Goal: Task Accomplishment & Management: Manage account settings

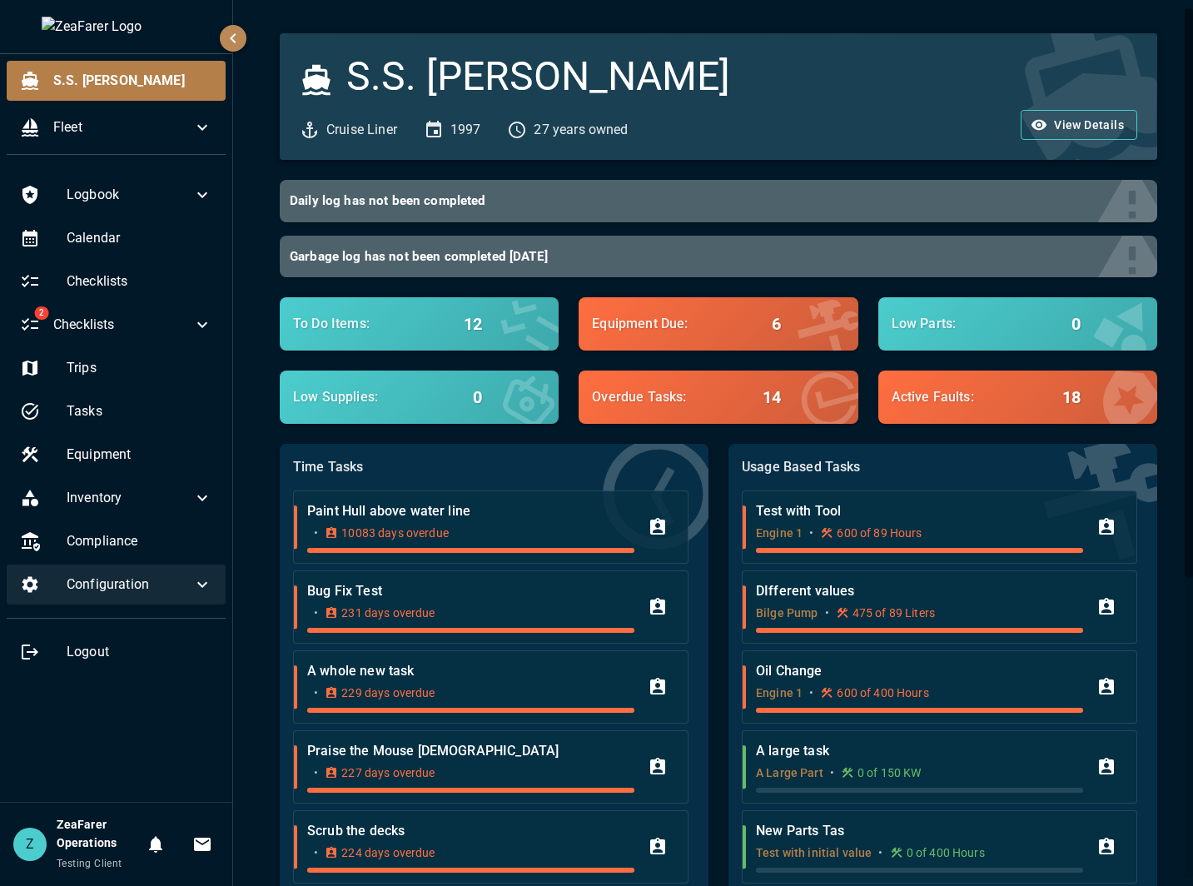
drag, startPoint x: 195, startPoint y: 591, endPoint x: 186, endPoint y: 595, distance: 10.1
click at [195, 591] on icon at bounding box center [202, 584] width 20 height 20
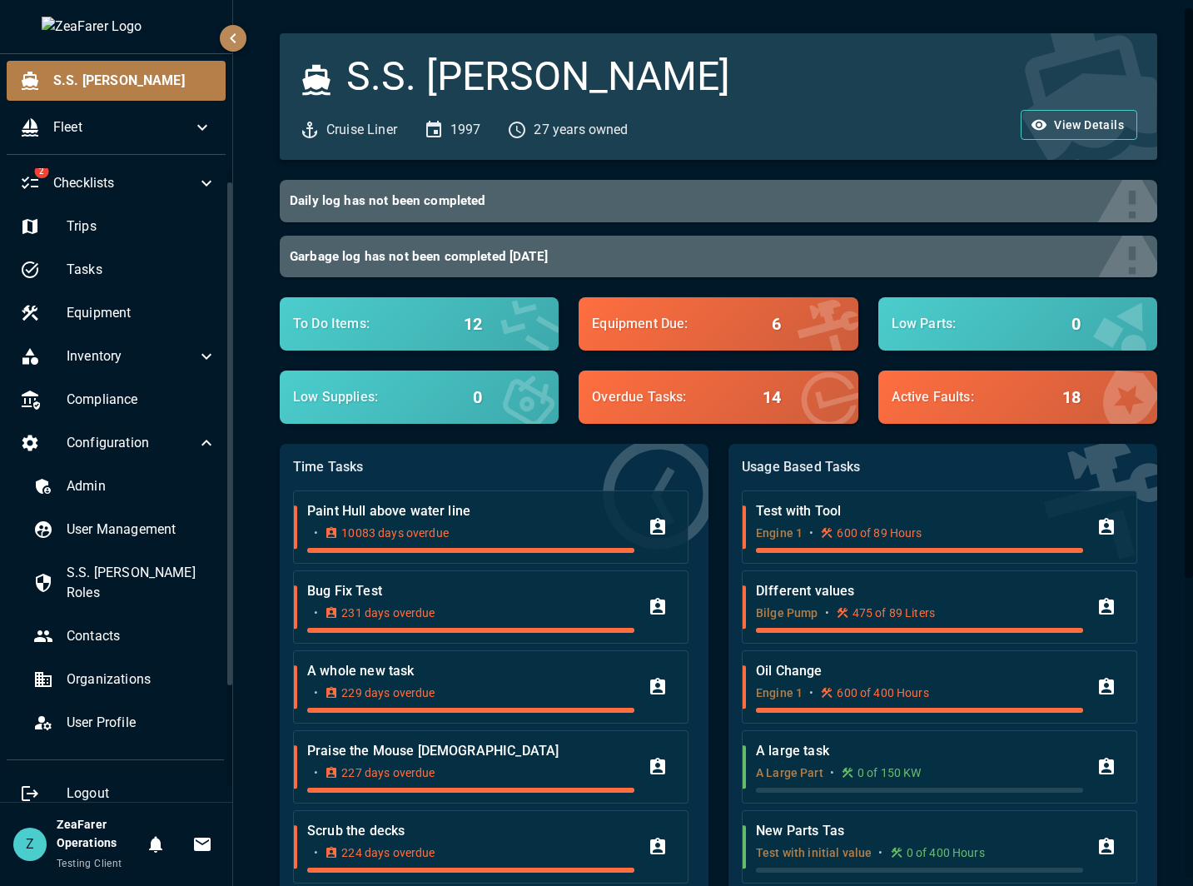
scroll to position [143, 0]
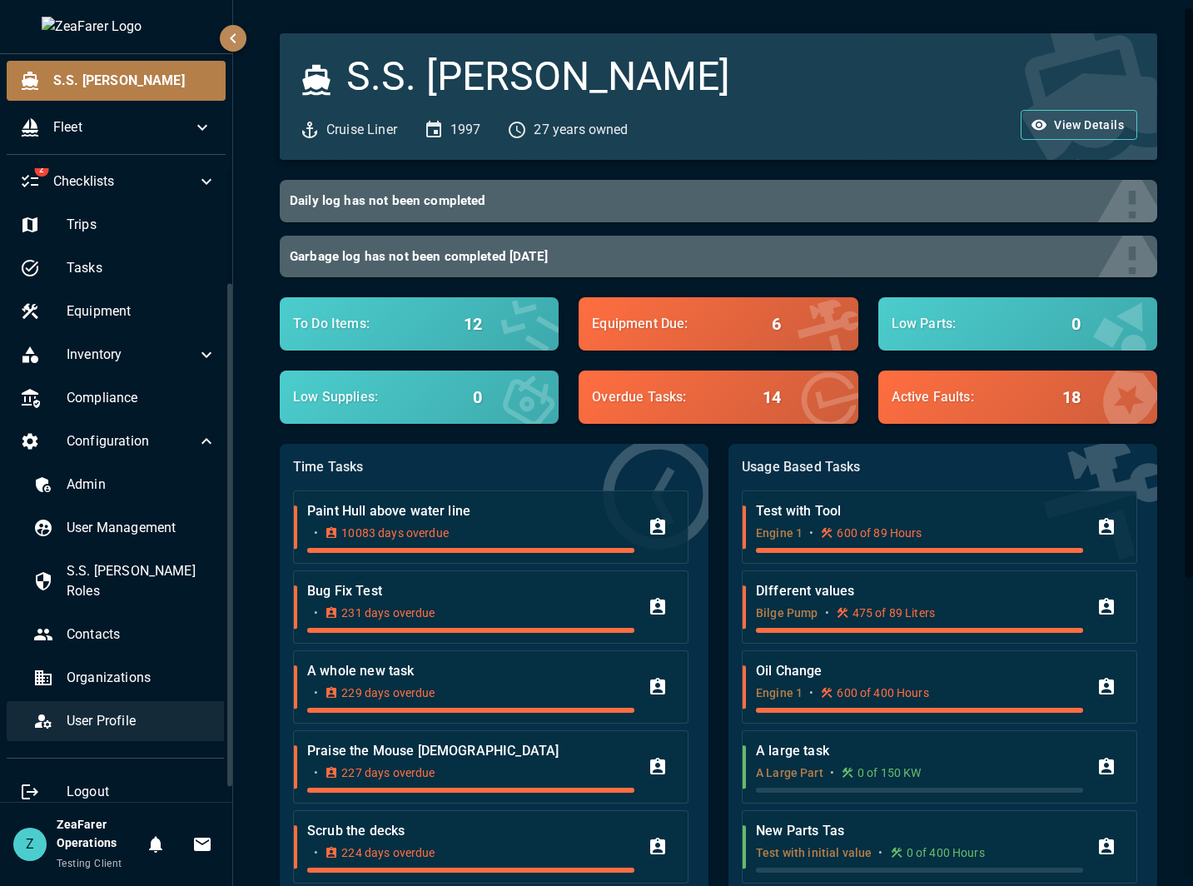
click at [134, 711] on span "User Profile" at bounding box center [142, 721] width 150 height 20
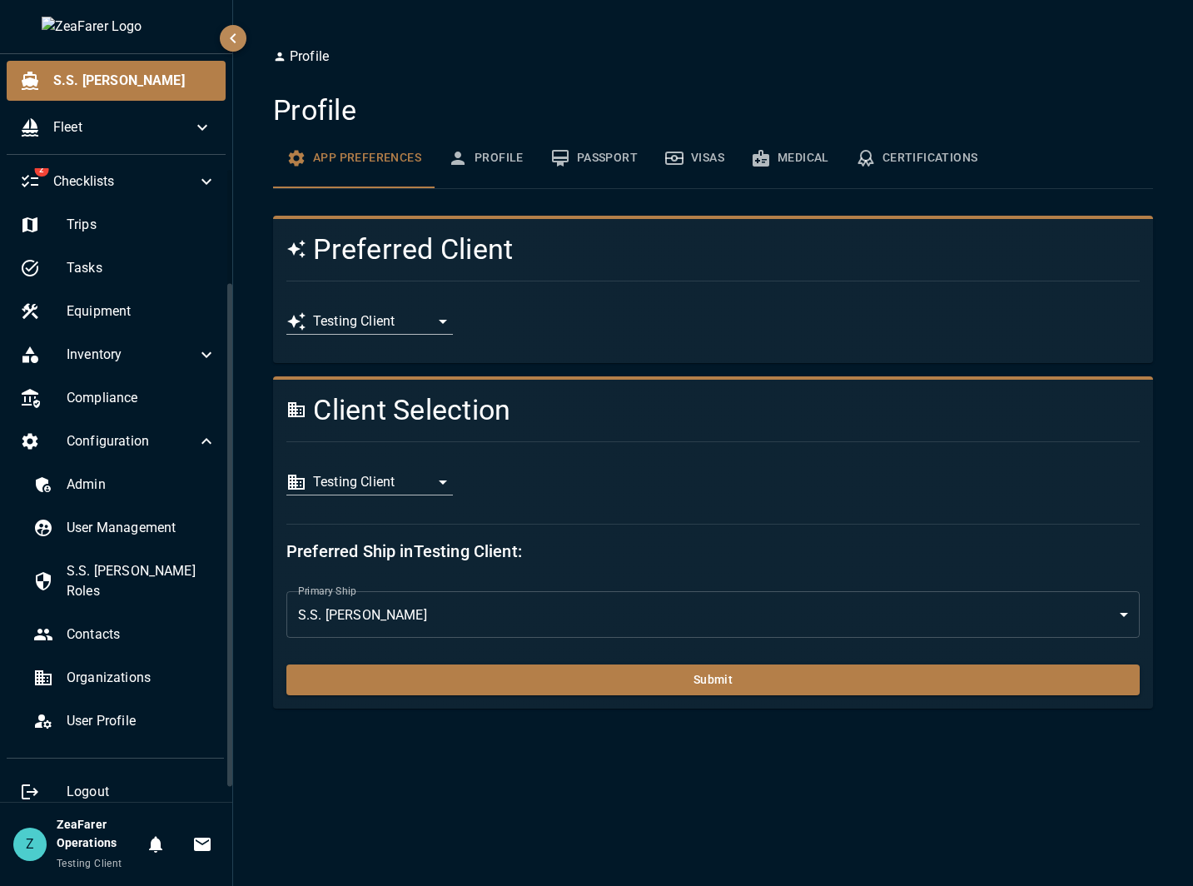
click at [410, 484] on body "**********" at bounding box center [596, 443] width 1193 height 886
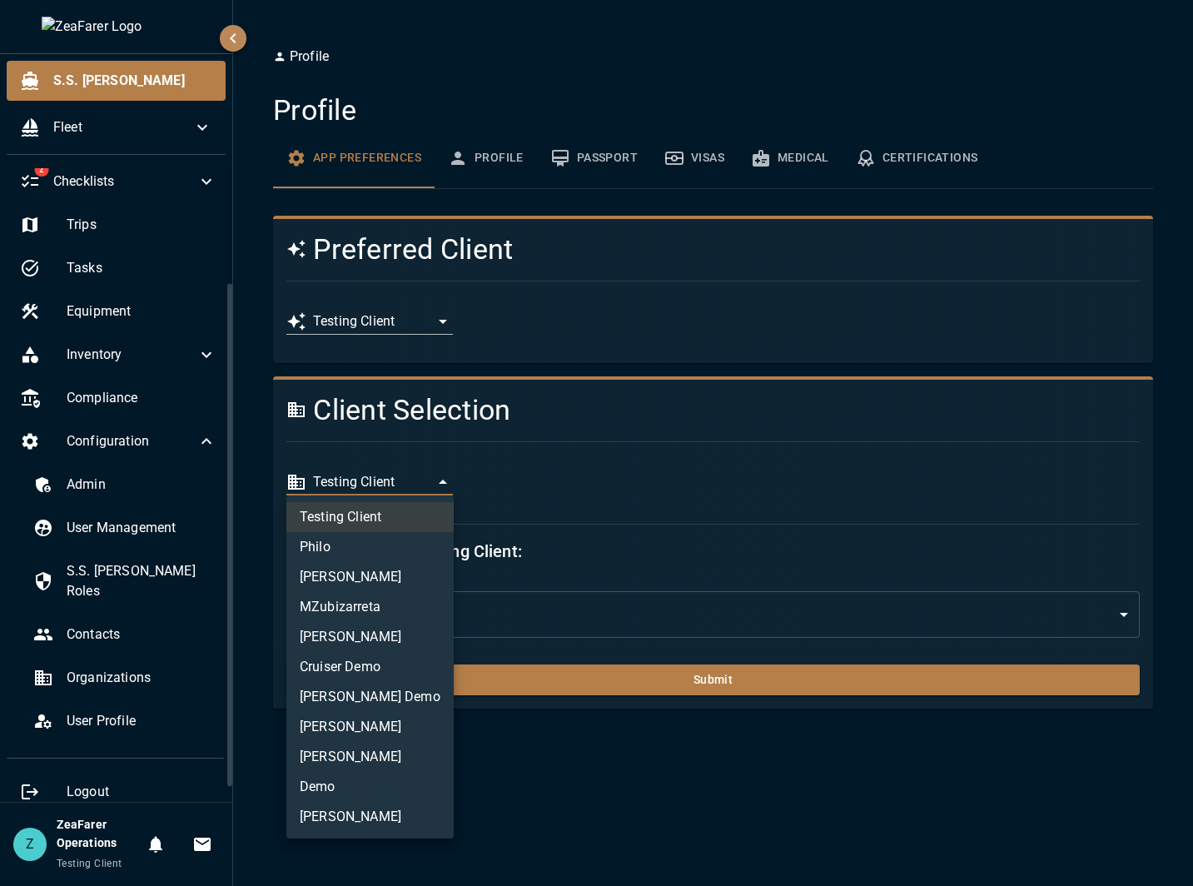
click at [389, 609] on li "MZubizarreta" at bounding box center [369, 607] width 167 height 30
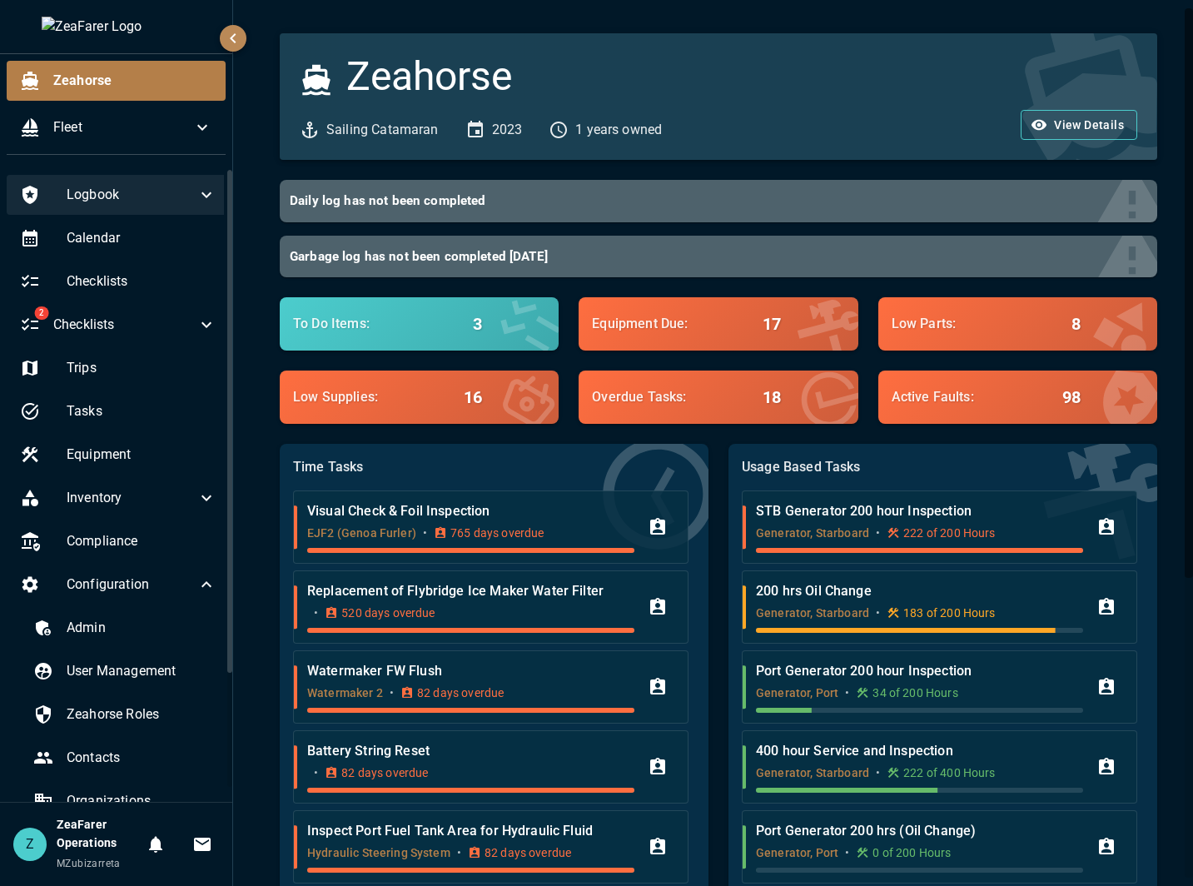
click at [173, 202] on span "Logbook" at bounding box center [132, 195] width 130 height 20
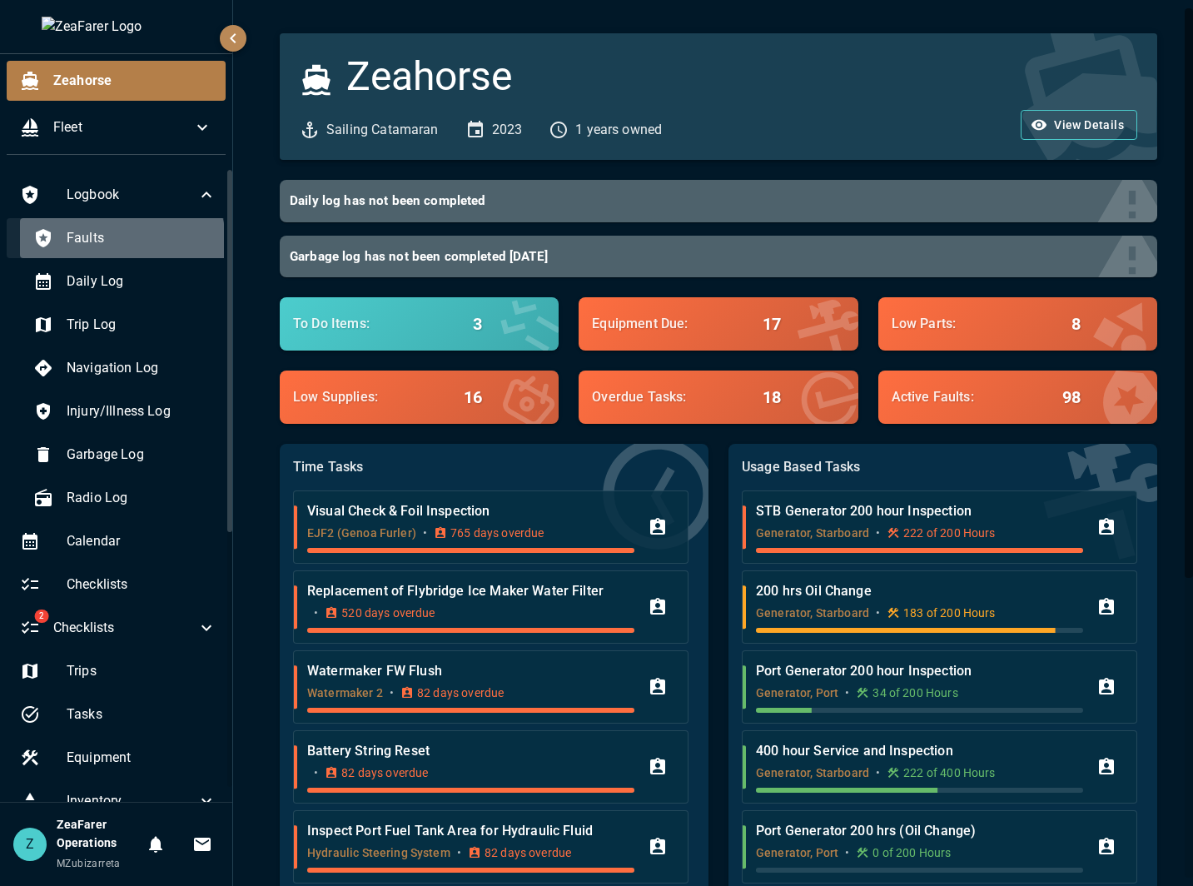
click at [121, 242] on span "Faults" at bounding box center [142, 238] width 150 height 20
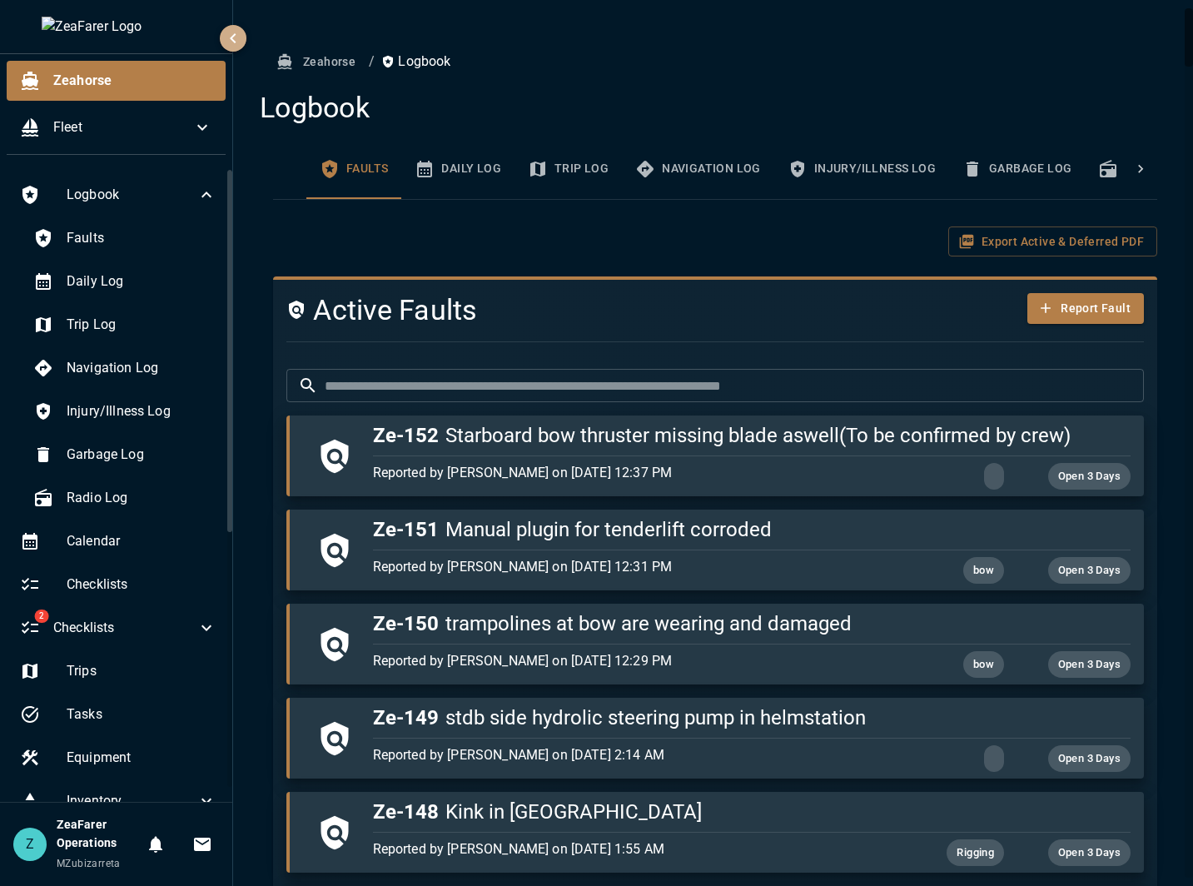
click at [232, 44] on icon "button" at bounding box center [233, 38] width 20 height 20
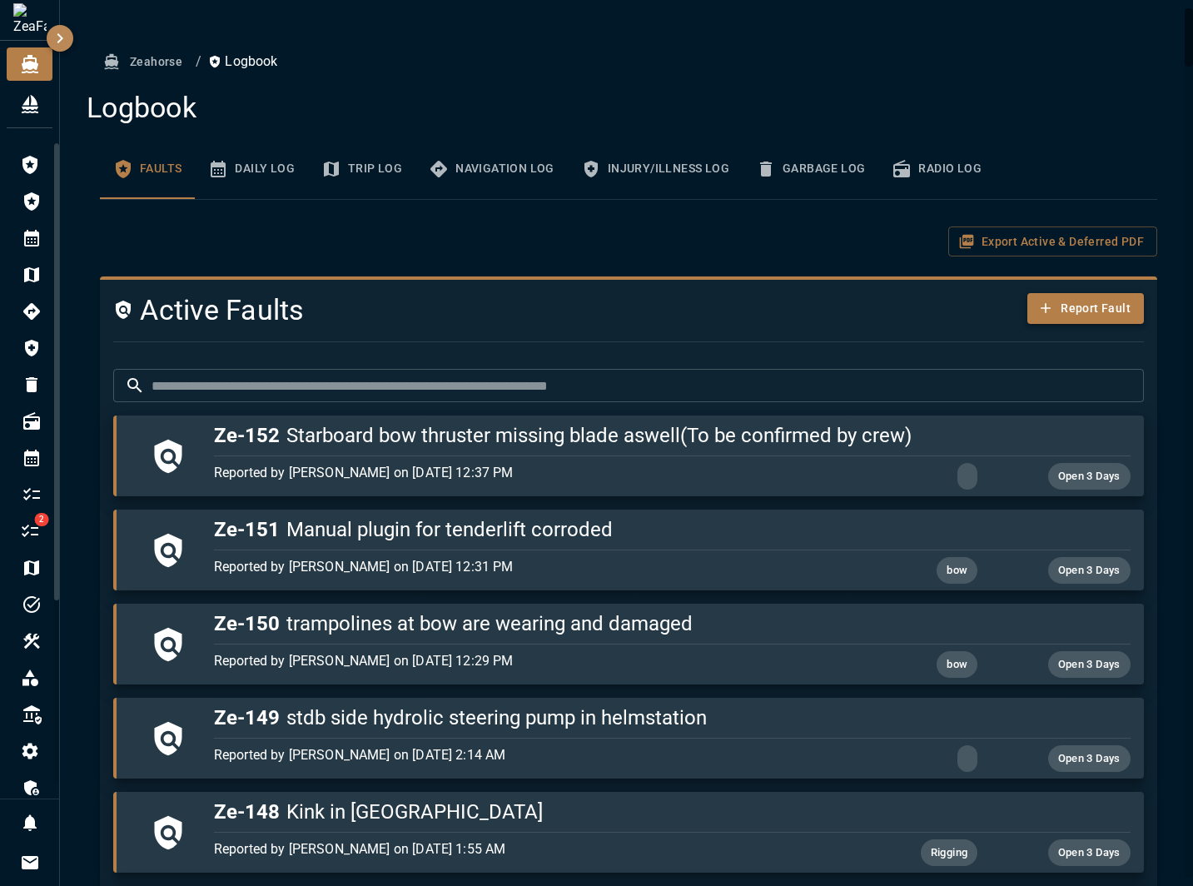
click at [1061, 306] on button "Report Fault" at bounding box center [1085, 308] width 117 height 31
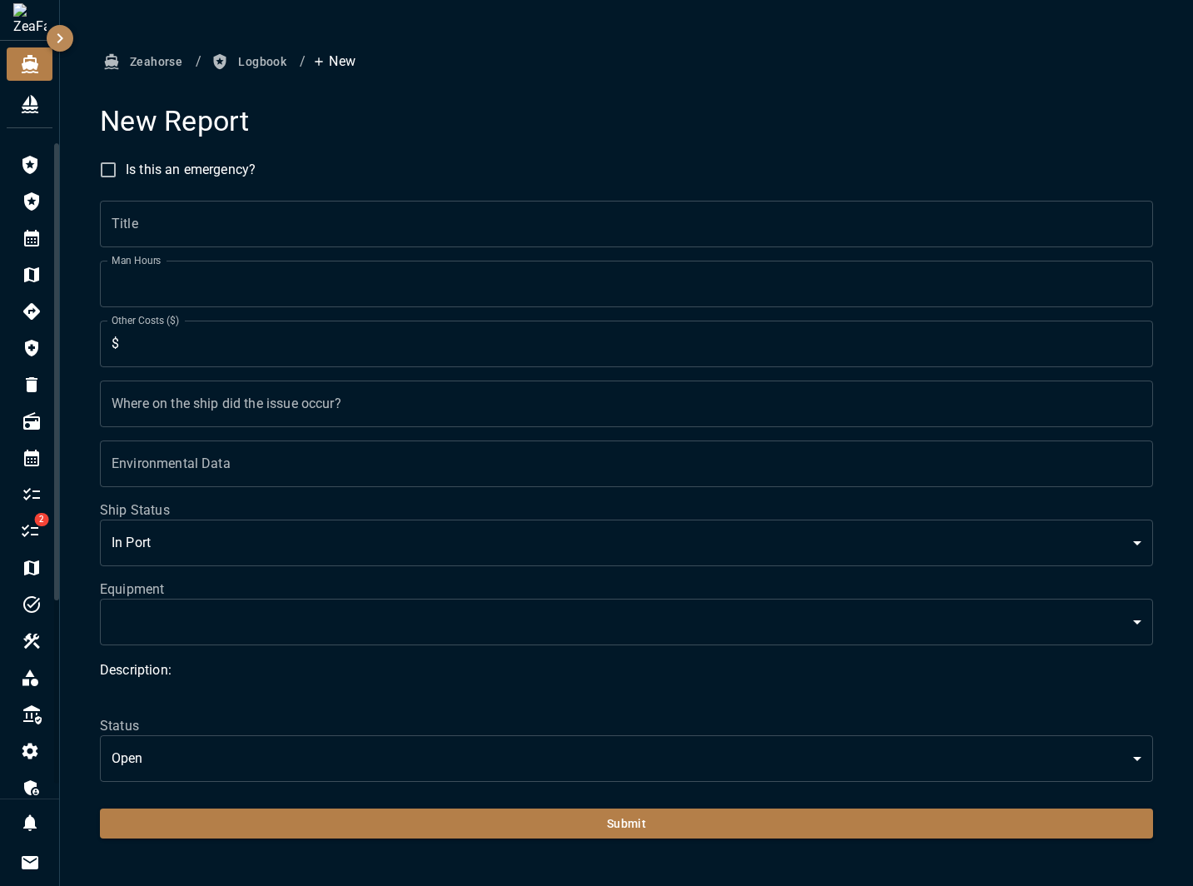
click at [243, 237] on input "Title" at bounding box center [626, 224] width 1053 height 47
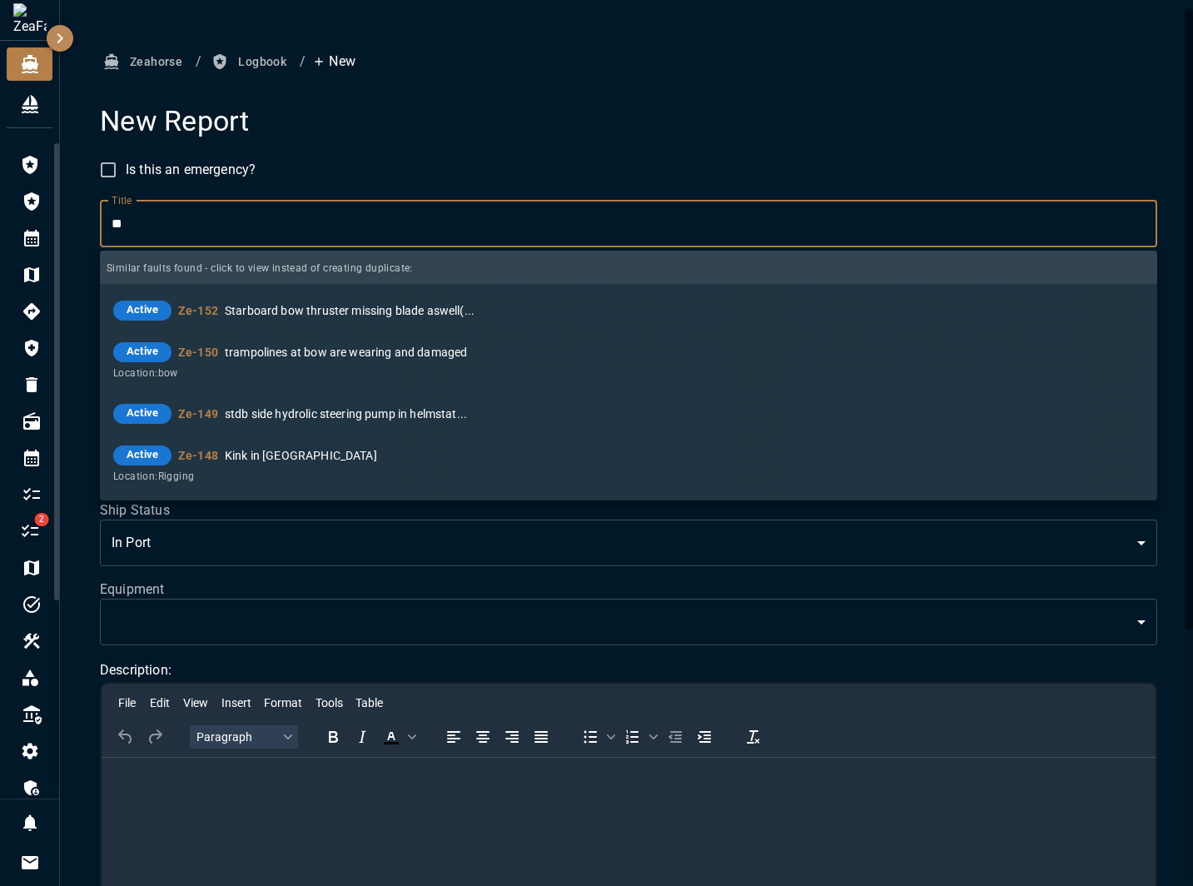
type input "*"
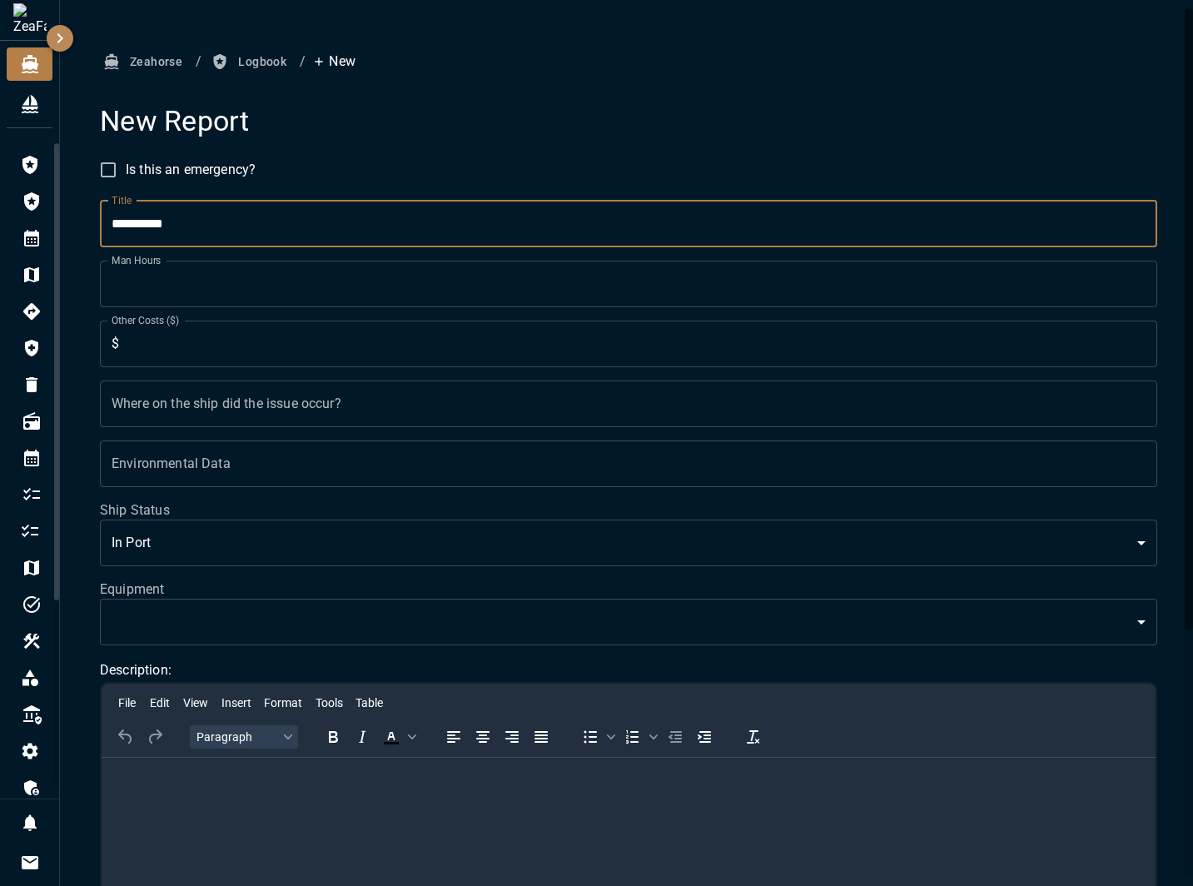
type input "*********"
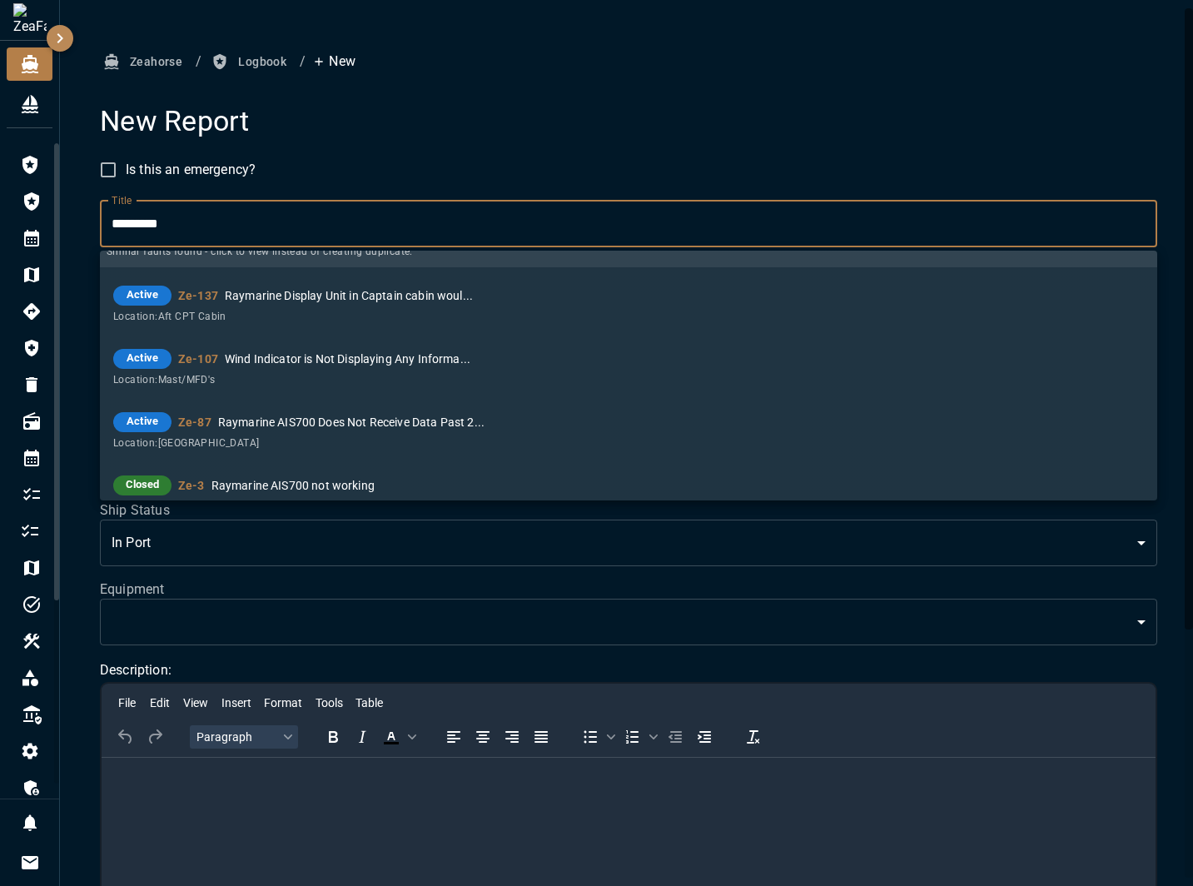
scroll to position [50, 0]
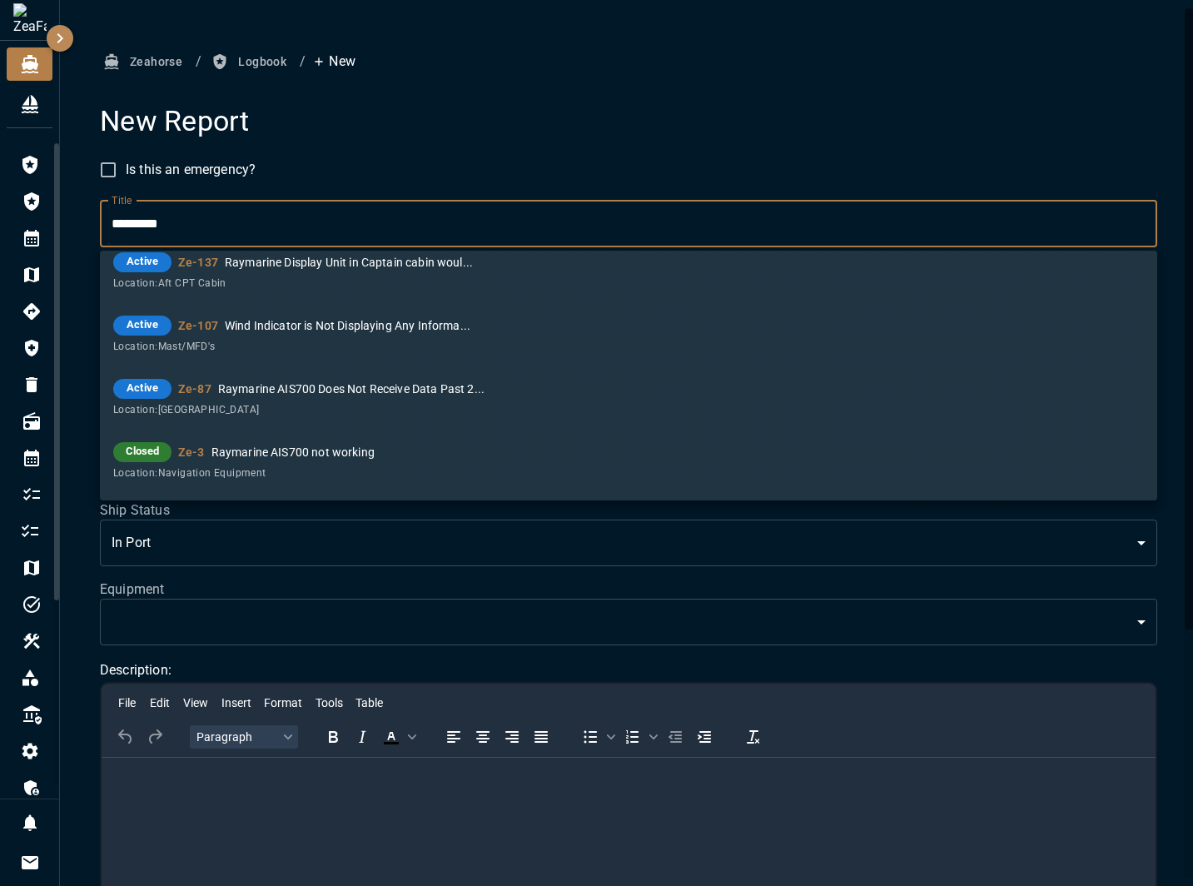
click at [163, 217] on input "*********" at bounding box center [628, 224] width 1057 height 47
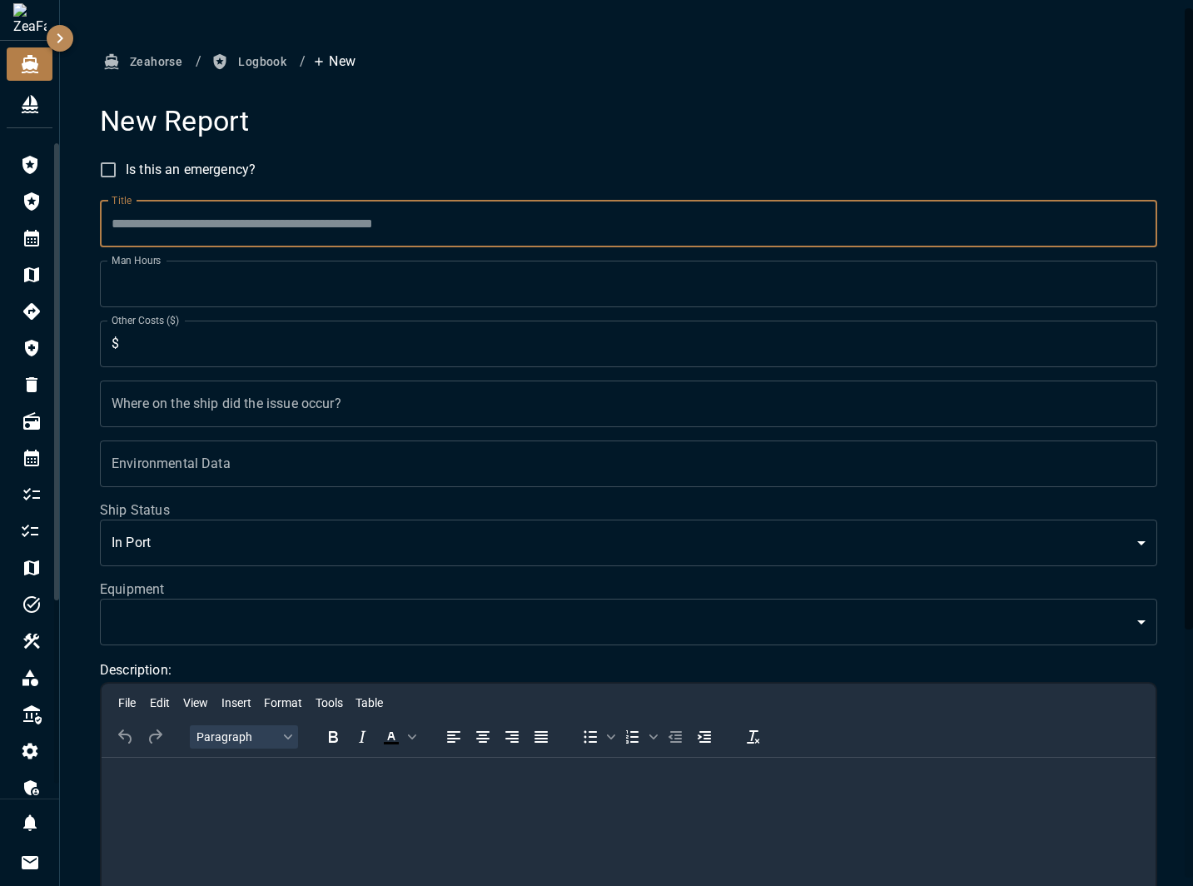
click at [511, 119] on h4 "New Report" at bounding box center [628, 121] width 1057 height 35
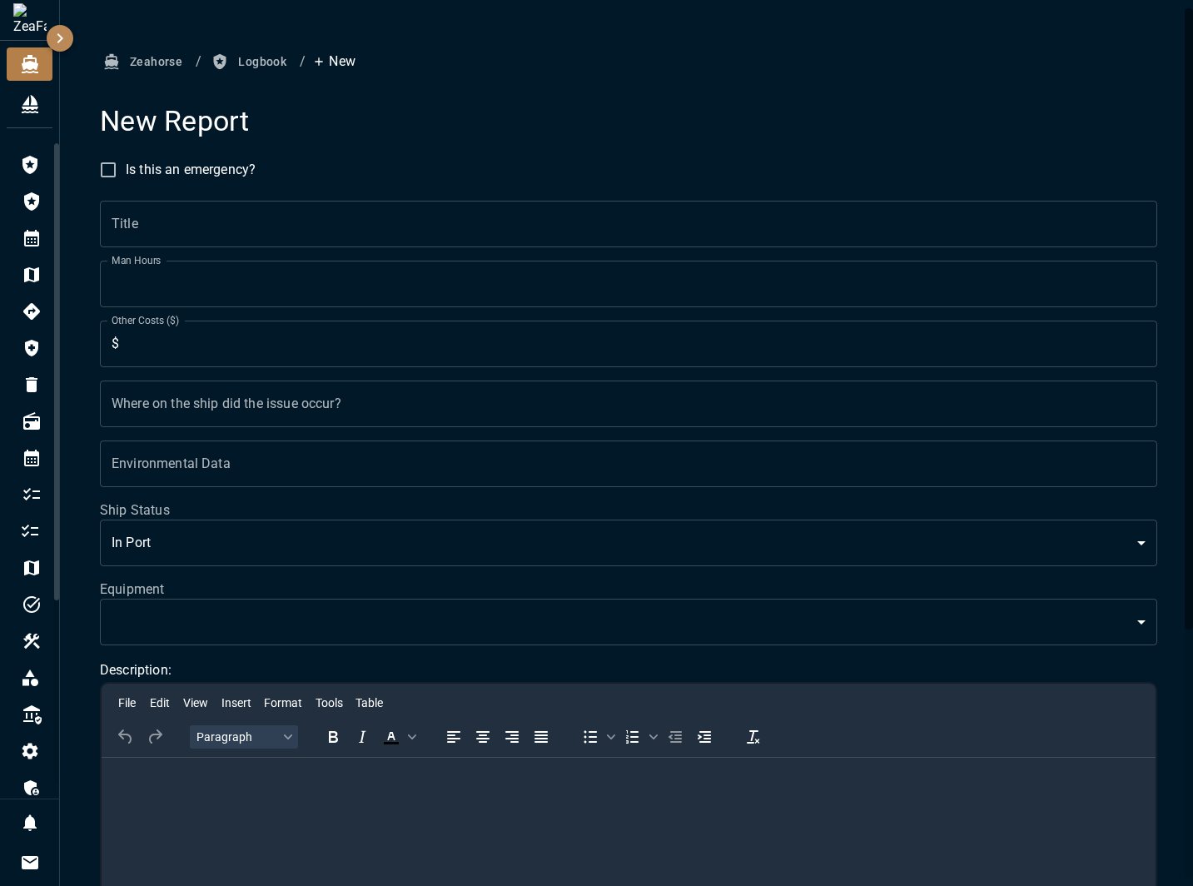
click at [330, 202] on input "Title" at bounding box center [628, 224] width 1057 height 47
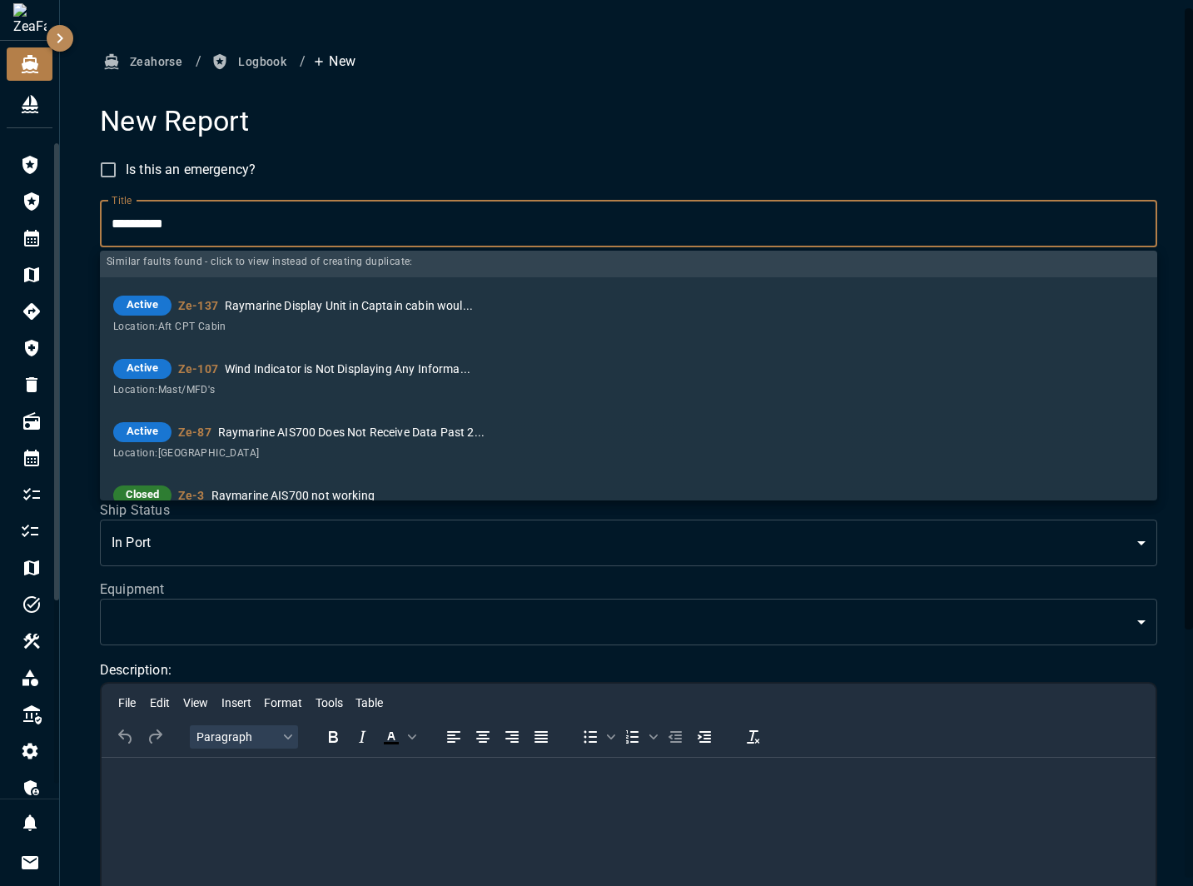
scroll to position [0, 0]
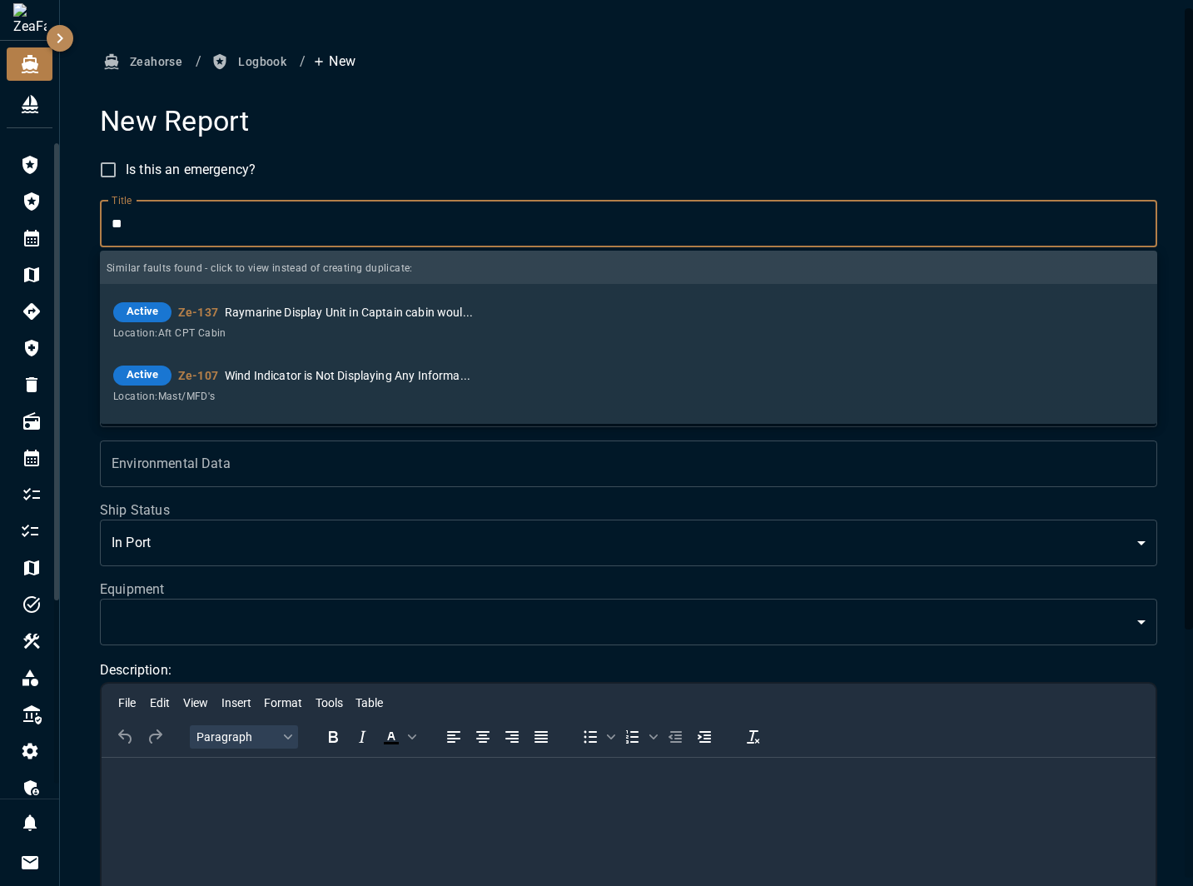
type input "*"
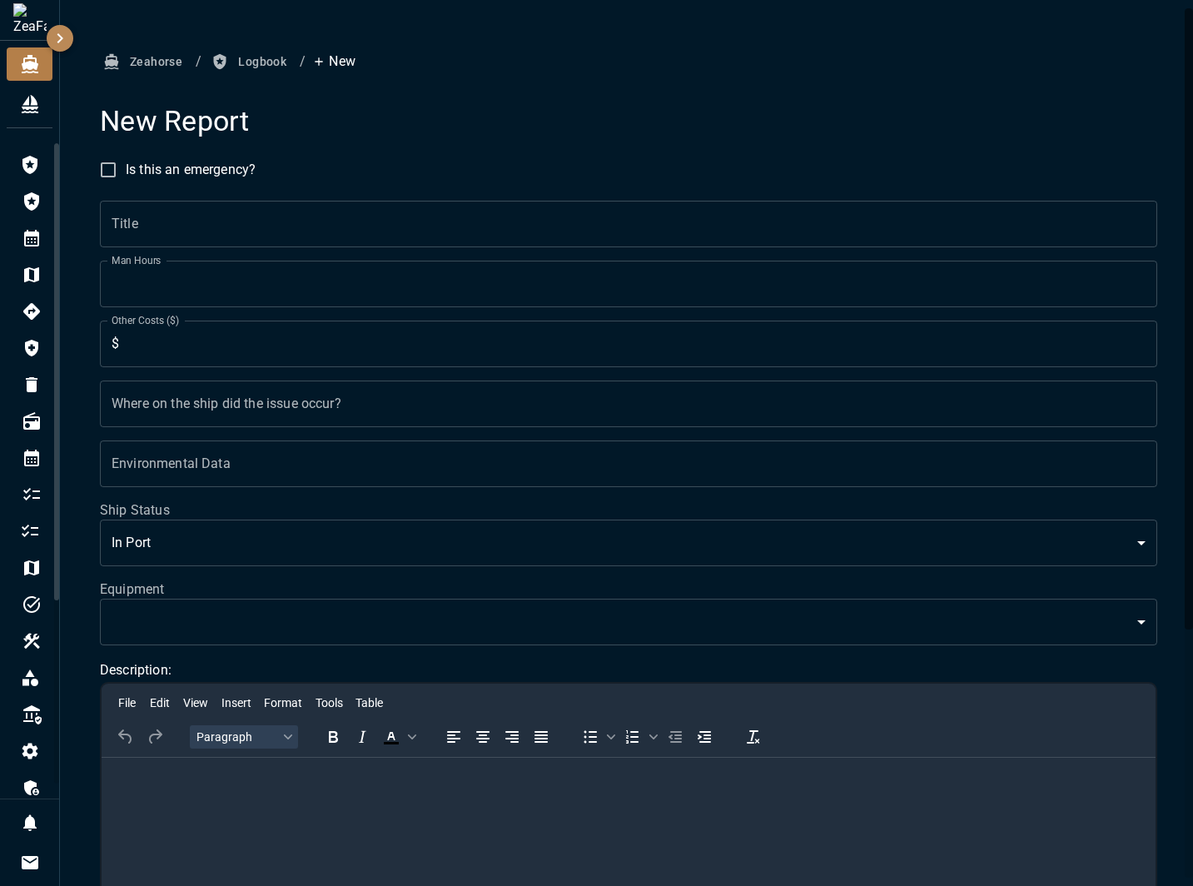
click at [66, 40] on icon "button" at bounding box center [60, 38] width 20 height 20
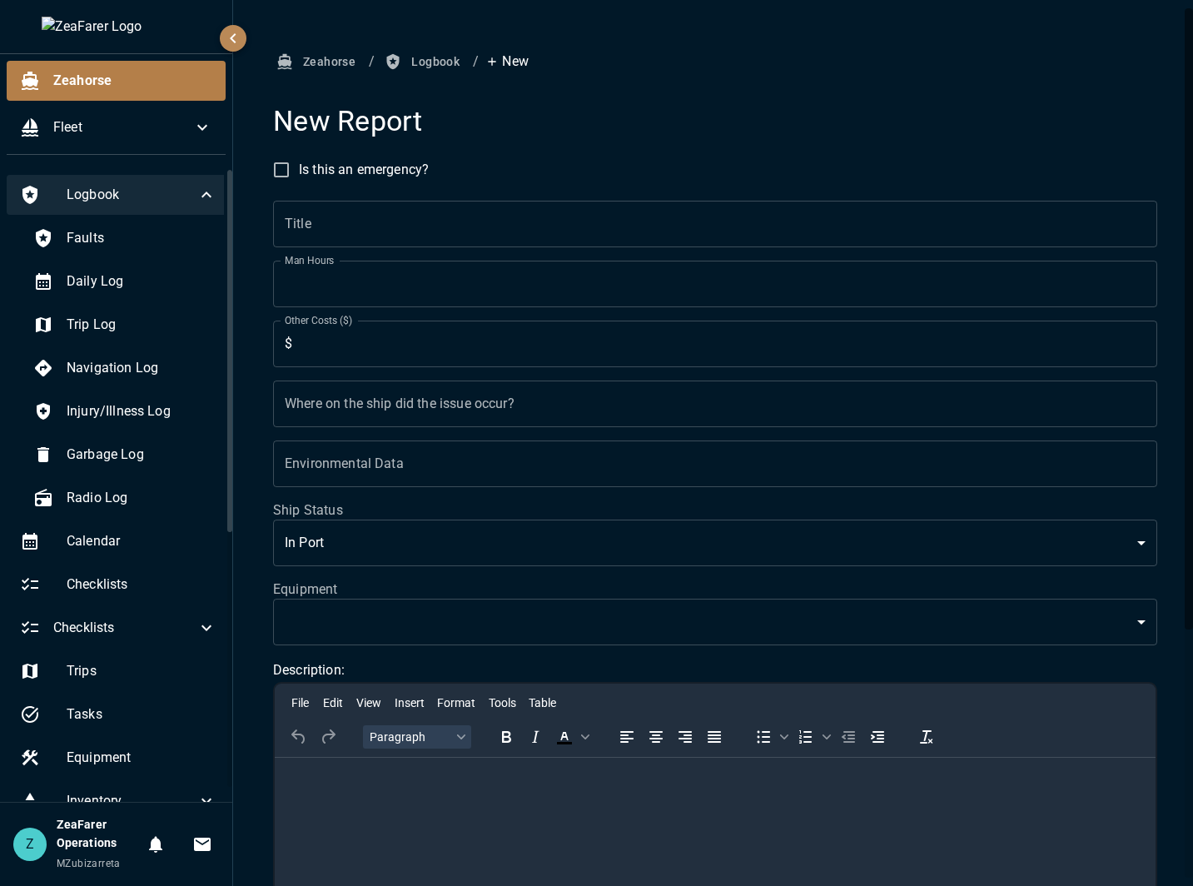
click at [196, 202] on icon at bounding box center [206, 195] width 20 height 20
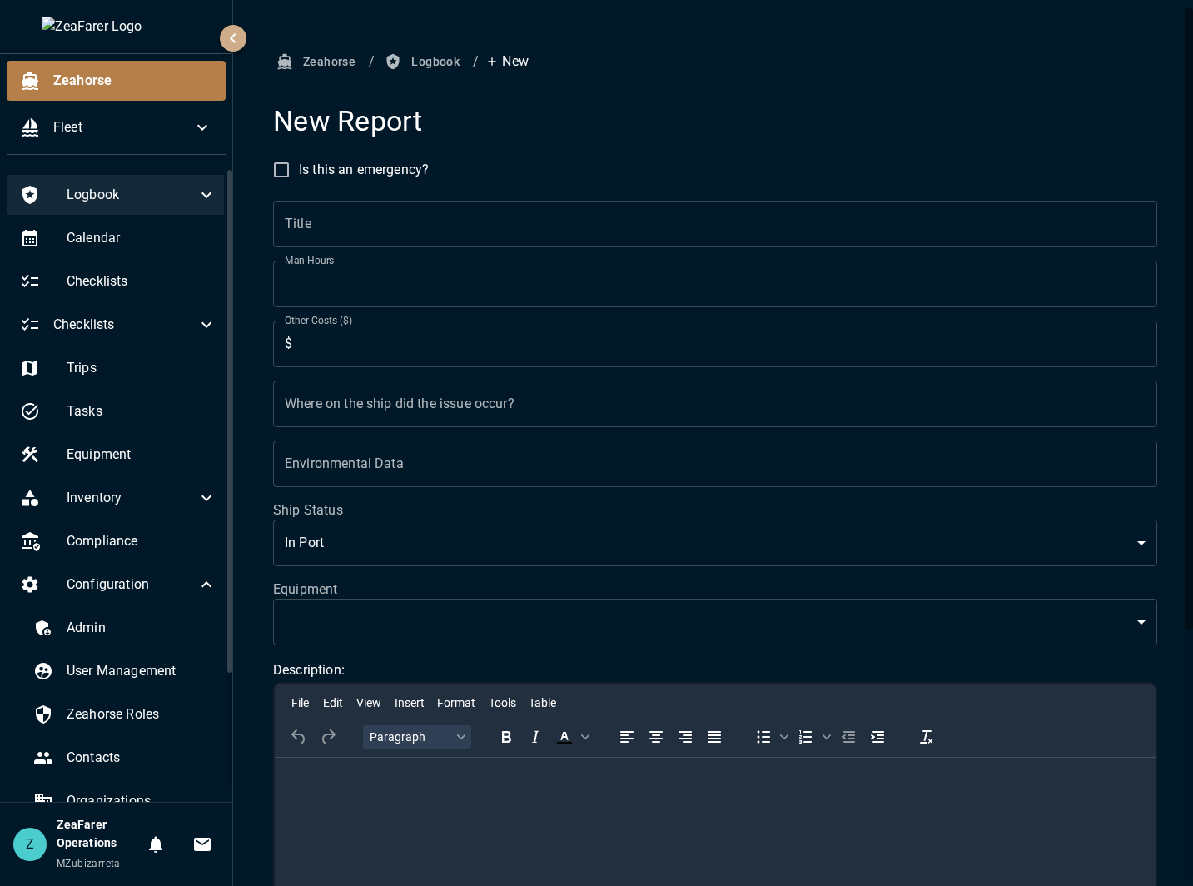
click at [238, 40] on icon "button" at bounding box center [233, 38] width 20 height 20
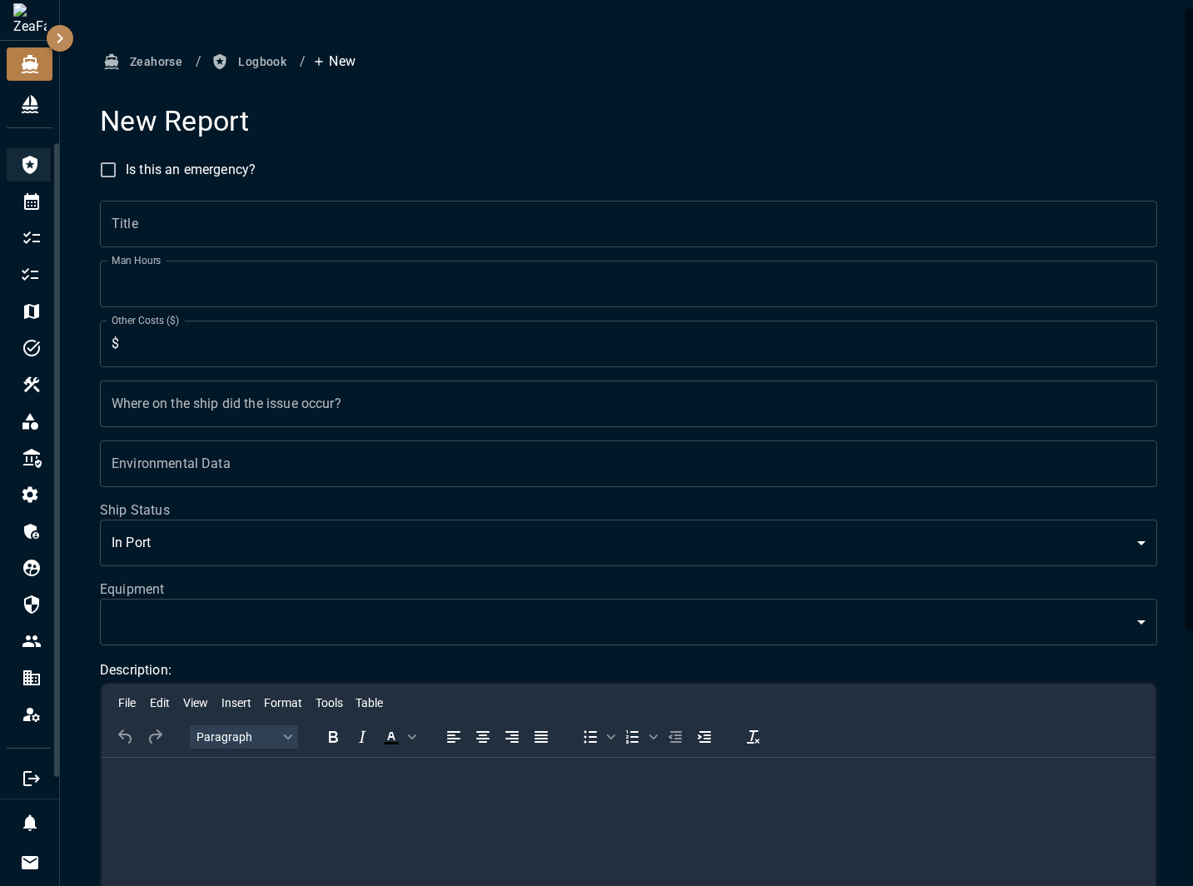
click at [36, 165] on icon "Logbook" at bounding box center [29, 165] width 15 height 18
click at [36, 268] on icon "Checklists (New)" at bounding box center [30, 275] width 20 height 20
click at [258, 68] on button "Logbook" at bounding box center [250, 62] width 85 height 31
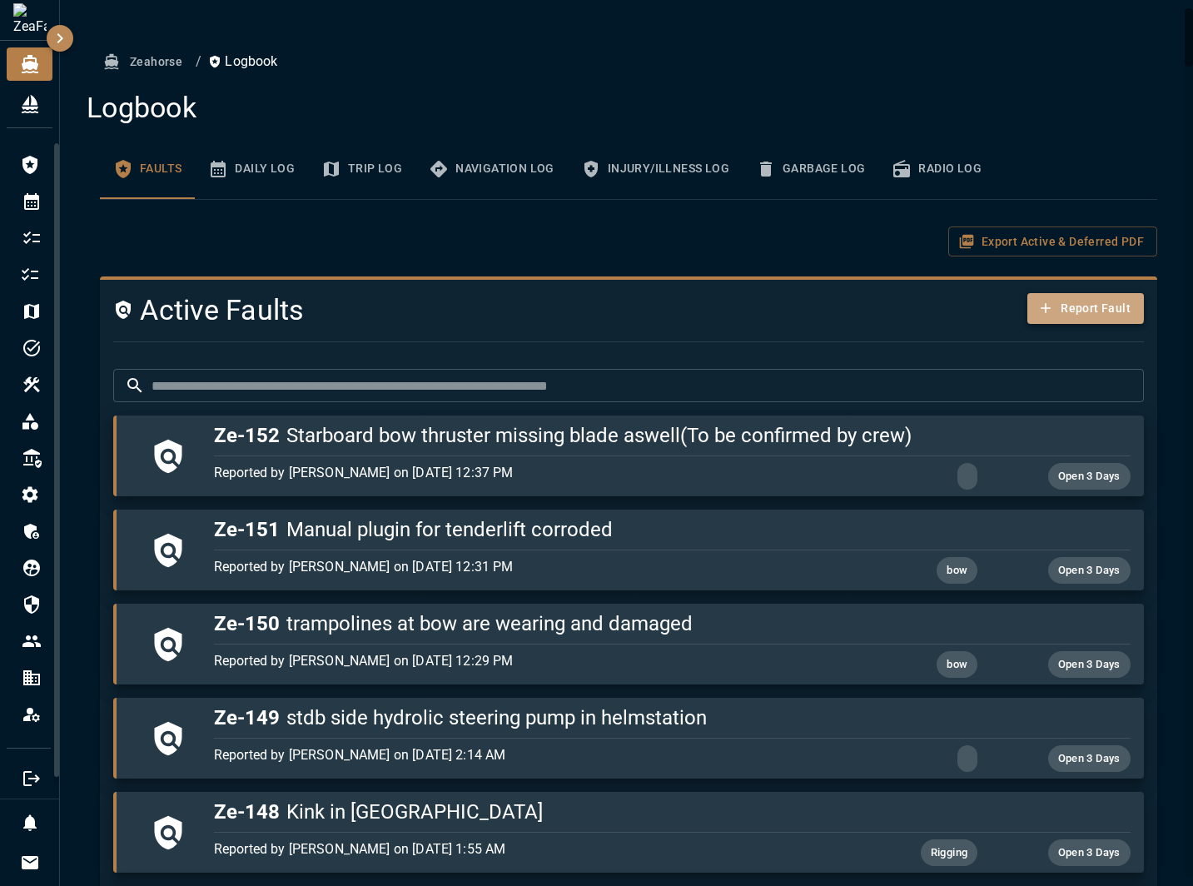
click at [1037, 300] on icon "button" at bounding box center [1045, 308] width 17 height 17
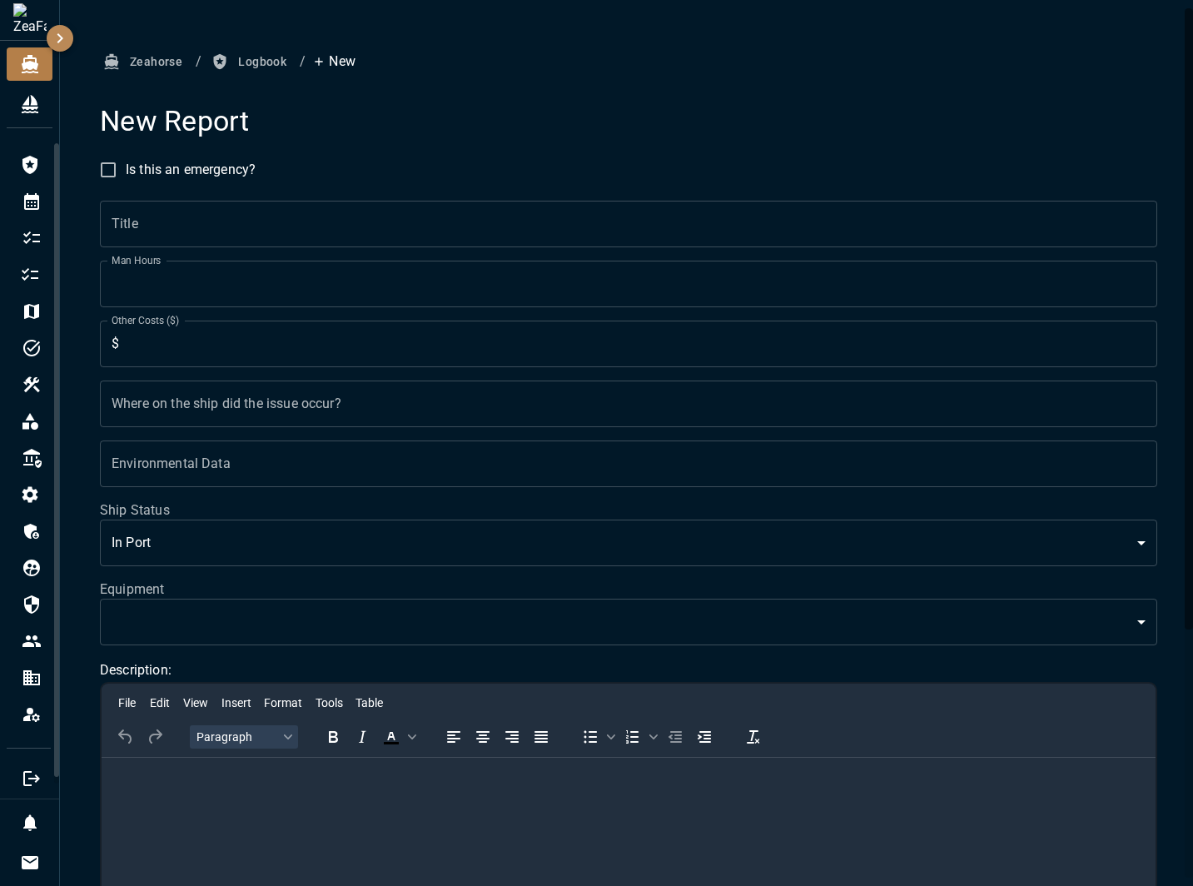
click at [331, 622] on body "0 0 Zeahorse / Logbook / New New Report Is this an emergency? Title Title Man H…" at bounding box center [596, 443] width 1193 height 886
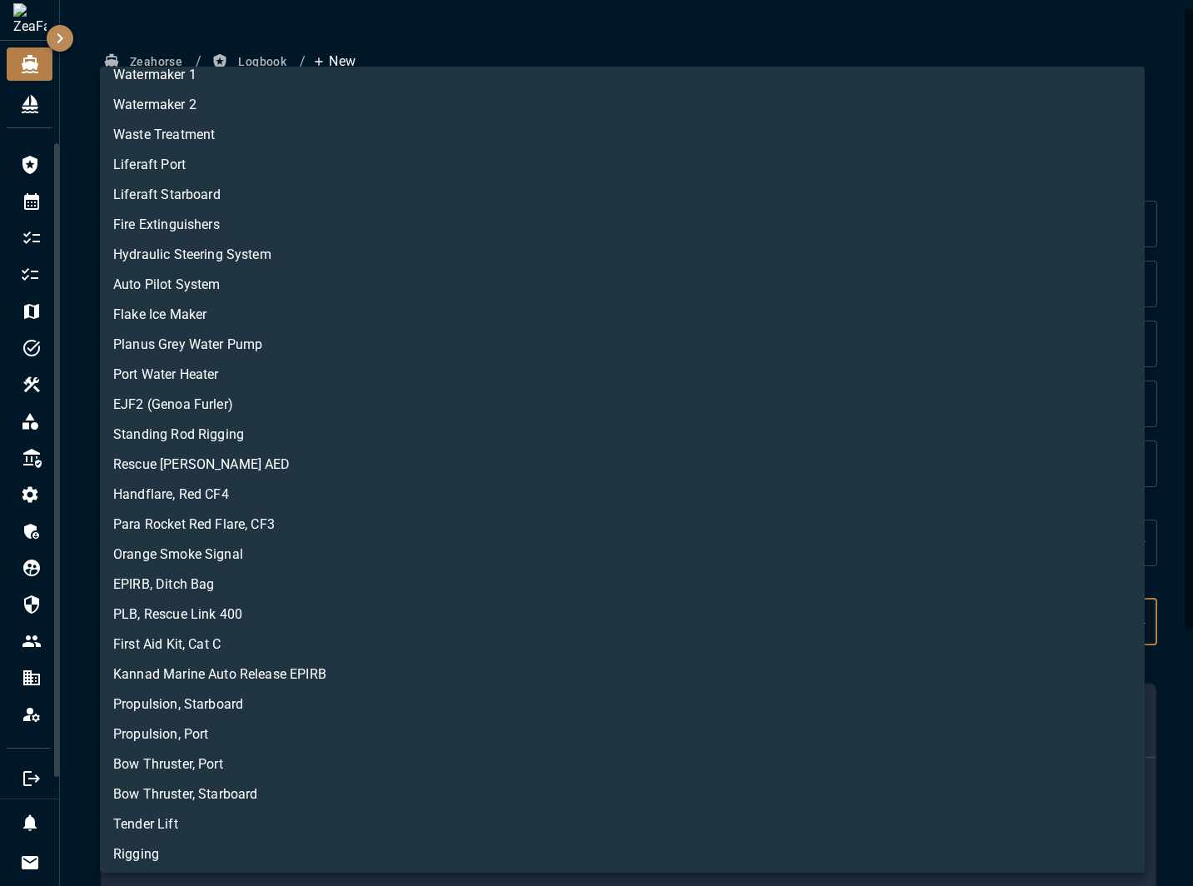
scroll to position [83, 0]
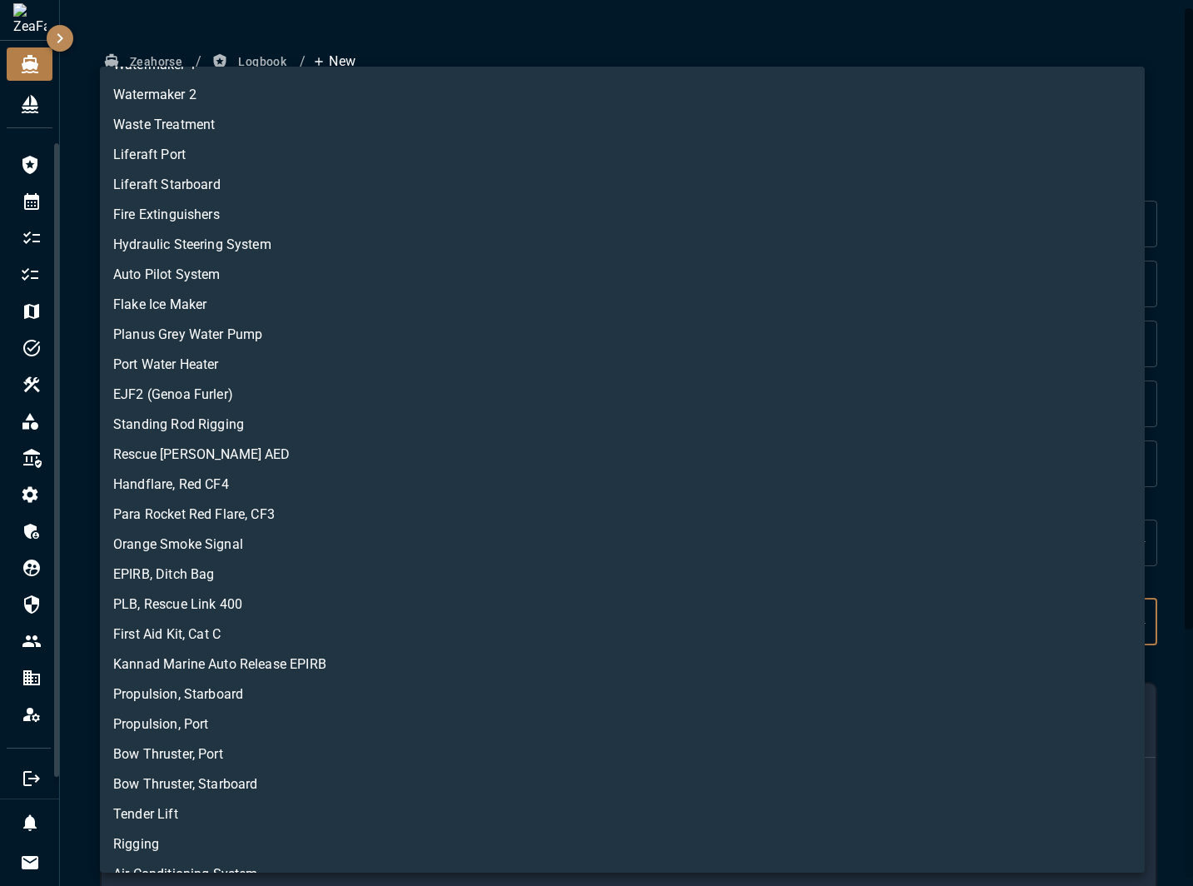
click at [748, 41] on div at bounding box center [596, 443] width 1193 height 886
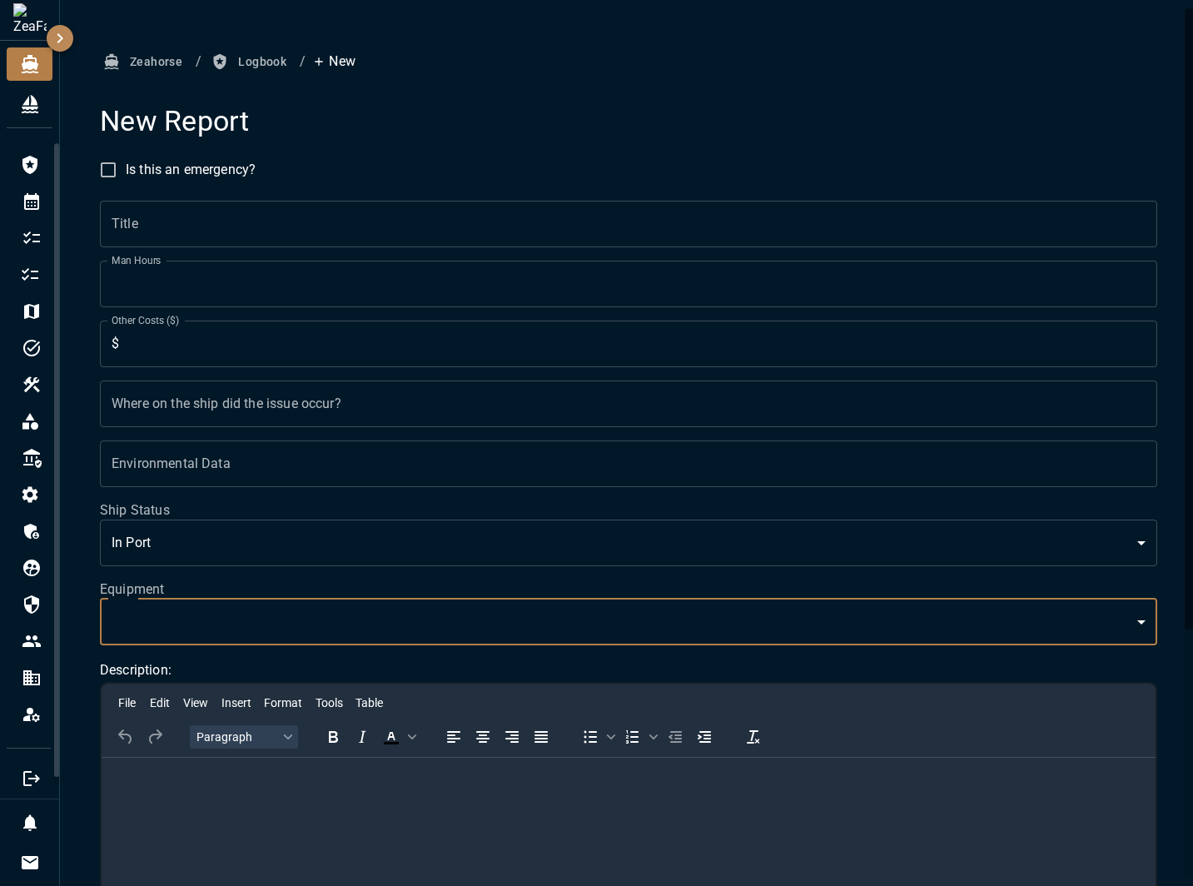
click at [72, 36] on button "button" at bounding box center [60, 38] width 27 height 27
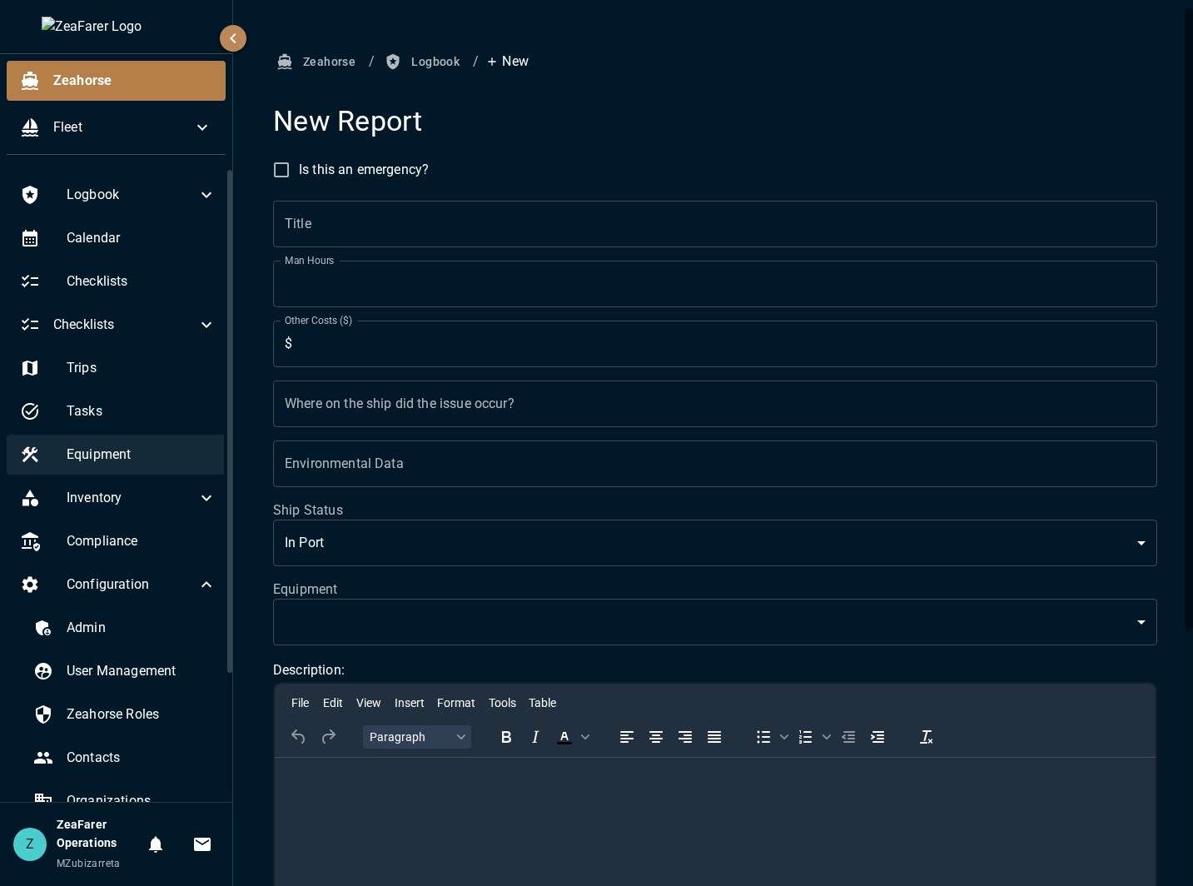
click at [121, 461] on span "Equipment" at bounding box center [142, 455] width 150 height 20
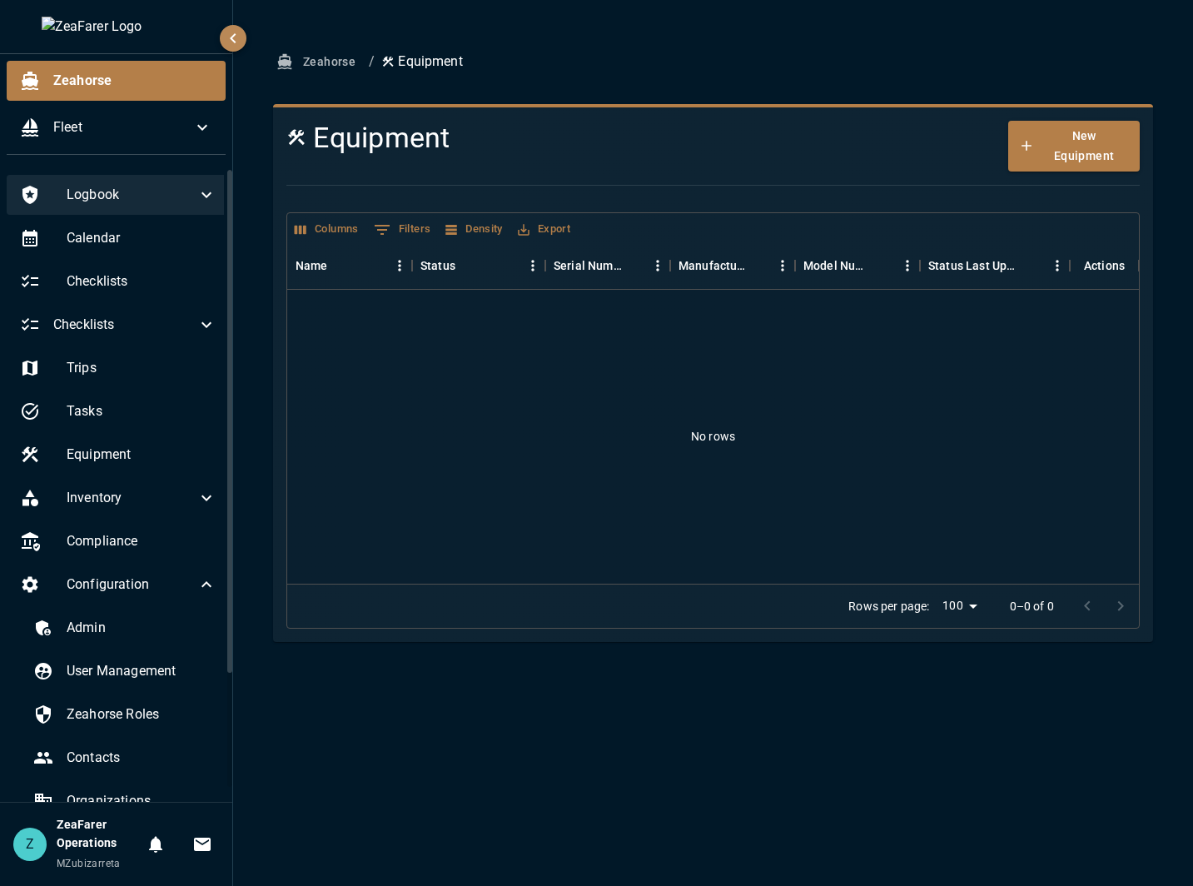
click at [191, 175] on div "Logbook" at bounding box center [118, 195] width 223 height 40
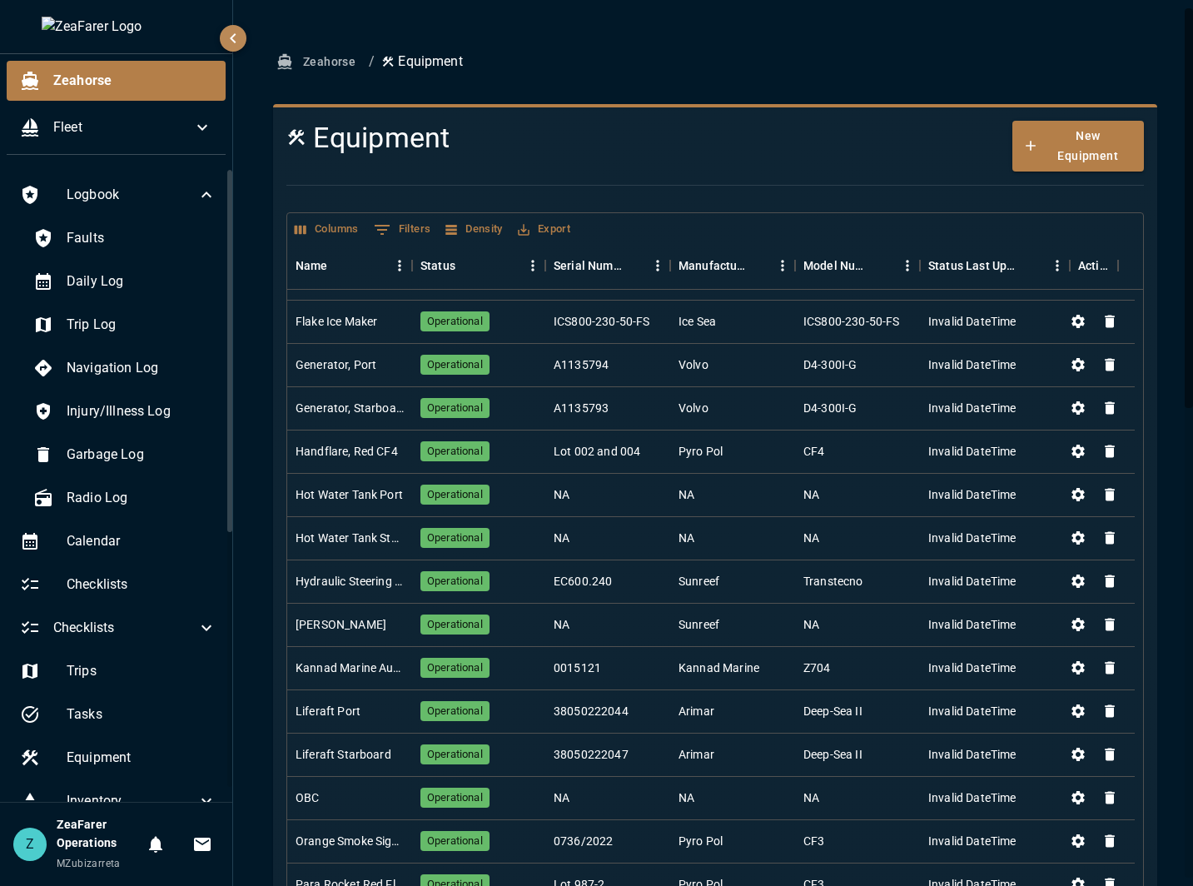
click at [321, 228] on button "Columns" at bounding box center [327, 229] width 72 height 26
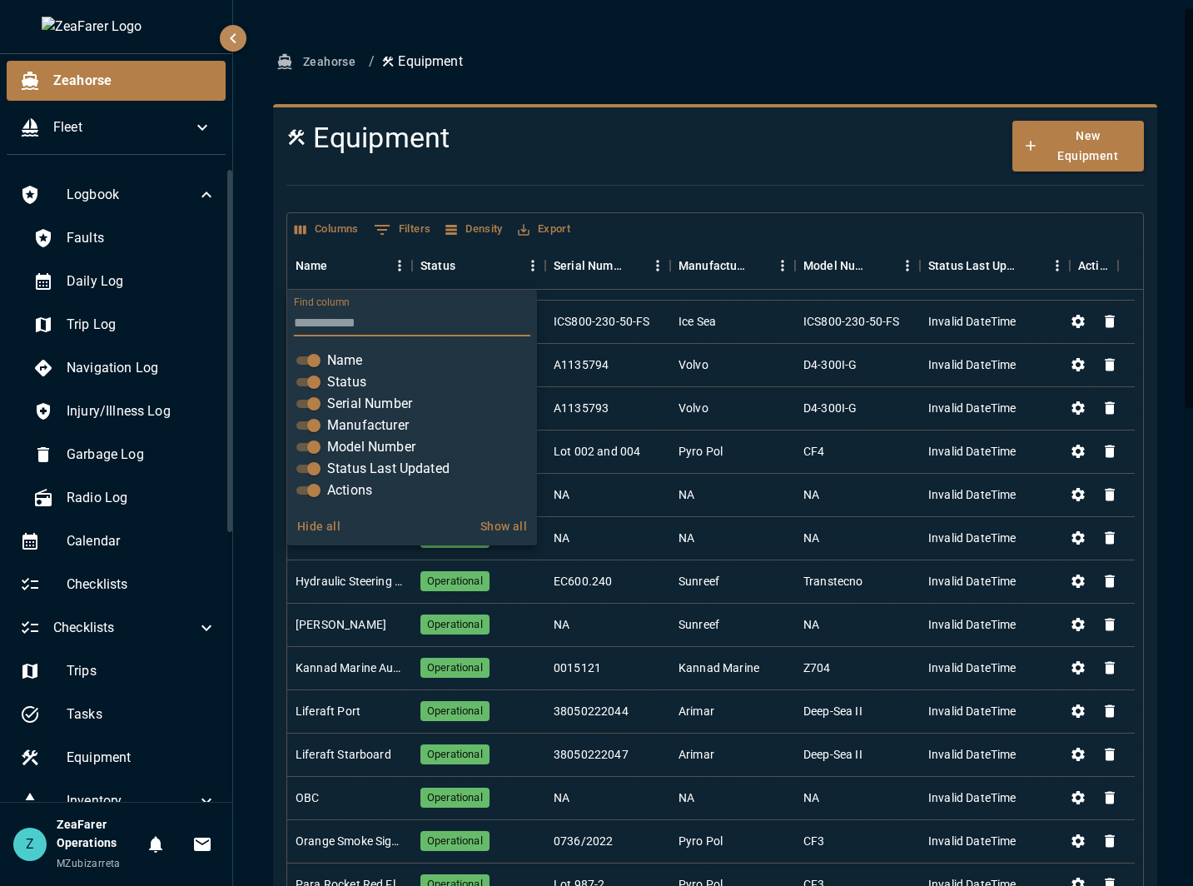
scroll to position [249, 0]
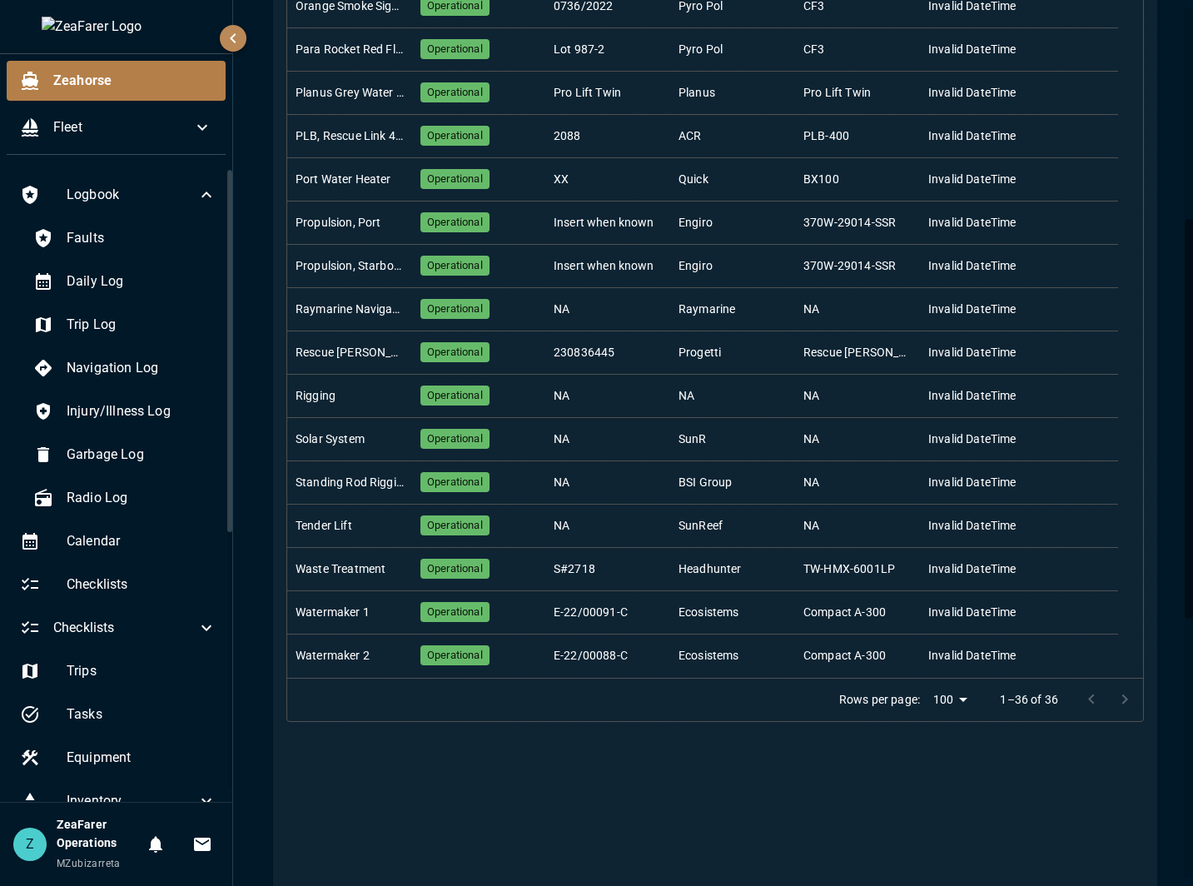
scroll to position [0, 0]
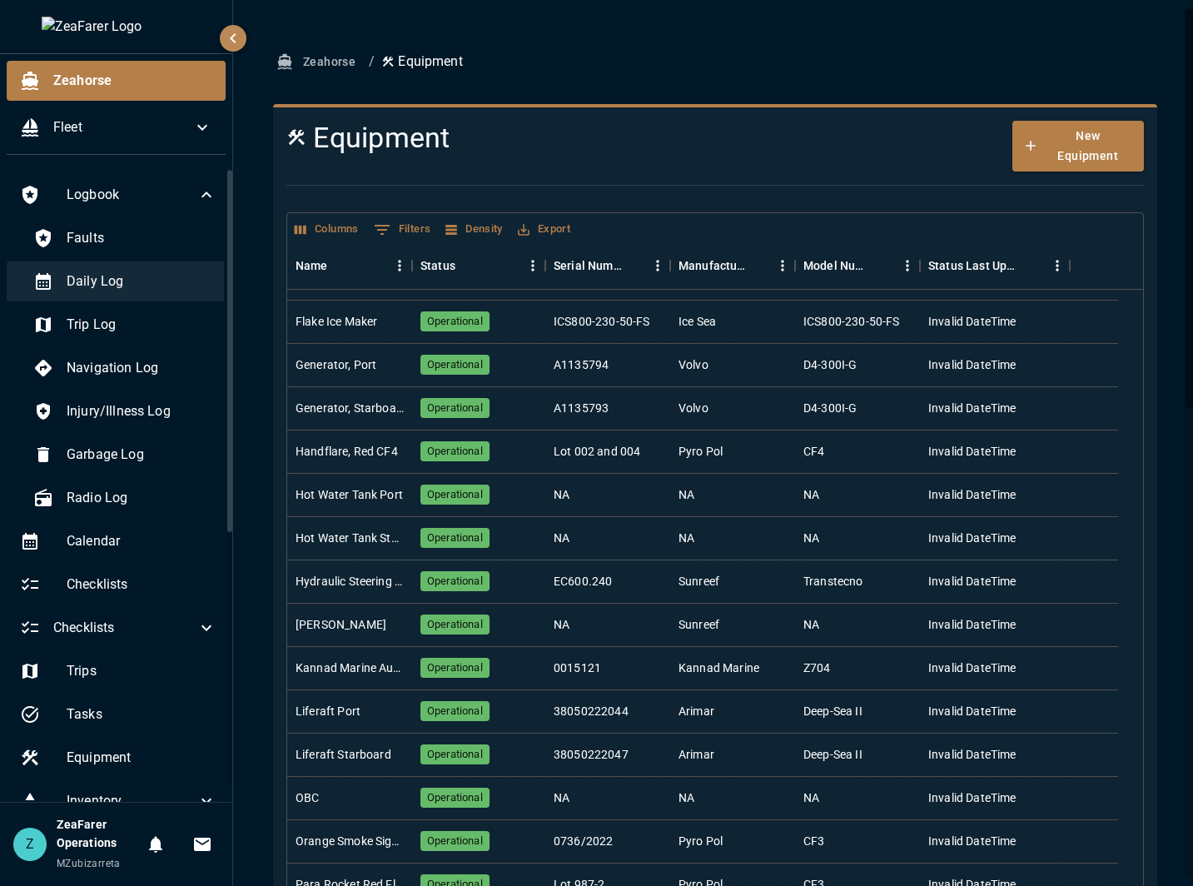
click at [117, 291] on span "Daily Log" at bounding box center [142, 281] width 150 height 20
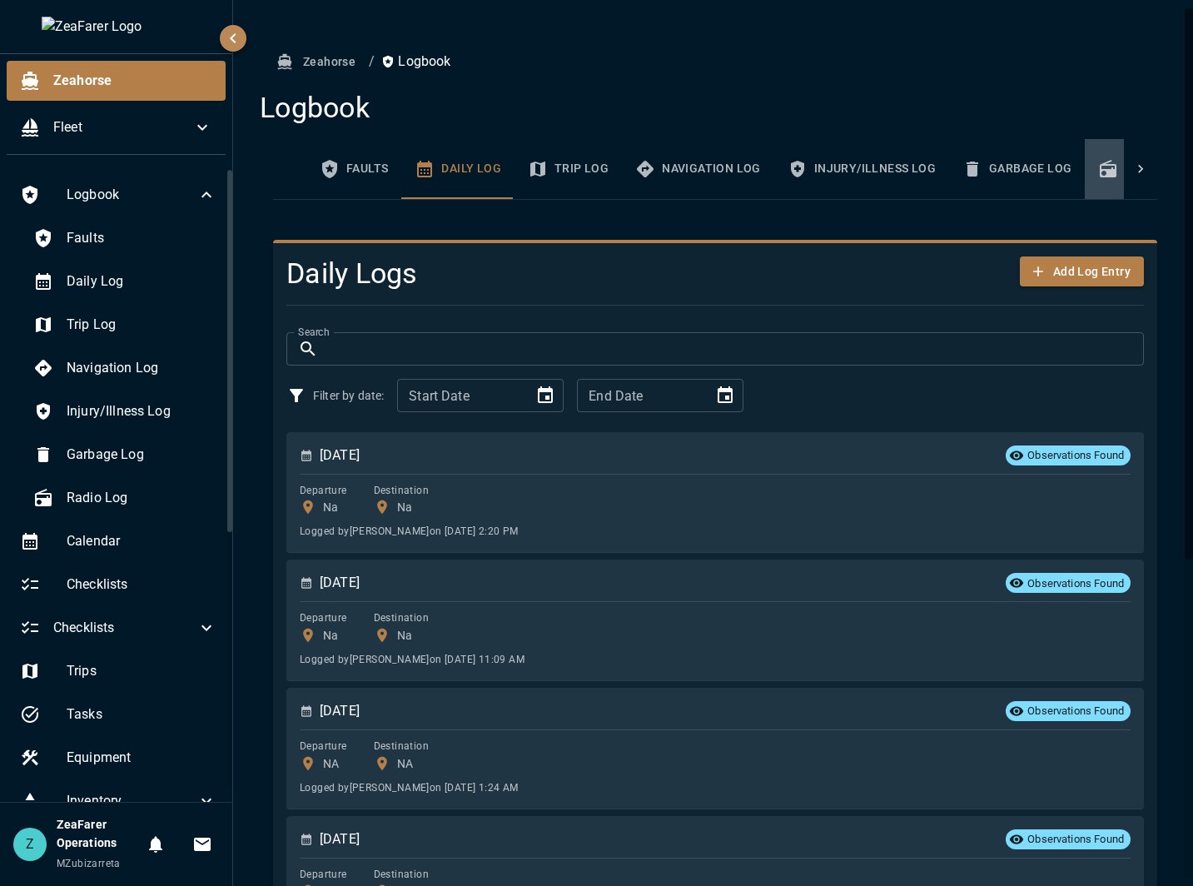
click at [1085, 166] on button "Radio Log" at bounding box center [1143, 169] width 117 height 60
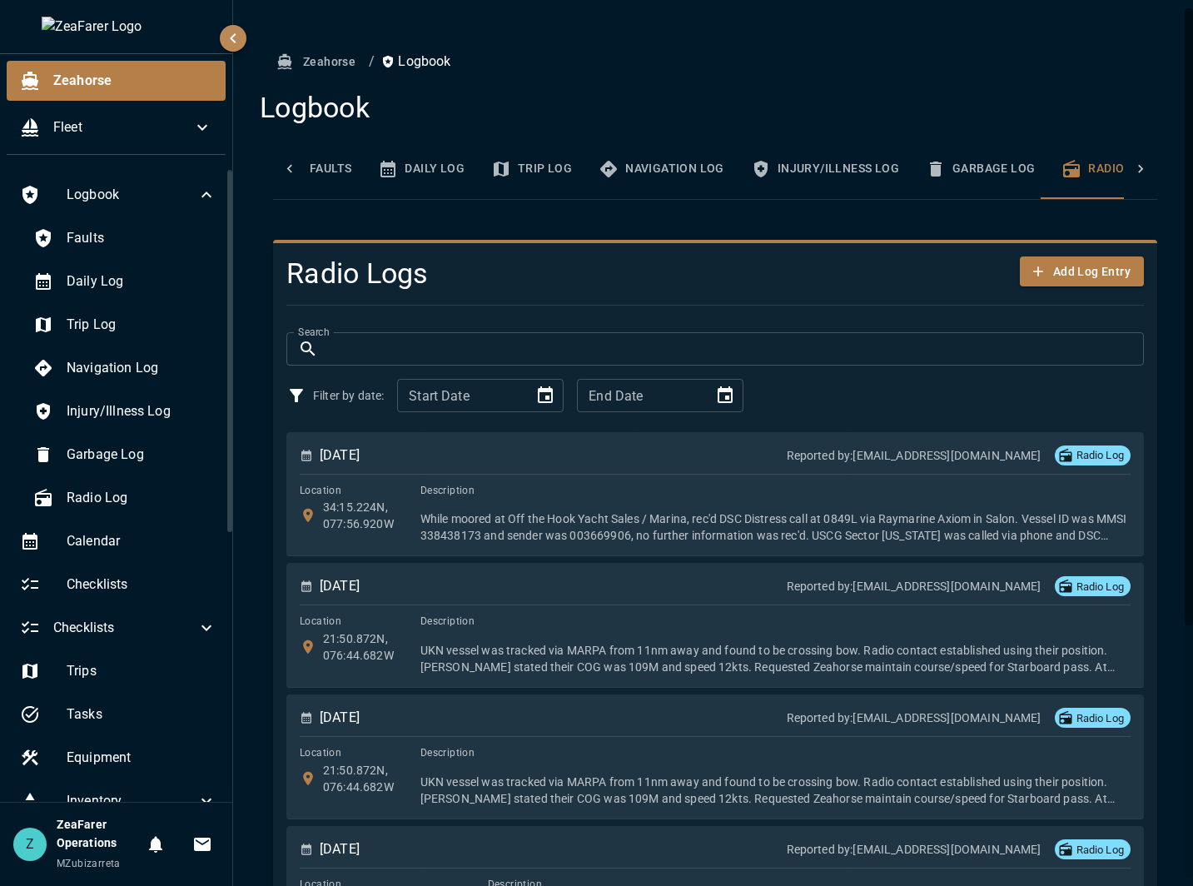
scroll to position [0, 72]
click at [922, 161] on button "Garbage Log" at bounding box center [945, 169] width 136 height 60
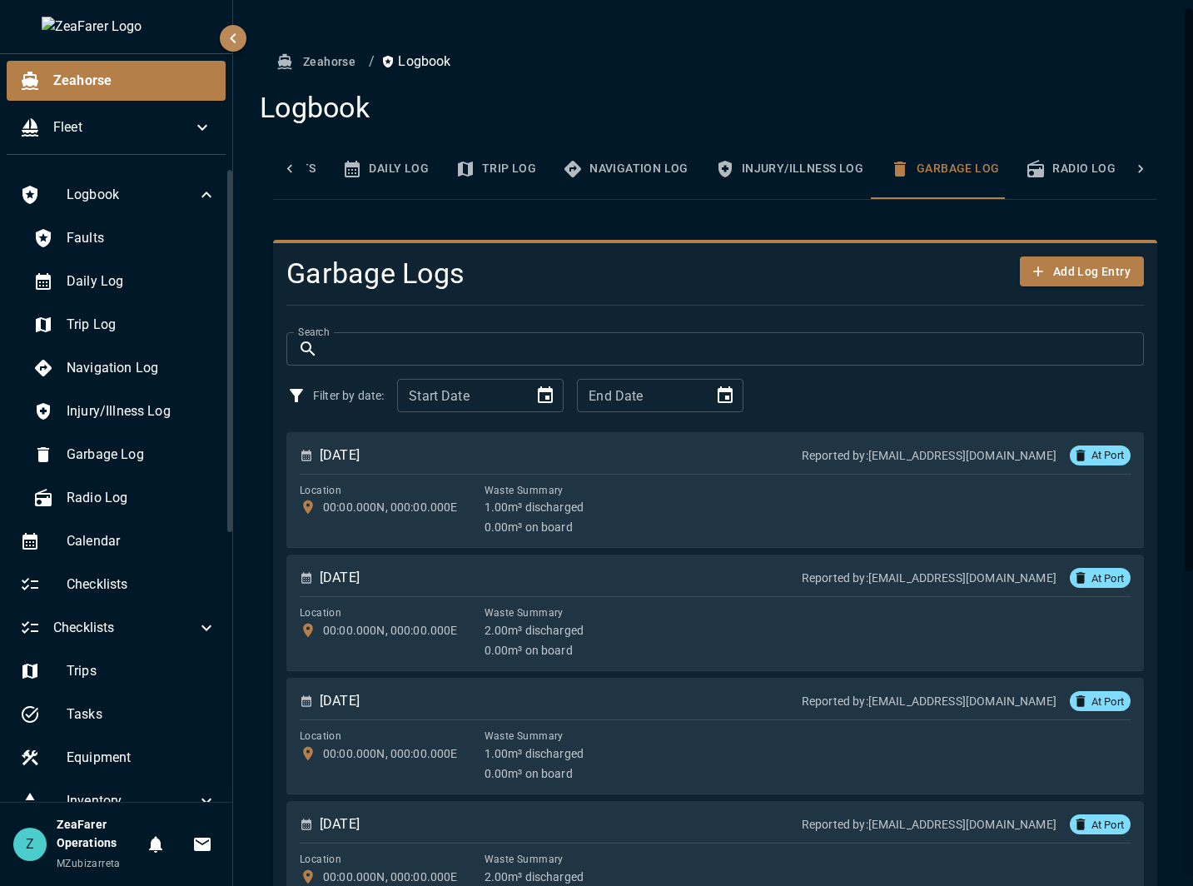
click at [805, 171] on button "Injury/Illness Log" at bounding box center [789, 169] width 175 height 60
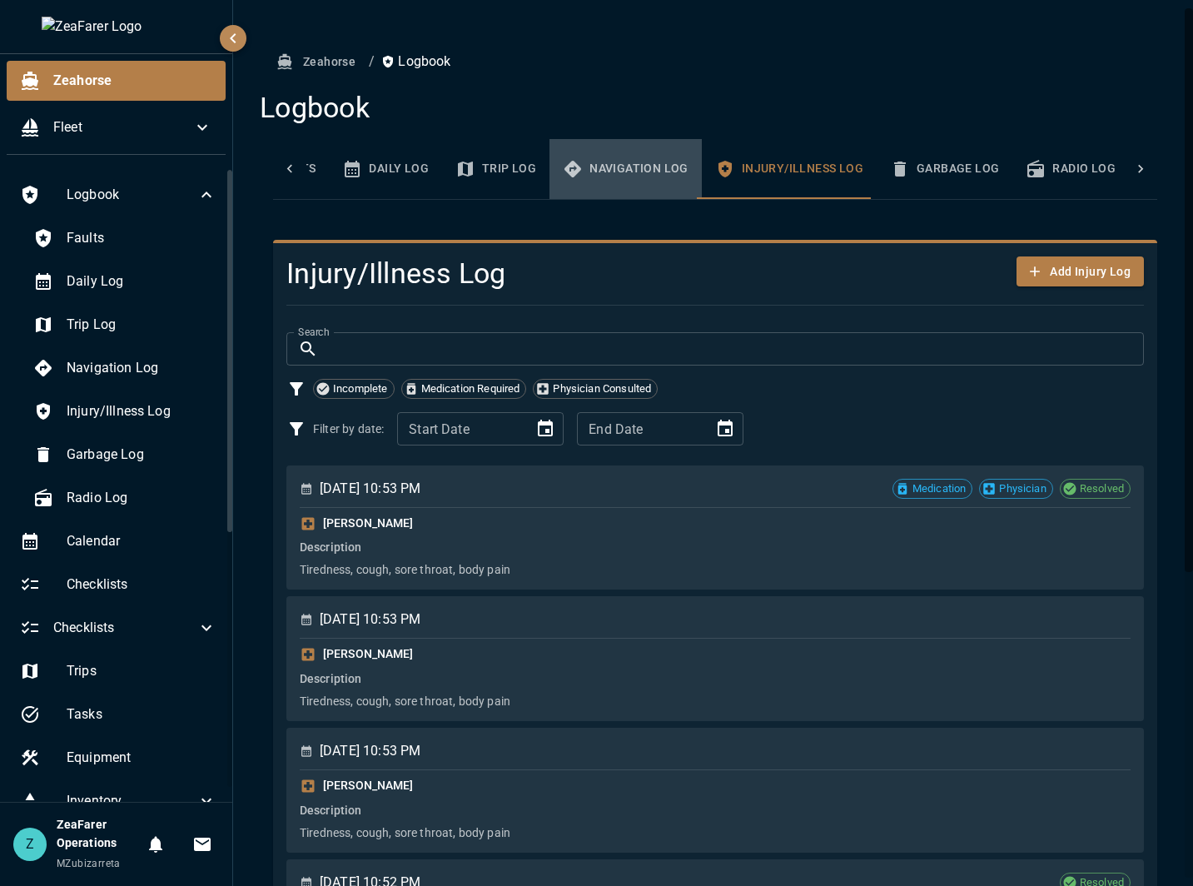
click at [665, 157] on button "Navigation Log" at bounding box center [626, 169] width 152 height 60
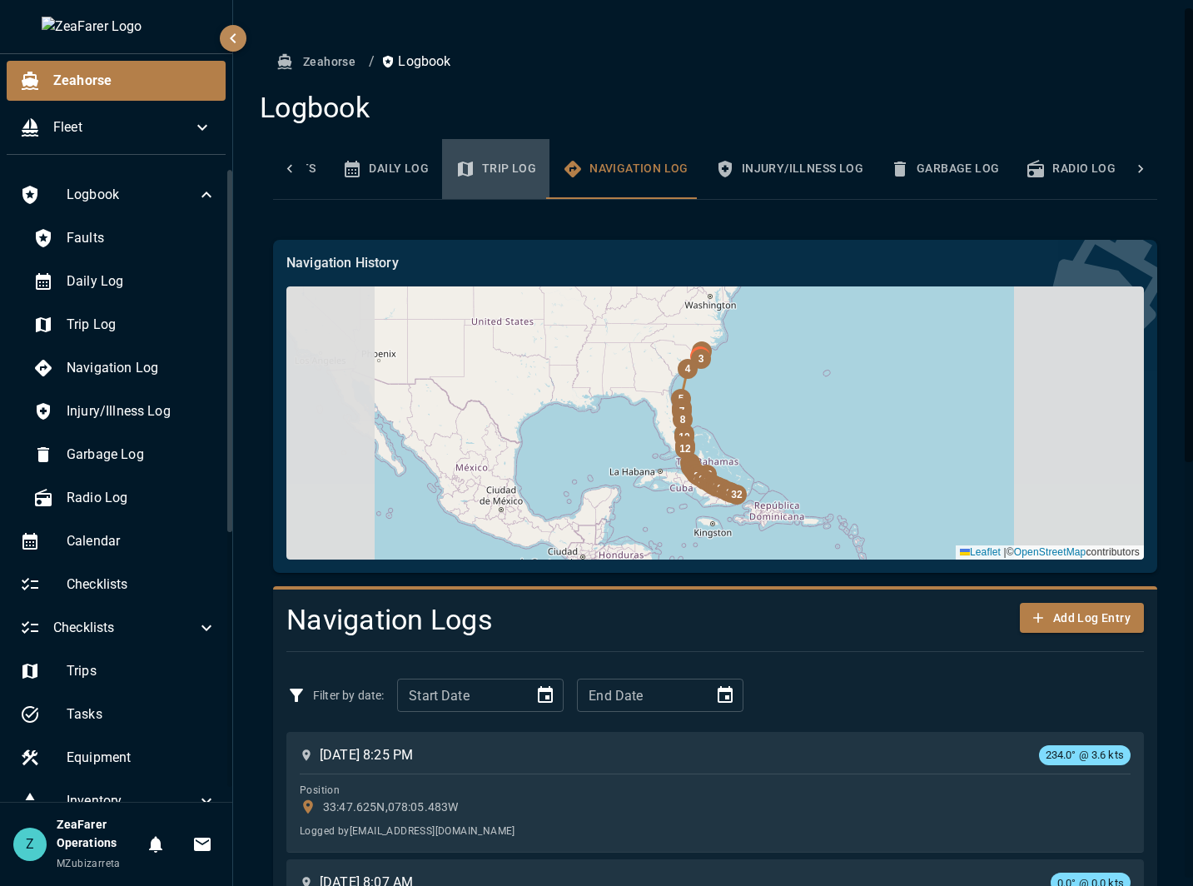
click at [483, 184] on button "Trip Log" at bounding box center [495, 169] width 107 height 60
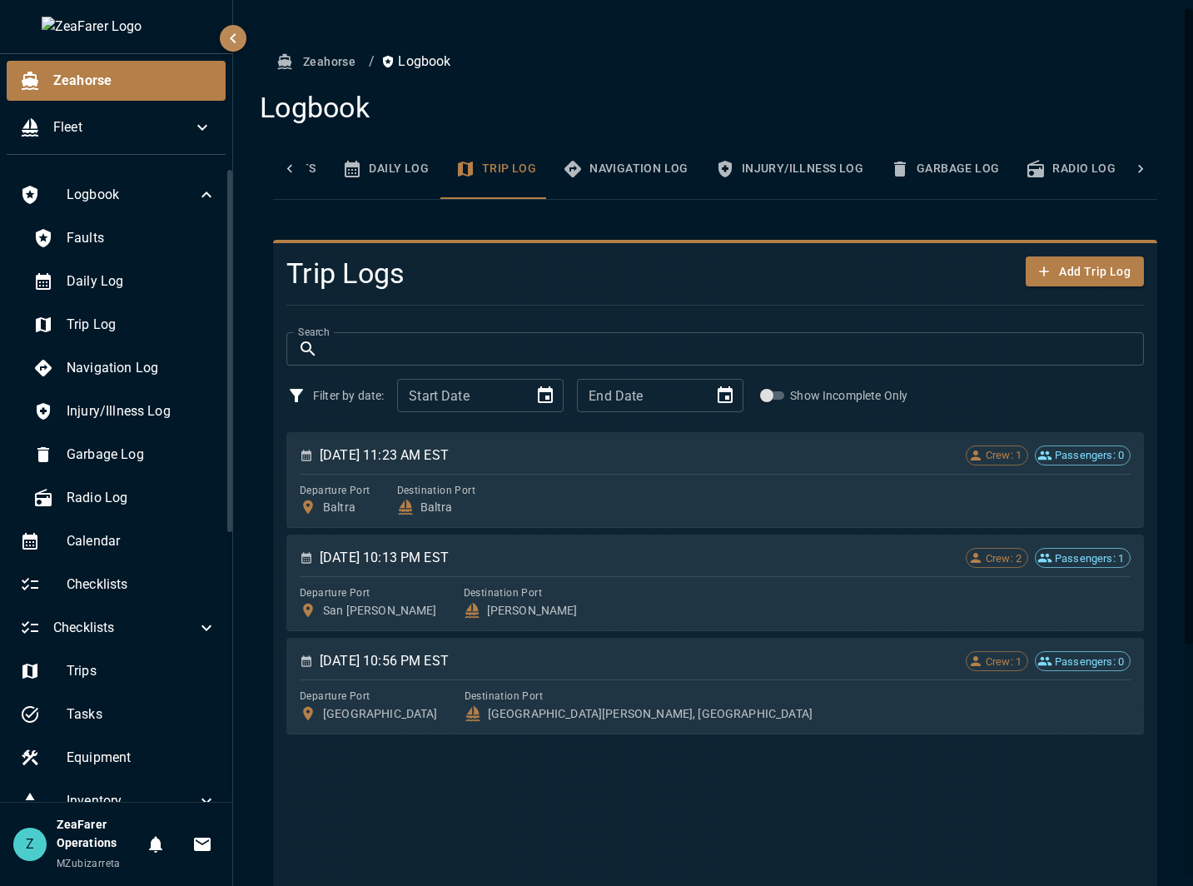
click at [380, 167] on button "Daily Log" at bounding box center [385, 169] width 113 height 60
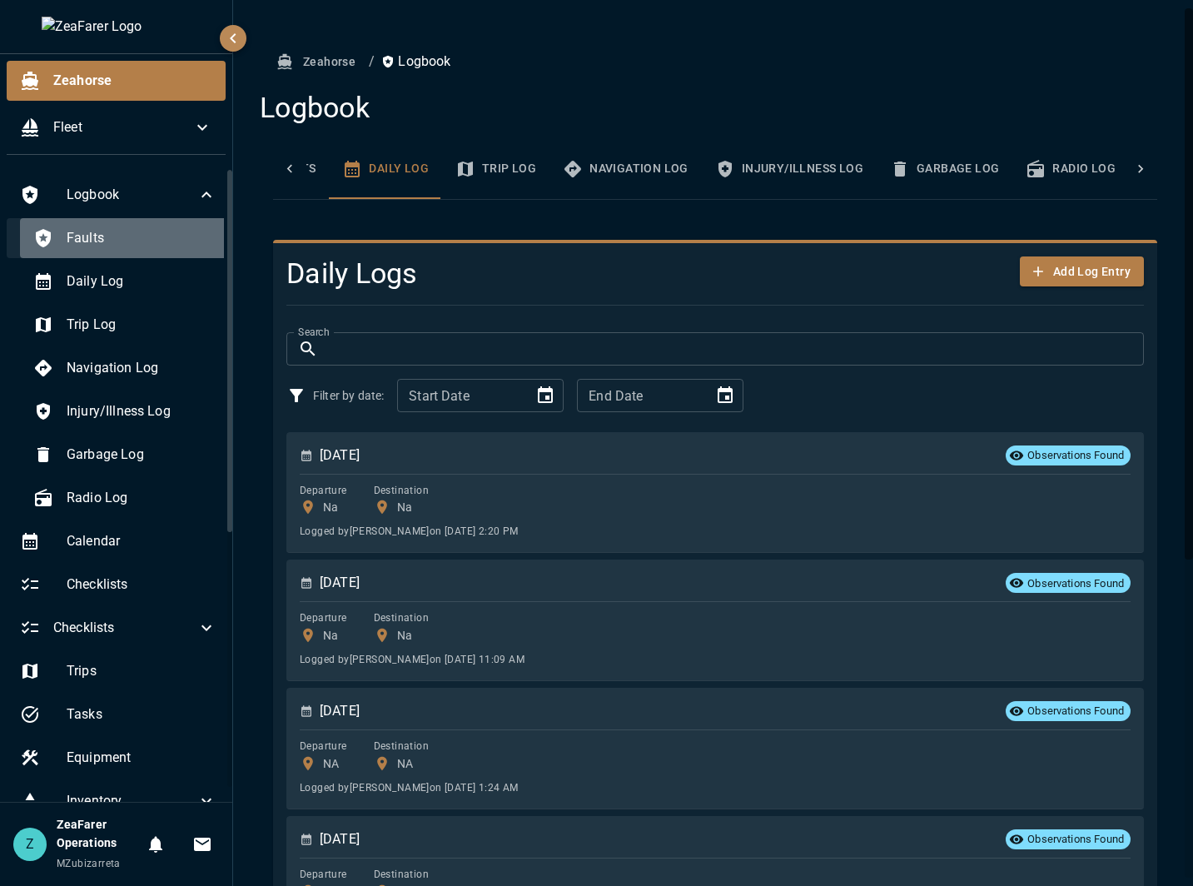
click at [156, 236] on span "Faults" at bounding box center [142, 238] width 150 height 20
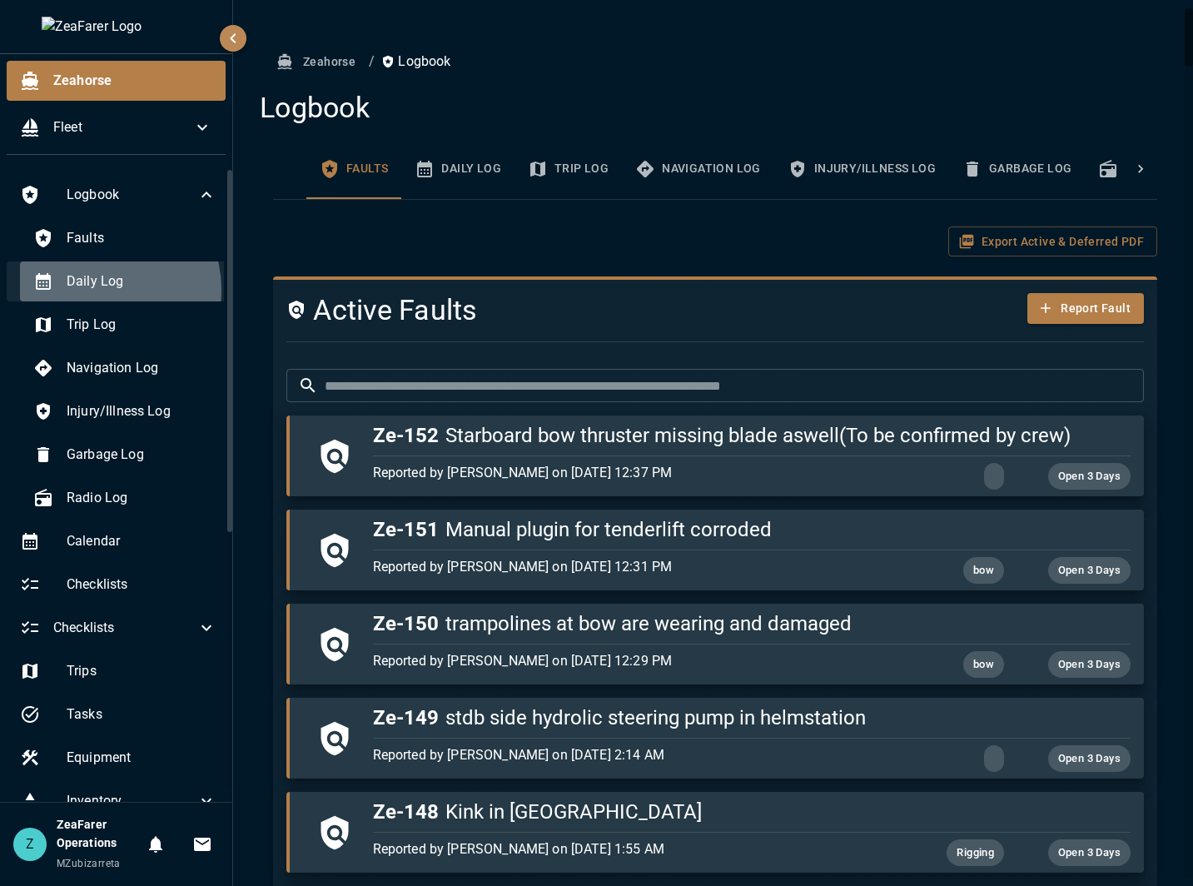
click at [93, 290] on span "Daily Log" at bounding box center [142, 281] width 150 height 20
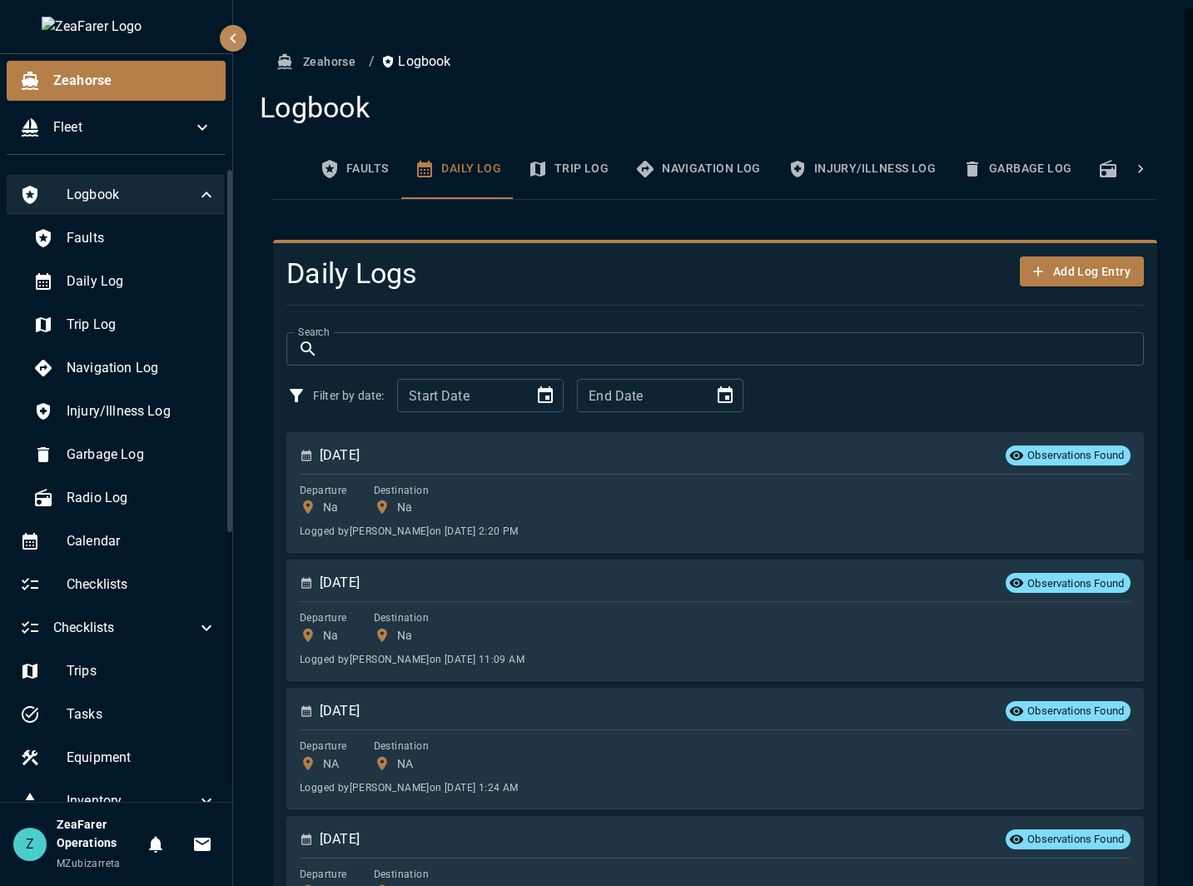
click at [196, 196] on icon at bounding box center [206, 195] width 20 height 20
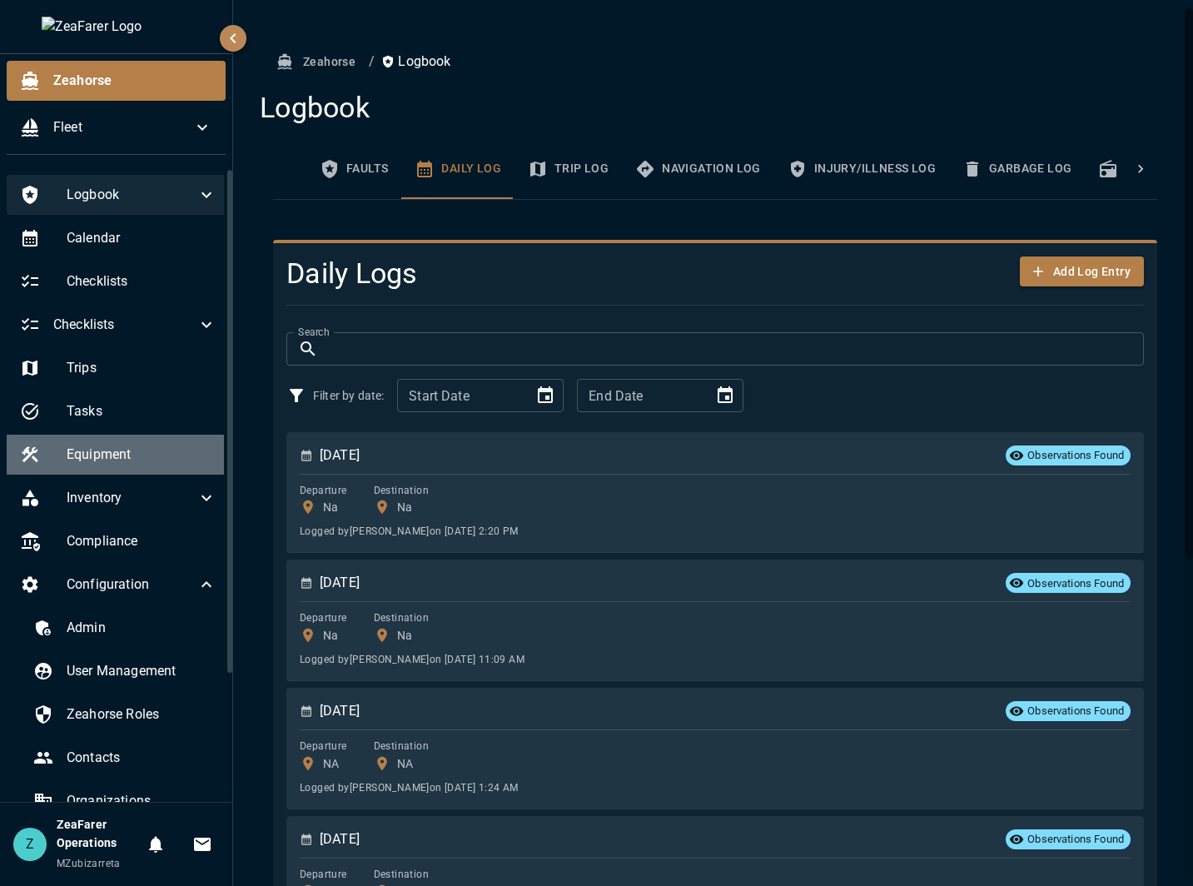
click at [152, 458] on span "Equipment" at bounding box center [142, 455] width 150 height 20
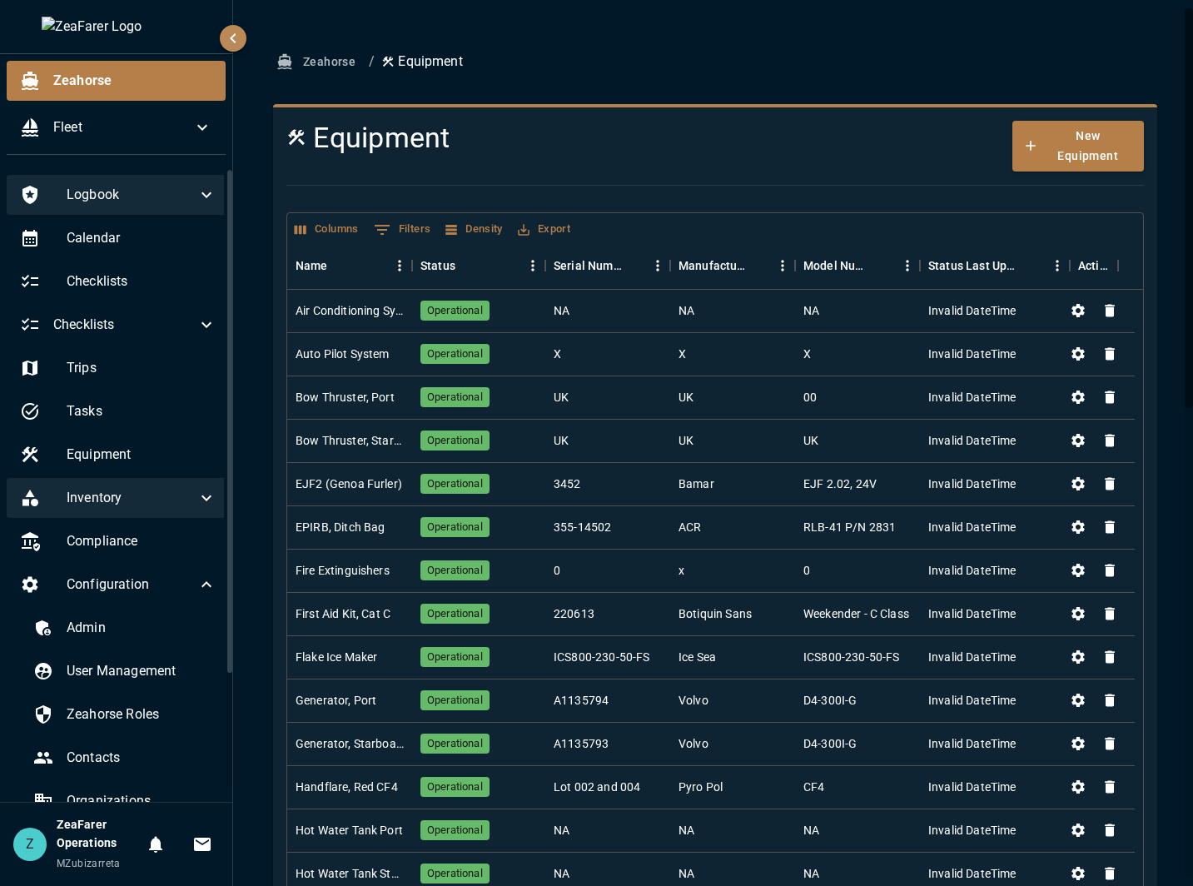
click at [113, 490] on span "Inventory" at bounding box center [132, 498] width 130 height 20
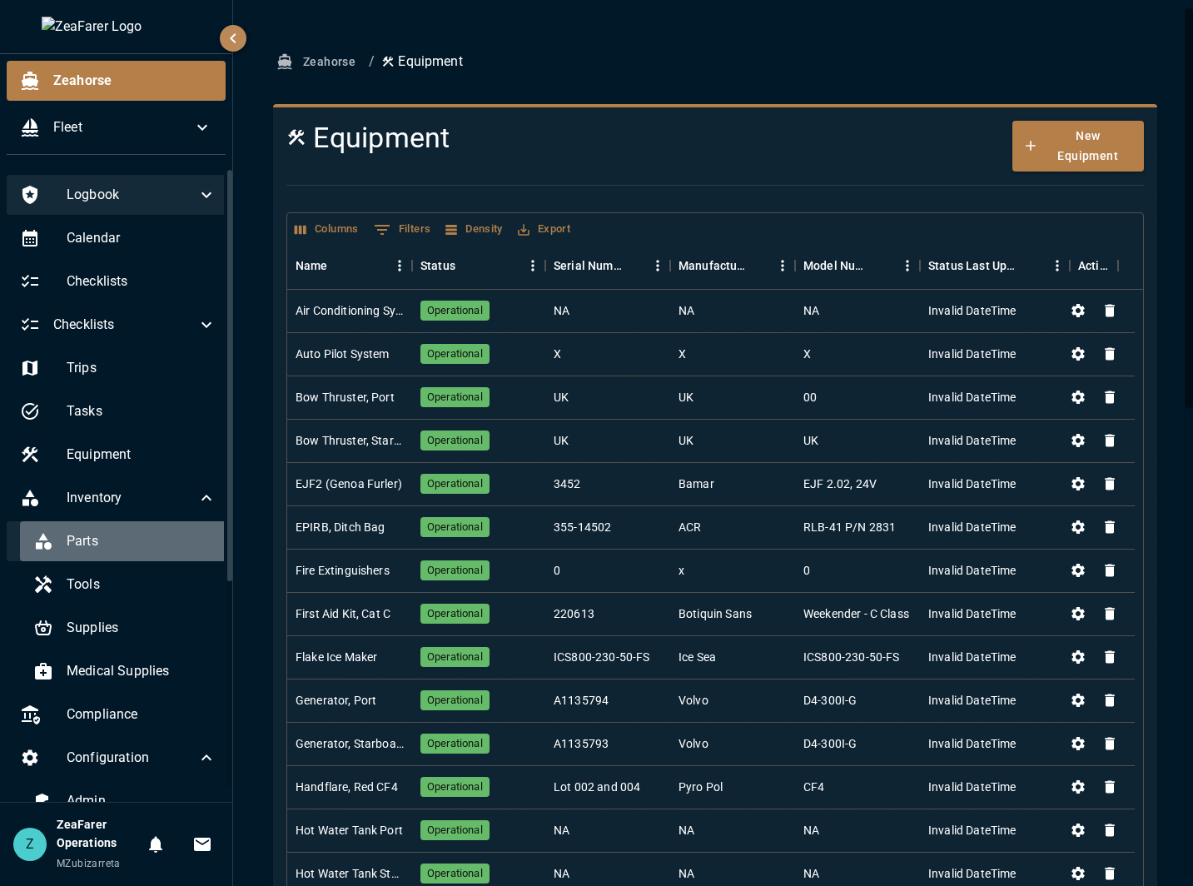
click at [123, 535] on span "Parts" at bounding box center [142, 541] width 150 height 20
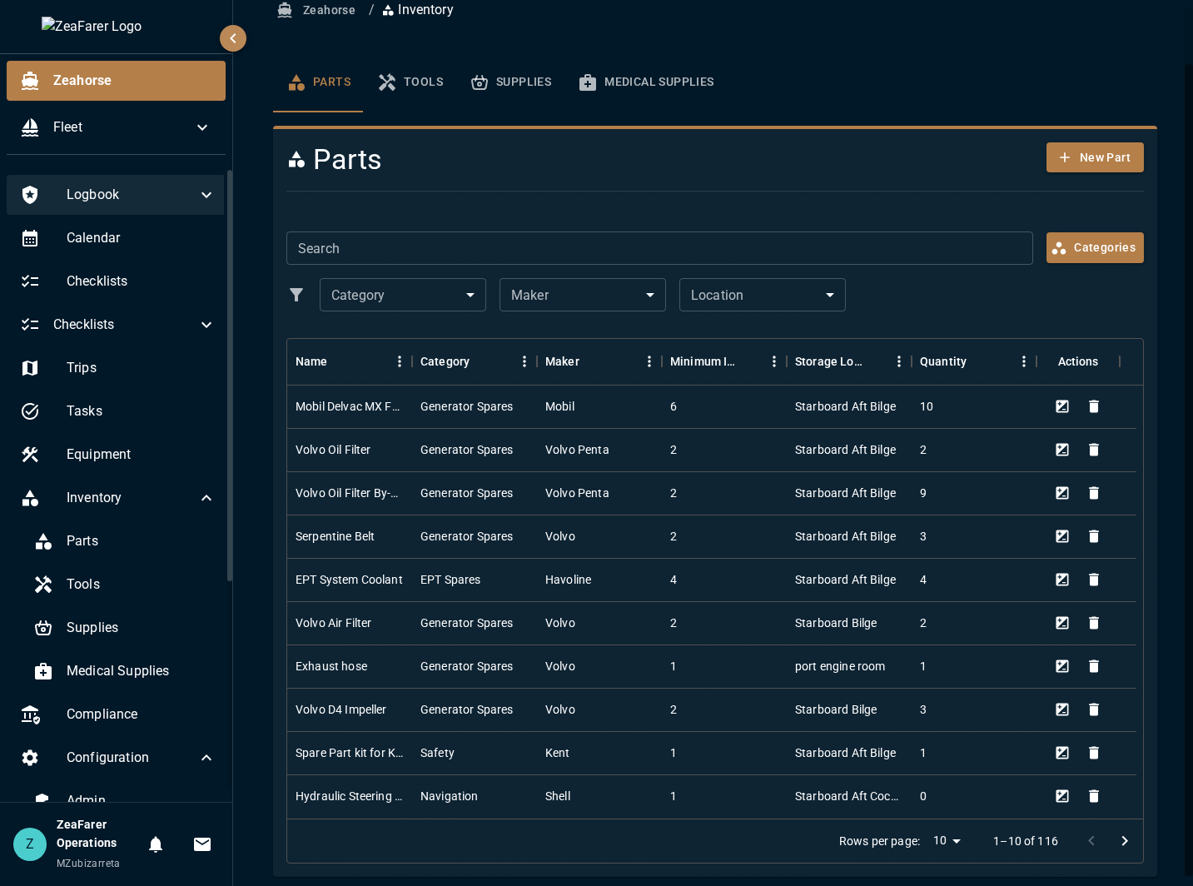
scroll to position [62, 0]
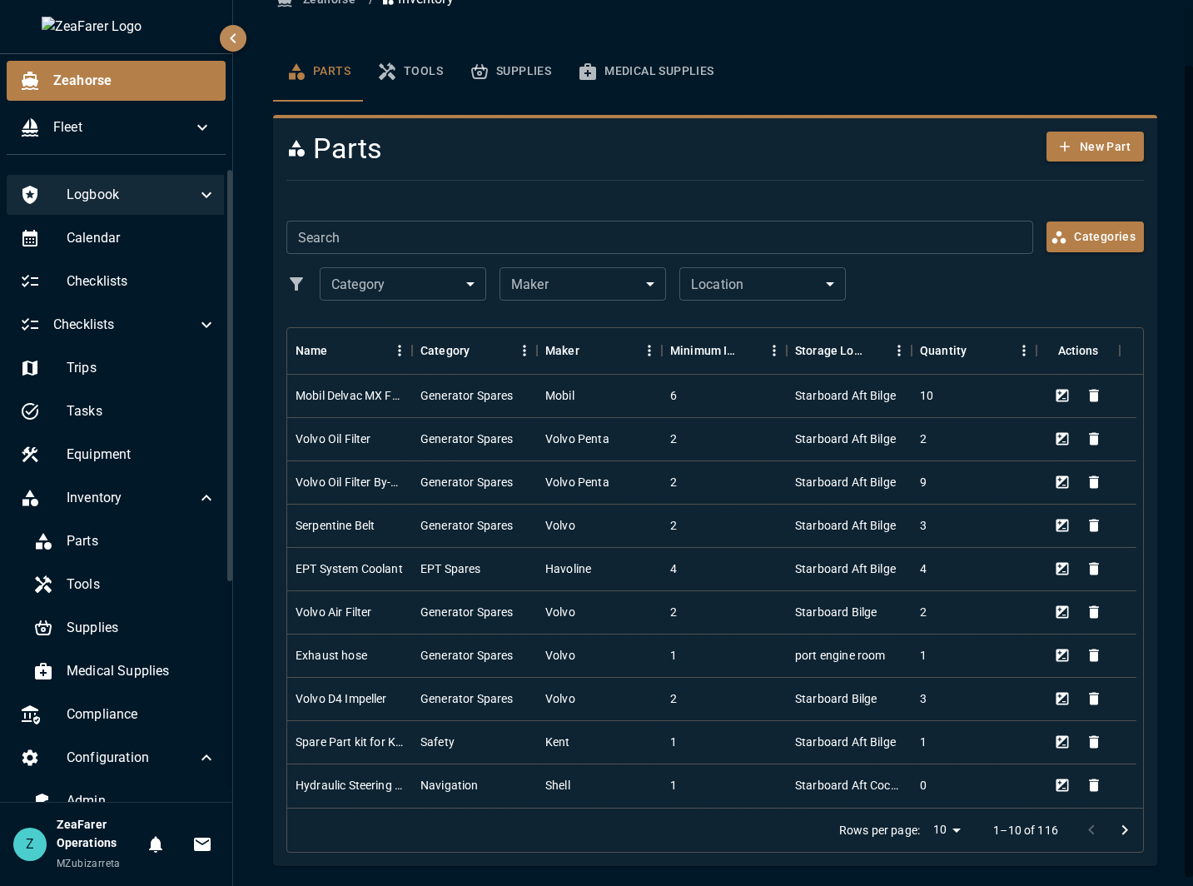
click at [423, 81] on button "Tools" at bounding box center [410, 72] width 92 height 60
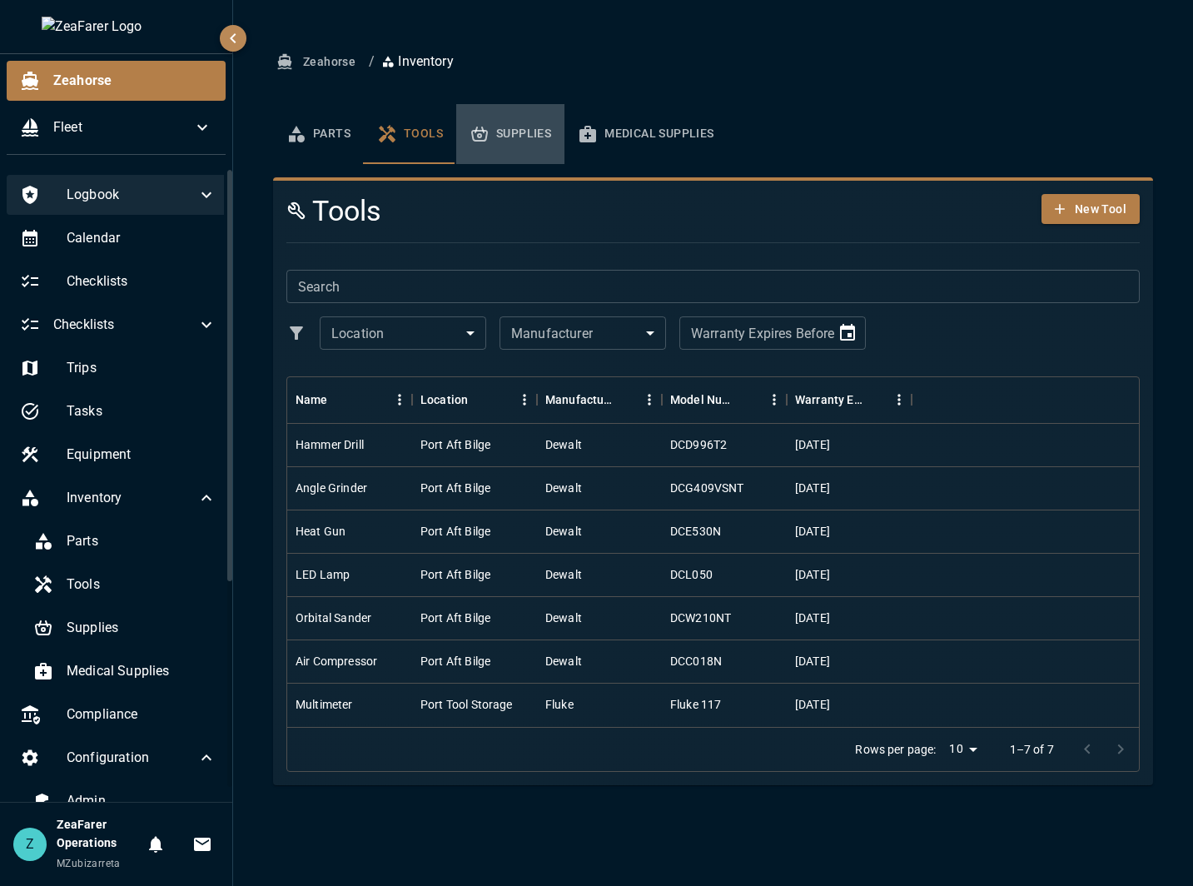
click at [502, 146] on button "Supplies" at bounding box center [510, 134] width 108 height 60
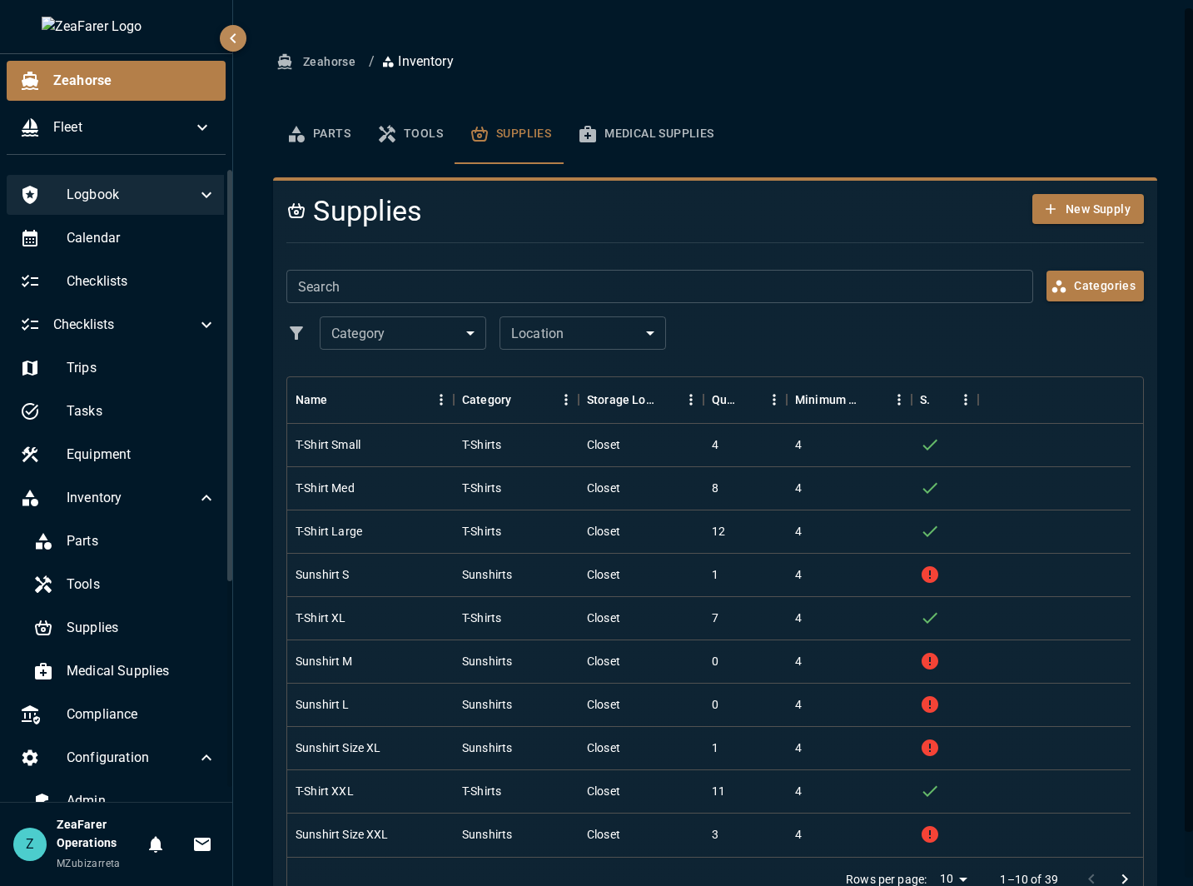
click at [410, 128] on button "Tools" at bounding box center [410, 134] width 92 height 60
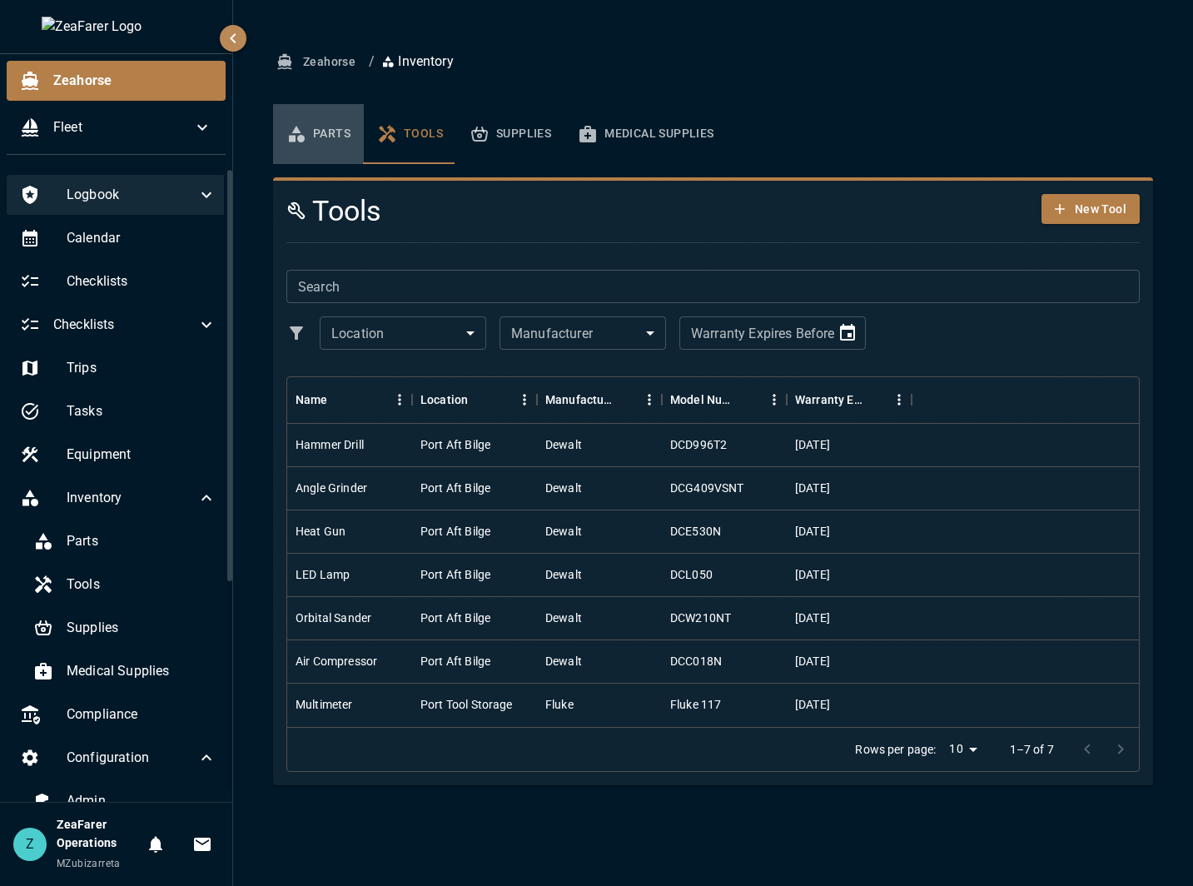
click at [319, 144] on button "Parts" at bounding box center [318, 134] width 91 height 60
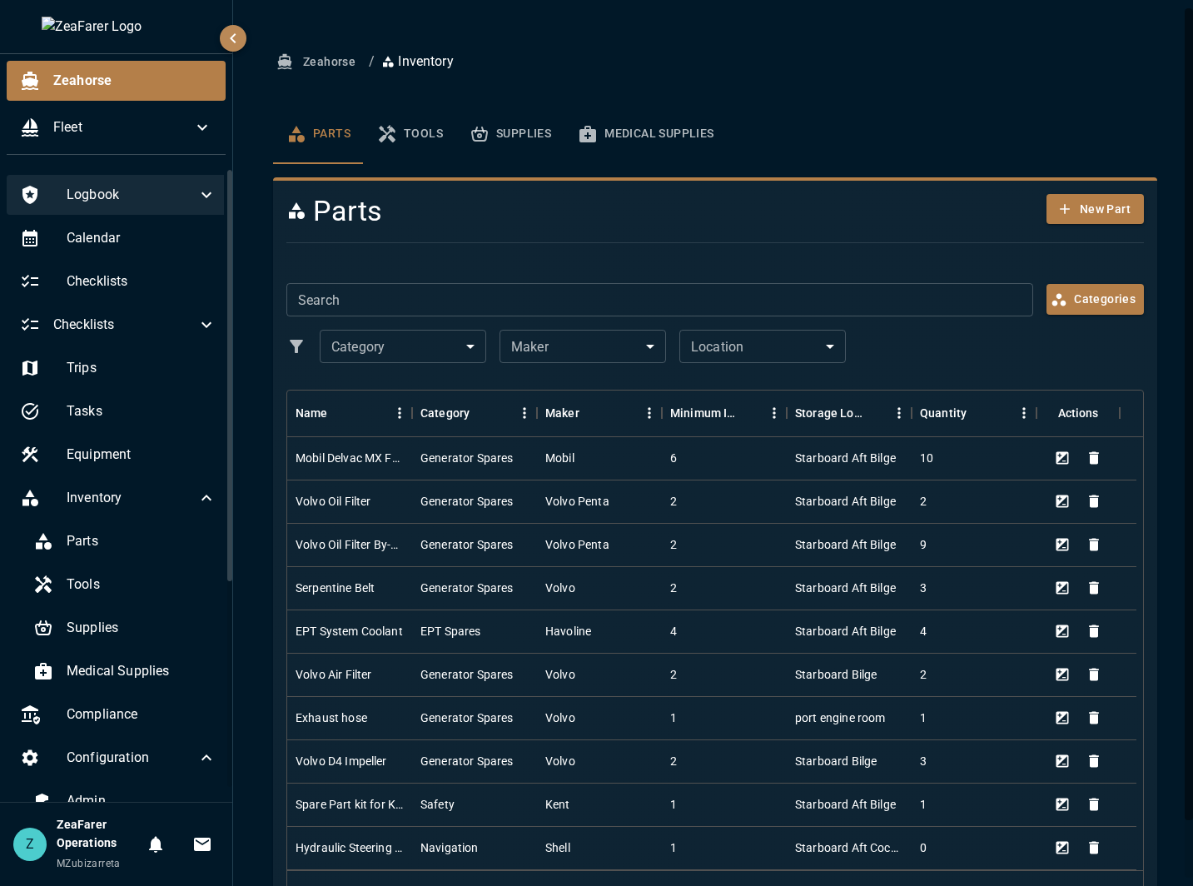
click at [475, 133] on icon "basic tabs example" at bounding box center [480, 134] width 20 height 20
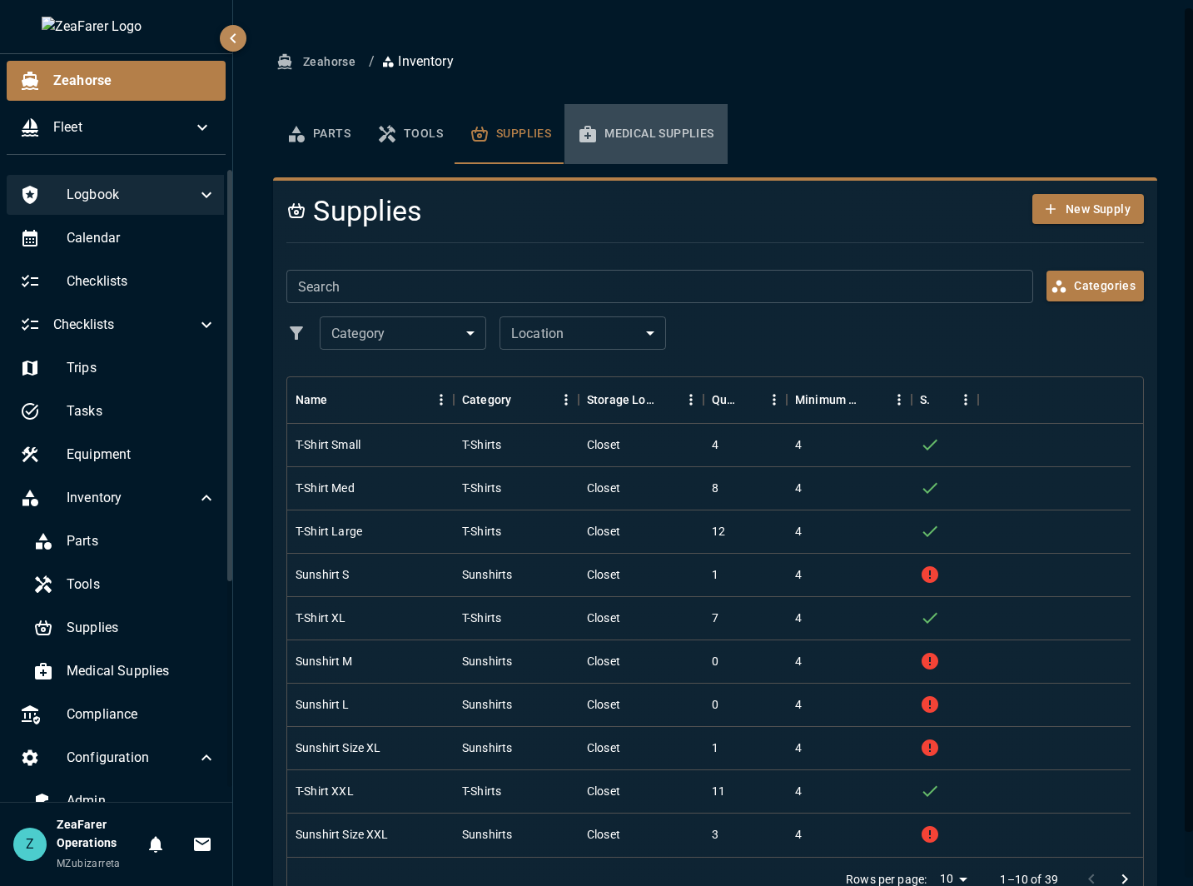
click at [634, 130] on button "Medical Supplies" at bounding box center [645, 134] width 162 height 60
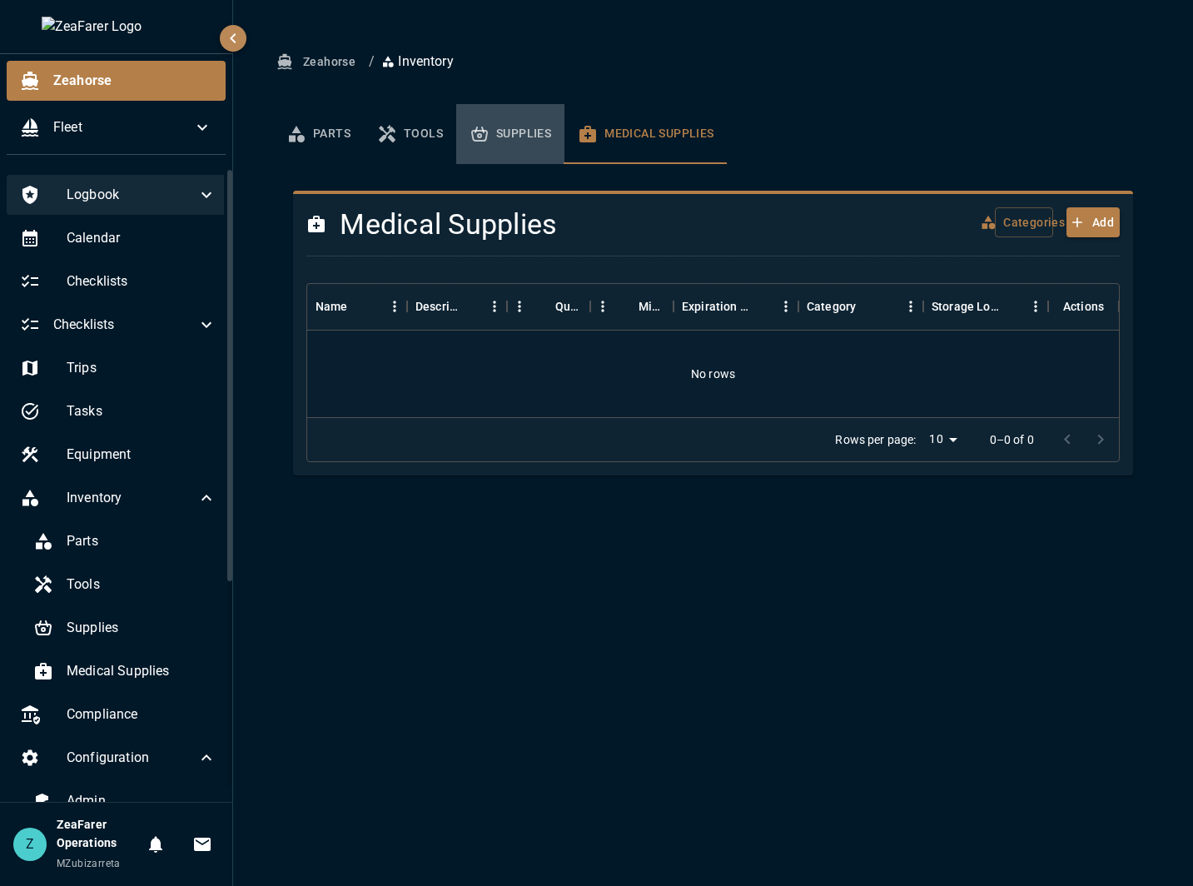
click at [520, 136] on button "Supplies" at bounding box center [510, 134] width 108 height 60
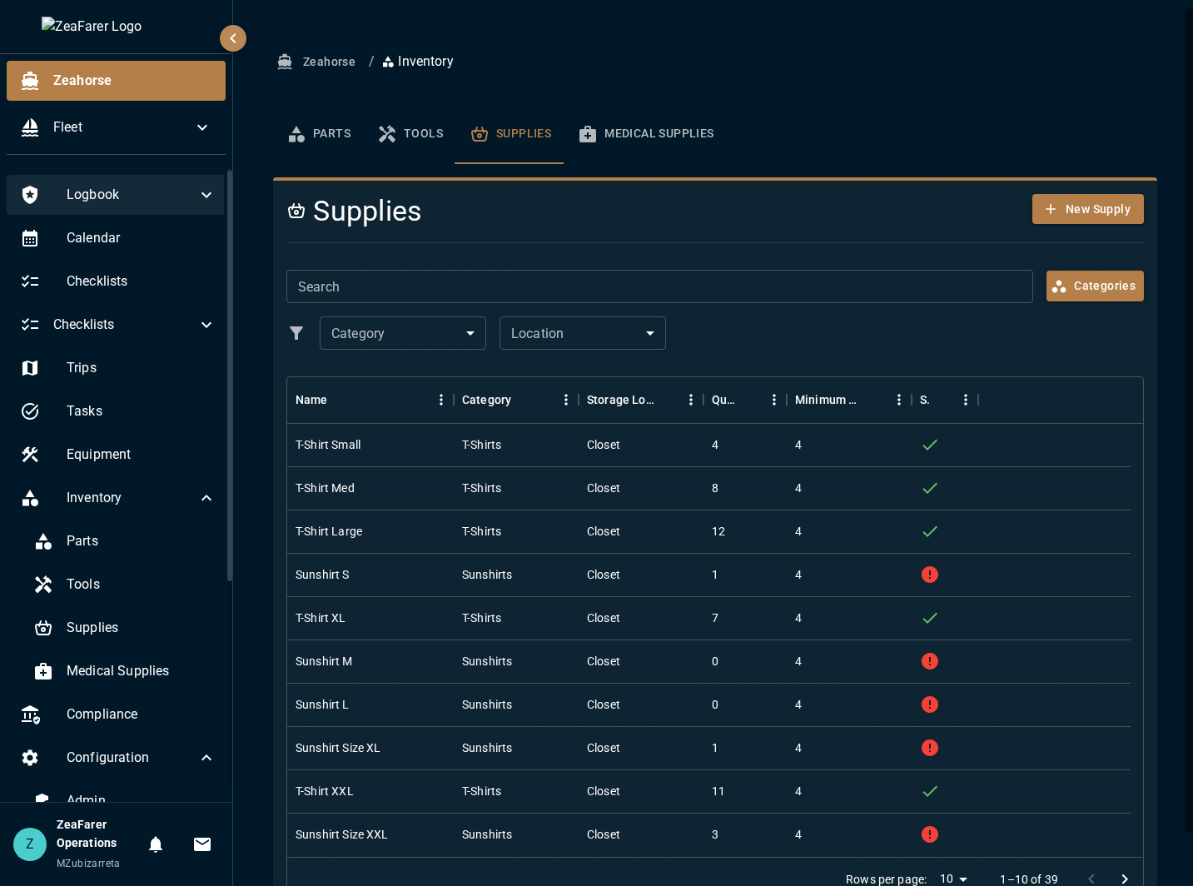
click at [619, 130] on button "Medical Supplies" at bounding box center [645, 134] width 162 height 60
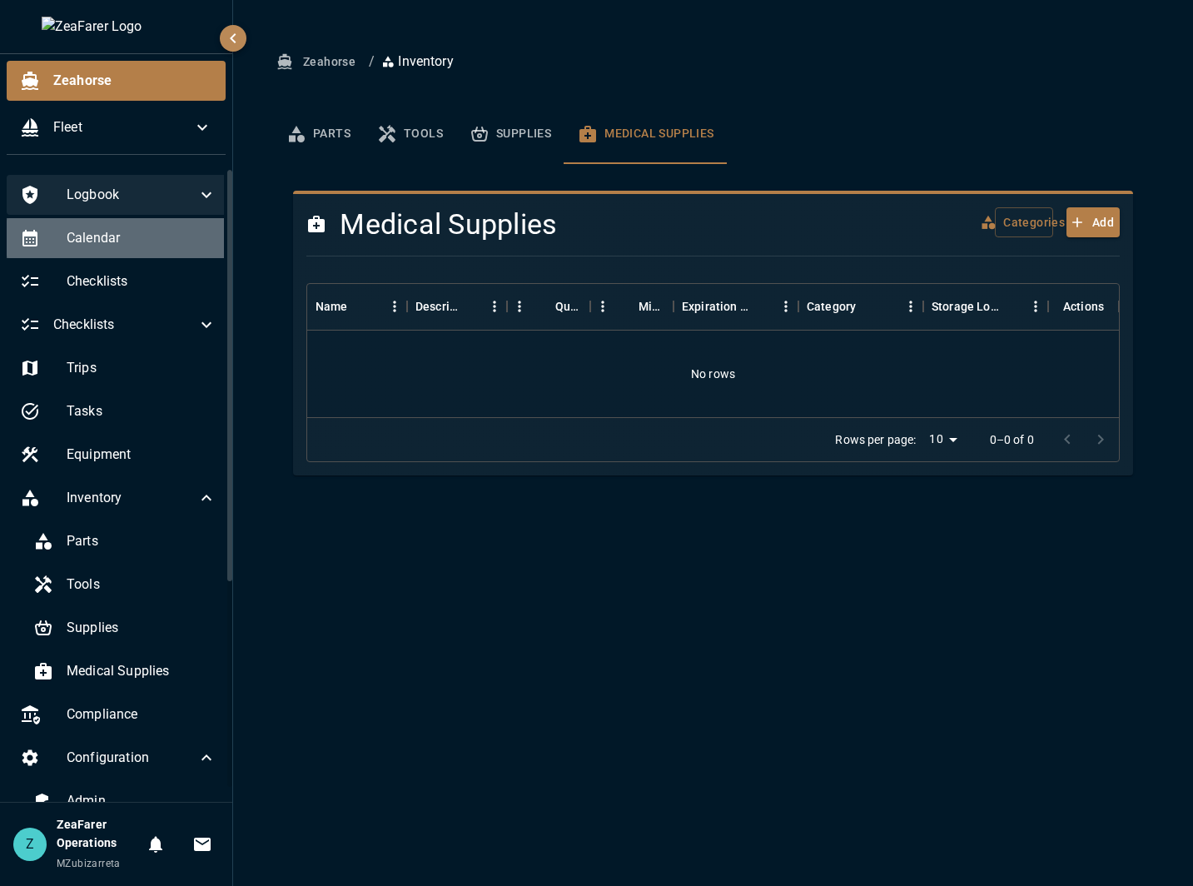
click at [115, 231] on span "Calendar" at bounding box center [142, 238] width 150 height 20
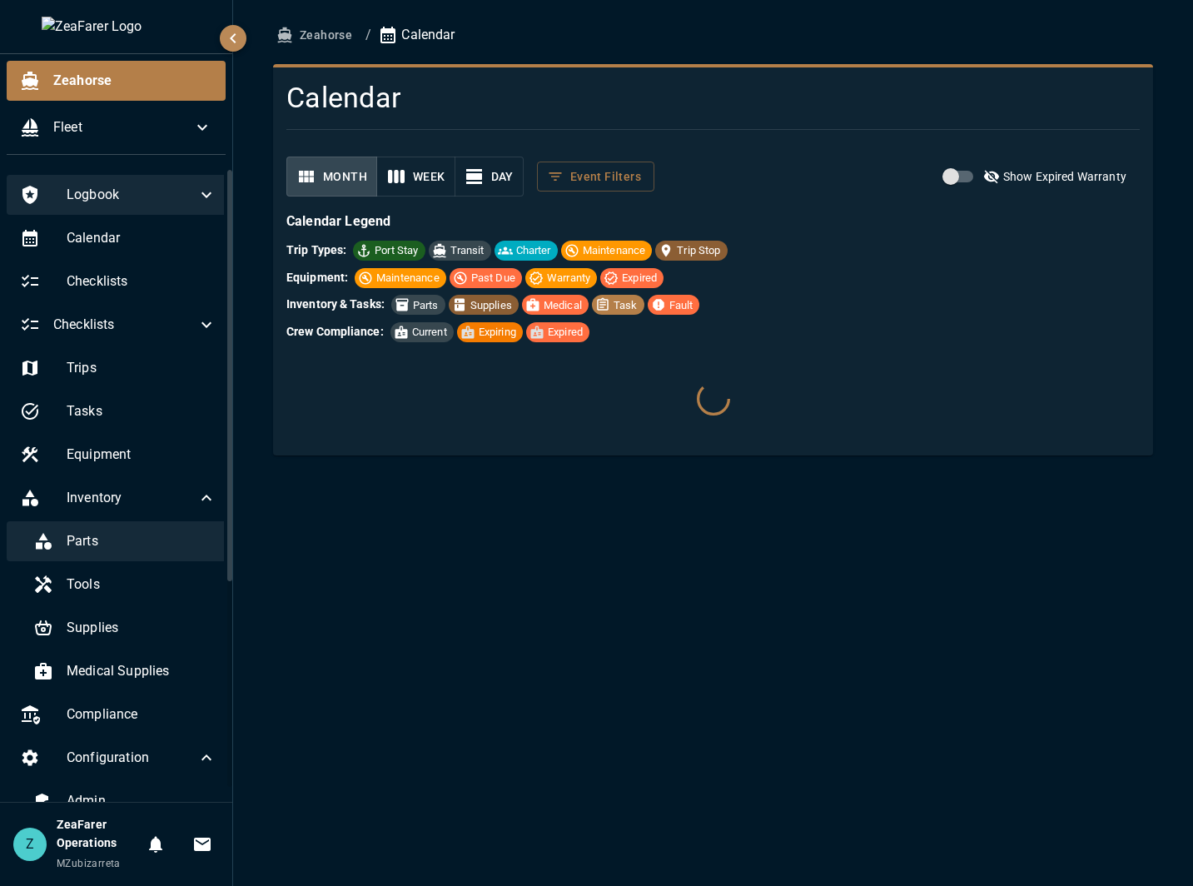
click at [99, 545] on span "Parts" at bounding box center [142, 541] width 150 height 20
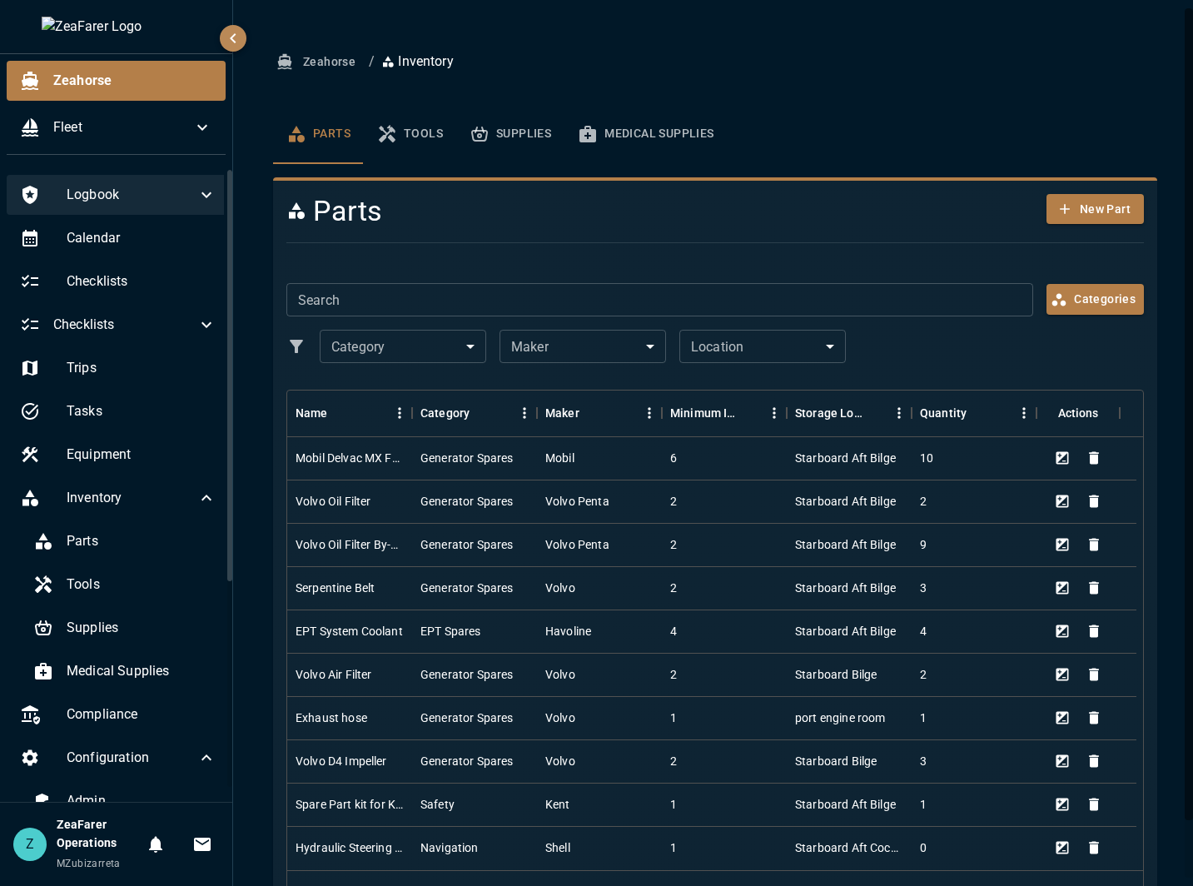
click at [420, 143] on button "Tools" at bounding box center [410, 134] width 92 height 60
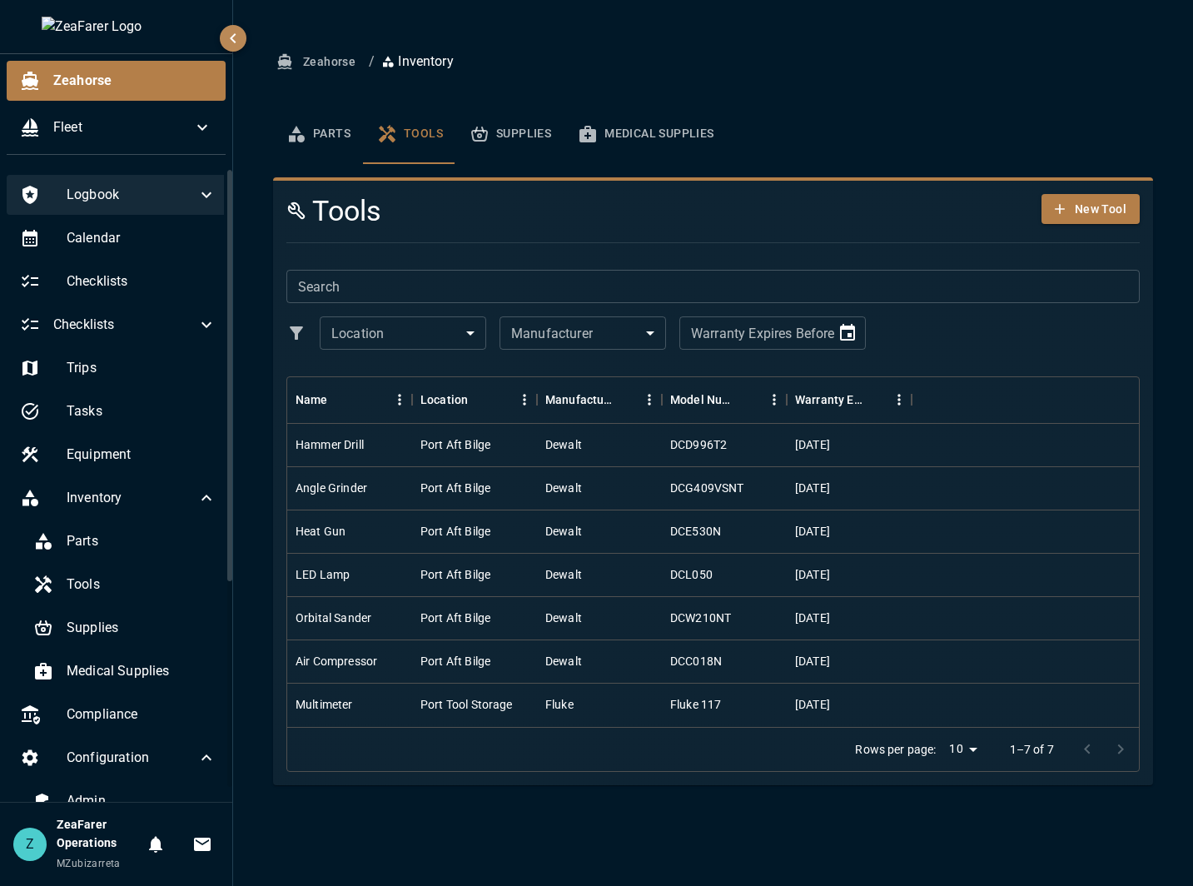
click at [519, 137] on button "Supplies" at bounding box center [510, 134] width 108 height 60
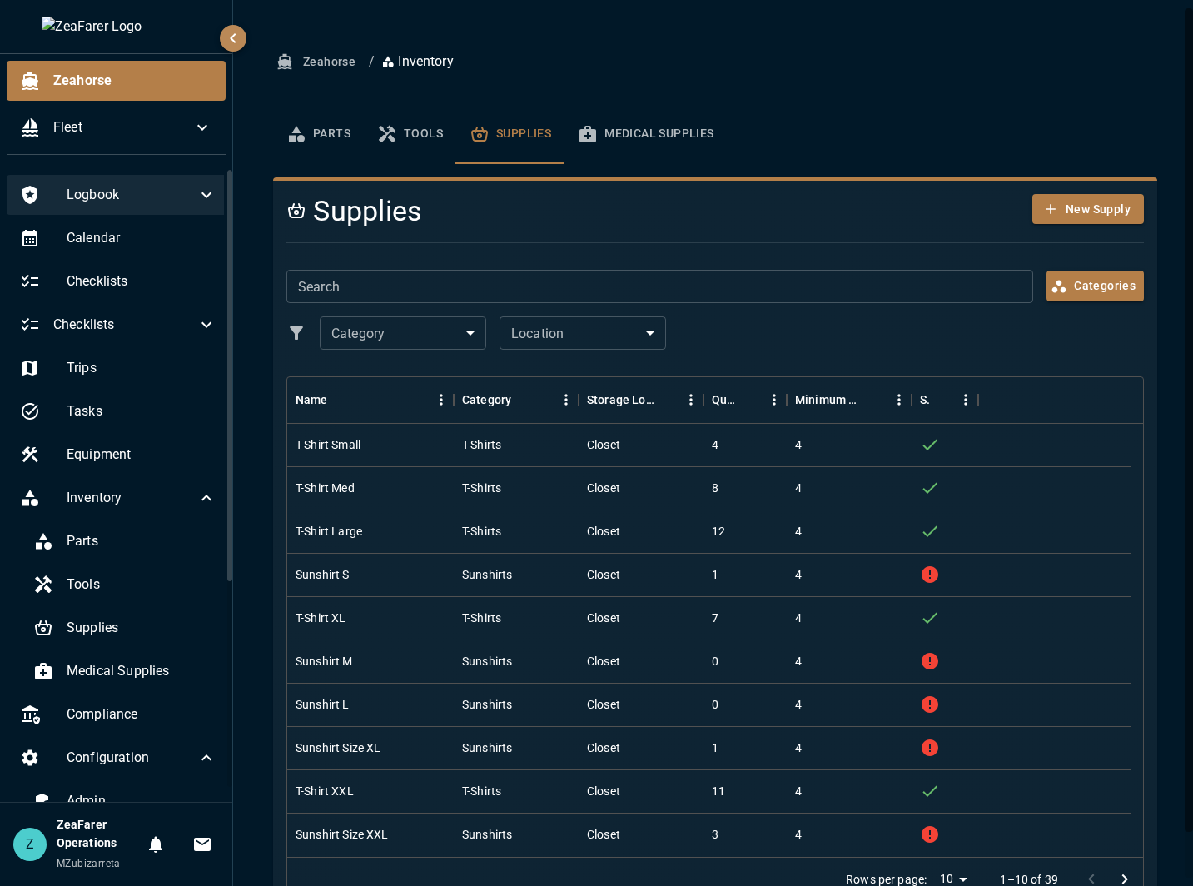
click at [629, 142] on button "Medical Supplies" at bounding box center [645, 134] width 162 height 60
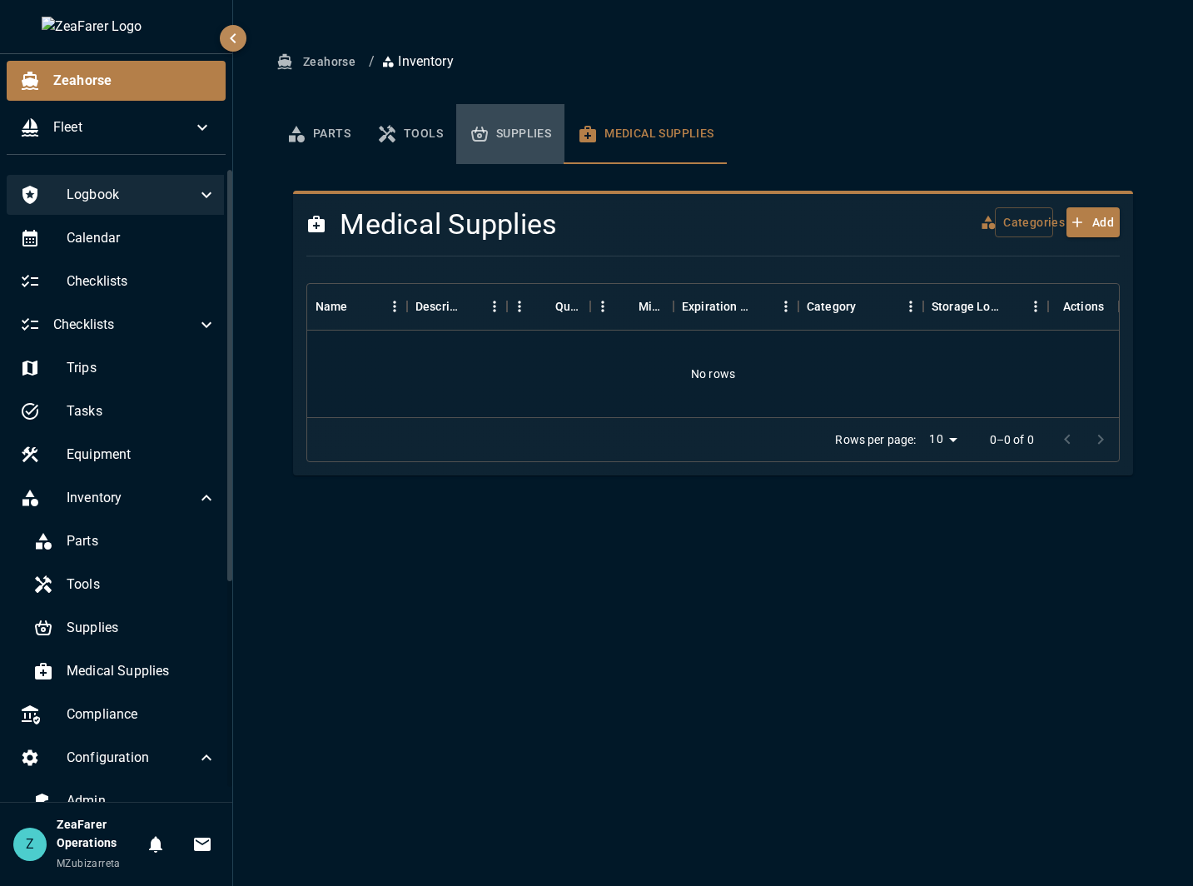
click at [504, 140] on button "Supplies" at bounding box center [510, 134] width 108 height 60
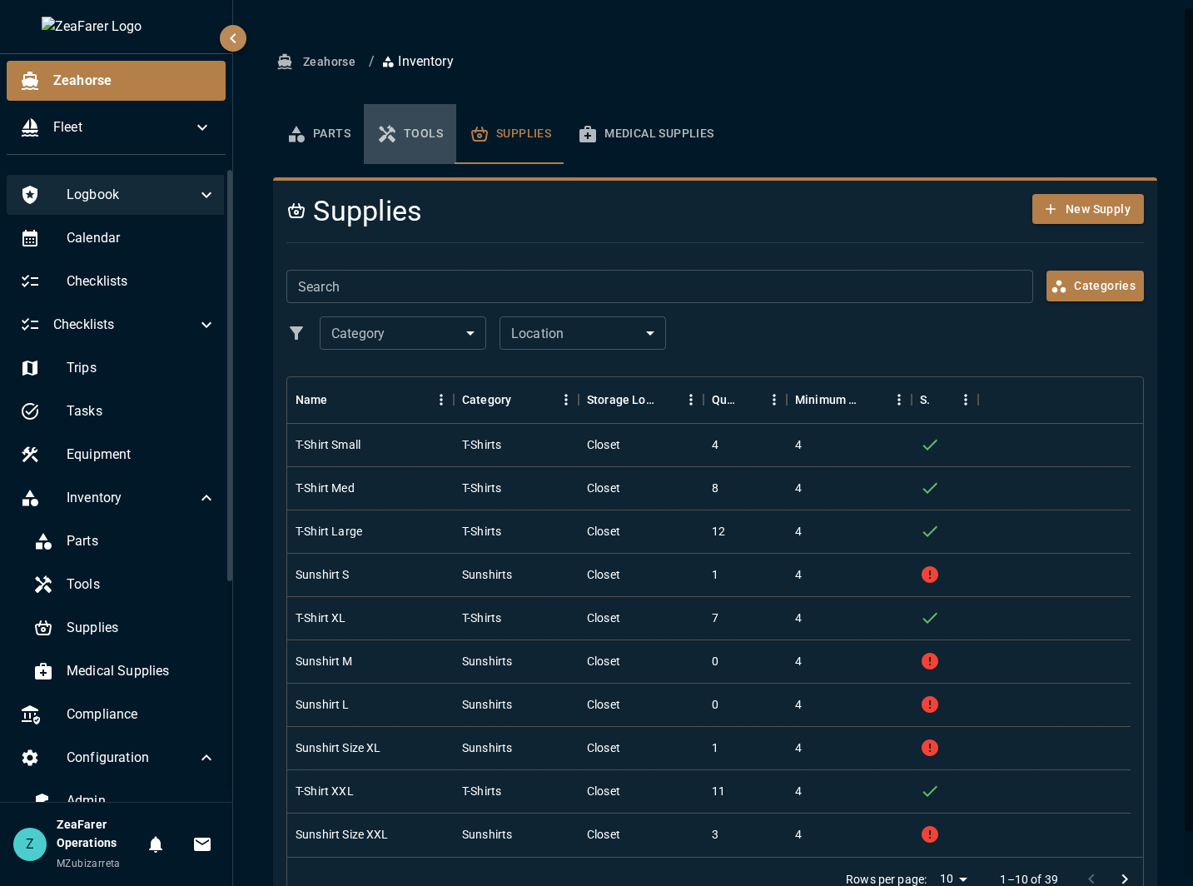
click at [381, 143] on icon "basic tabs example" at bounding box center [387, 134] width 20 height 20
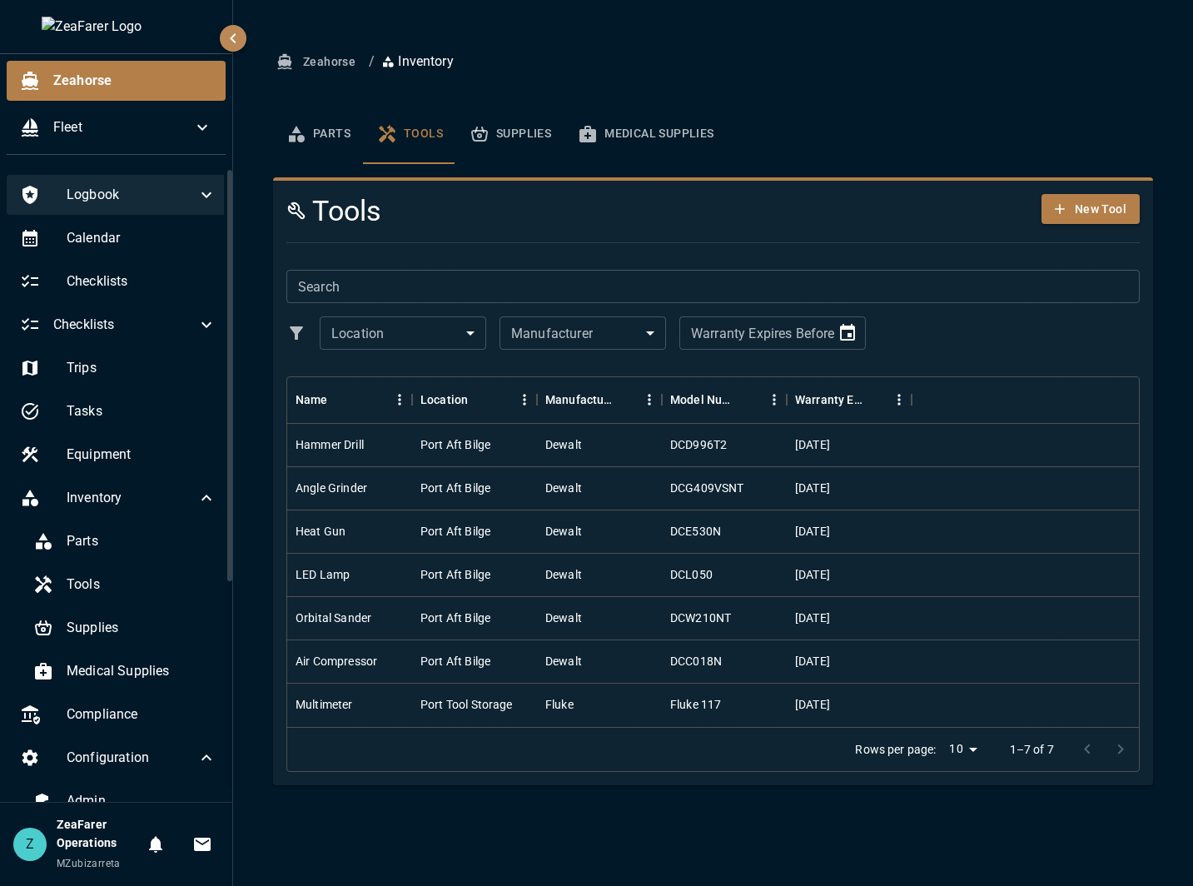
click at [331, 141] on button "Parts" at bounding box center [318, 134] width 91 height 60
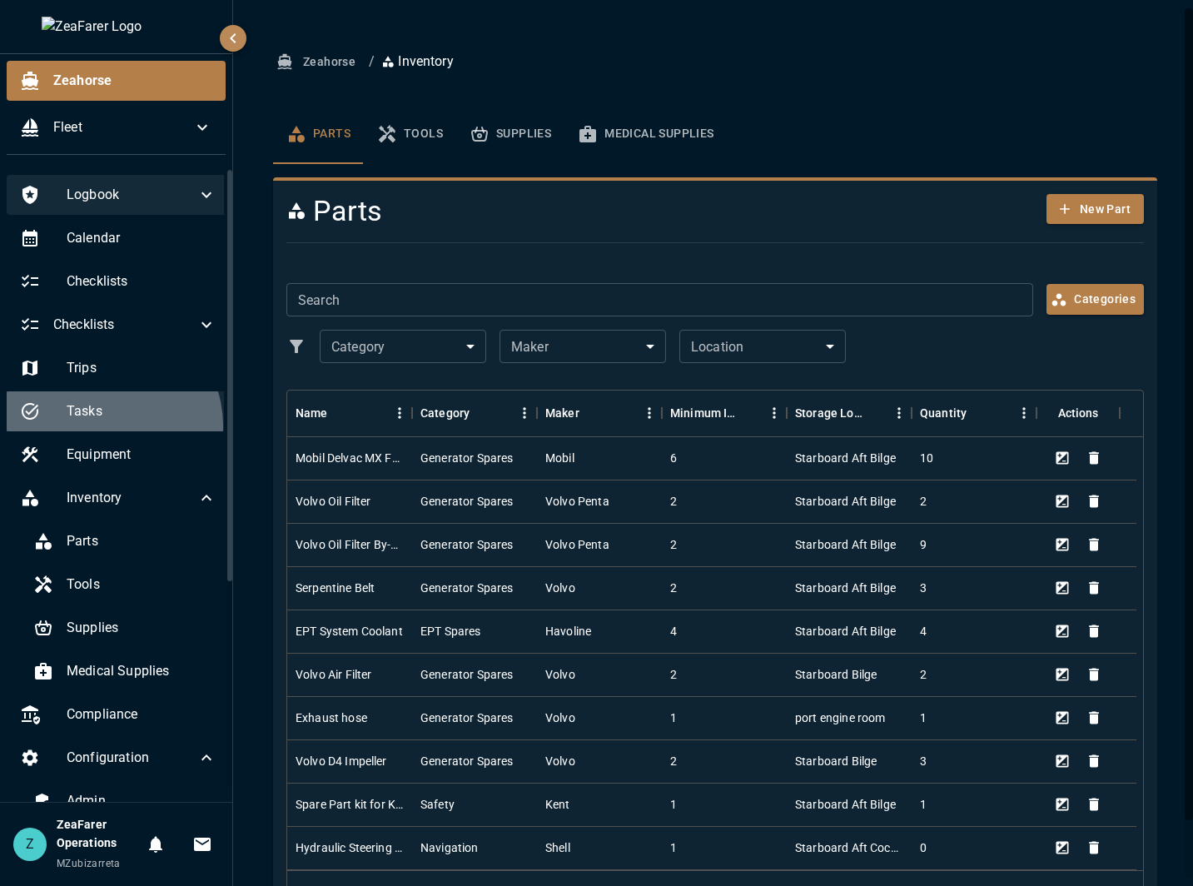
click at [106, 426] on div "Tasks" at bounding box center [118, 411] width 223 height 40
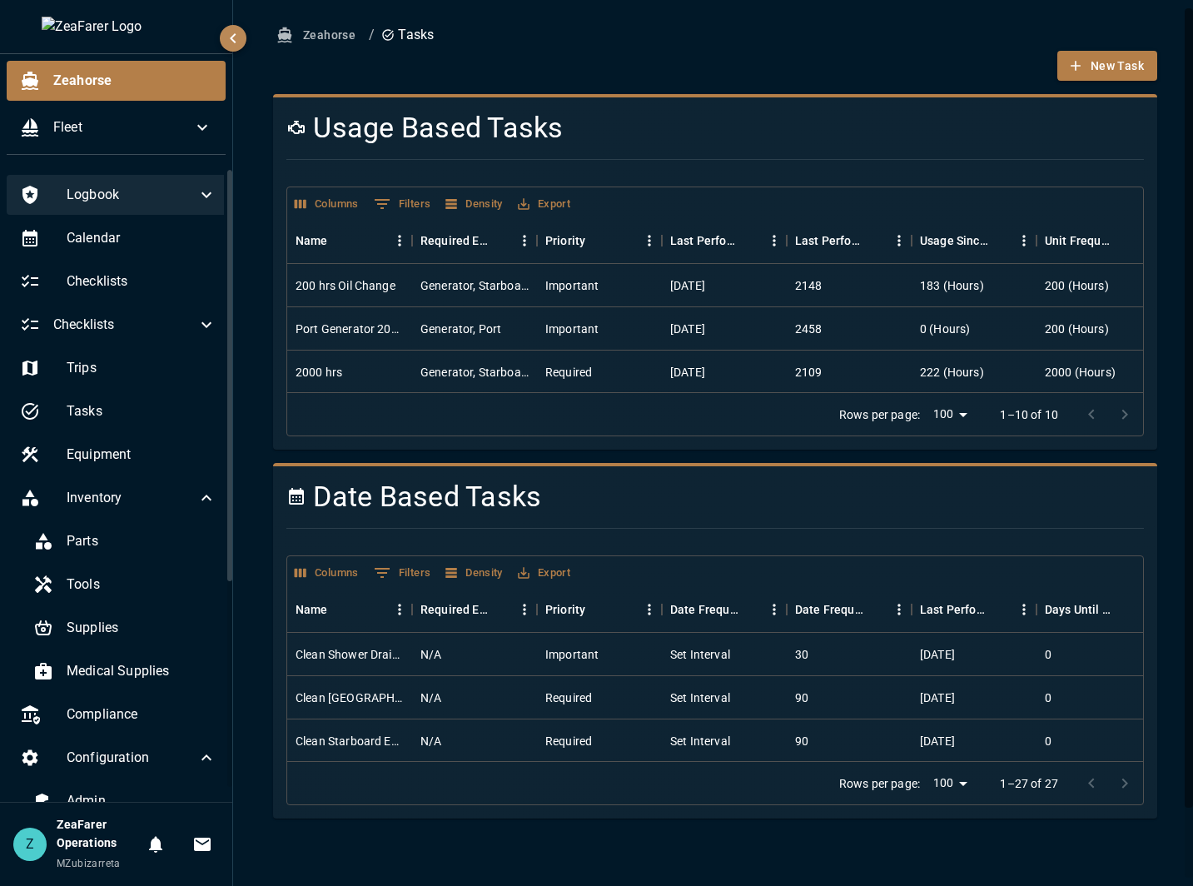
click at [230, 38] on icon "button" at bounding box center [233, 38] width 6 height 10
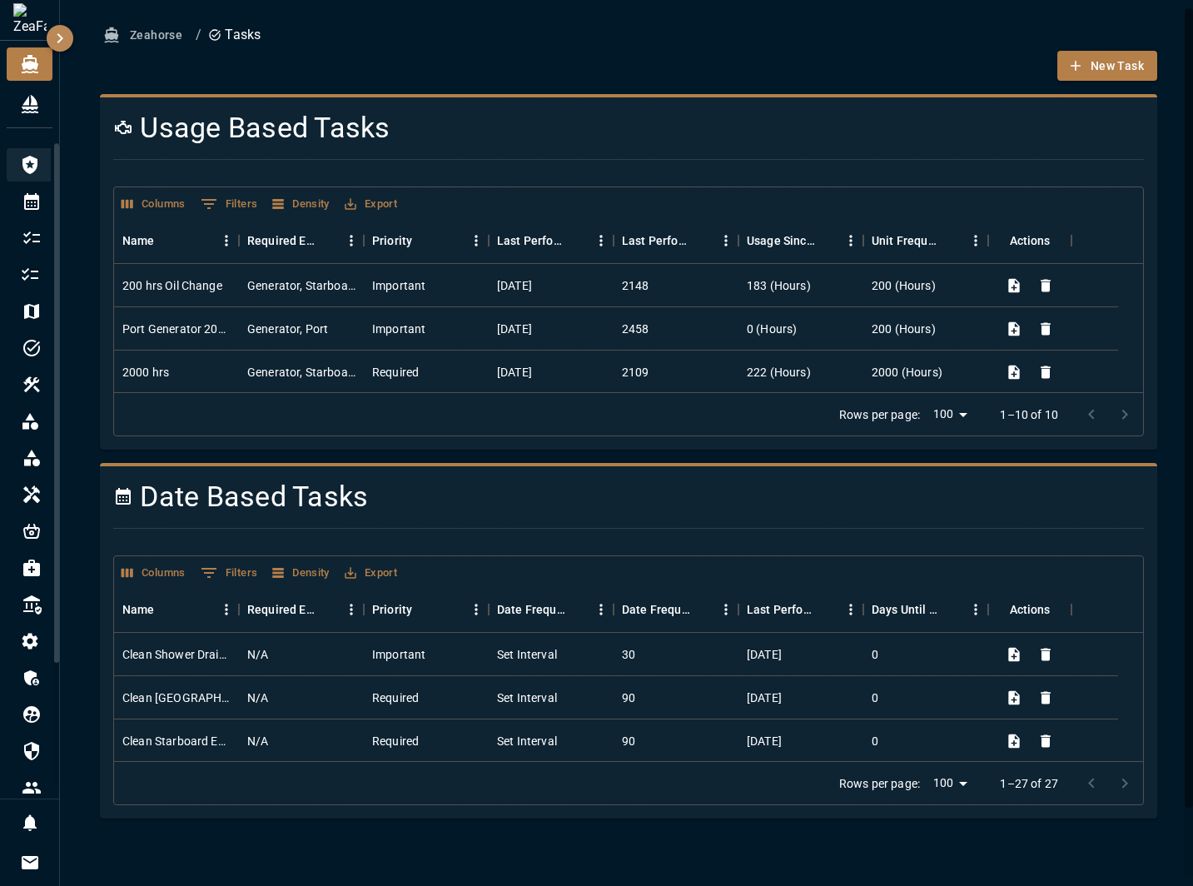
drag, startPoint x: 58, startPoint y: 32, endPoint x: 415, endPoint y: 53, distance: 357.0
click at [356, 30] on div "0 0 Zeahorse / Tasks New Task Usage Based Tasks Columns 0 Filters Density Expor…" at bounding box center [596, 443] width 1193 height 886
click at [67, 38] on icon "button" at bounding box center [60, 38] width 20 height 20
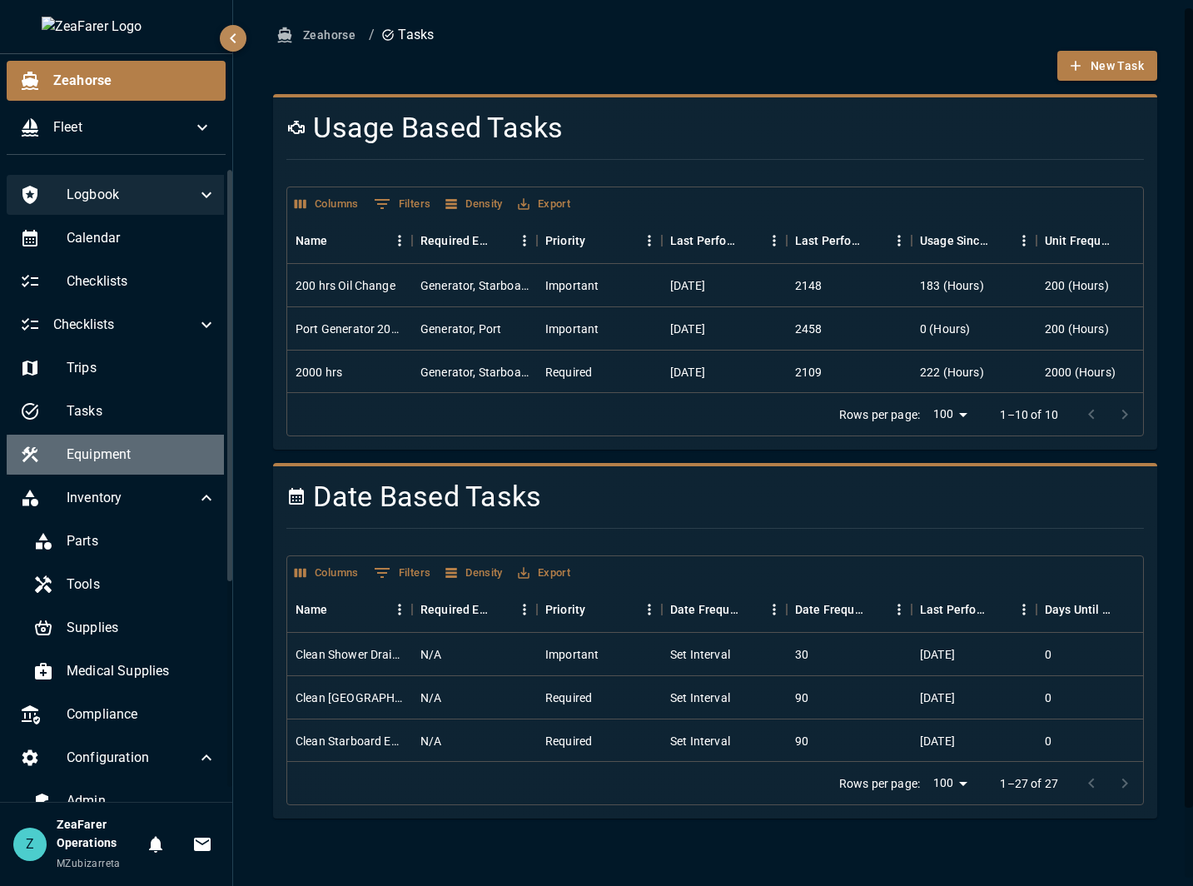
click at [159, 452] on span "Equipment" at bounding box center [142, 455] width 150 height 20
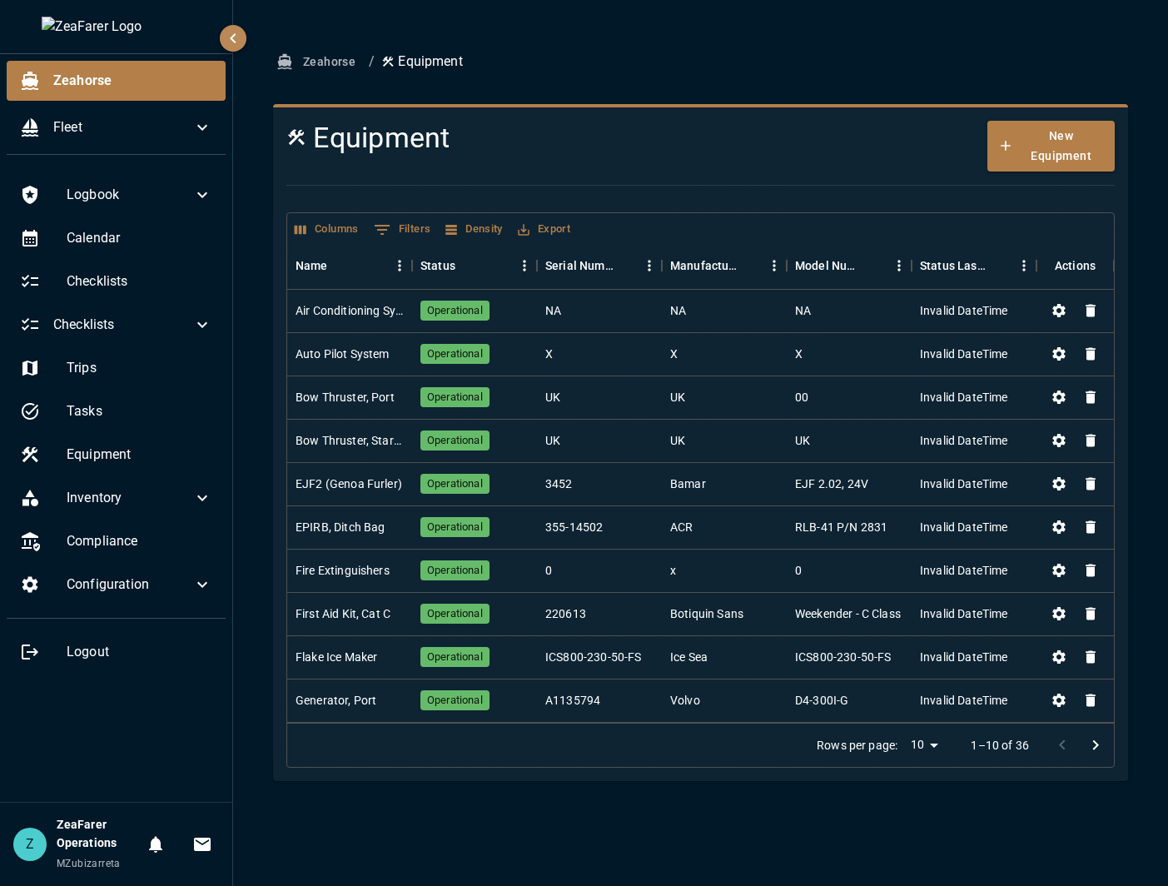
click at [711, 56] on ol "Zeahorse / Equipment" at bounding box center [700, 62] width 855 height 31
click at [130, 254] on div "Calendar" at bounding box center [116, 238] width 219 height 40
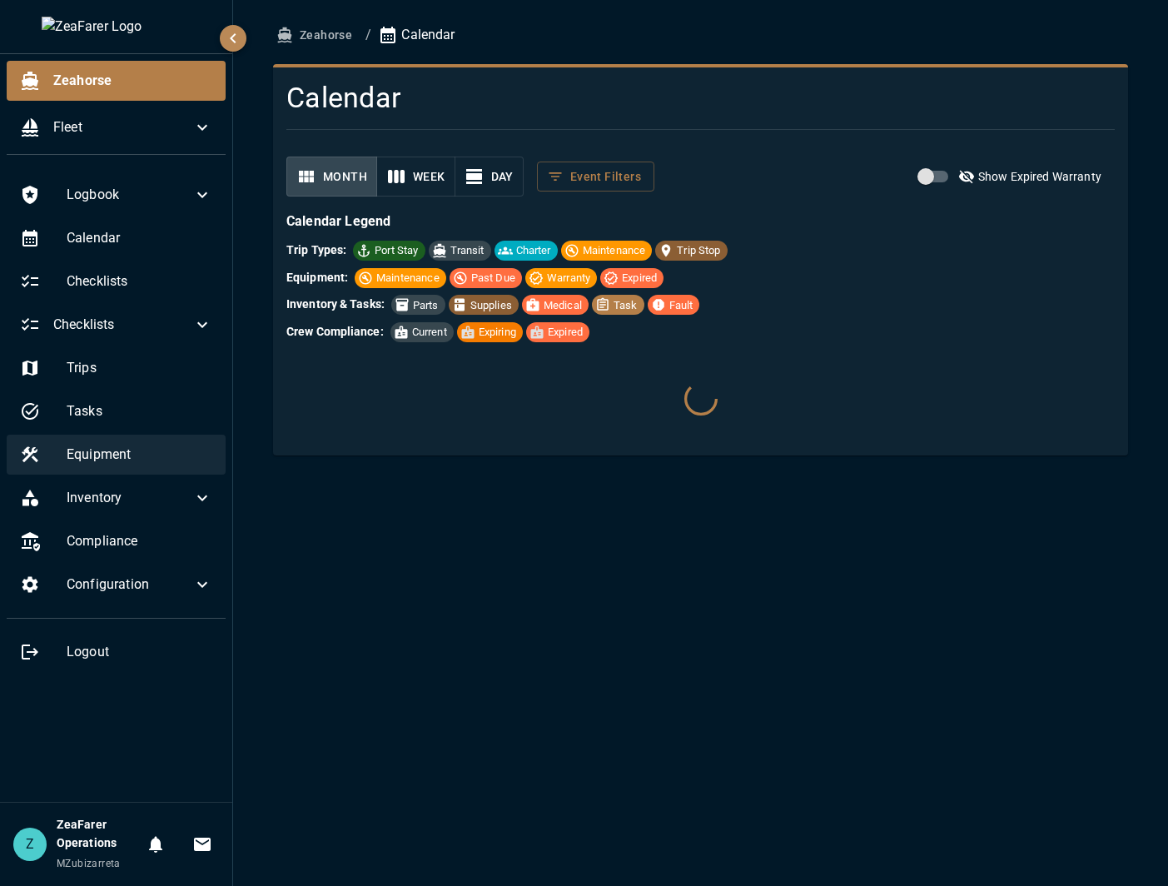
click at [134, 451] on span "Equipment" at bounding box center [140, 455] width 146 height 20
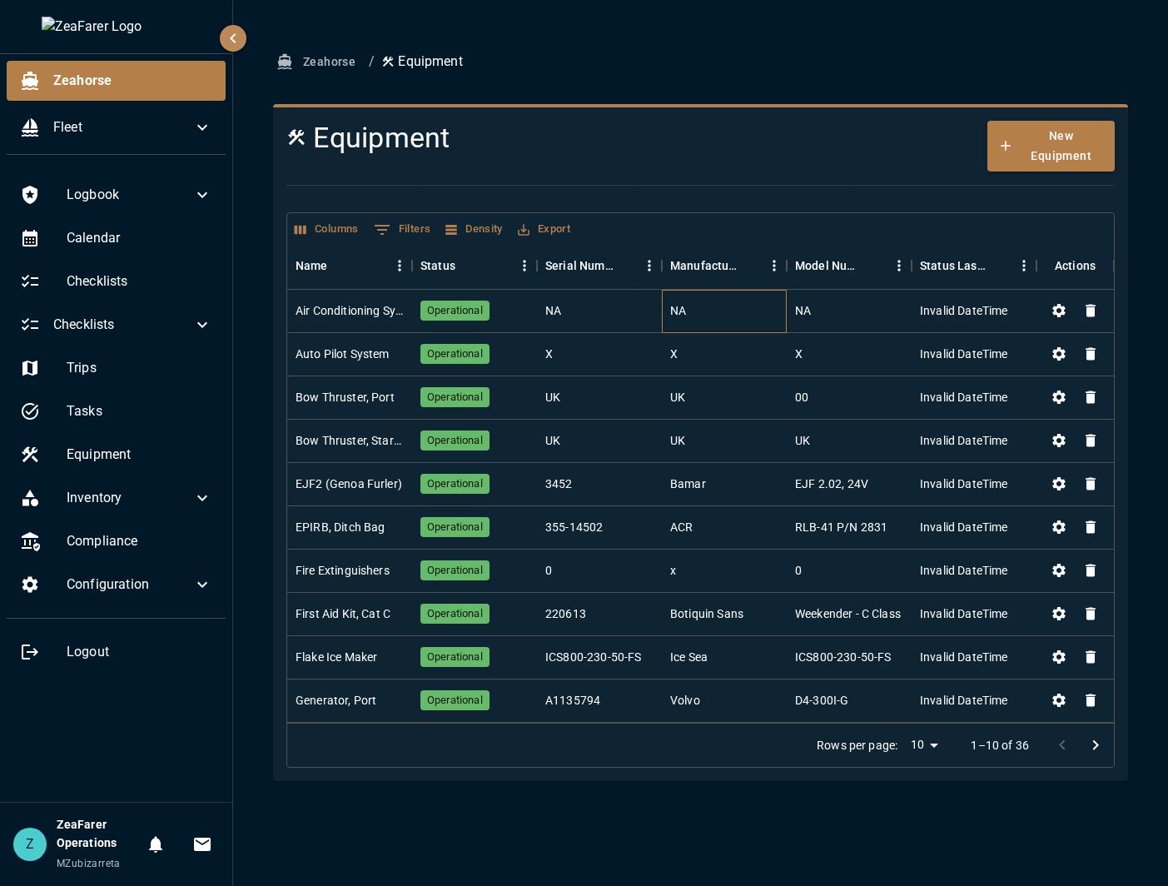
click at [745, 316] on div "NA" at bounding box center [724, 311] width 125 height 43
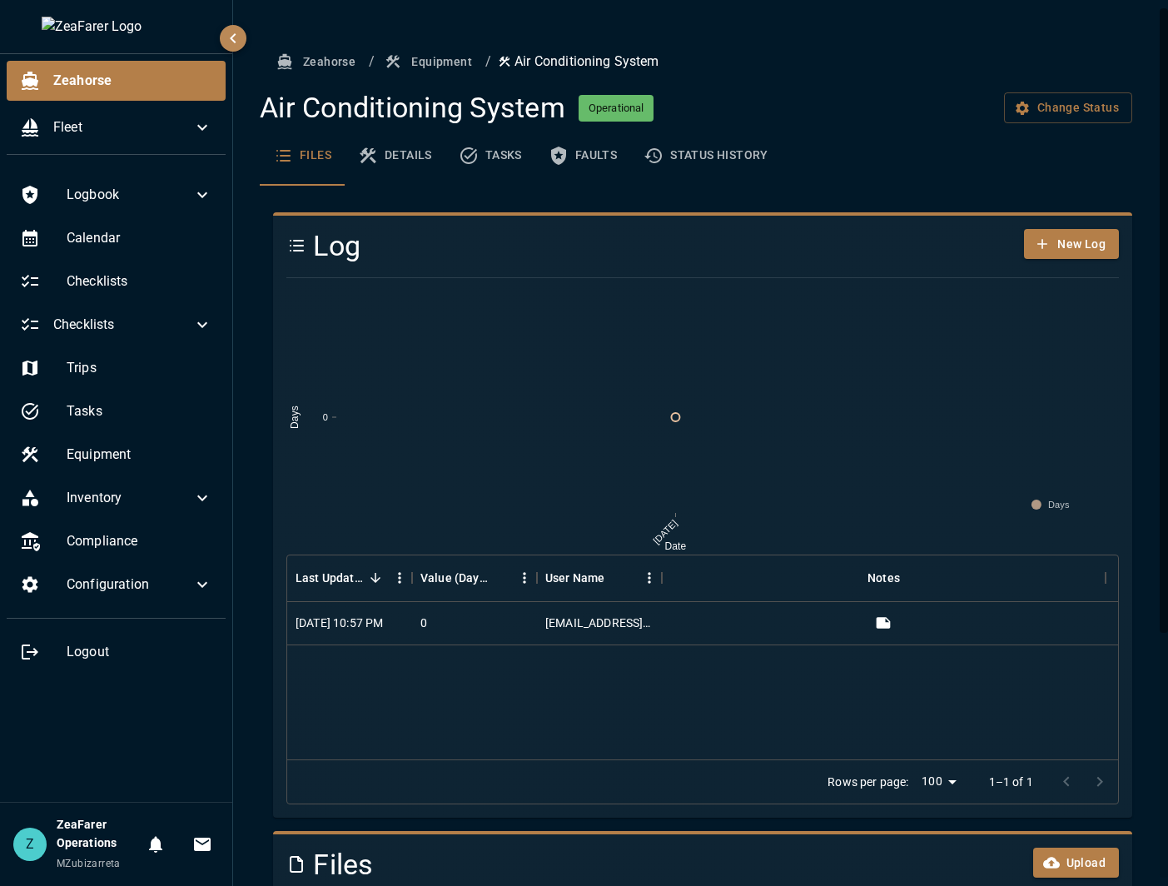
click at [435, 154] on button "Details" at bounding box center [395, 156] width 101 height 60
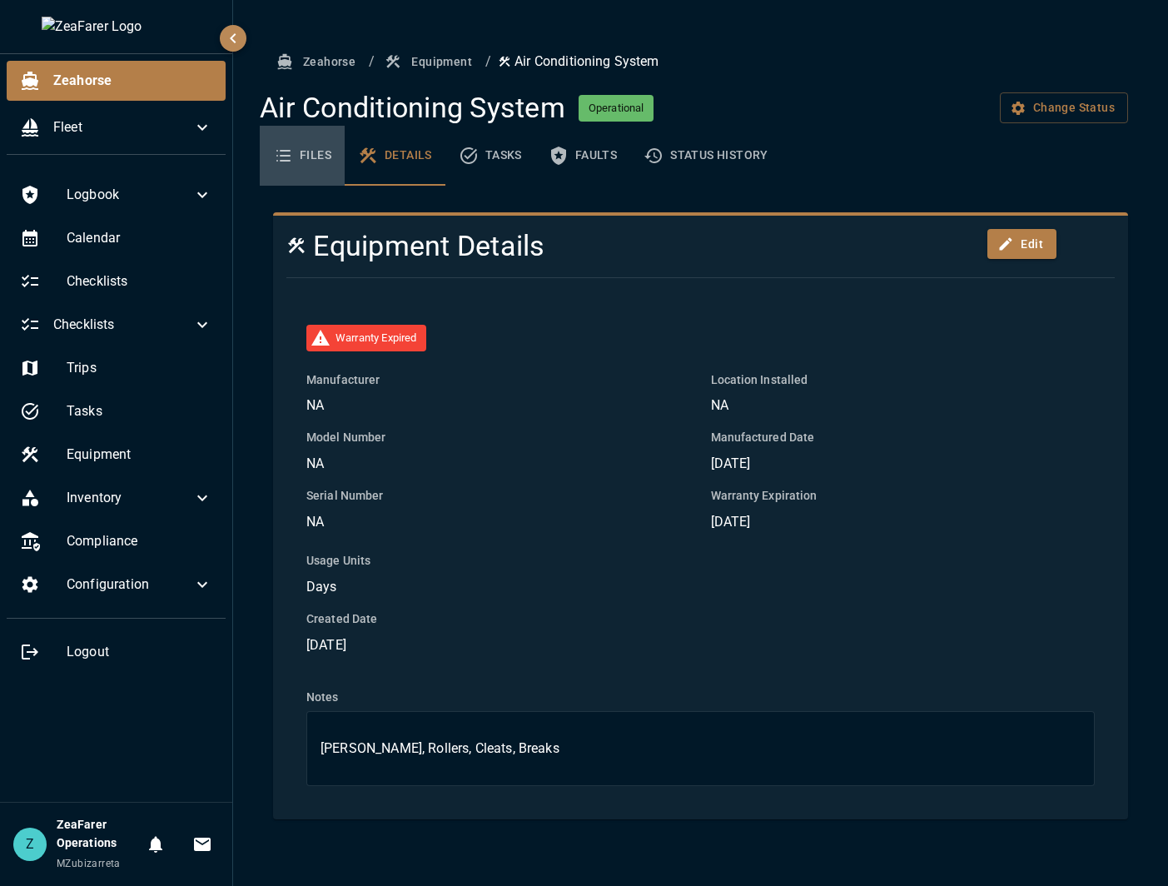
click button "Files"
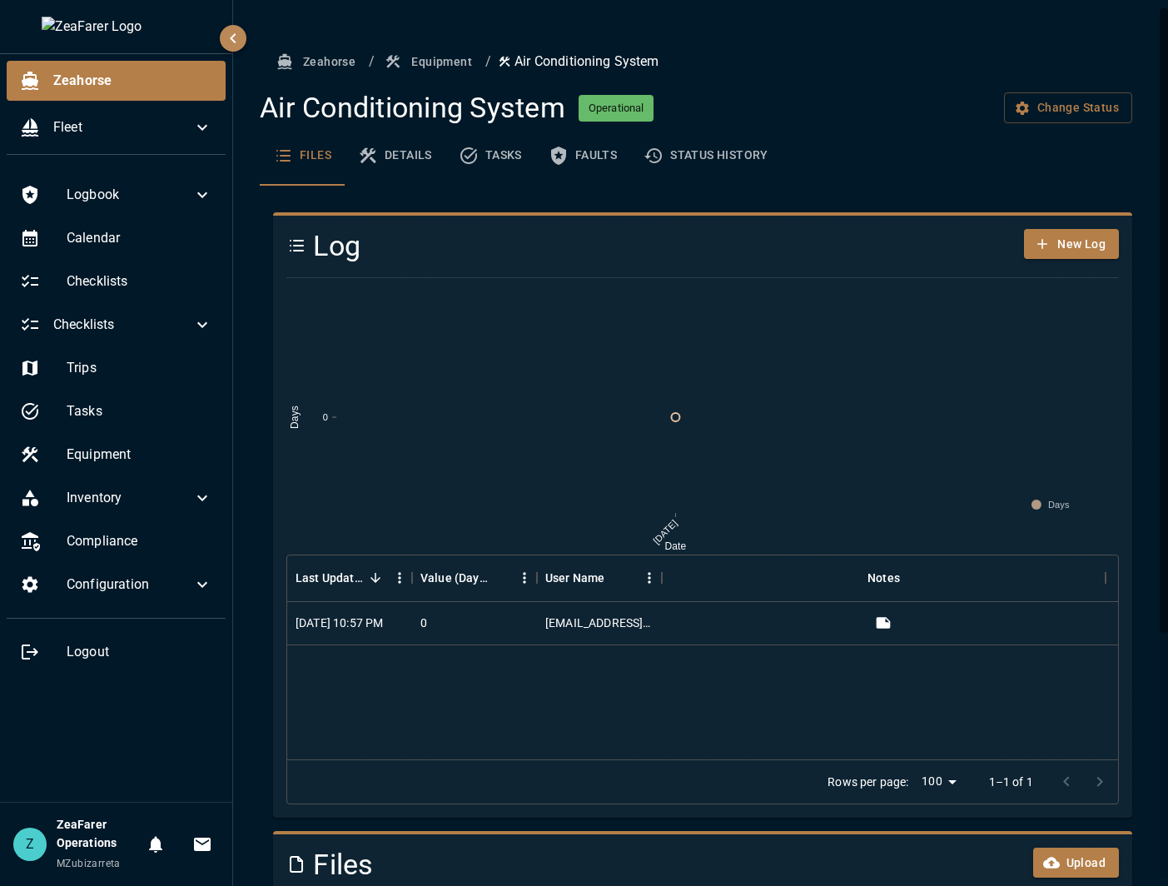
click button "Details"
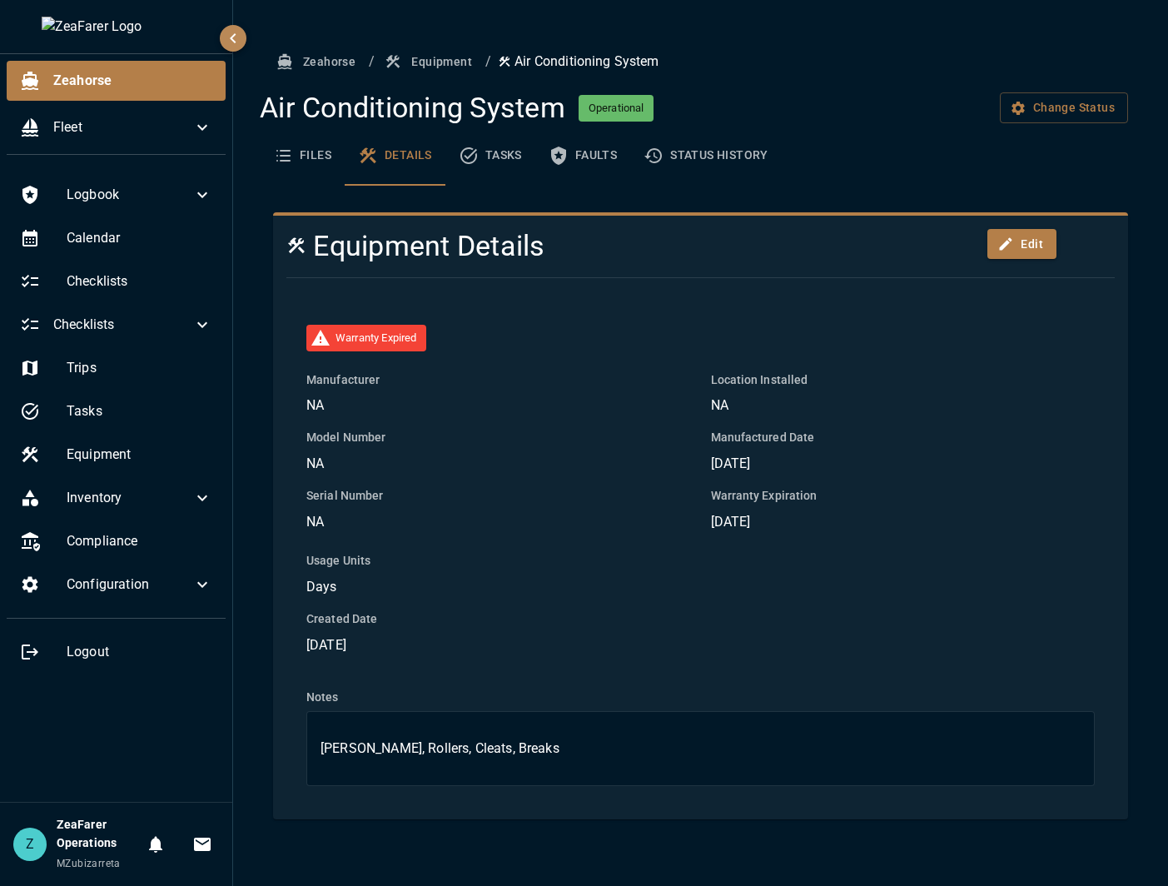
click button "Equipment"
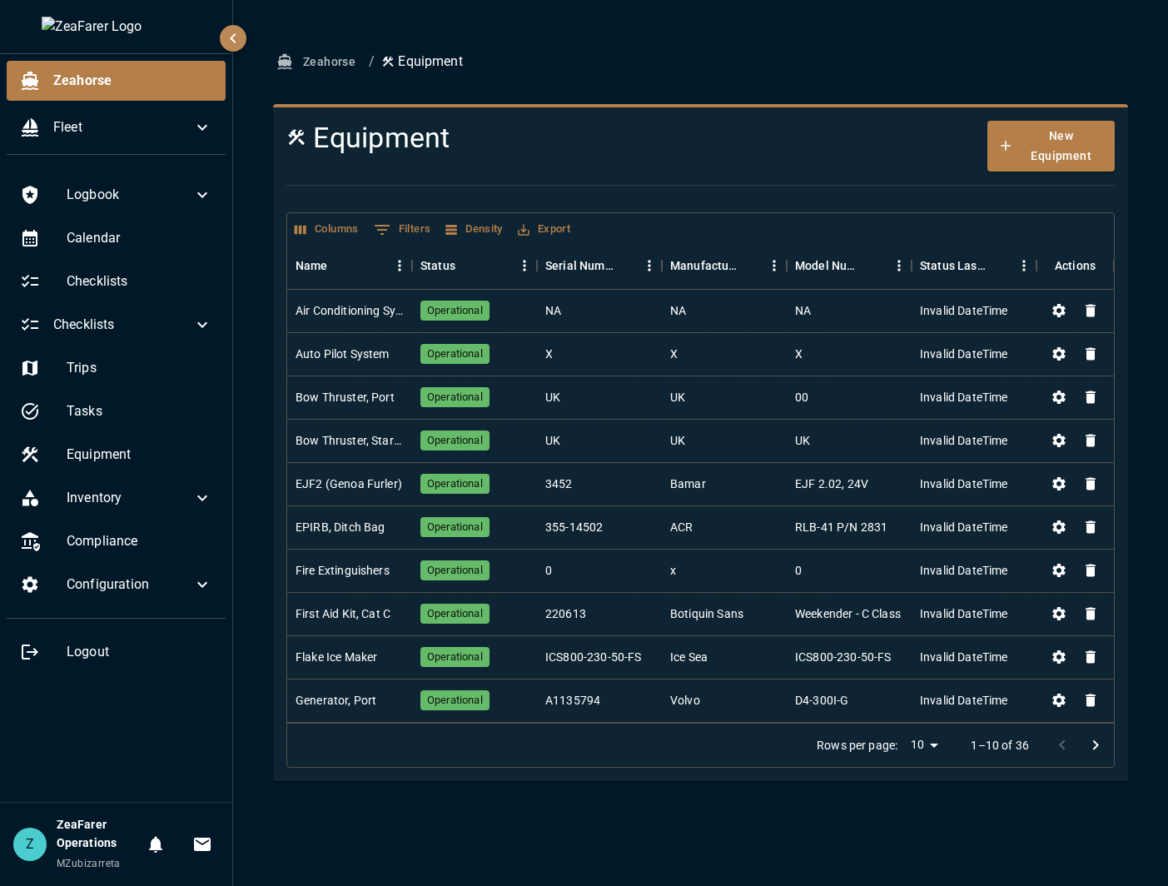
click button "Zeahorse"
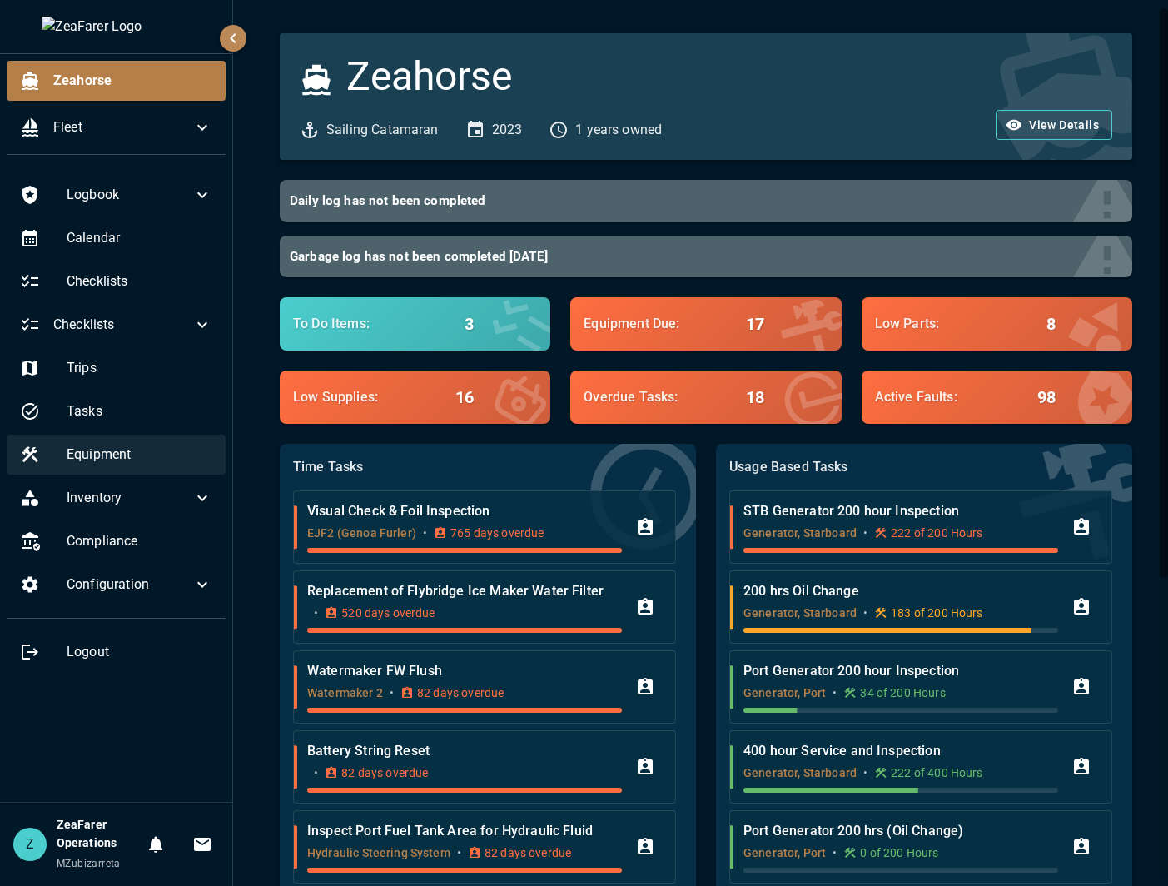
click span "Equipment"
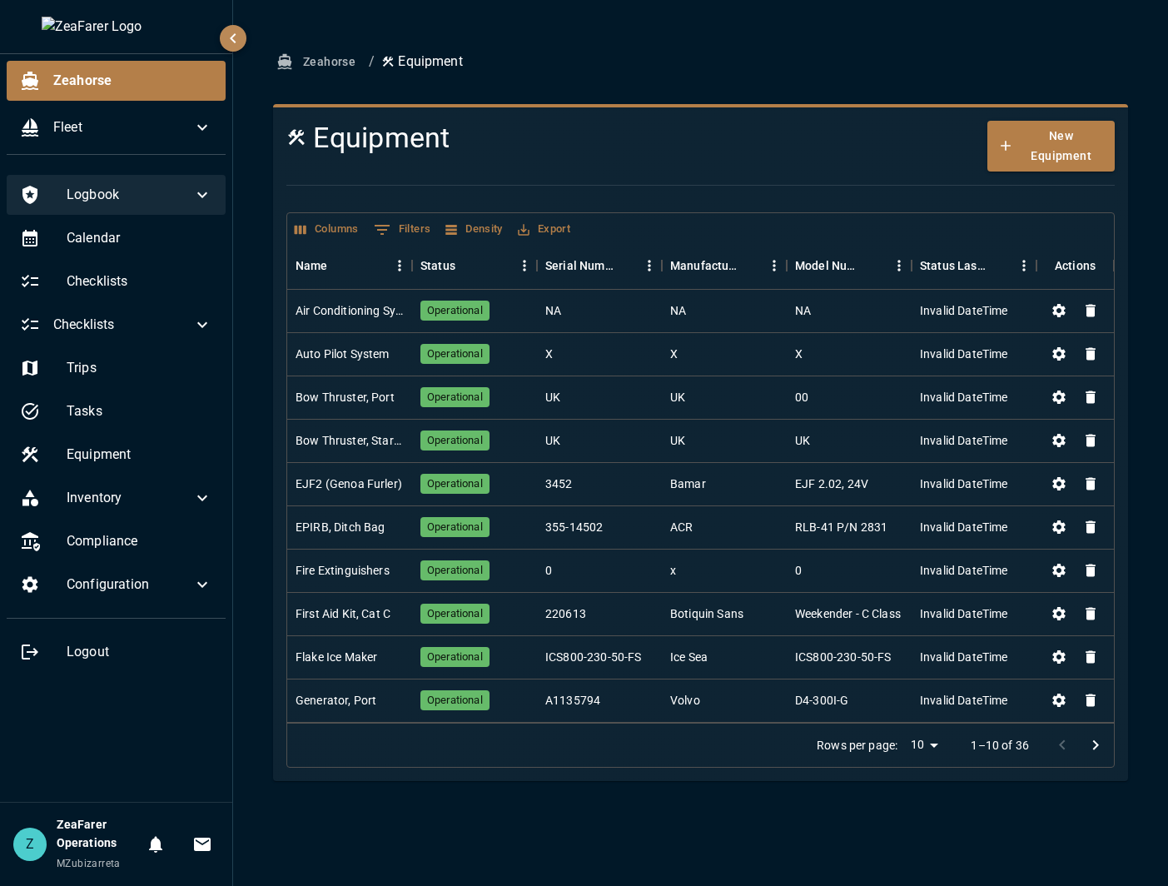
click div "Logbook"
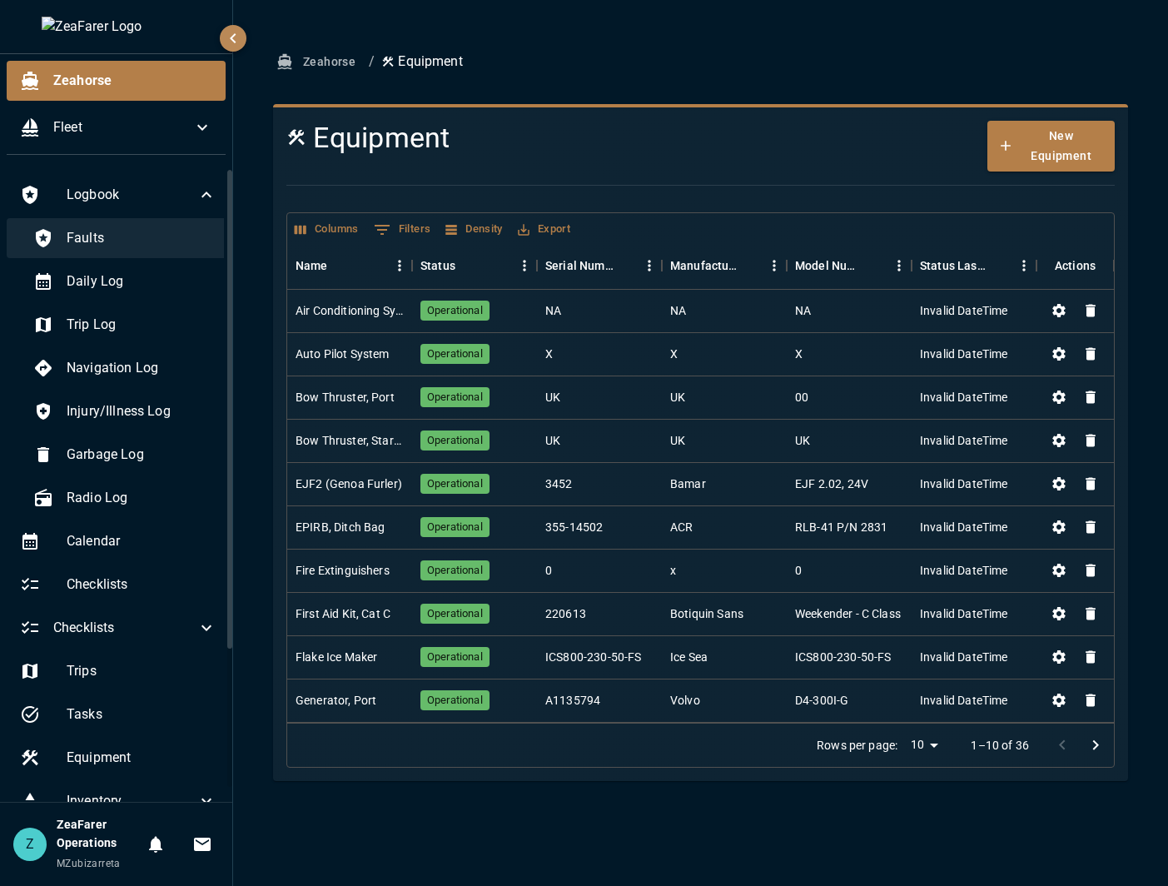
click div "Faults"
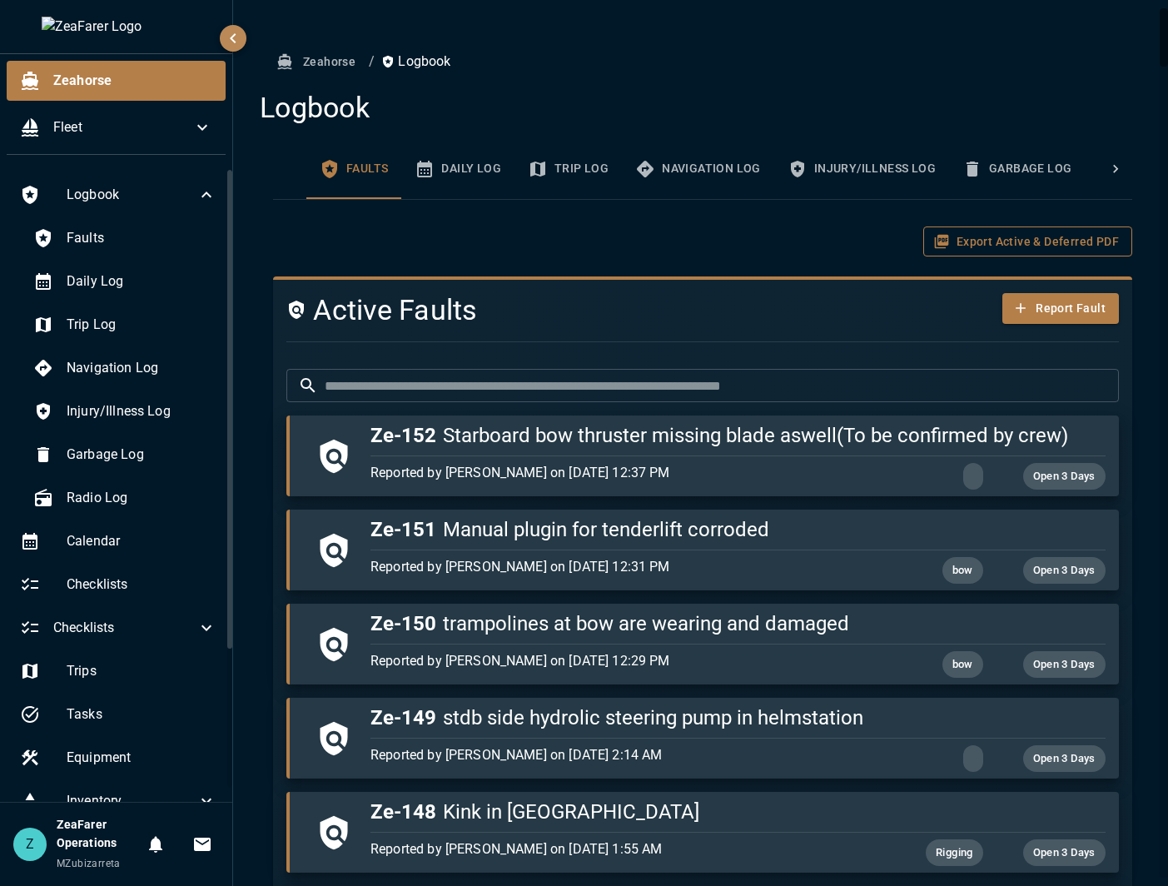
click button "Export Active & Deferred PDF"
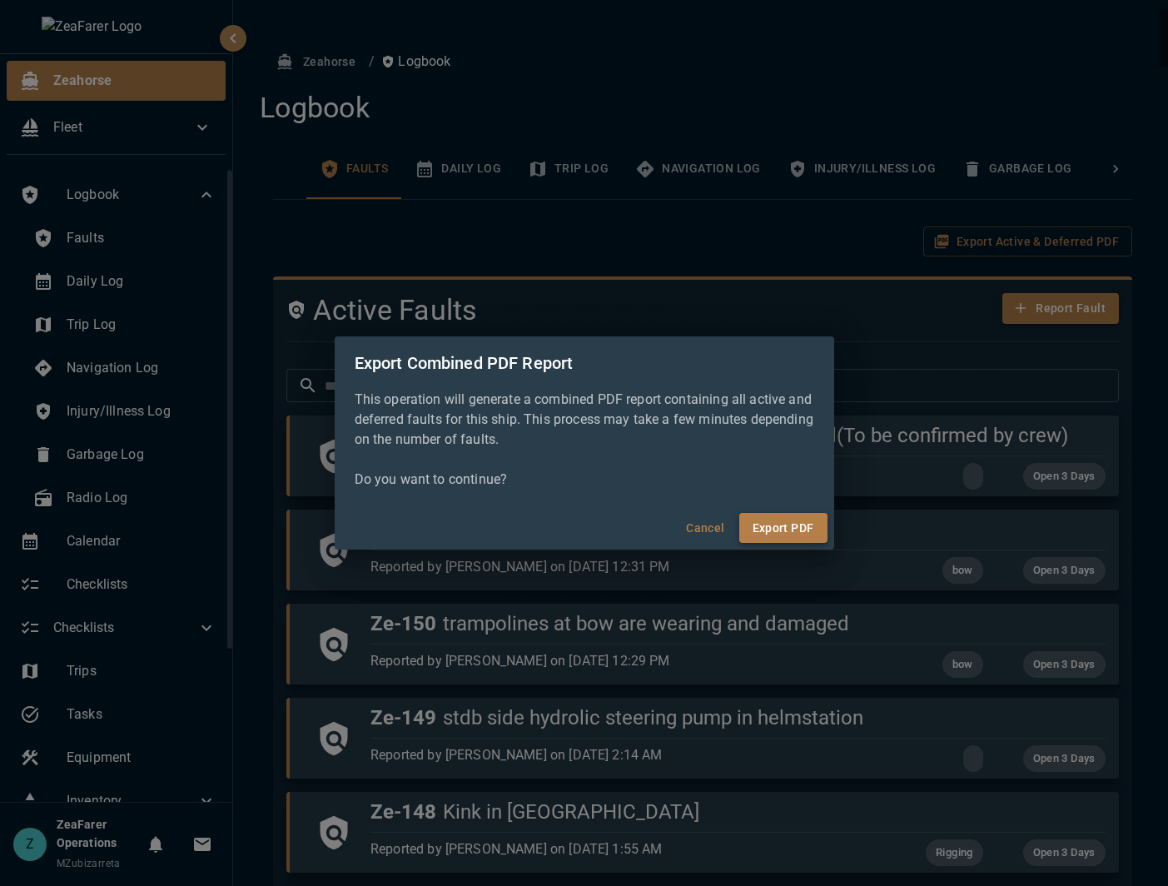
click button "Export PDF"
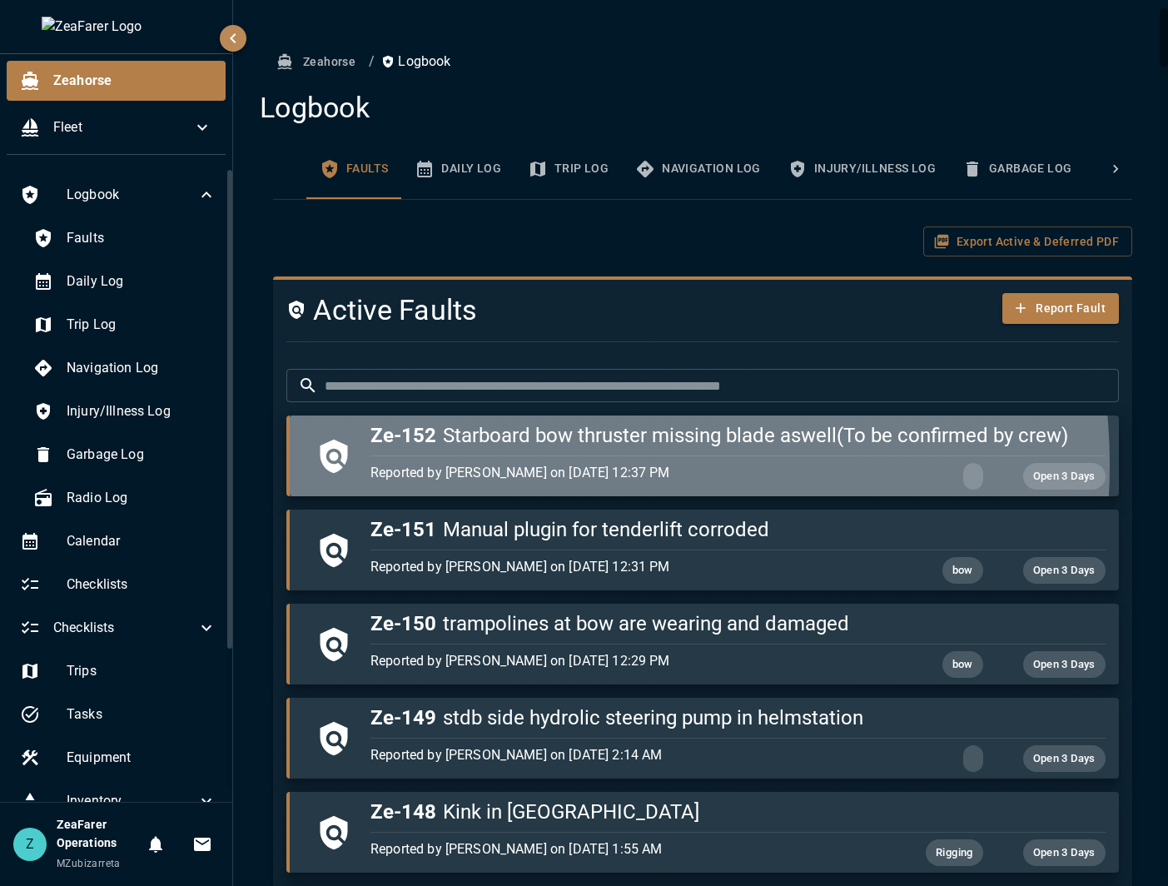
click p "Reported by [PERSON_NAME] on [DATE] 12:37 PM"
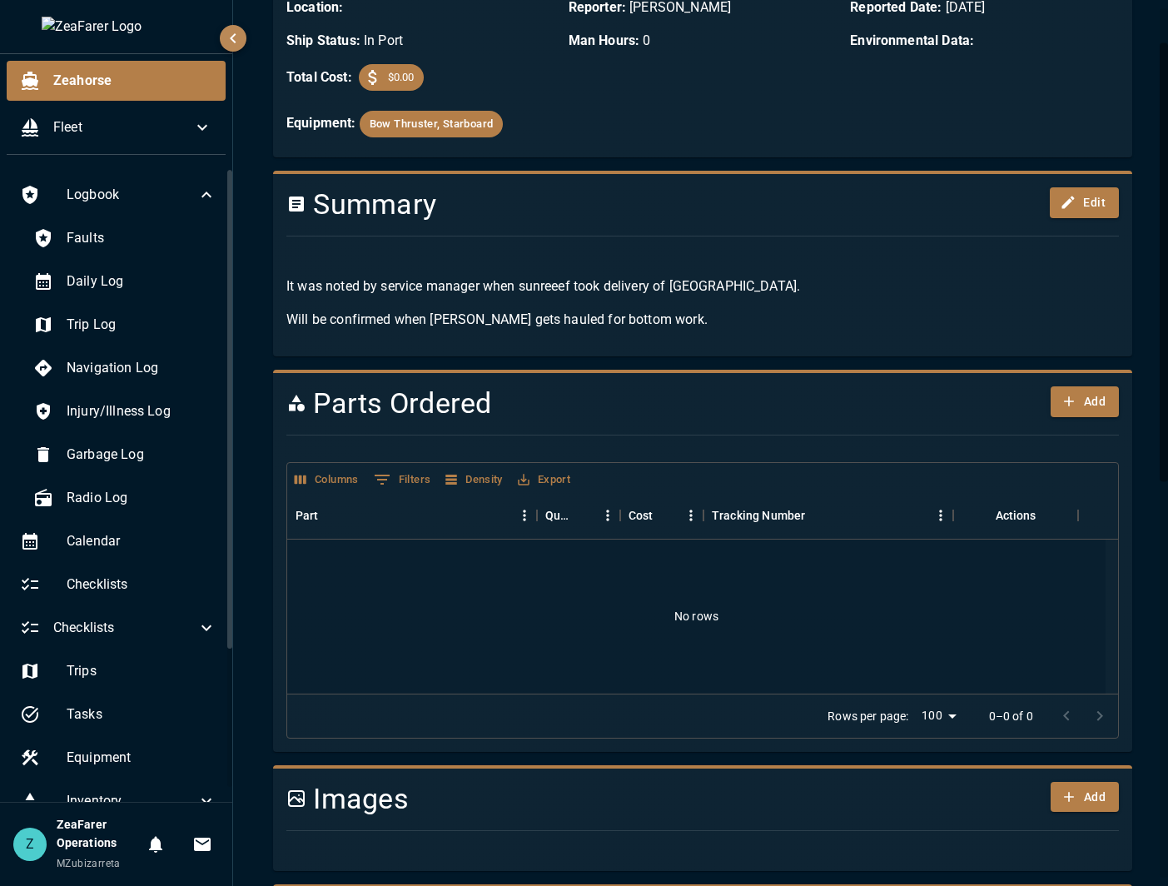
scroll to position [333, 0]
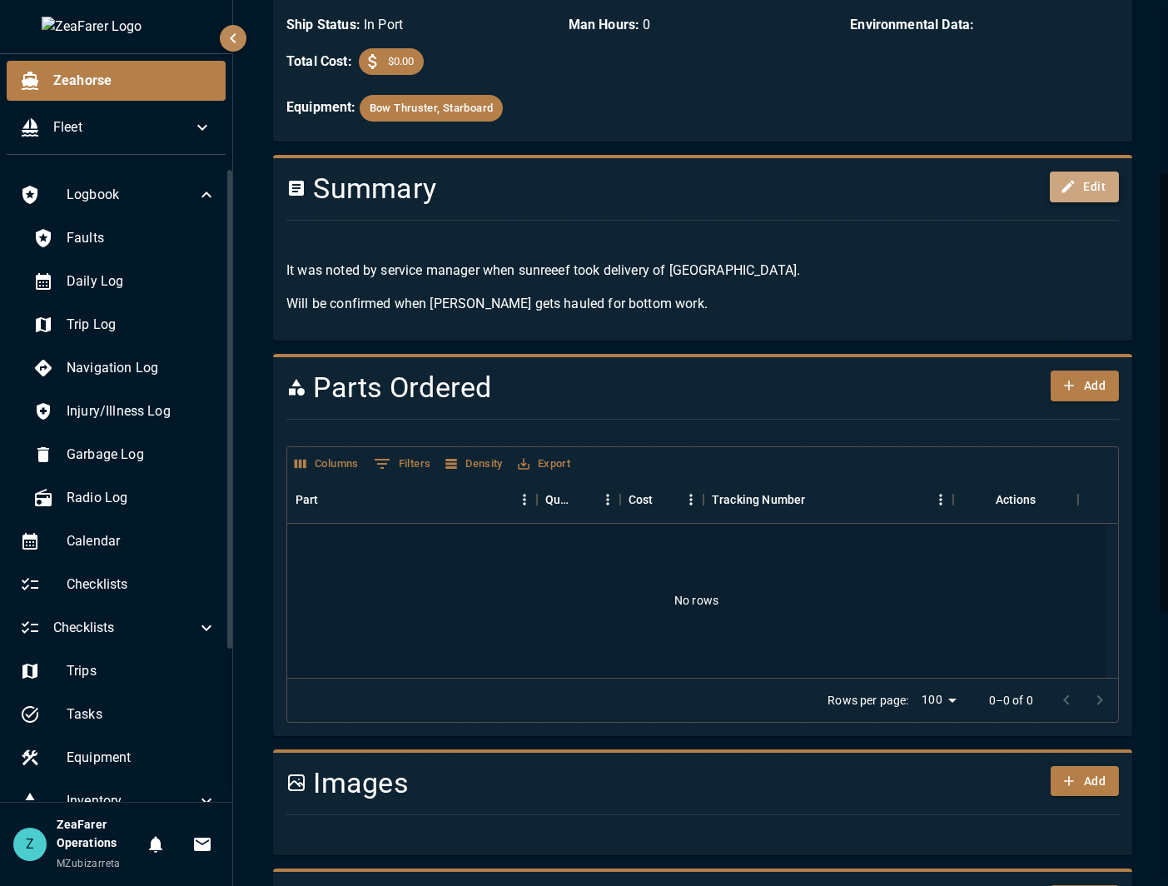
click icon "button"
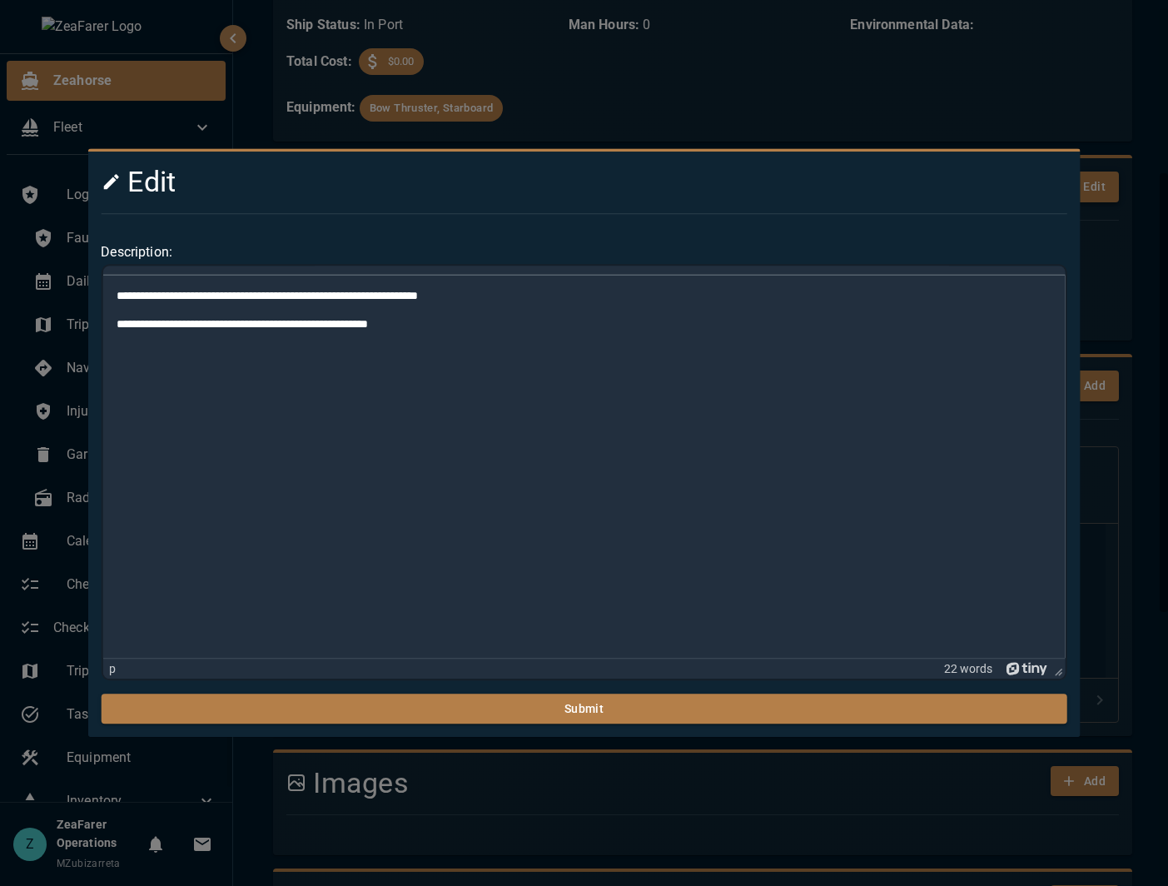
scroll to position [0, 0]
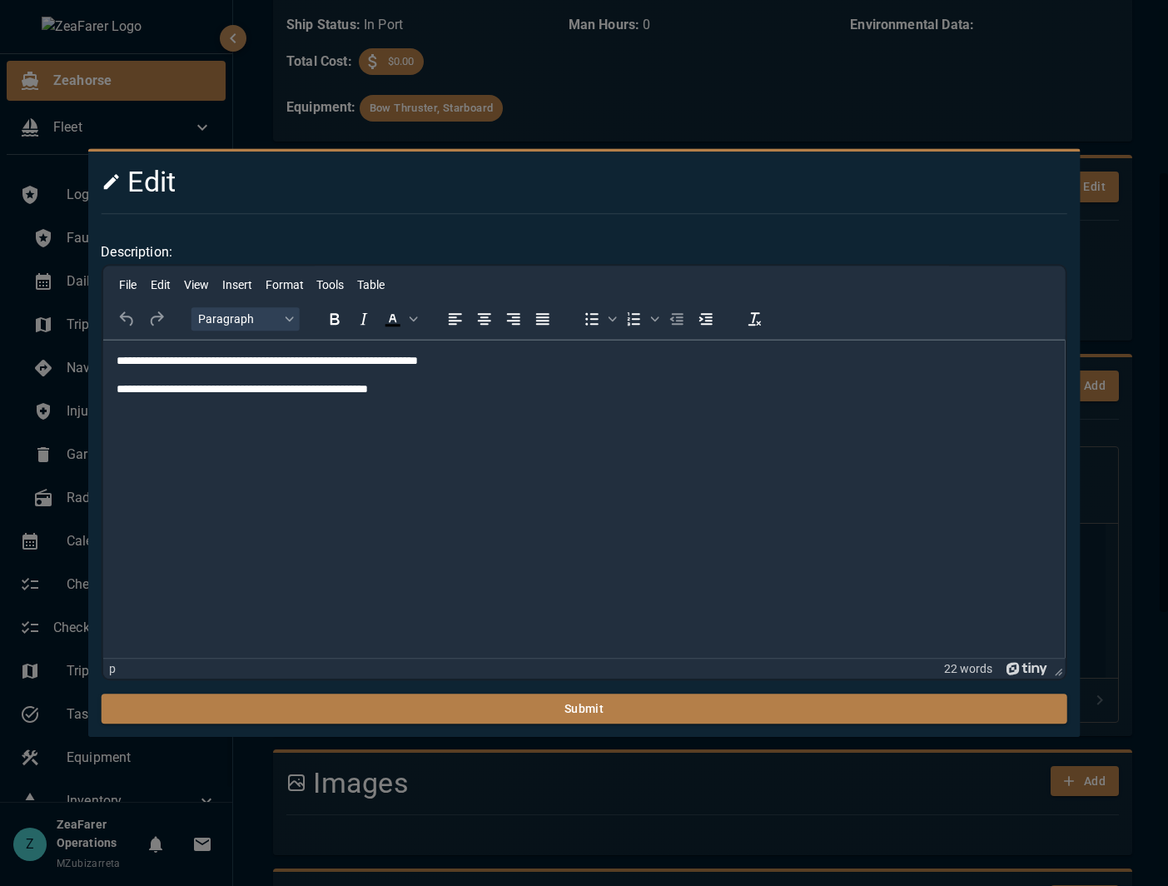
click div
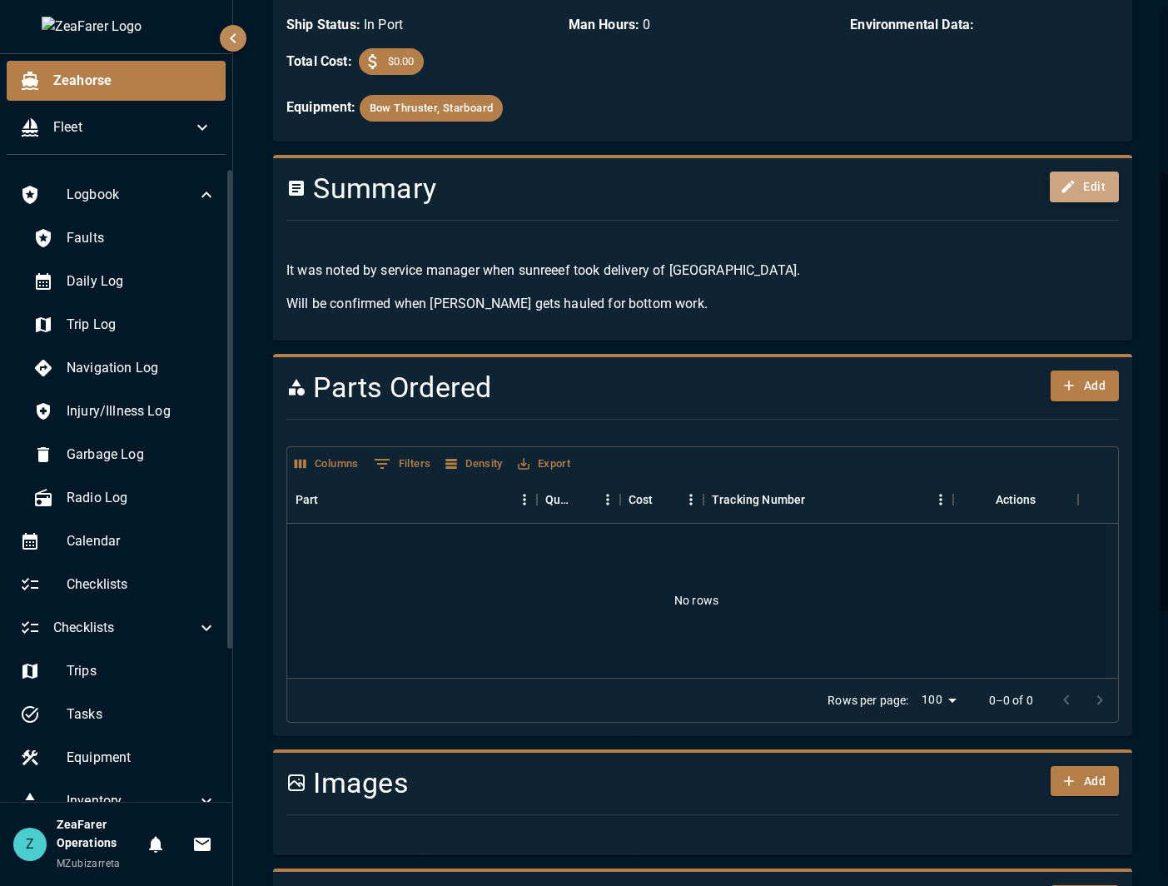
click button "Edit"
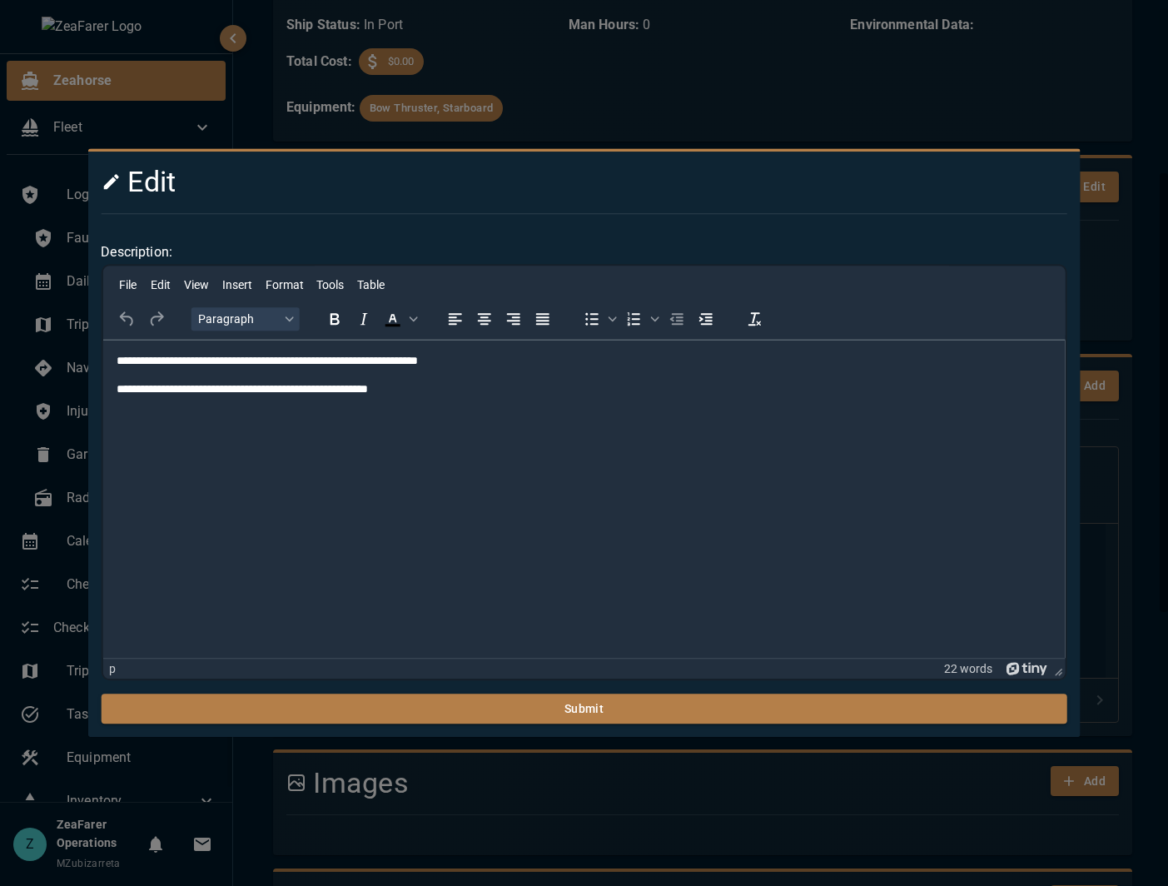
click div
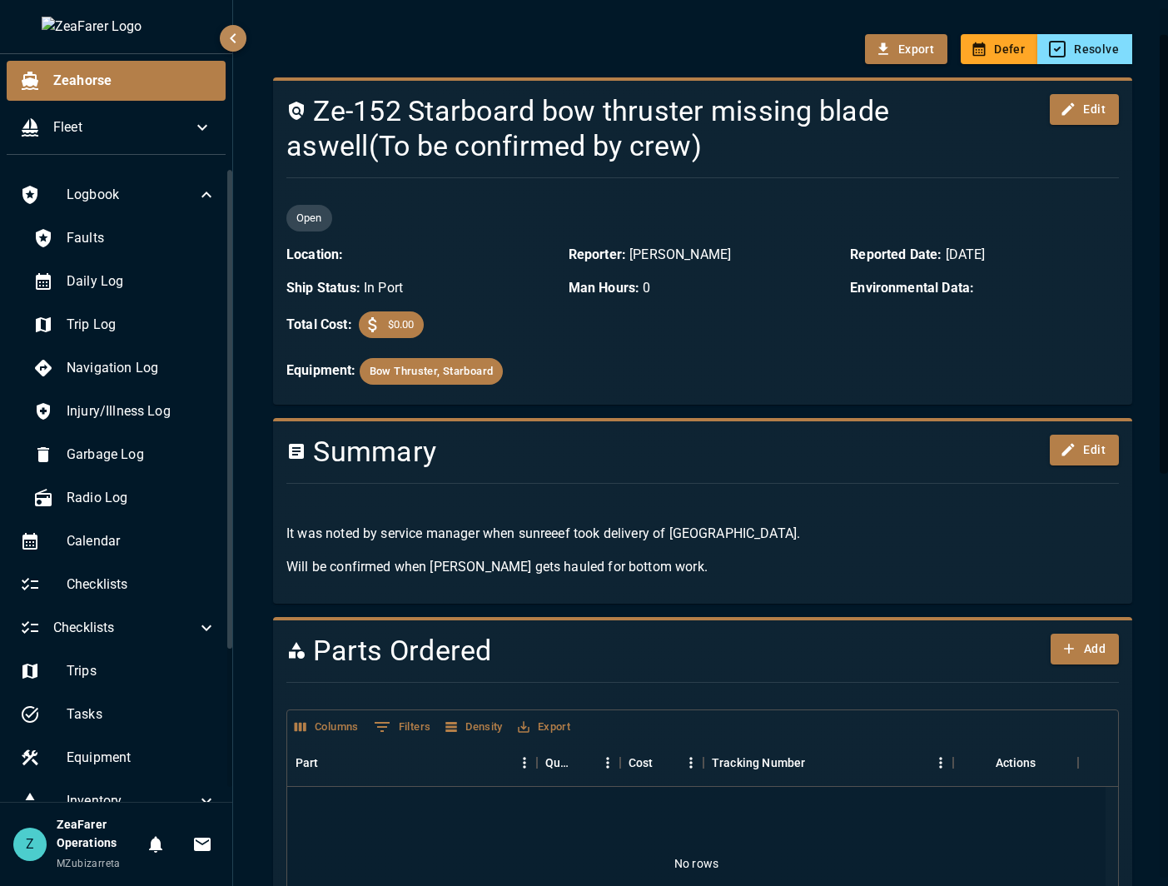
scroll to position [37, 0]
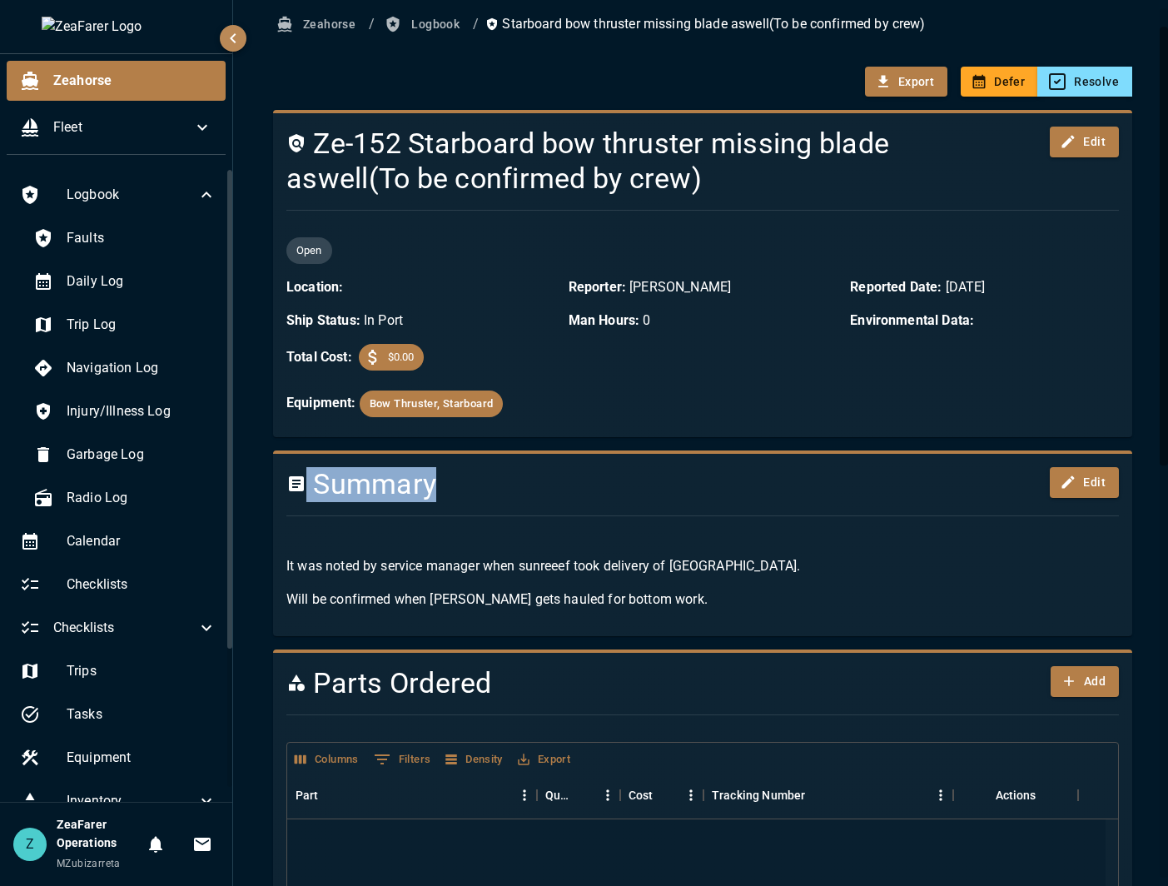
drag, startPoint x: 443, startPoint y: 498, endPoint x: 305, endPoint y: 488, distance: 138.6
click h4 "Summary"
click button "Logbook"
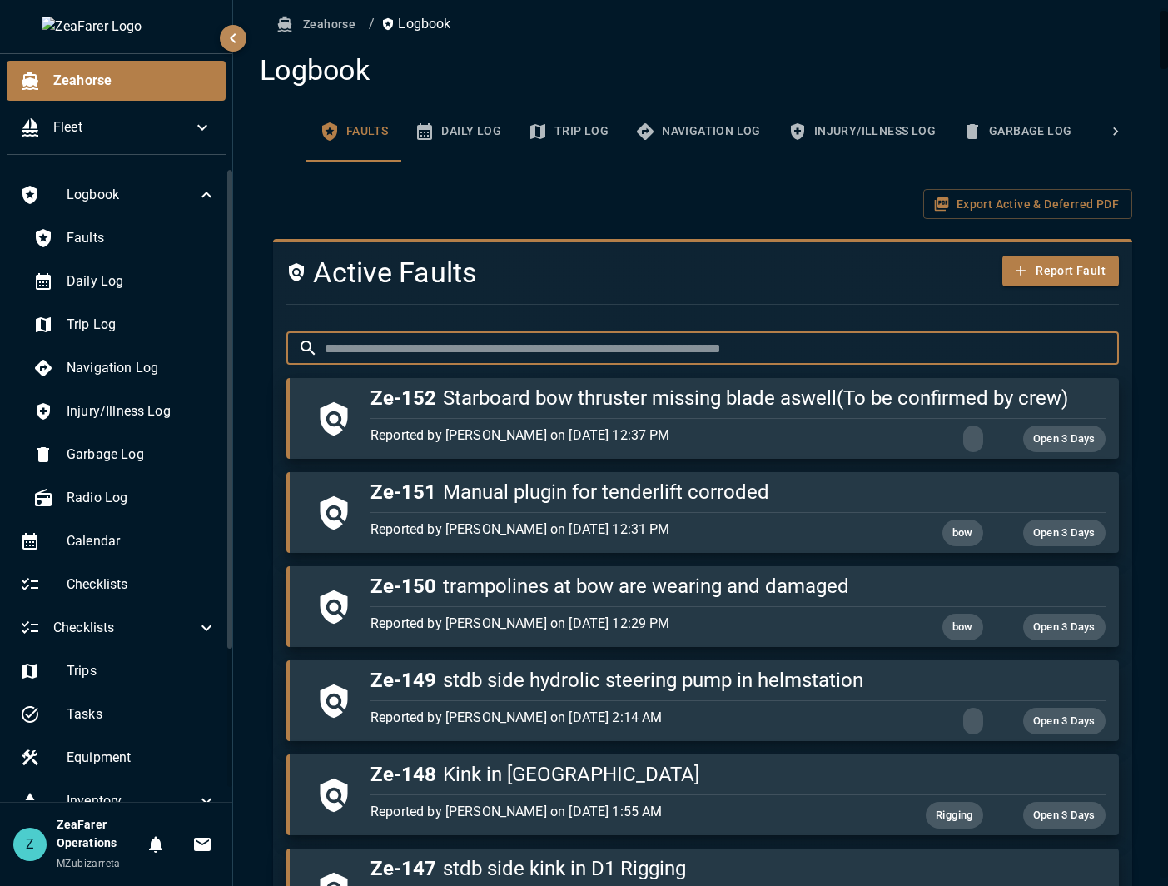
click input "text"
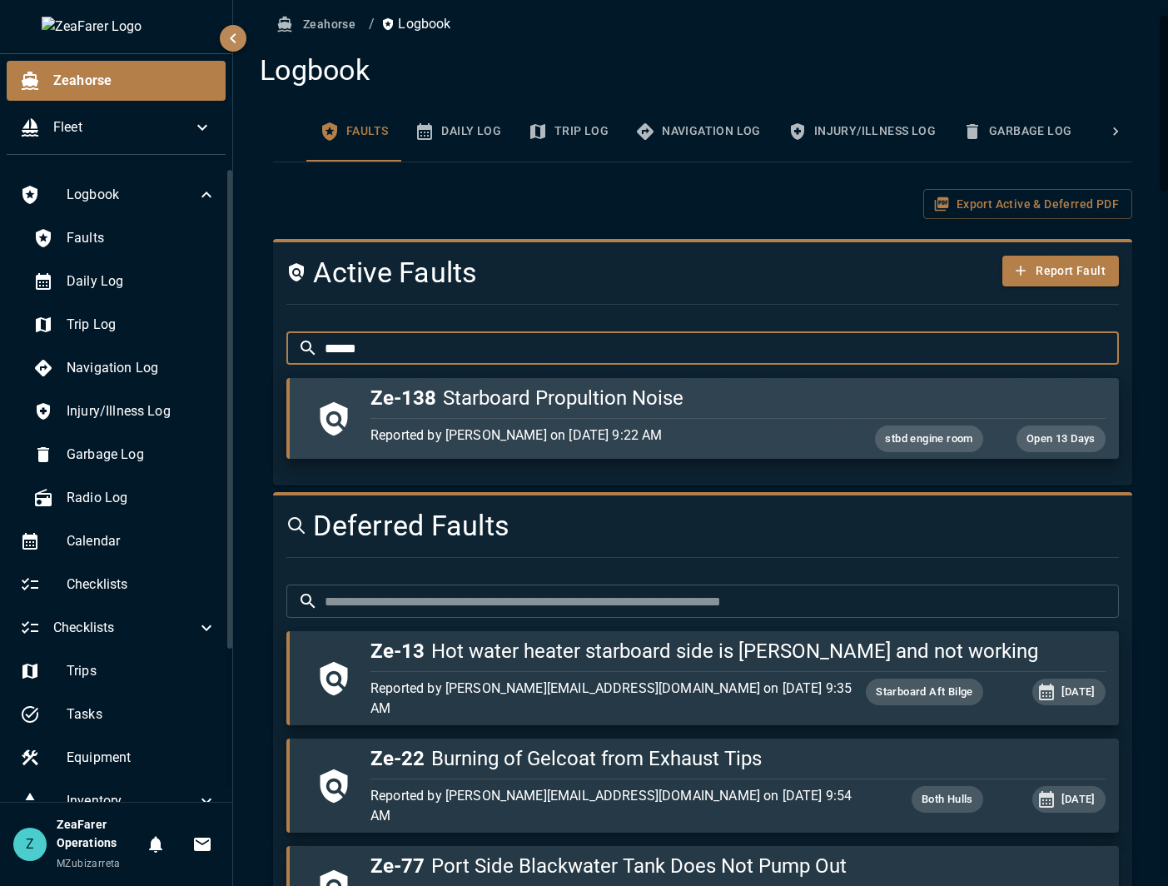
type input "******"
click p "Reported by [PERSON_NAME] on [DATE] 9:22 AM"
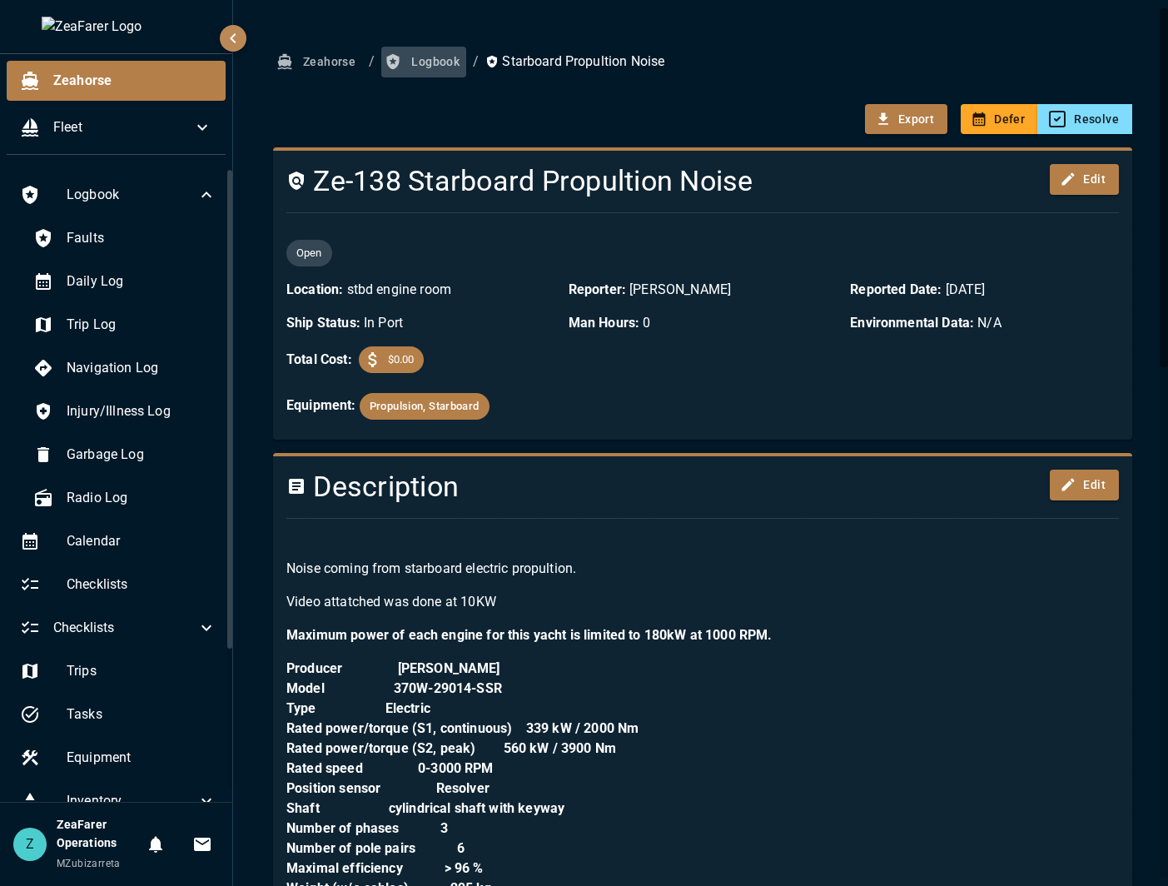
click button "Logbook"
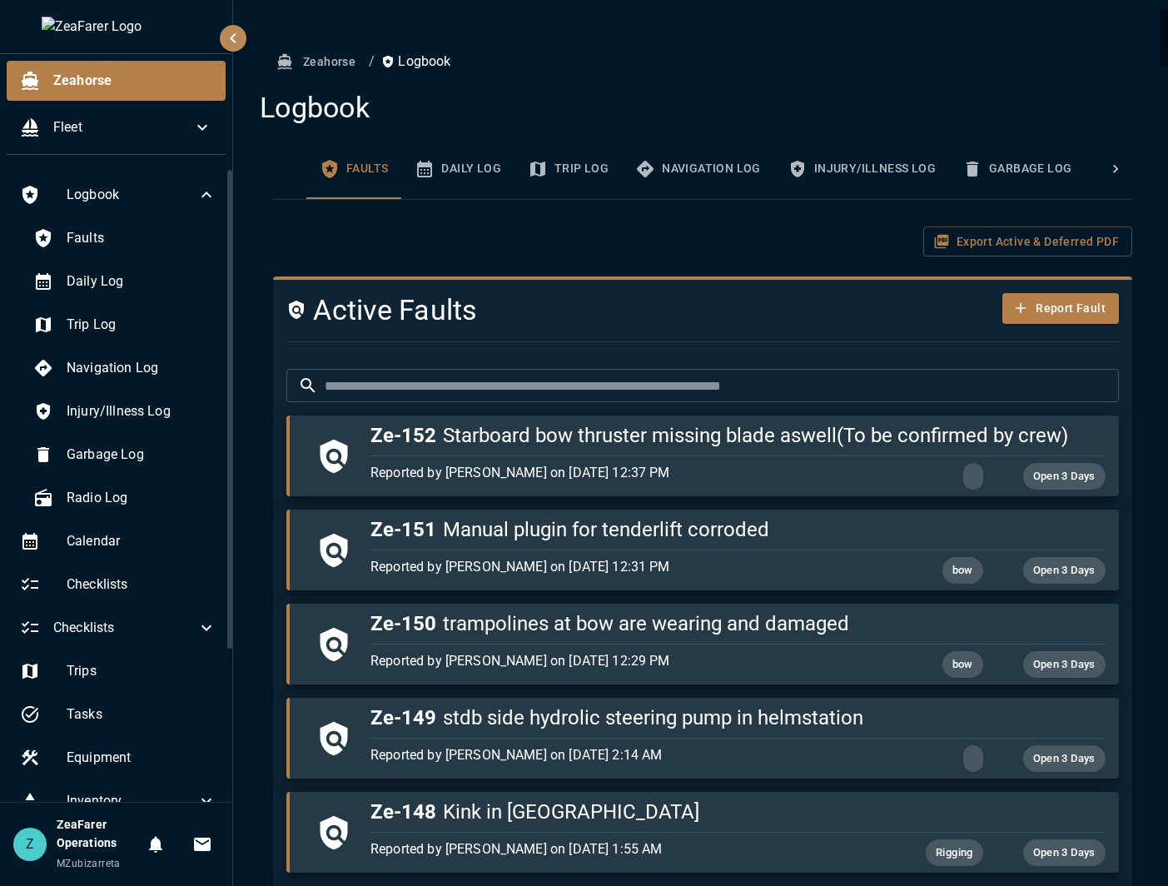
click div "Report Fault"
click button "Report Fault"
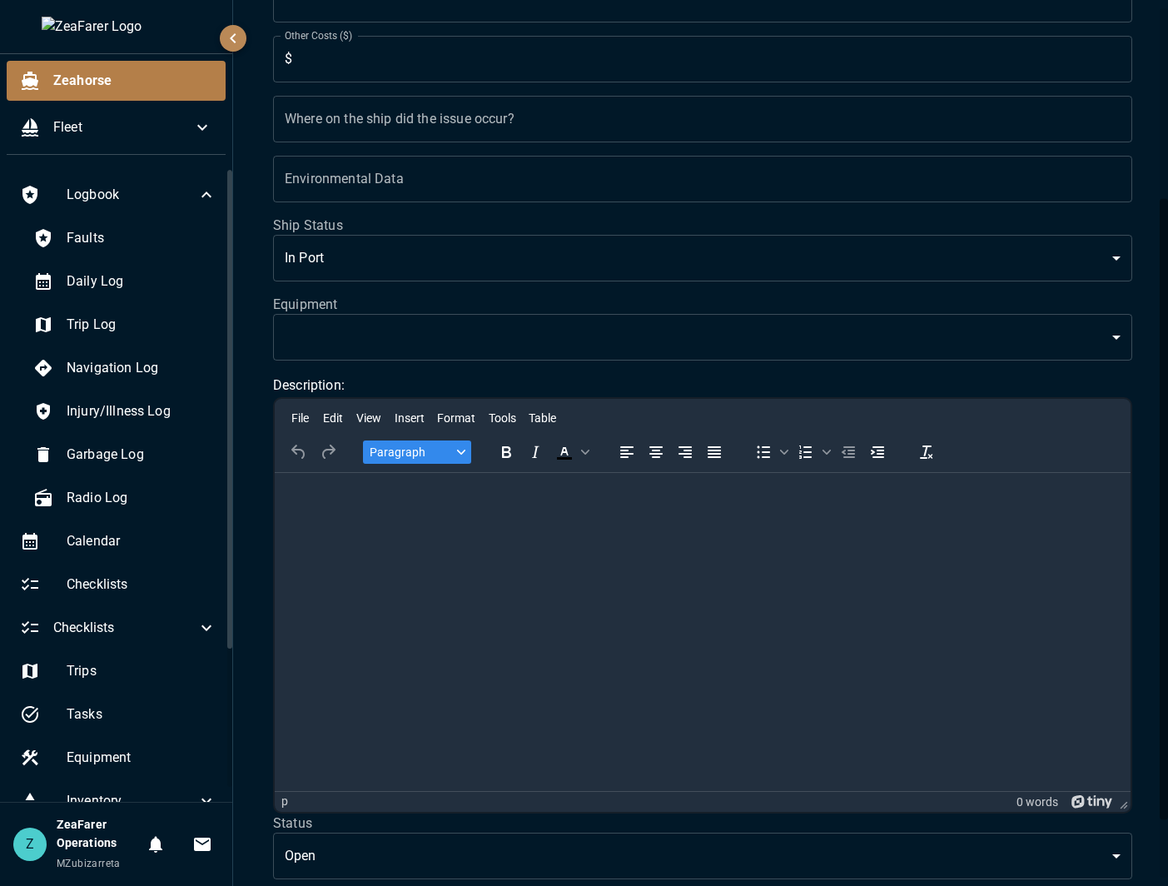
scroll to position [271, 0]
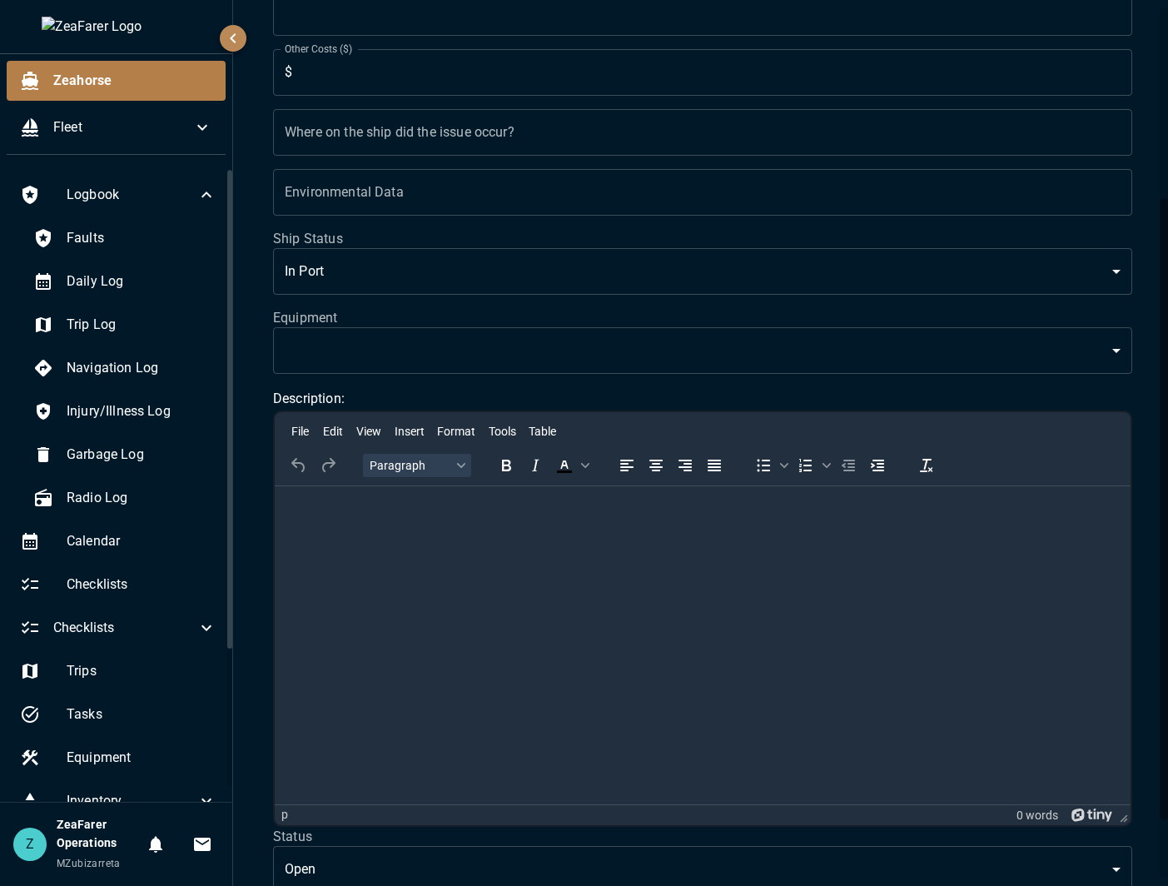
click html
click span "Table"
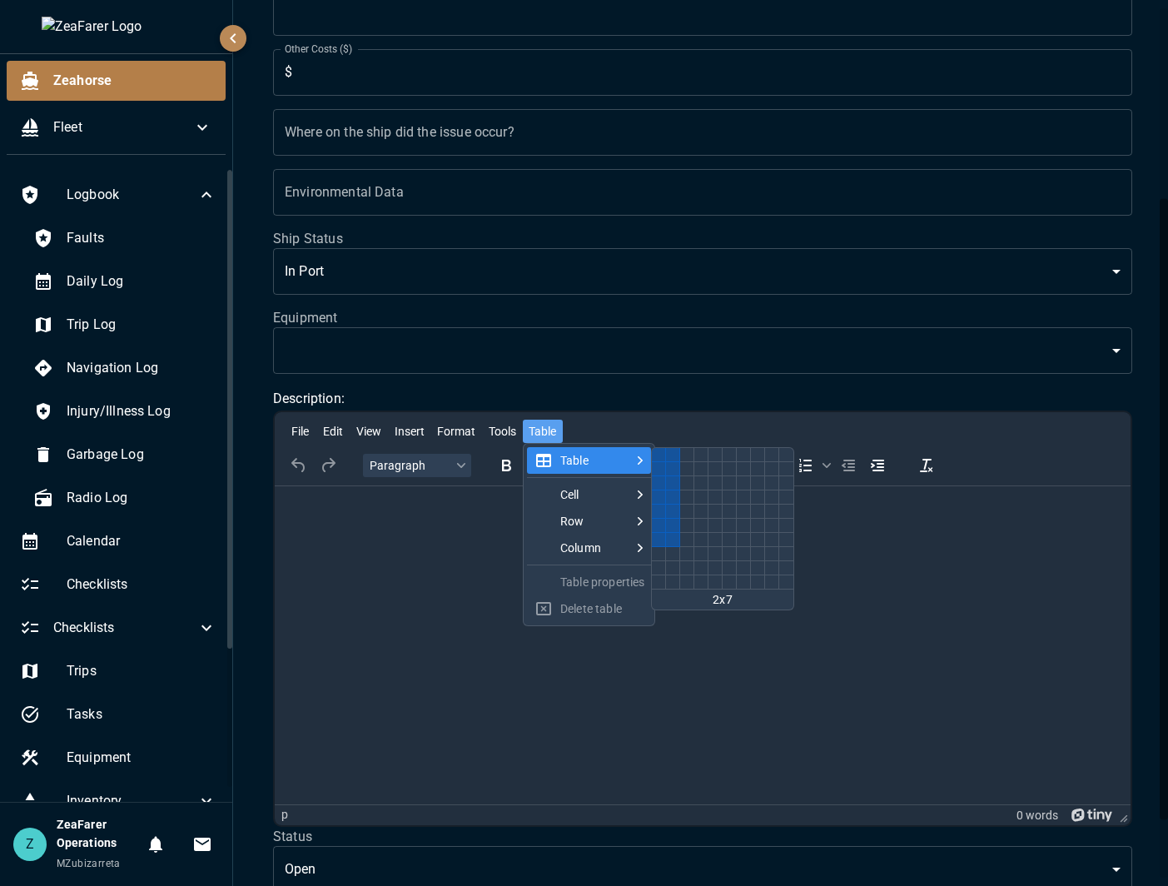
click div "2 columns, 7 rows"
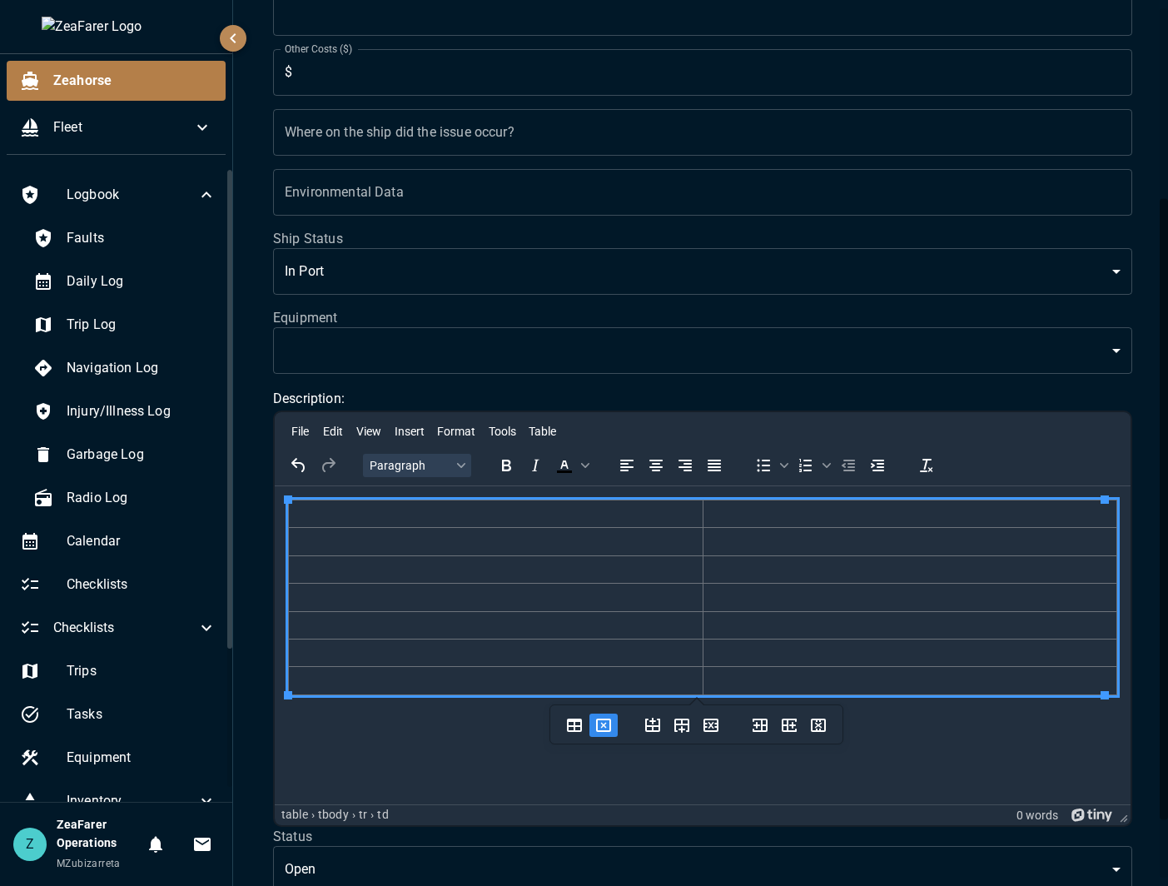
click icon "Delete table"
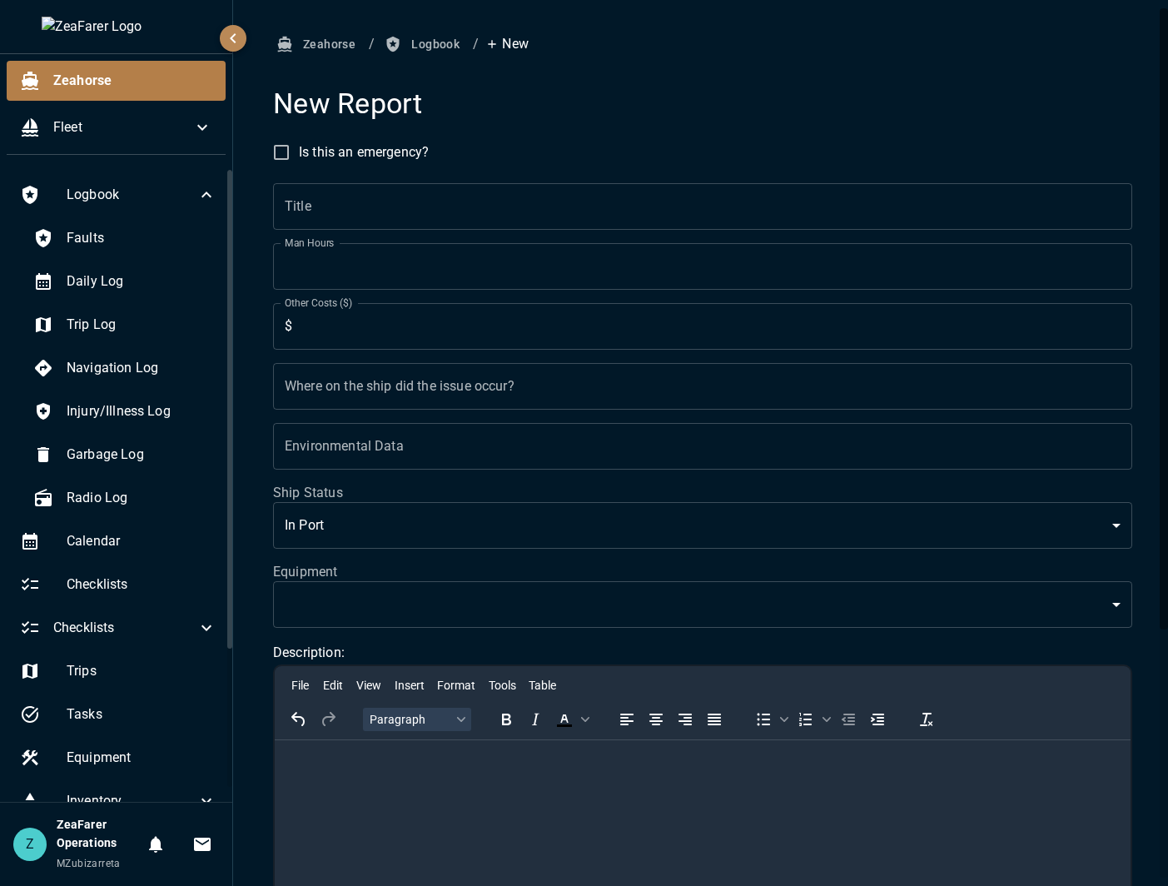
scroll to position [0, 0]
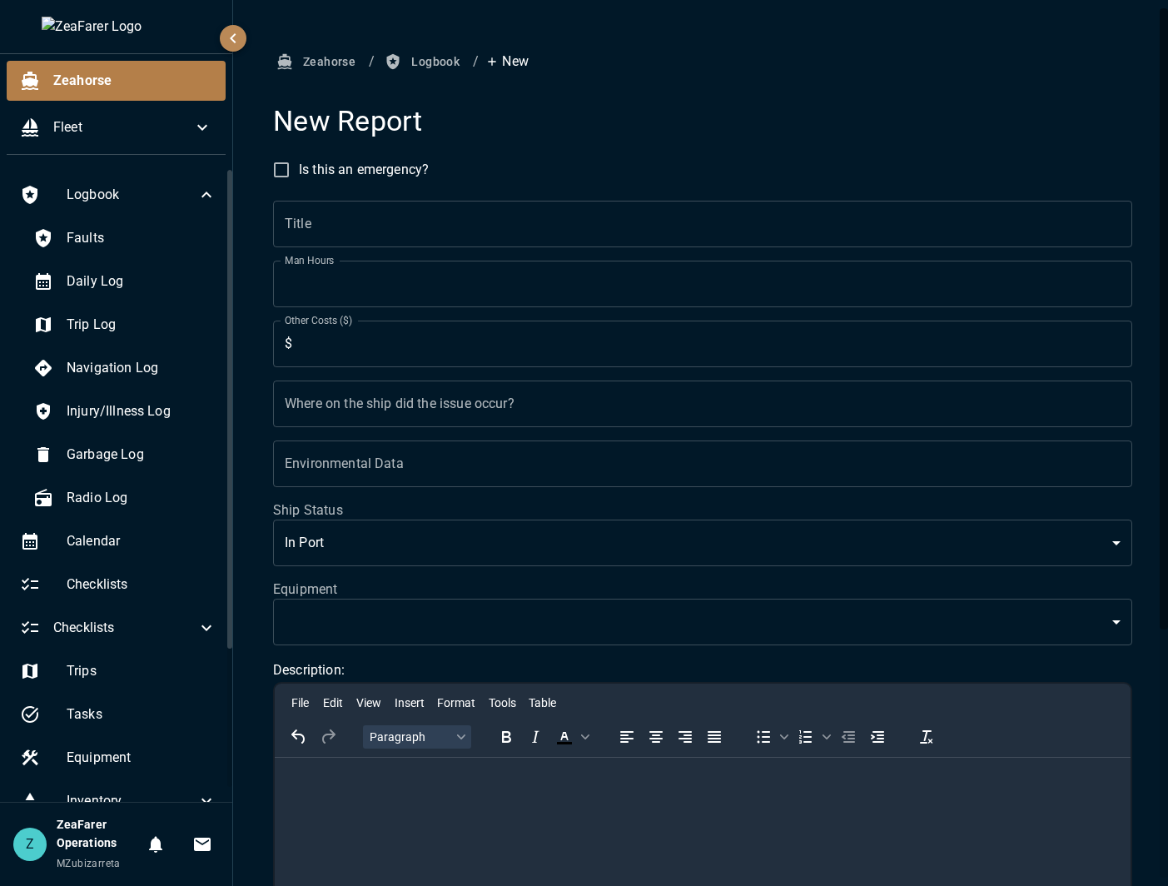
click button "Logbook"
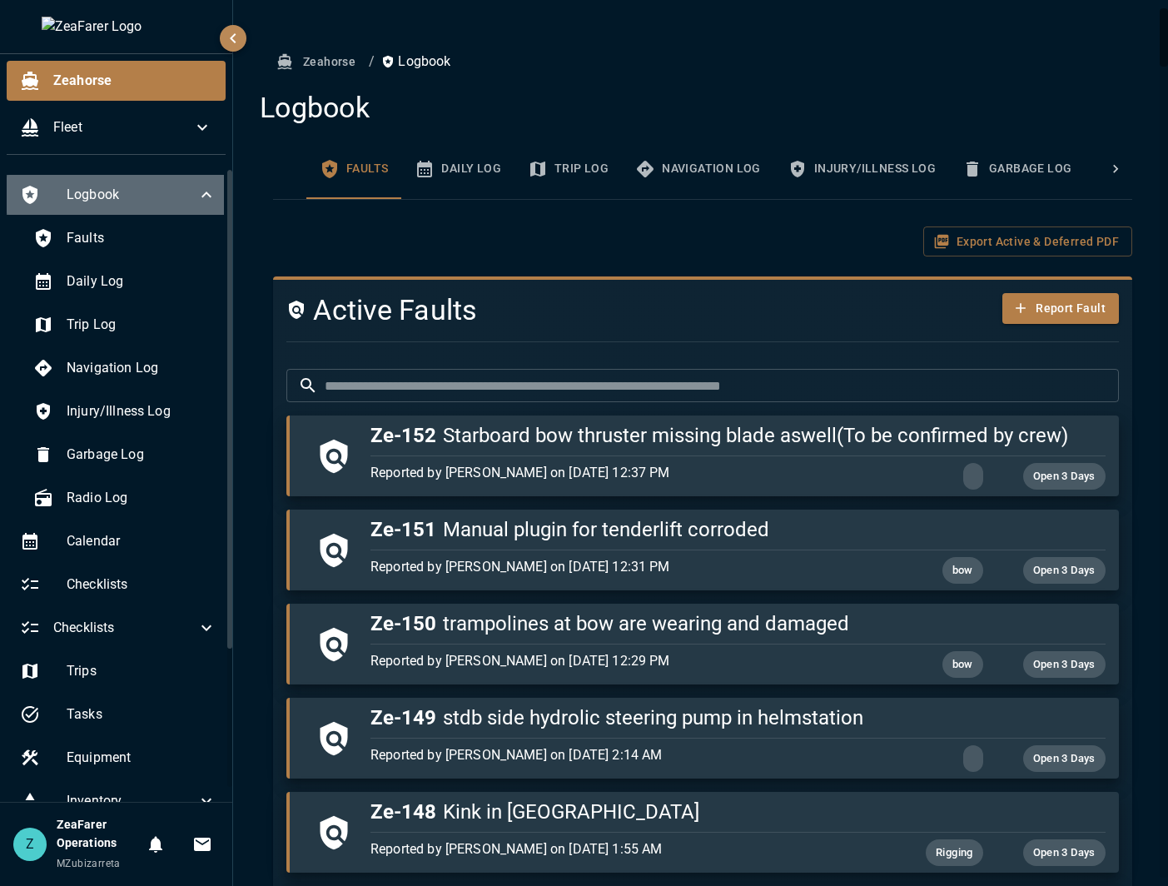
click span "Logbook"
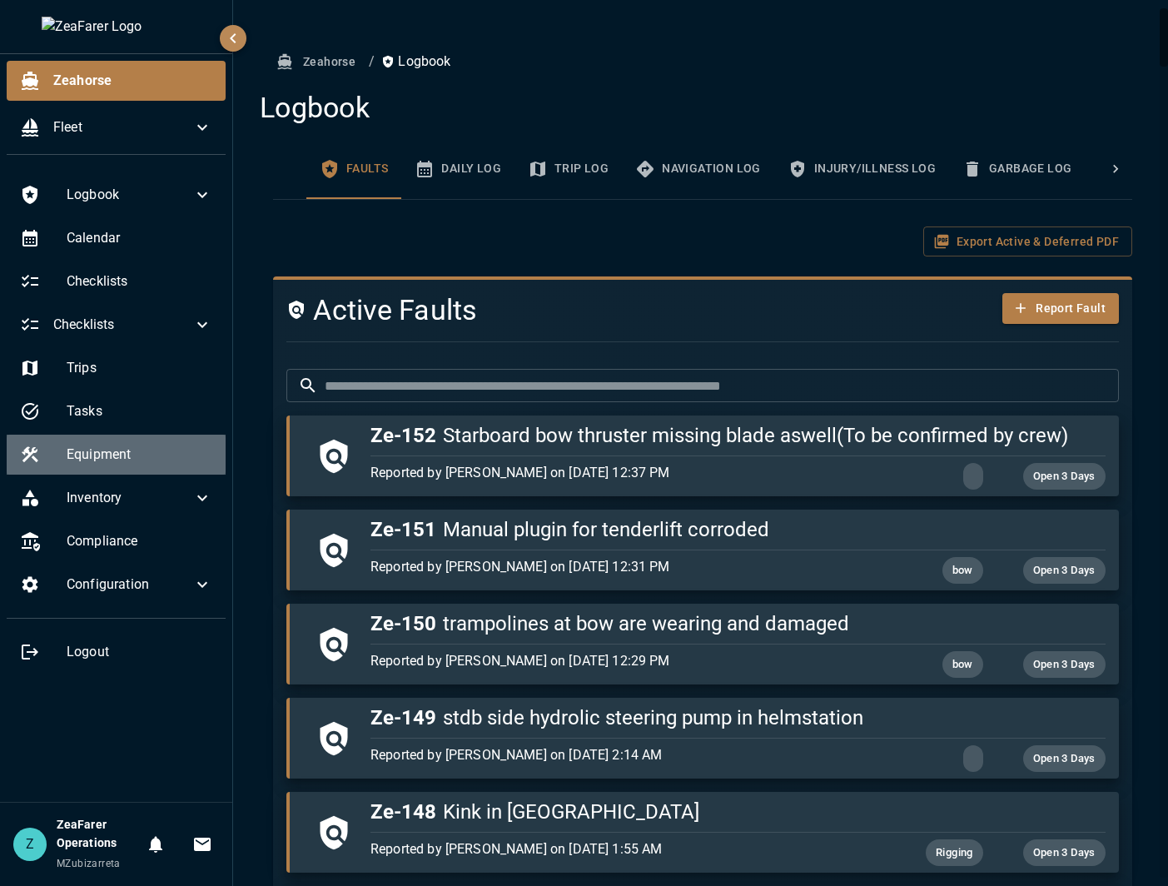
click span "Equipment"
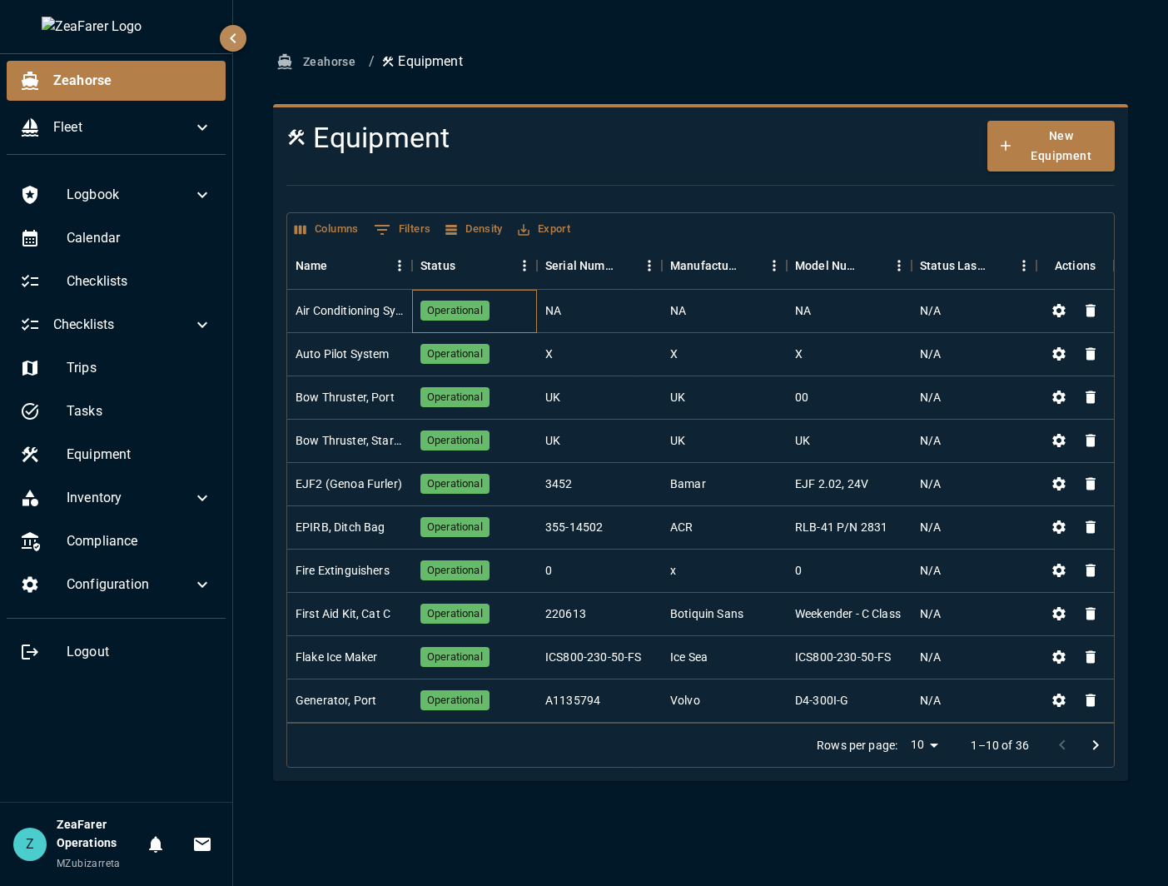
click div "Operational"
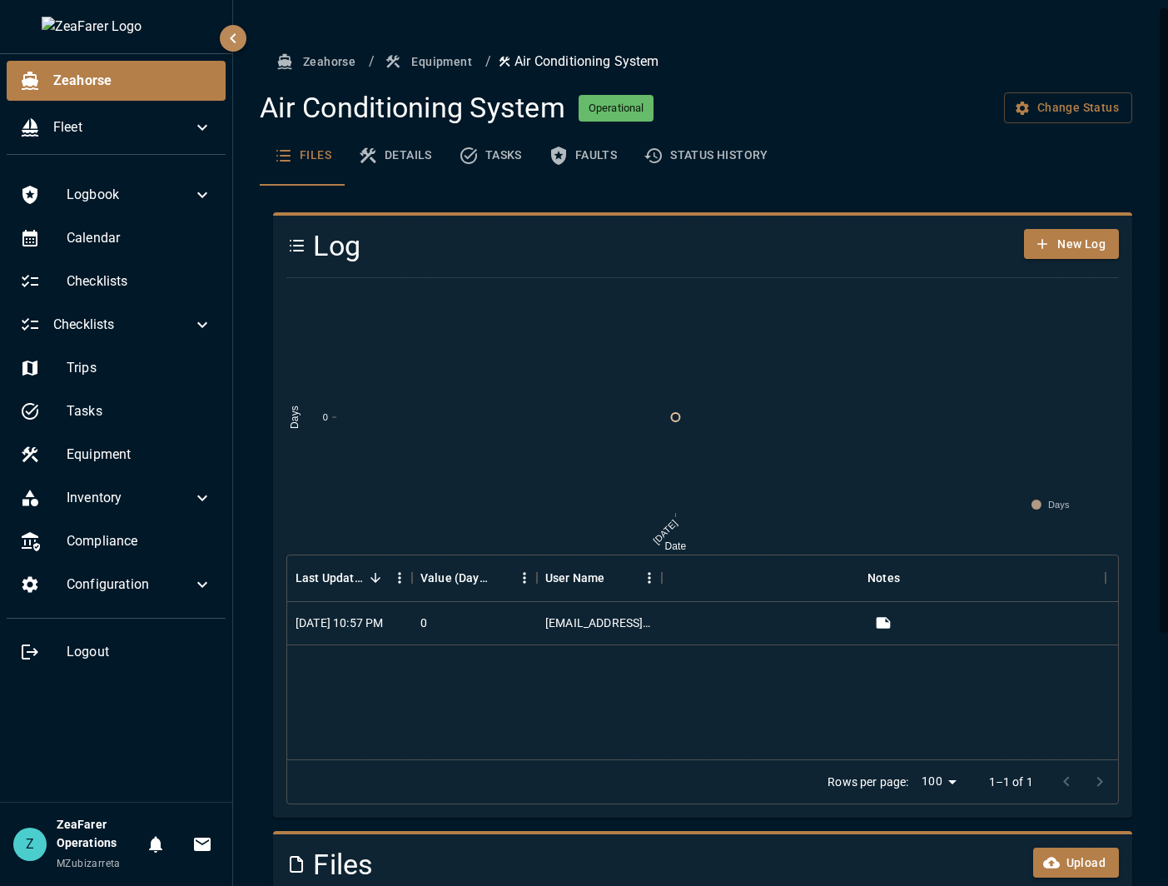
click button "Details"
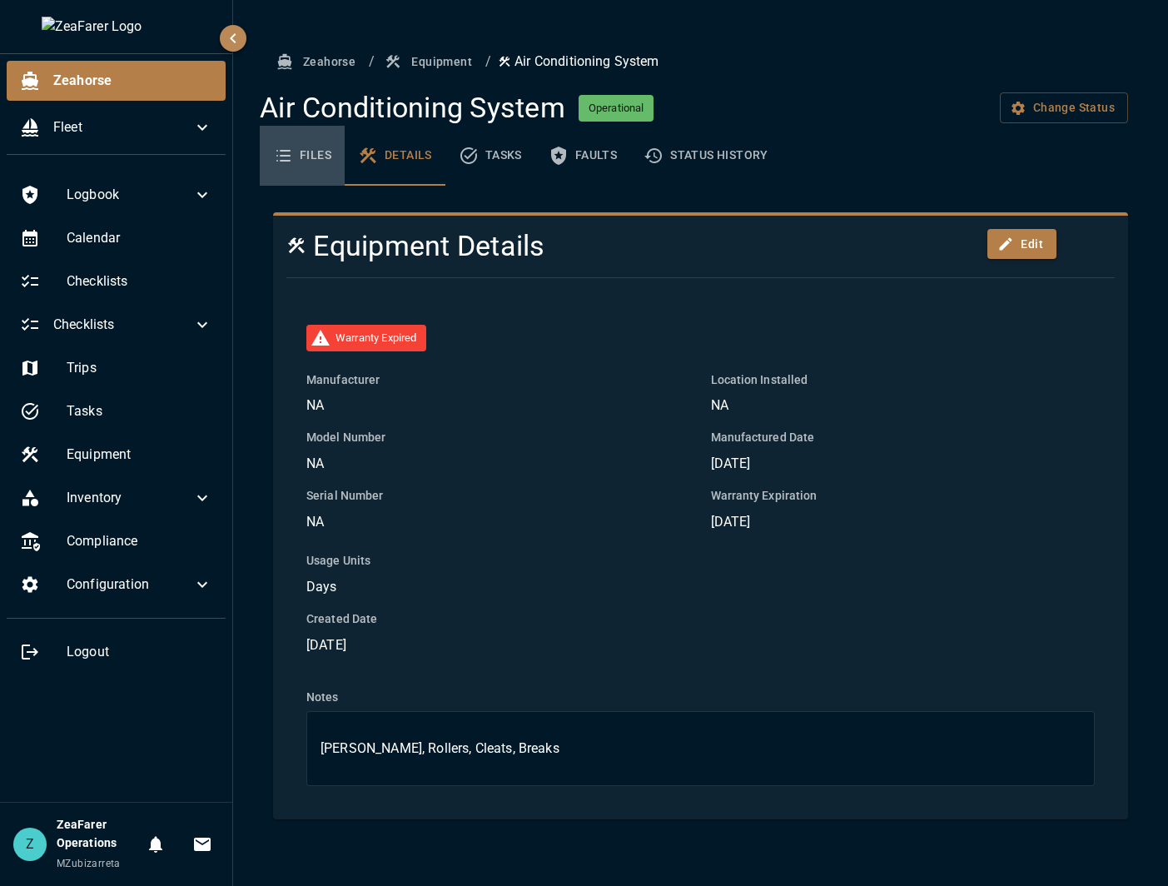
click button "Files"
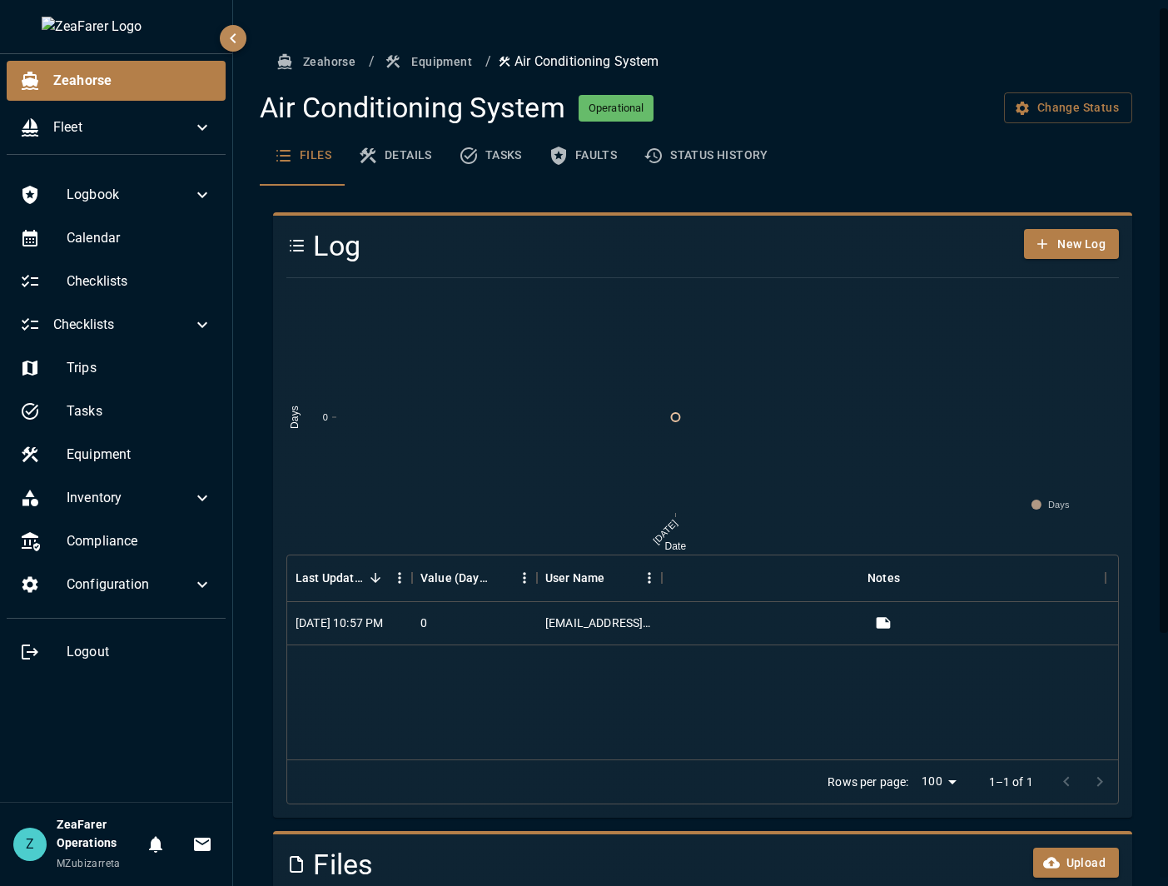
click button "Status History"
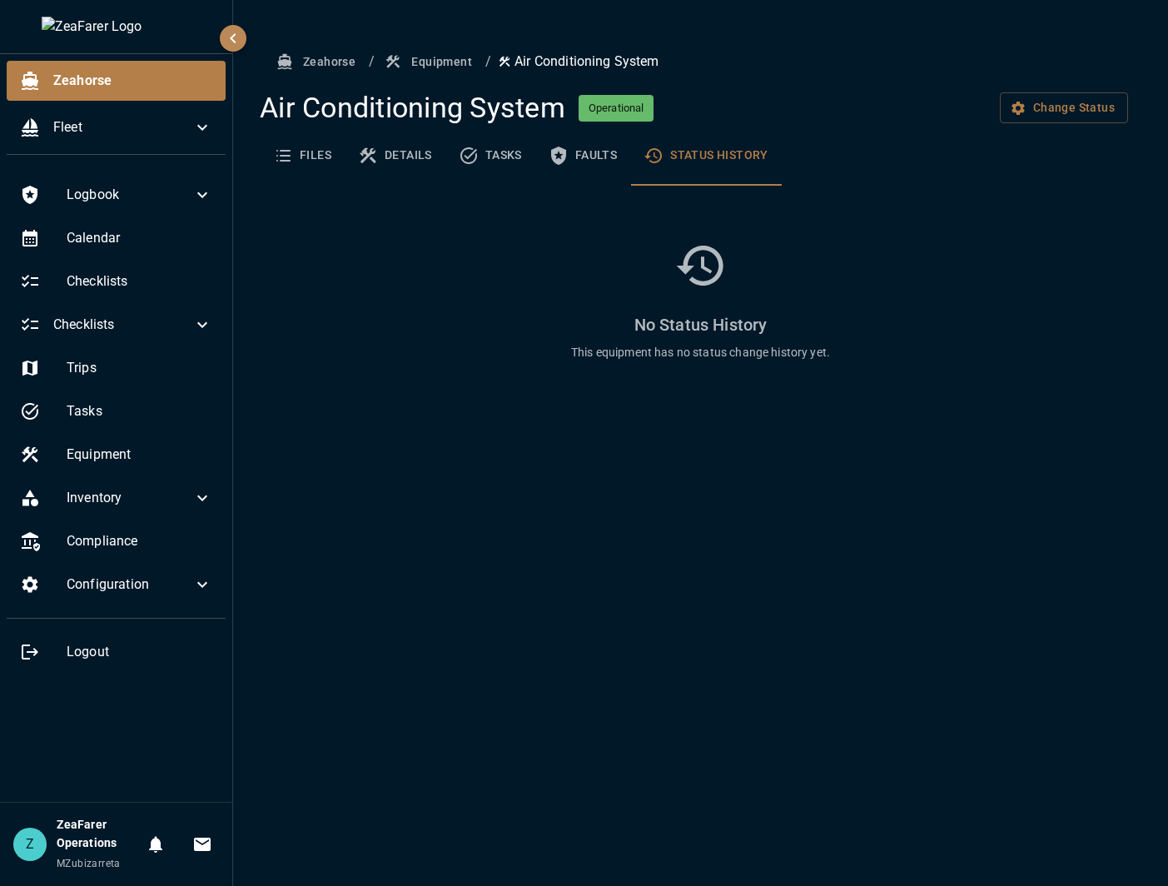
click icon "basic tabs example"
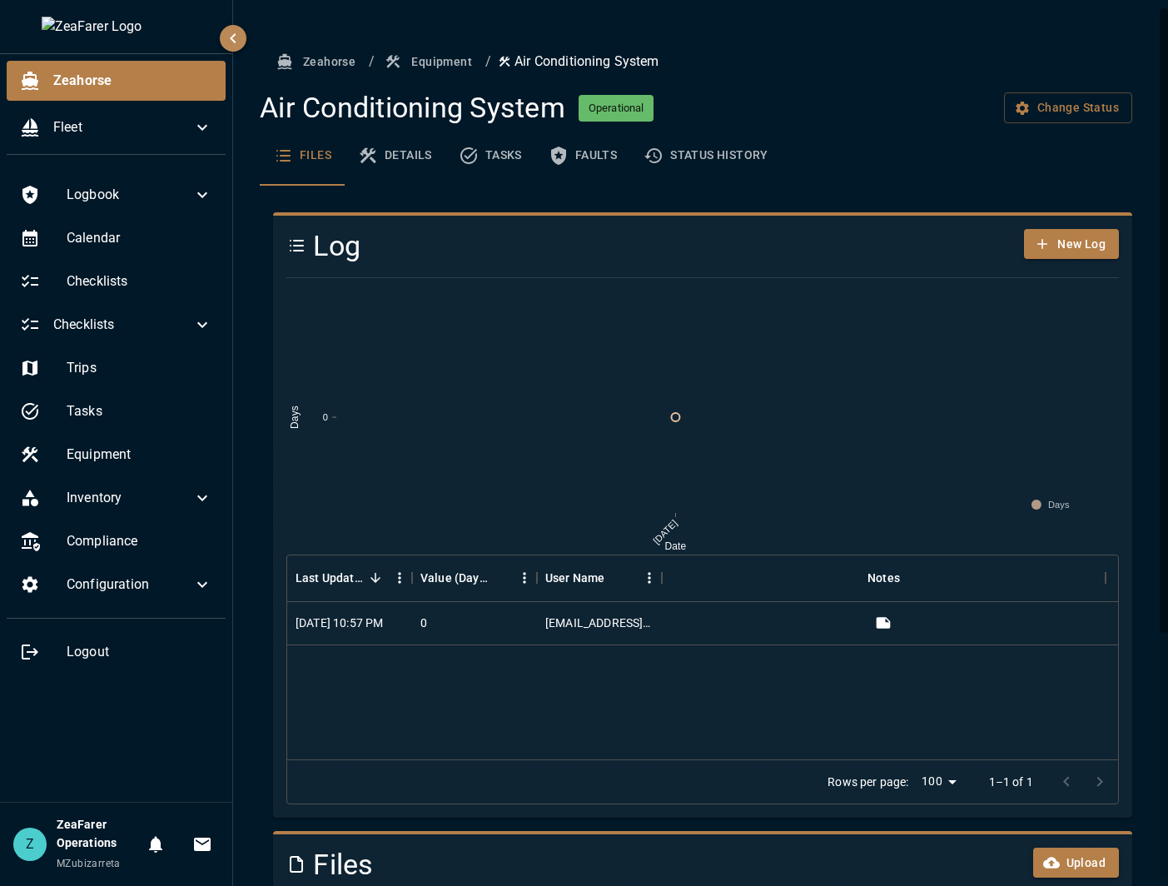
click button "Equipment"
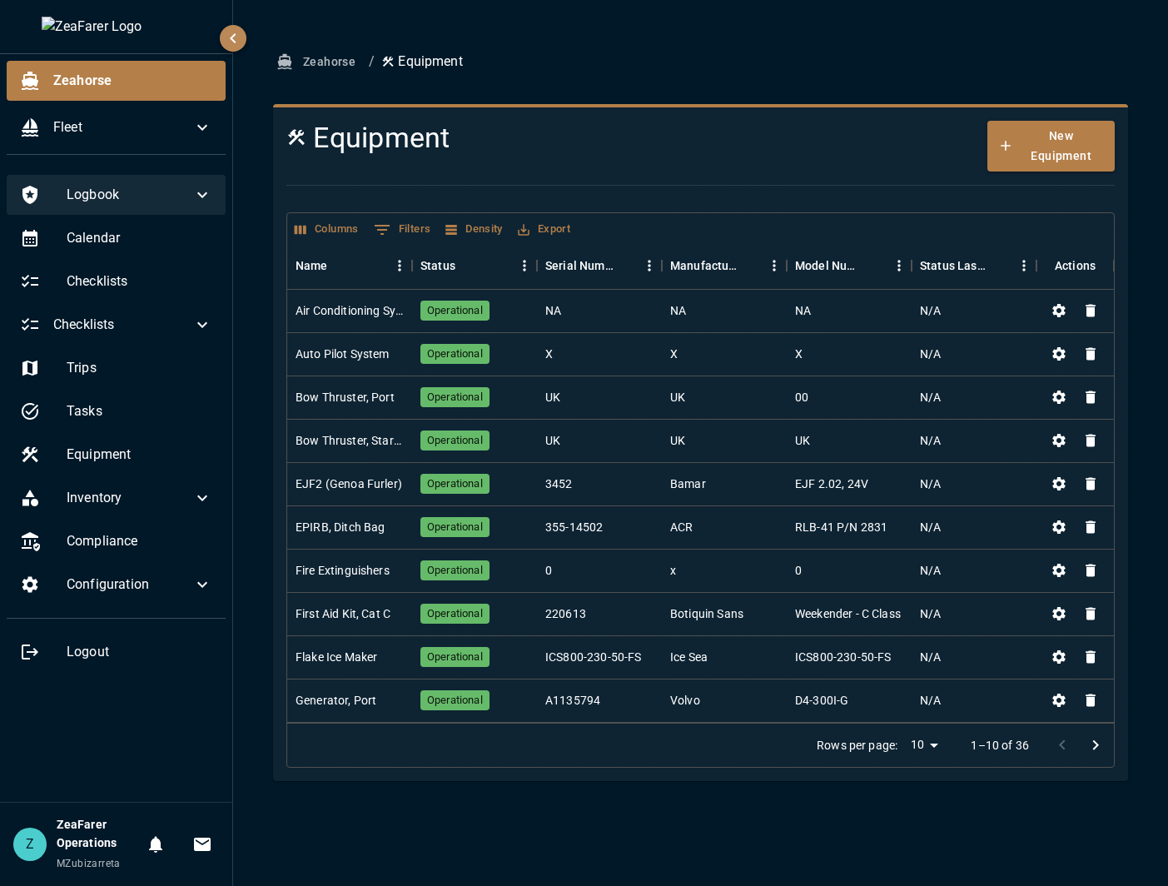
click div "Logbook"
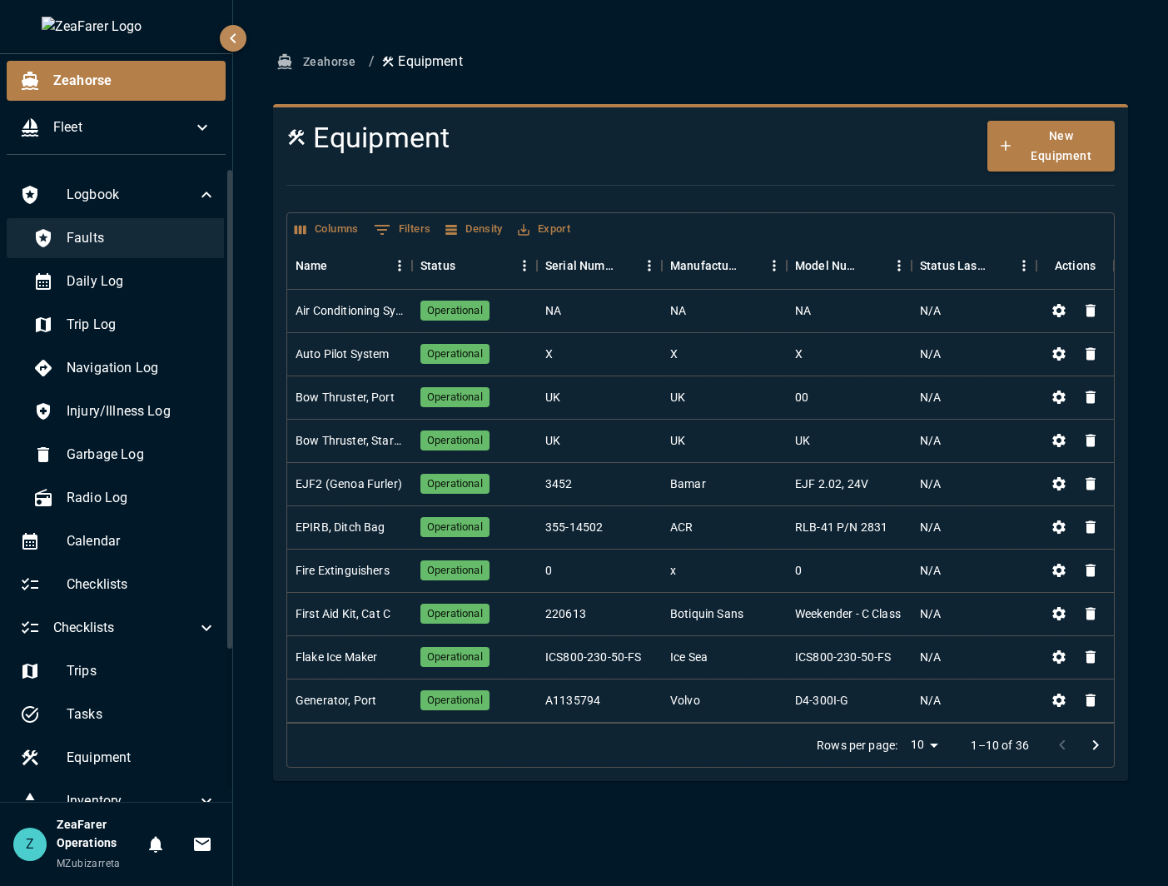
click span "Faults"
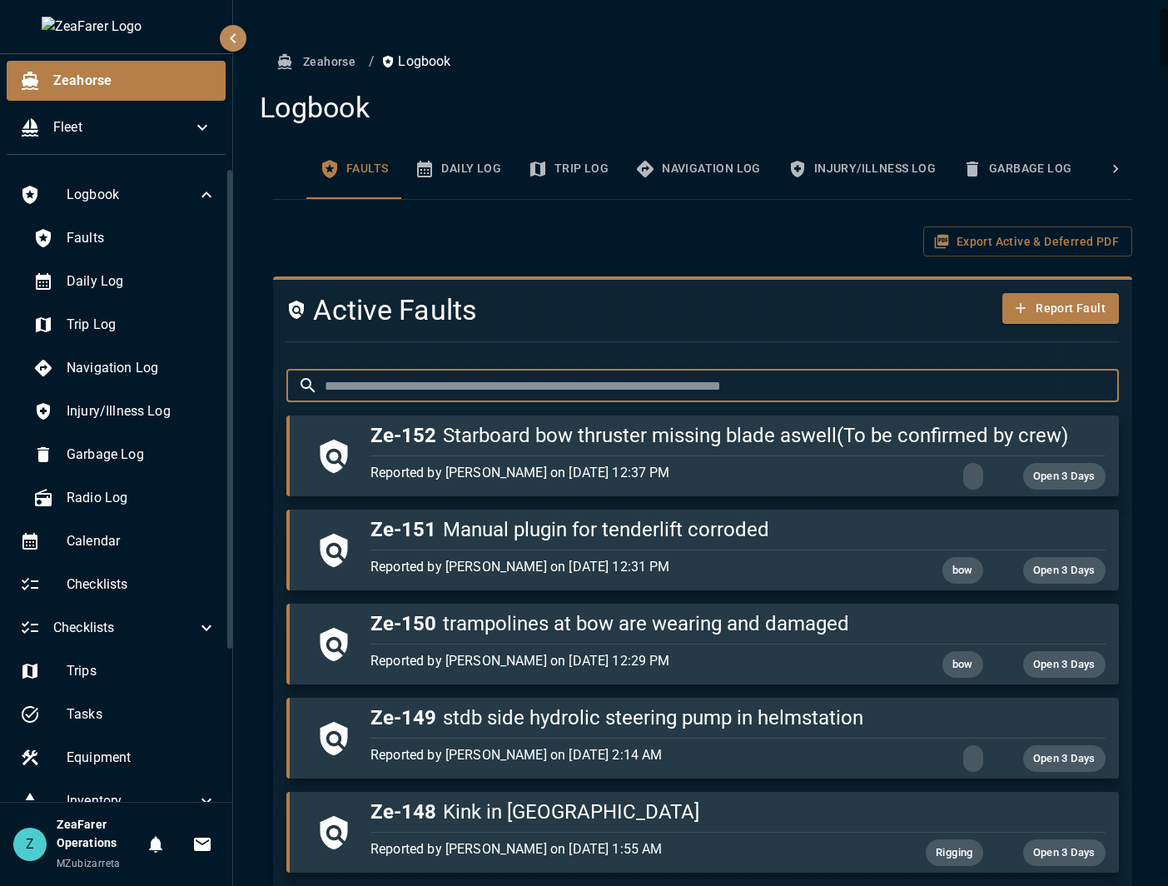
click input "text"
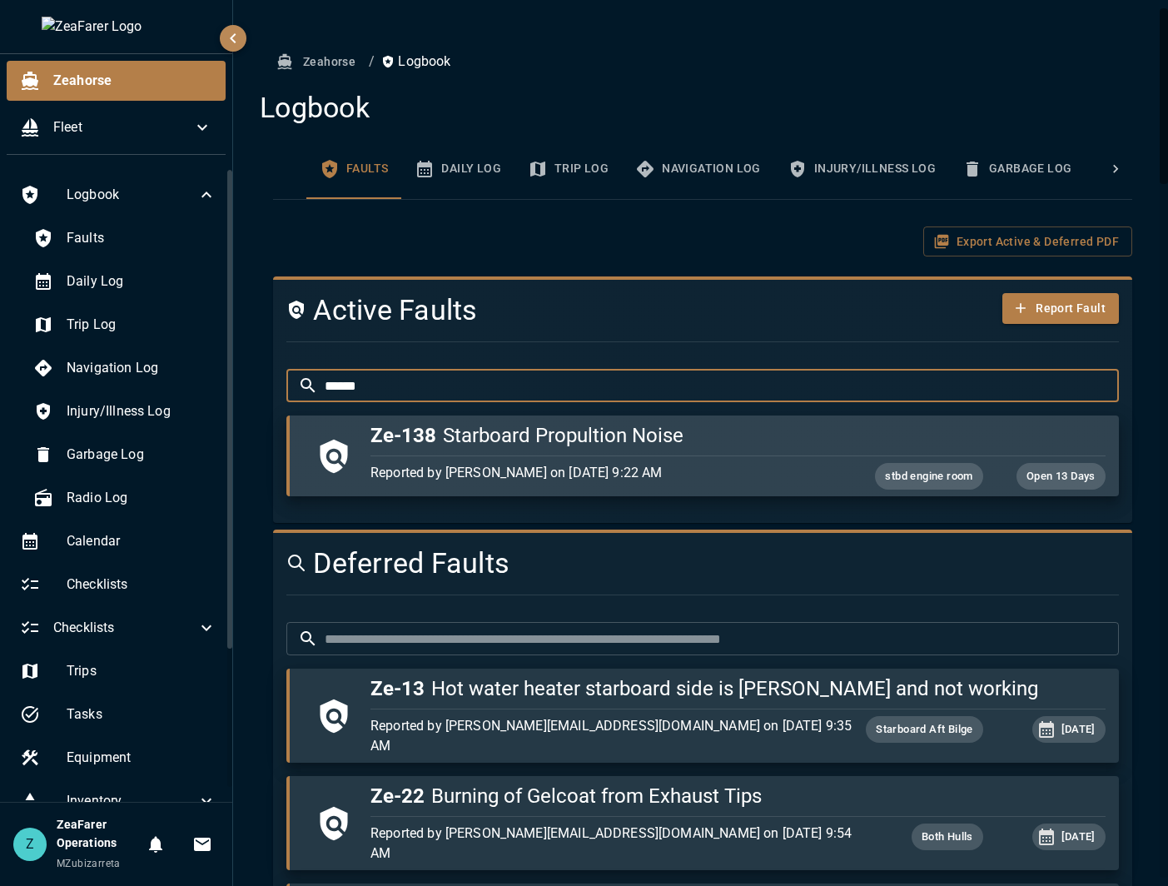
type input "******"
click div "button"
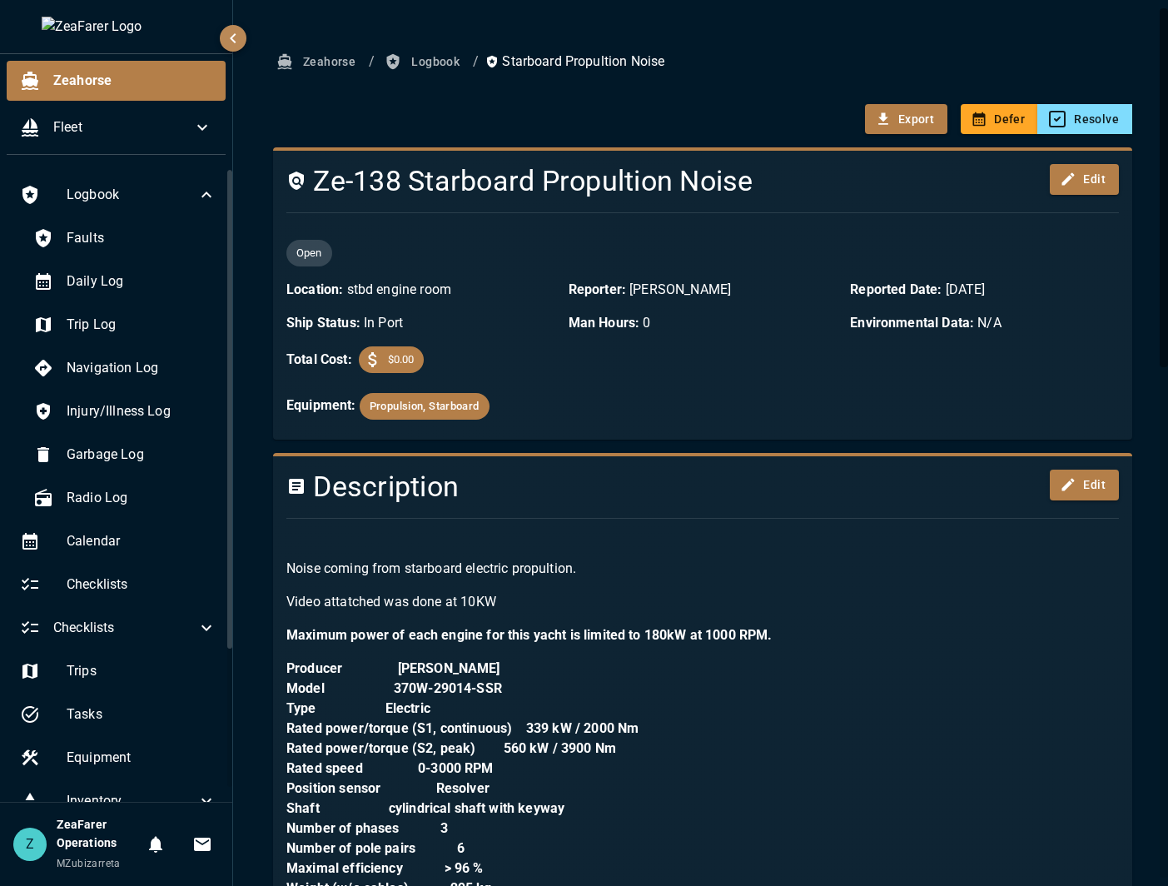
click div "Export Defer Resolve"
click button "Export"
click icon "button"
click button "Export"
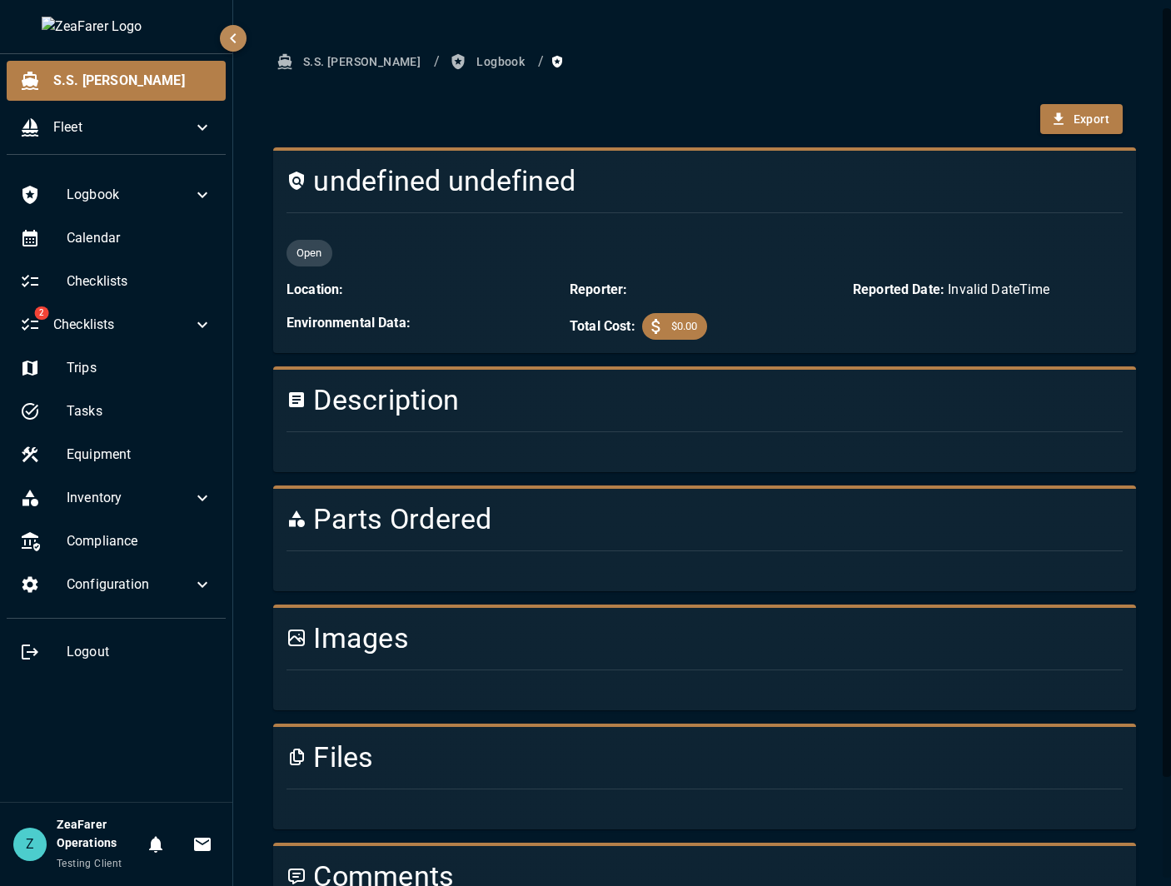
click at [455, 61] on button "Logbook" at bounding box center [488, 62] width 85 height 31
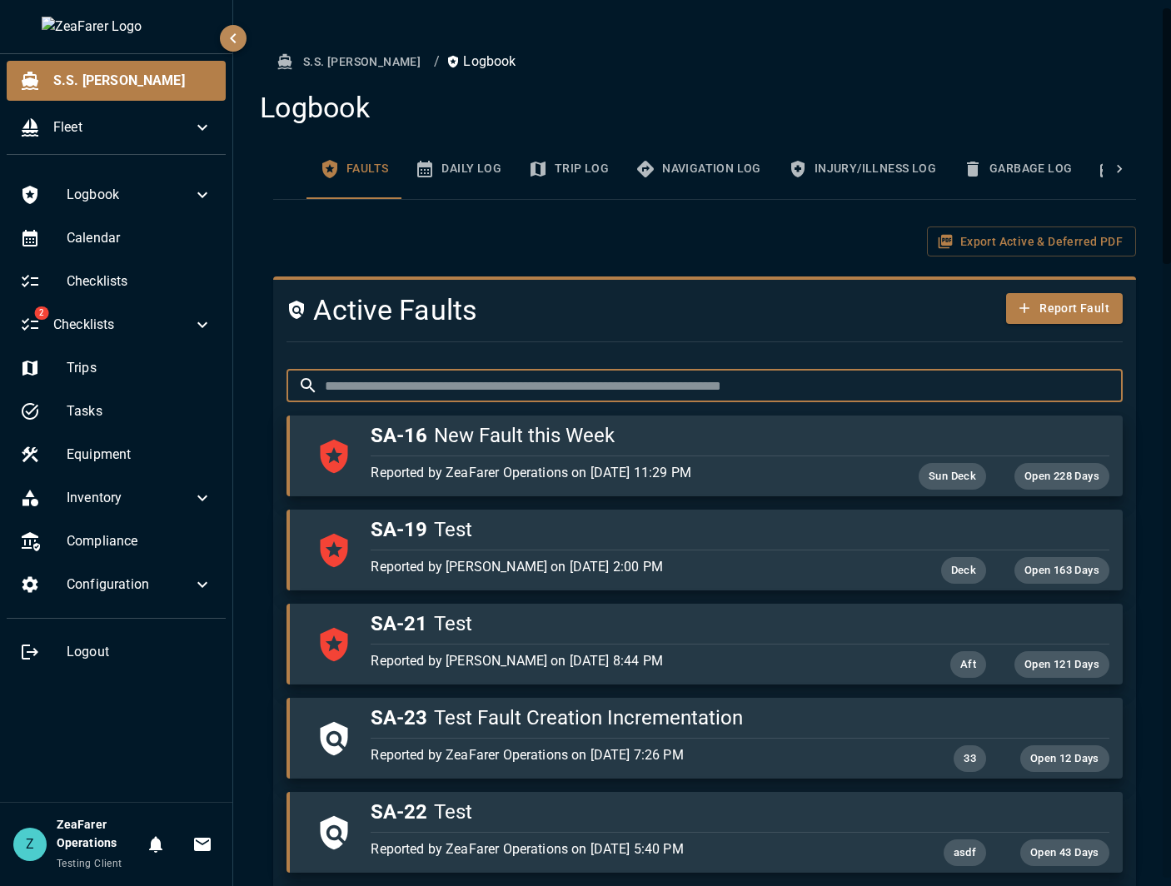
click at [462, 370] on input "text" at bounding box center [724, 385] width 798 height 33
click at [199, 589] on icon at bounding box center [202, 584] width 20 height 20
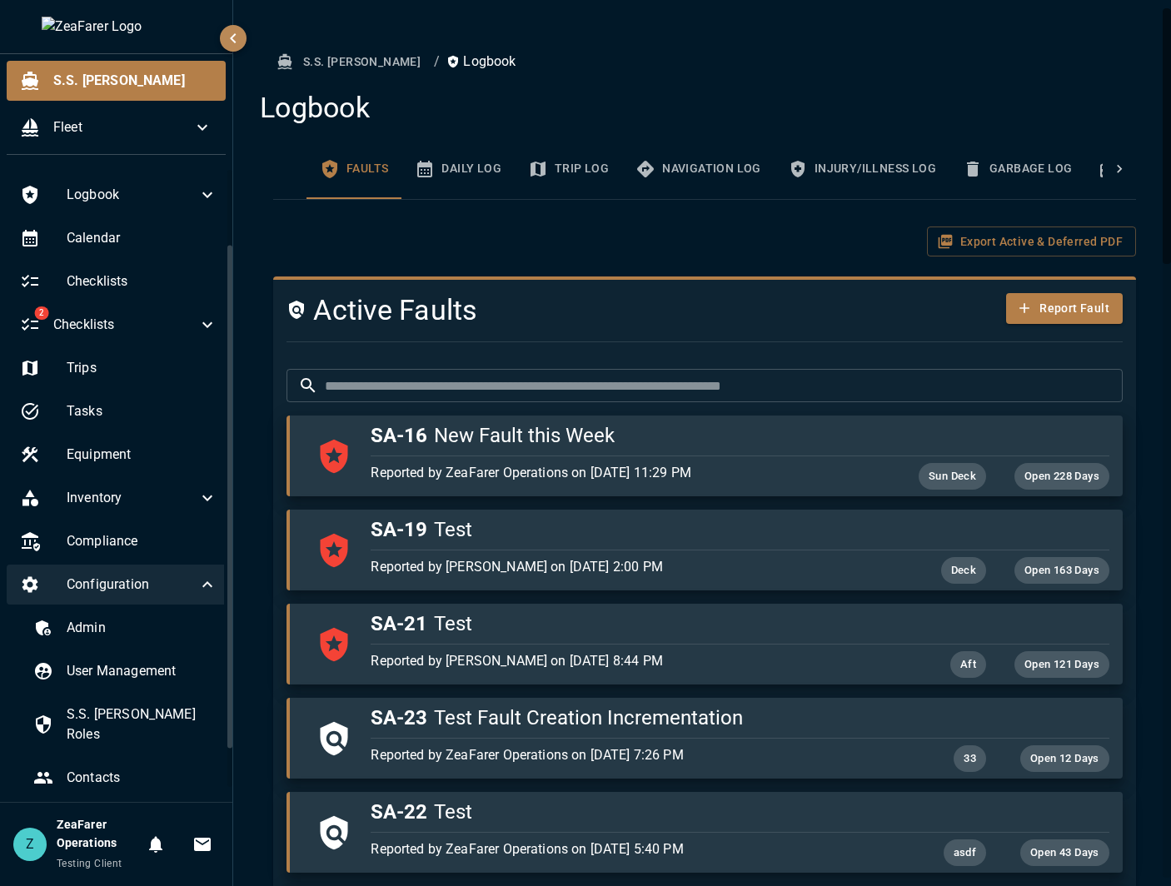
scroll to position [143, 0]
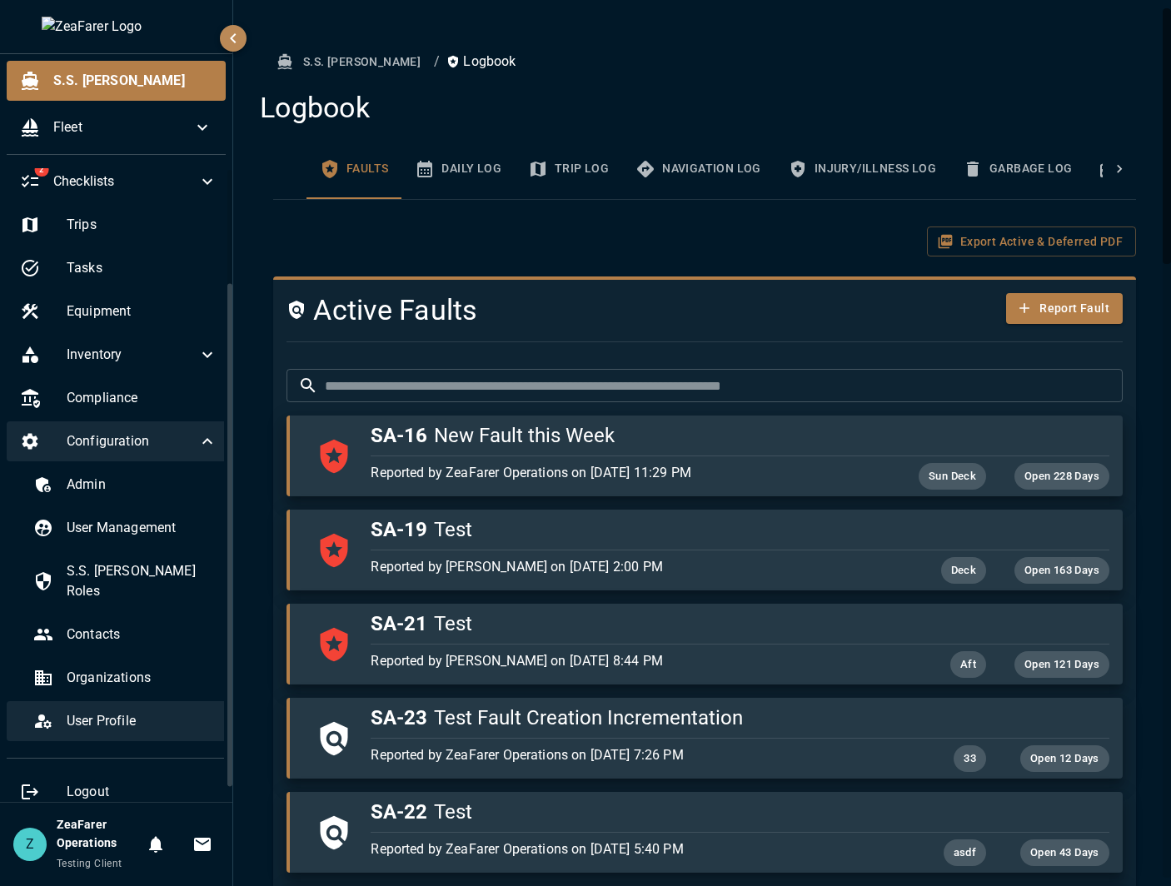
click at [124, 711] on span "User Profile" at bounding box center [142, 721] width 151 height 20
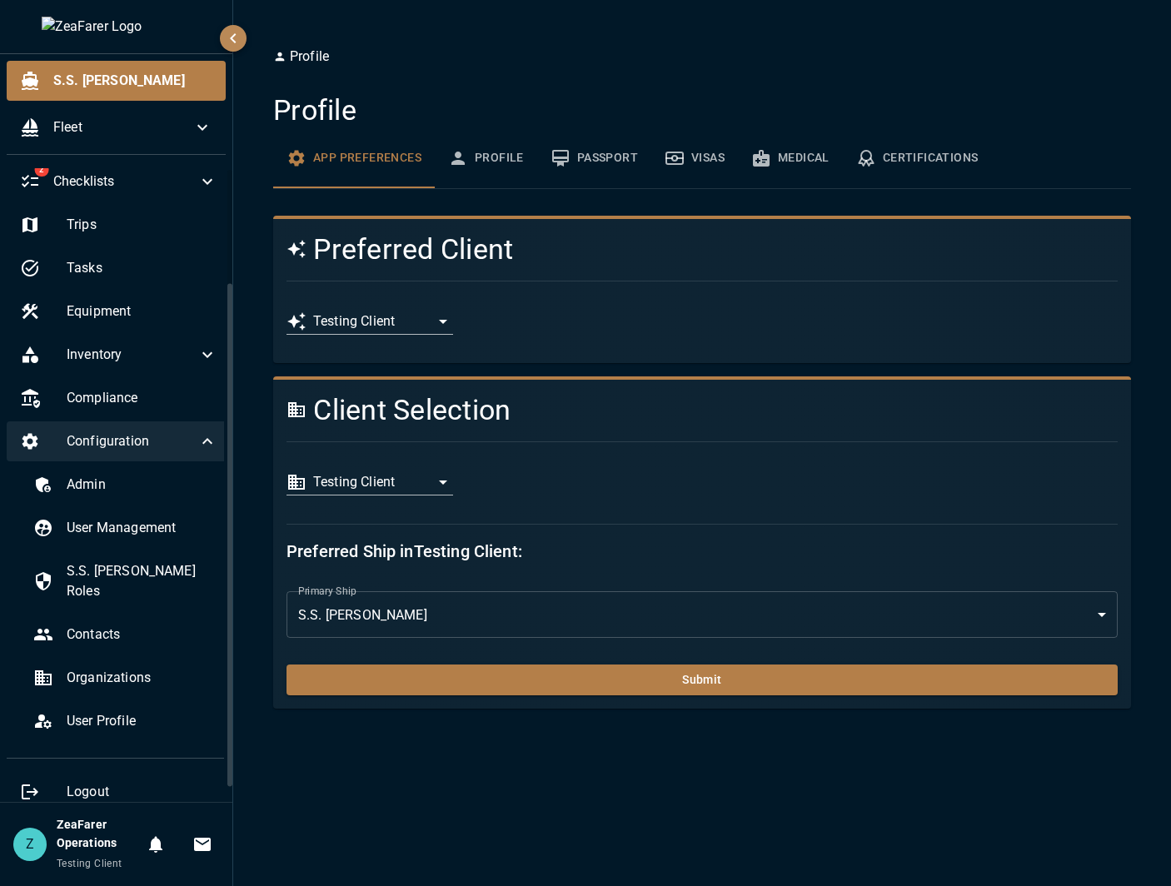
click at [407, 483] on body "**********" at bounding box center [585, 443] width 1171 height 886
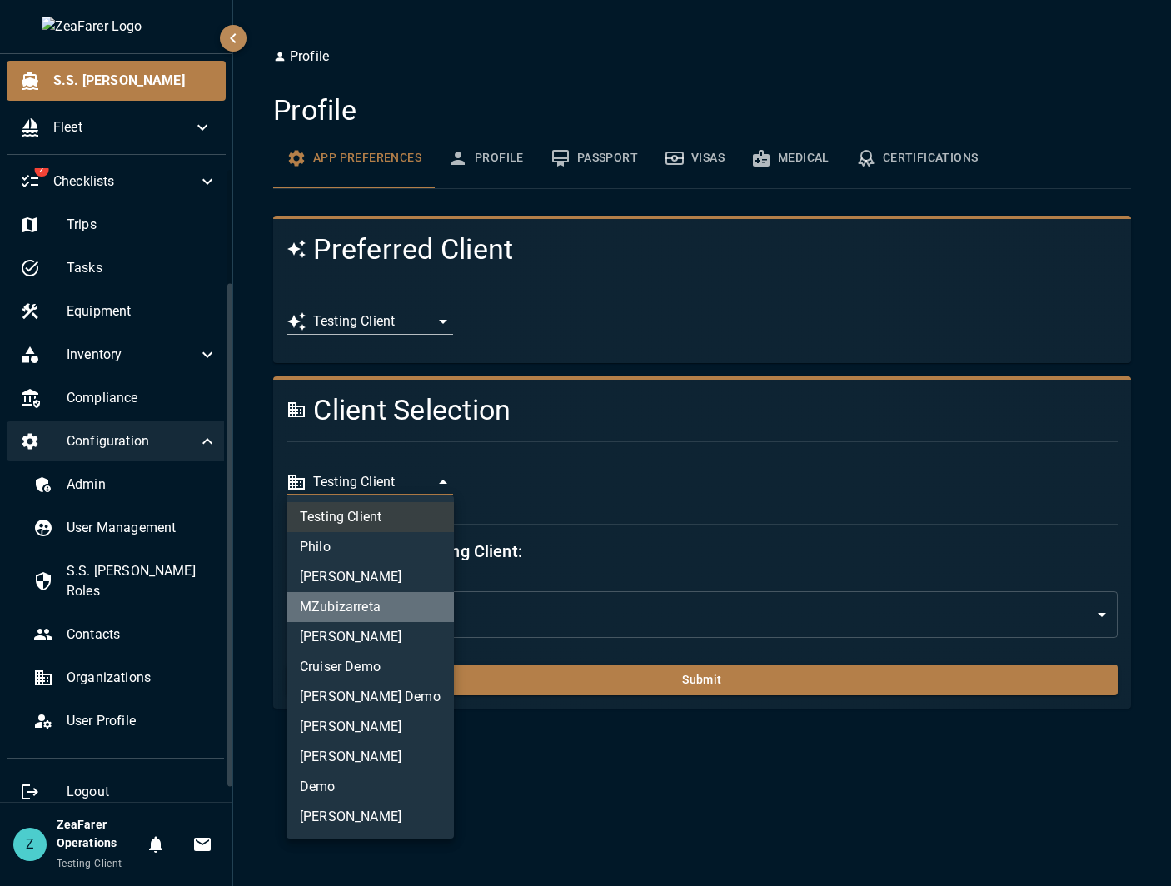
click at [344, 614] on li "MZubizarreta" at bounding box center [369, 607] width 167 height 30
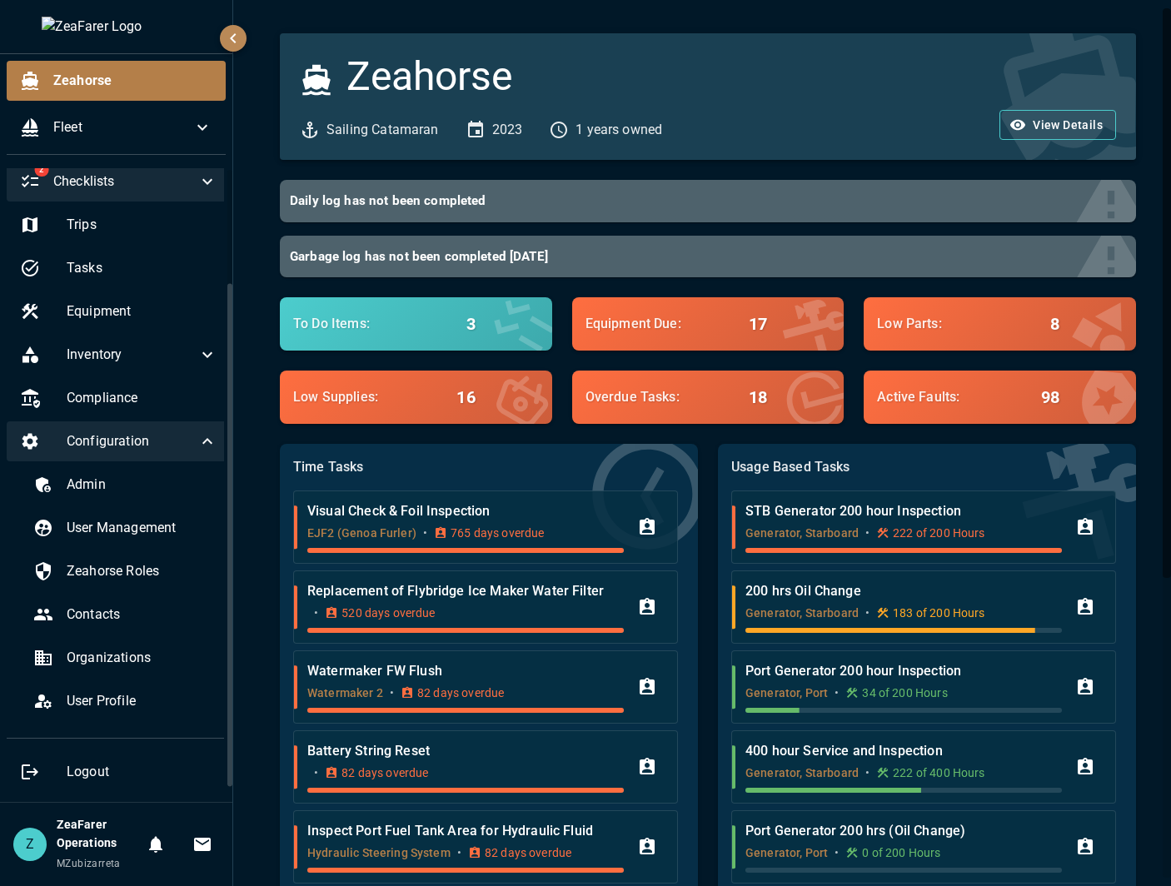
click at [197, 189] on icon at bounding box center [207, 182] width 20 height 20
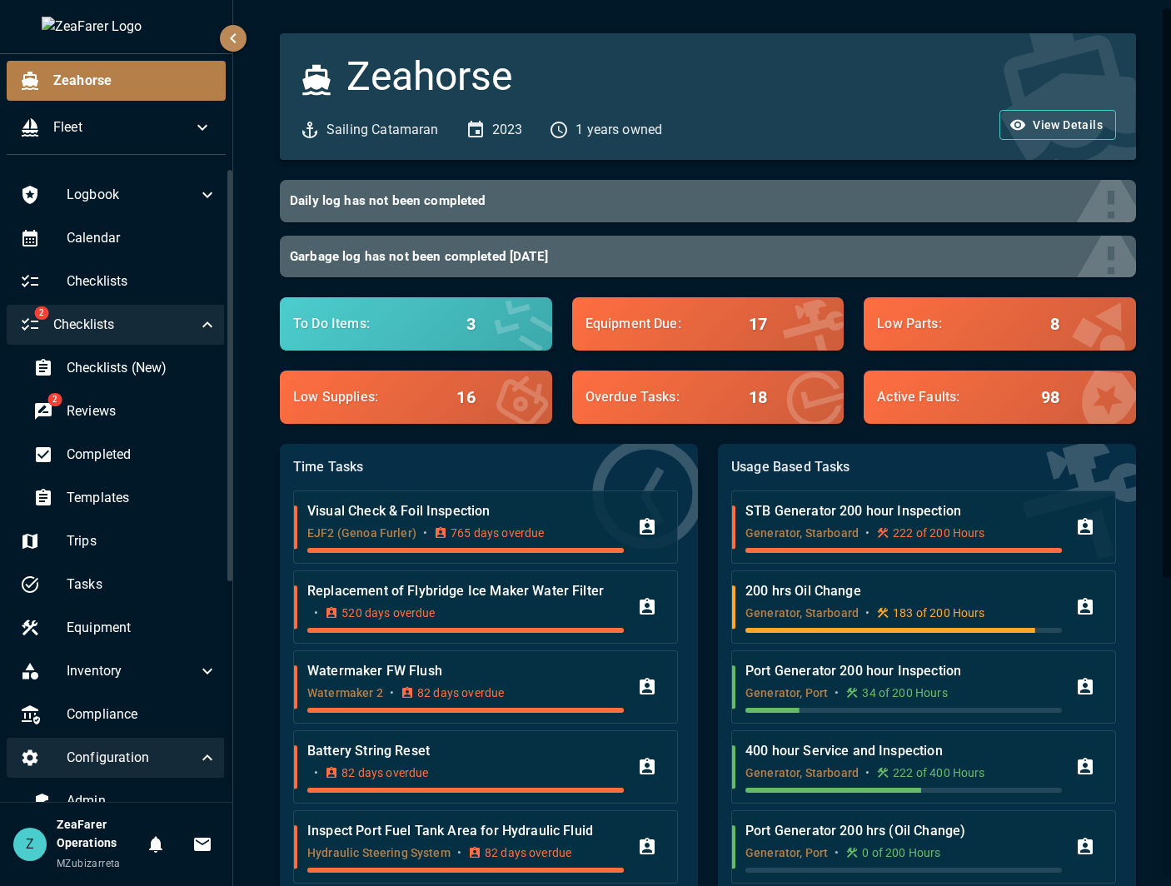
click at [171, 320] on span "Checklists" at bounding box center [125, 325] width 144 height 20
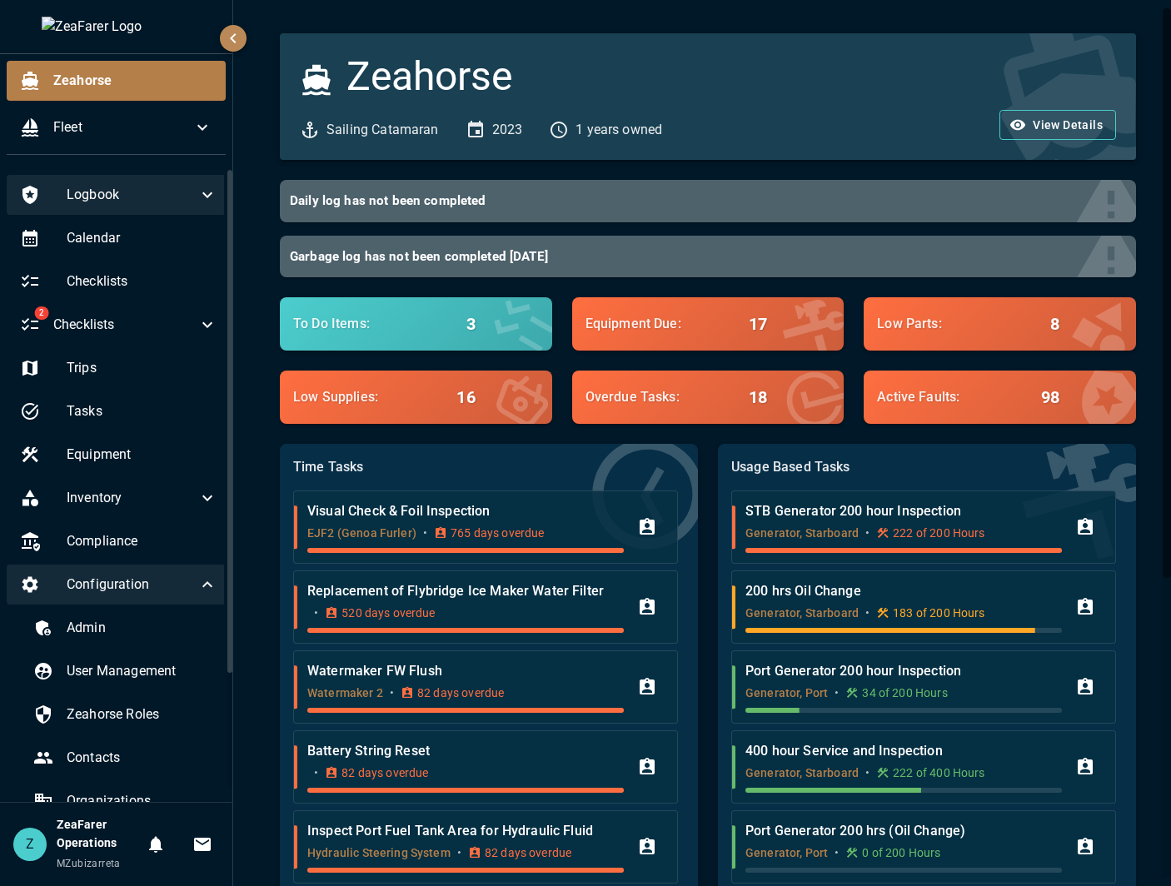
click at [201, 194] on icon at bounding box center [207, 195] width 20 height 20
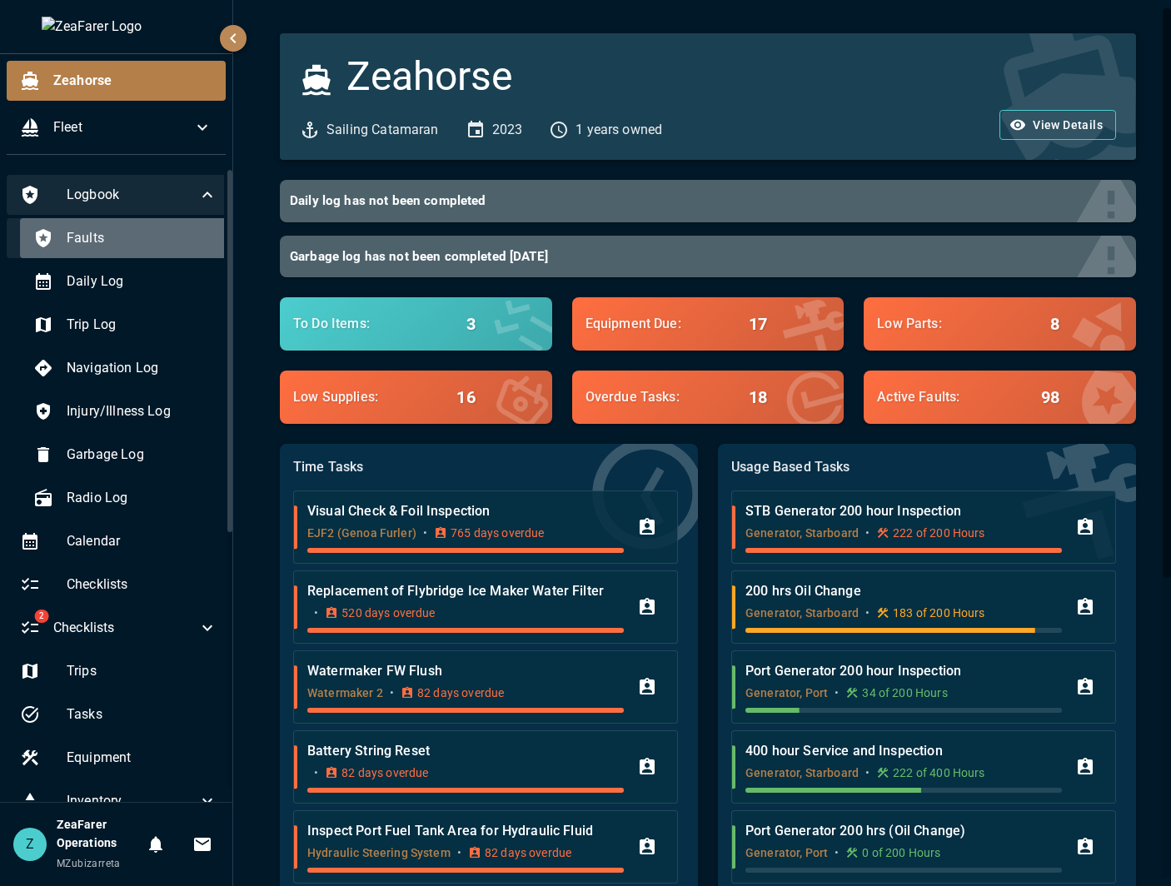
click at [132, 236] on span "Faults" at bounding box center [142, 238] width 151 height 20
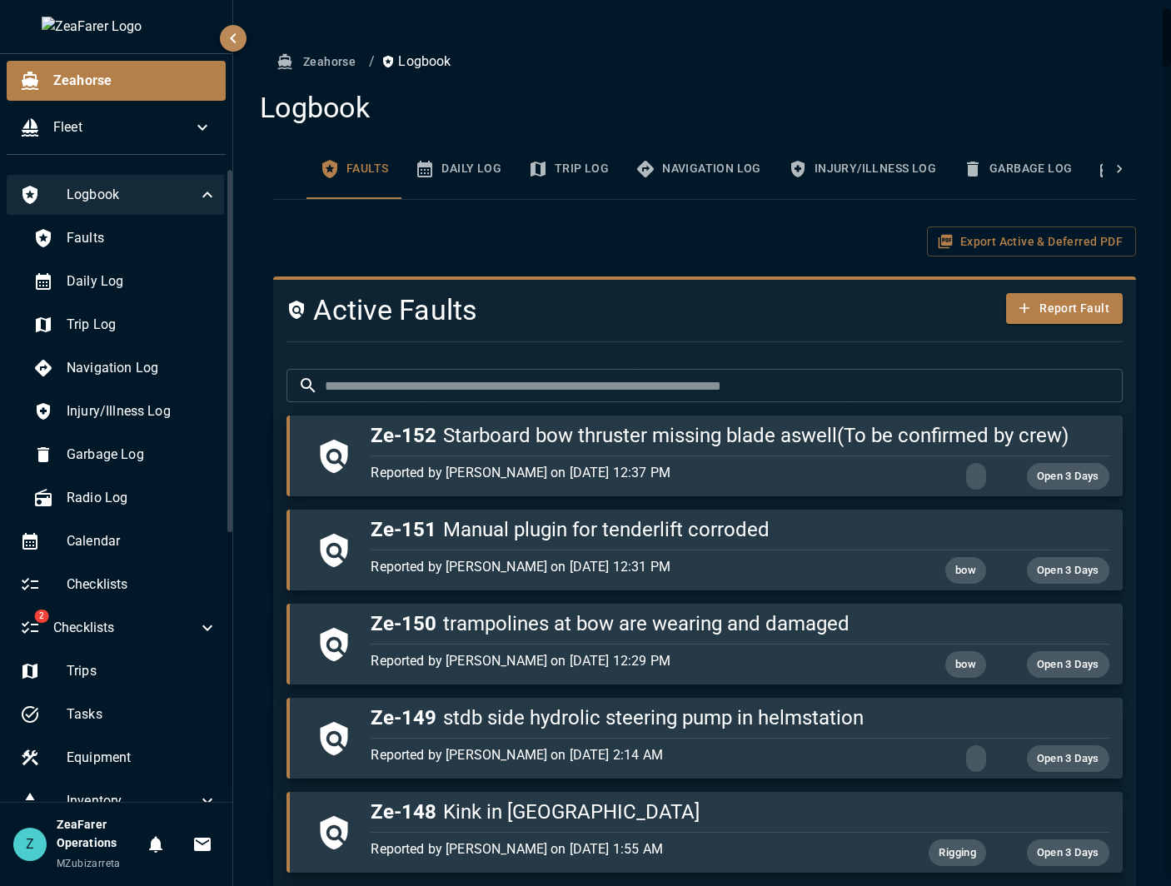
click at [606, 389] on input "text" at bounding box center [724, 385] width 798 height 33
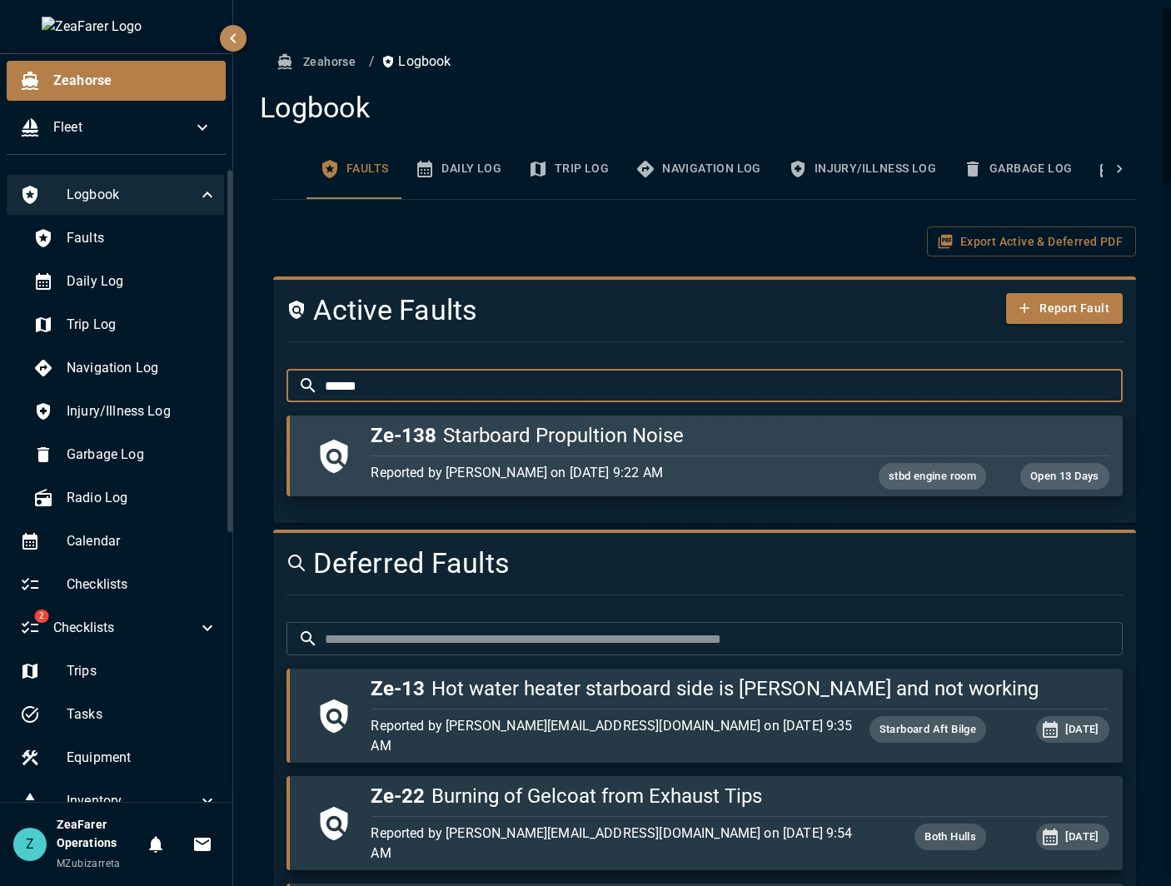
type input "******"
click at [560, 437] on h5 "Ze-138 Starboard Propultion Noise" at bounding box center [739, 435] width 738 height 27
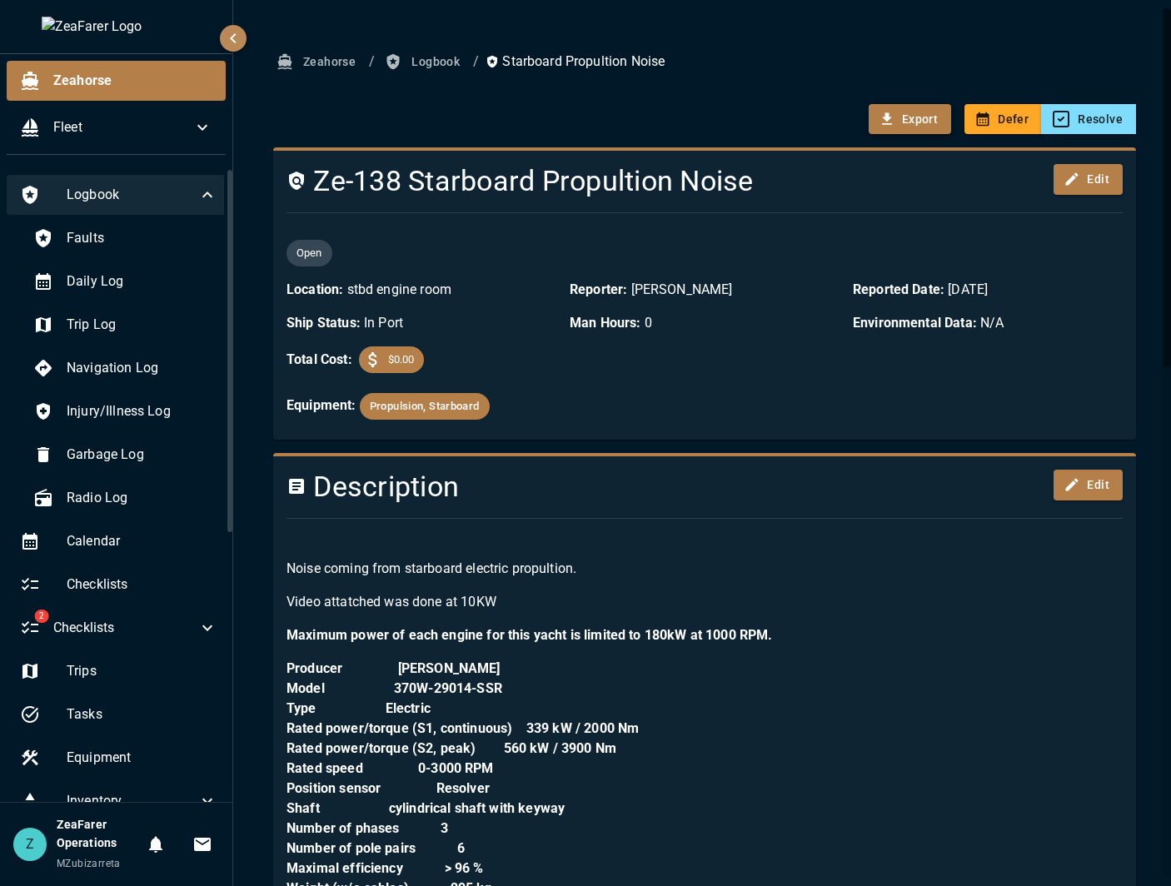
click at [901, 127] on button "Export" at bounding box center [909, 119] width 82 height 31
drag, startPoint x: 901, startPoint y: 127, endPoint x: 768, endPoint y: 81, distance: 140.1
click at [888, 115] on button "Export" at bounding box center [909, 119] width 82 height 31
click at [908, 114] on button "Export" at bounding box center [909, 119] width 82 height 31
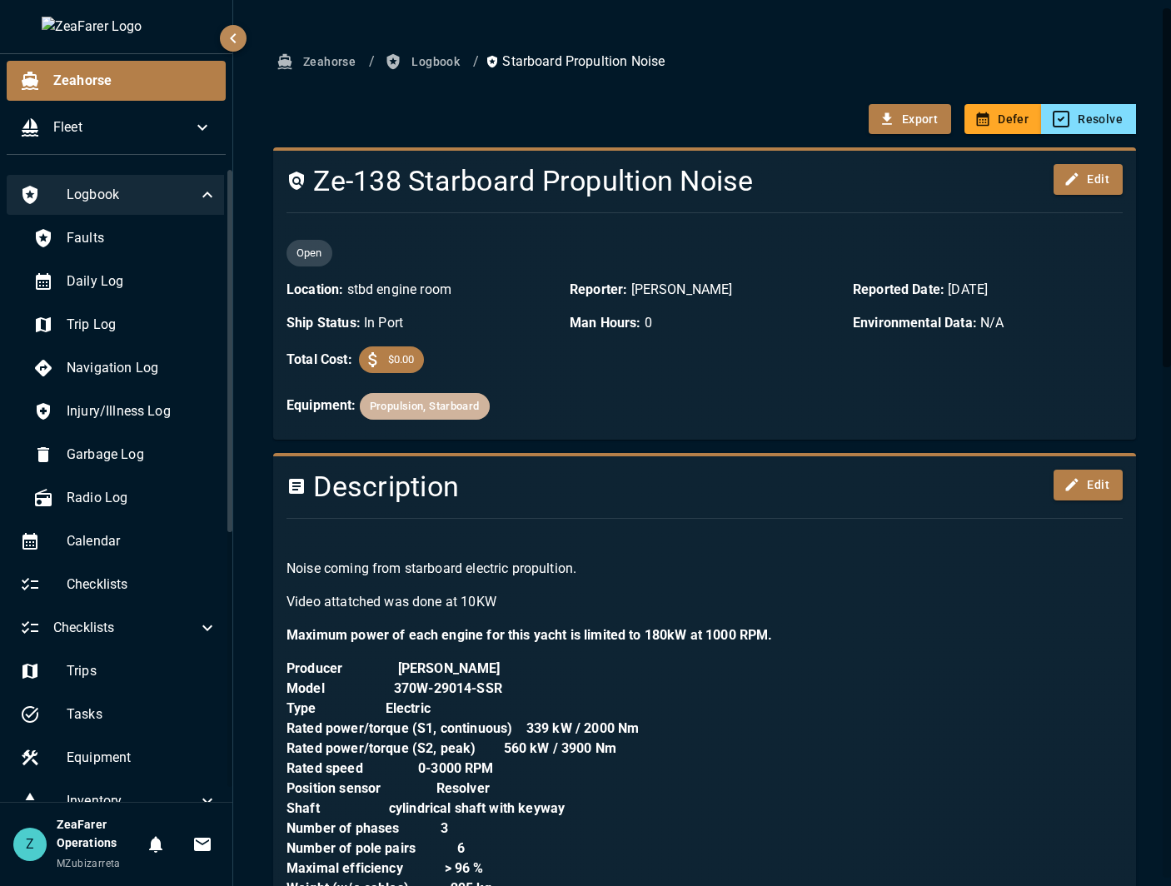
click at [466, 400] on span "Propulsion, Starboard" at bounding box center [425, 406] width 130 height 19
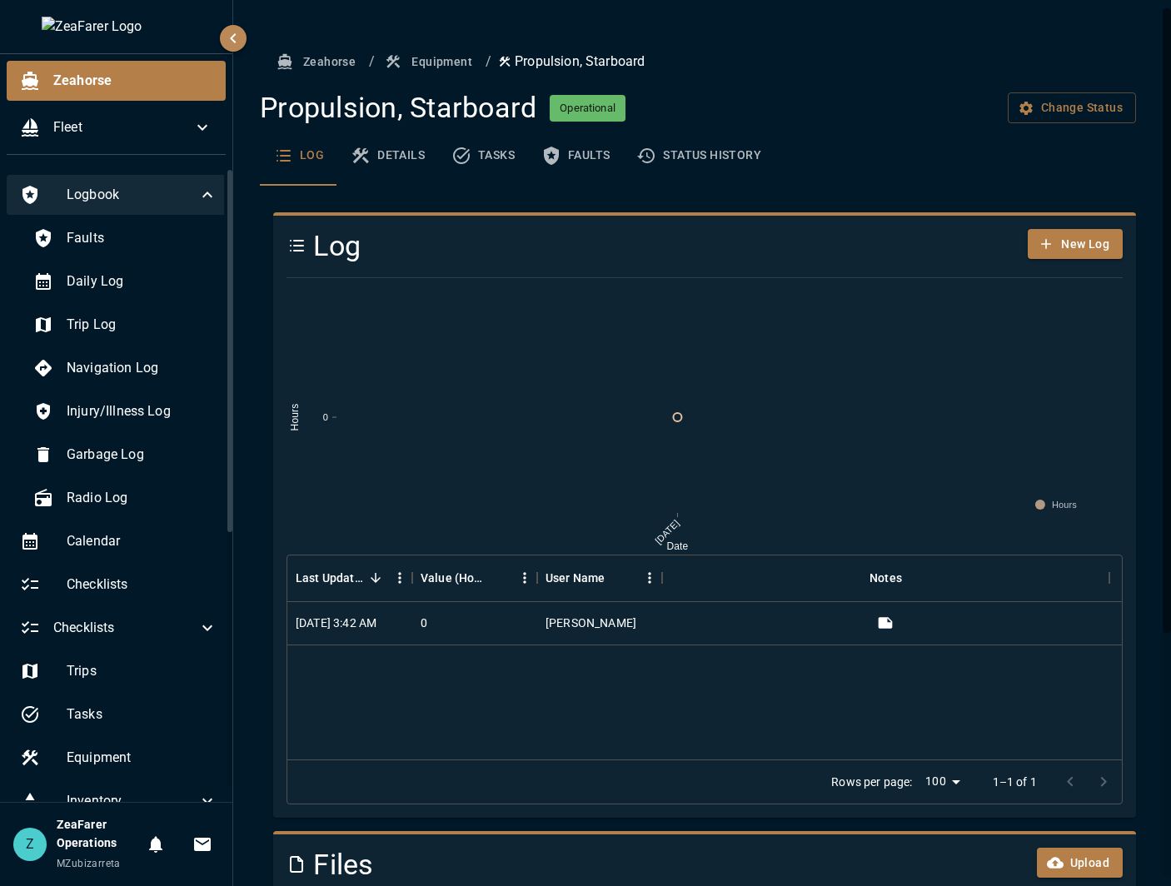
click at [408, 152] on button "Details" at bounding box center [387, 156] width 101 height 60
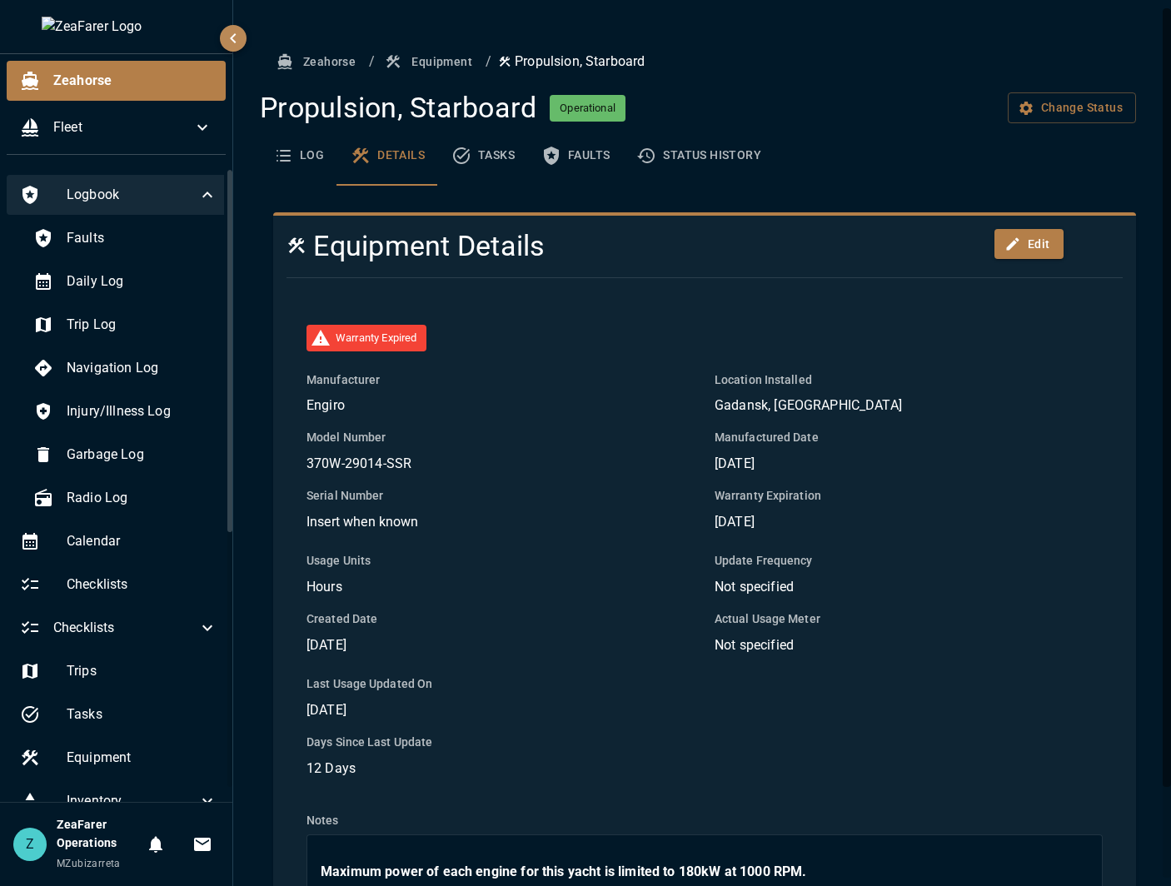
click at [326, 167] on button "Log" at bounding box center [298, 156] width 77 height 60
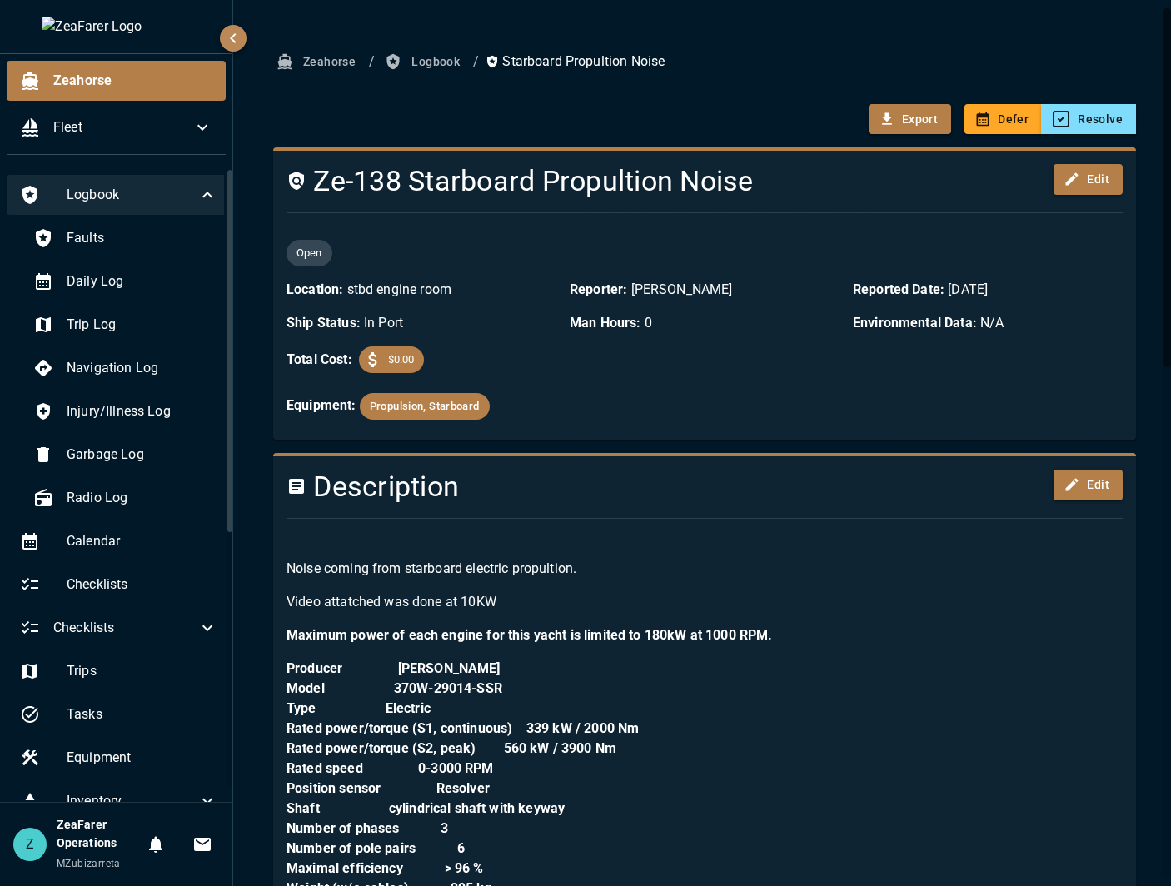
click at [403, 57] on span "button" at bounding box center [395, 61] width 20 height 17
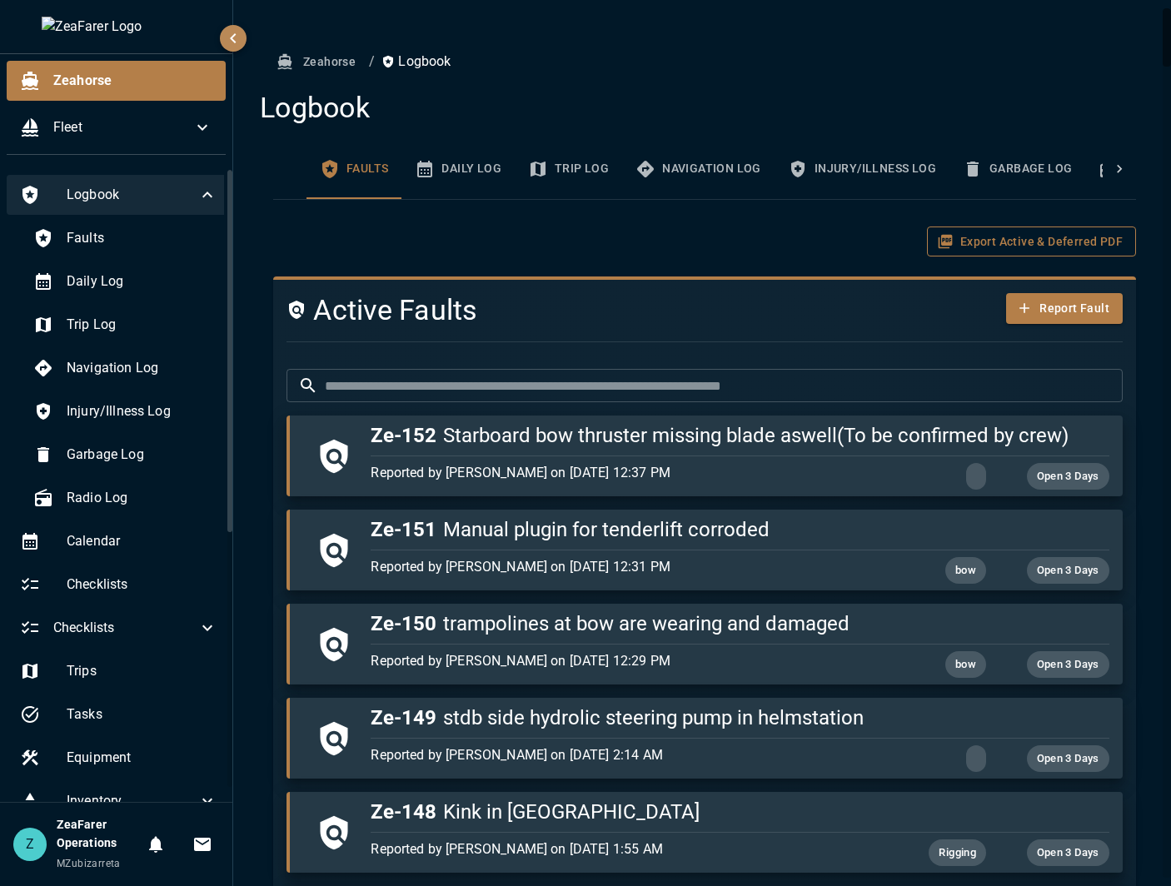
click at [973, 252] on button "Export Active & Deferred PDF" at bounding box center [1031, 241] width 209 height 31
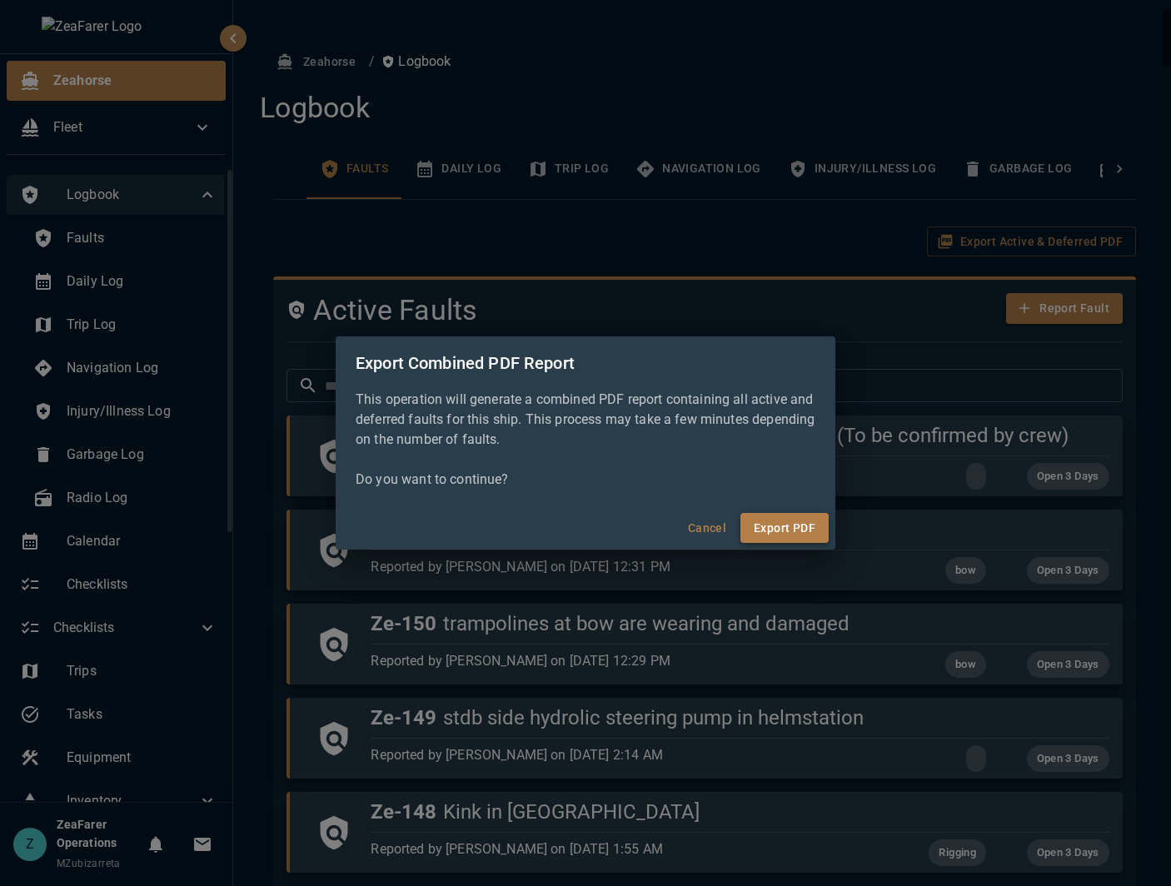
click at [793, 523] on button "Export PDF" at bounding box center [784, 528] width 88 height 31
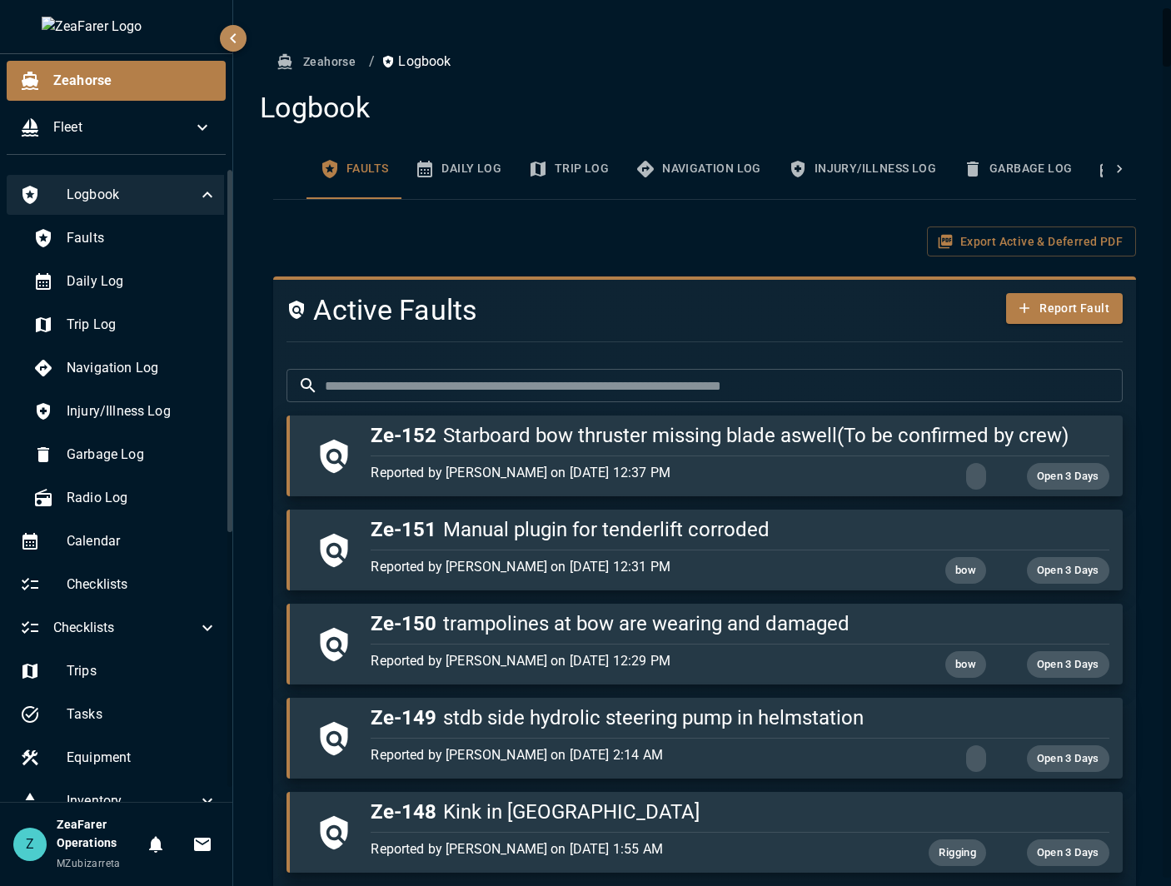
click at [479, 388] on input "text" at bounding box center [724, 385] width 798 height 33
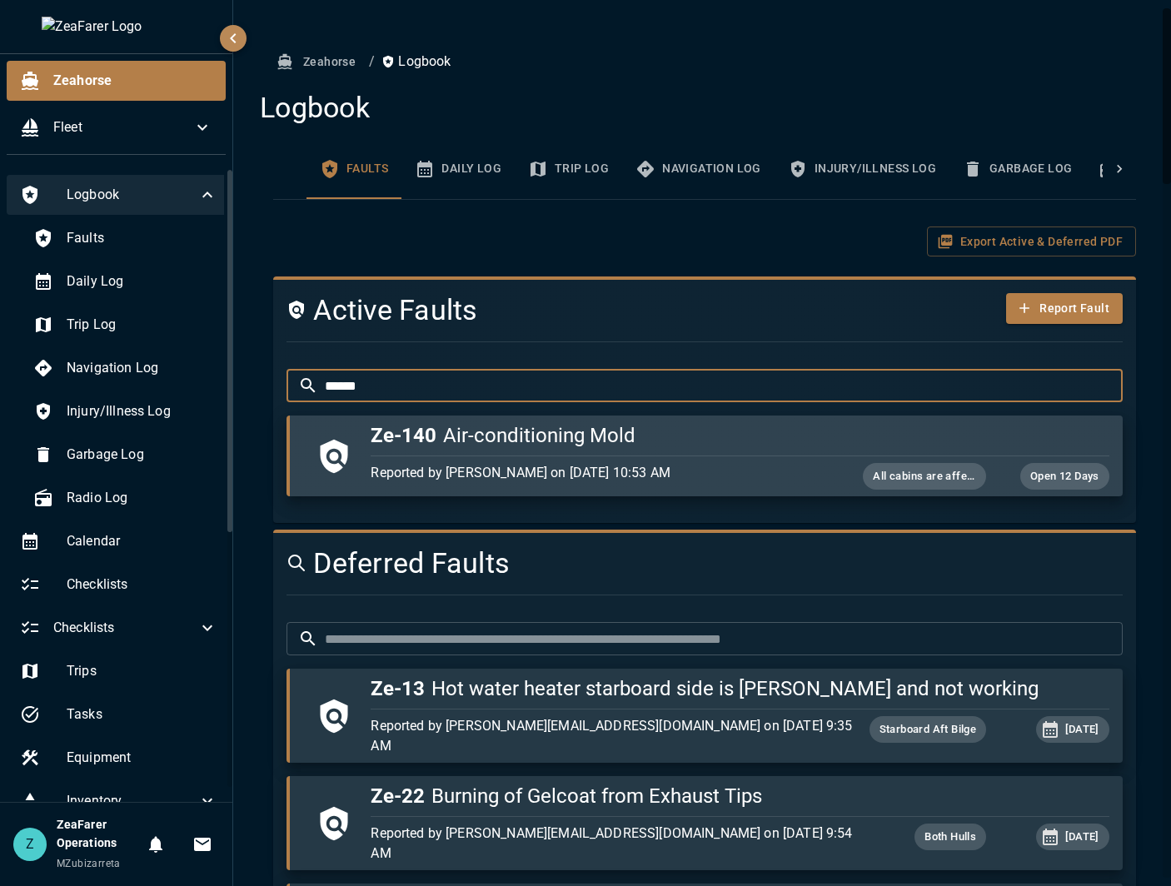
type input "******"
click at [514, 465] on p "Reported by [PERSON_NAME] on [DATE] 10:53 AM" at bounding box center [616, 473] width 492 height 20
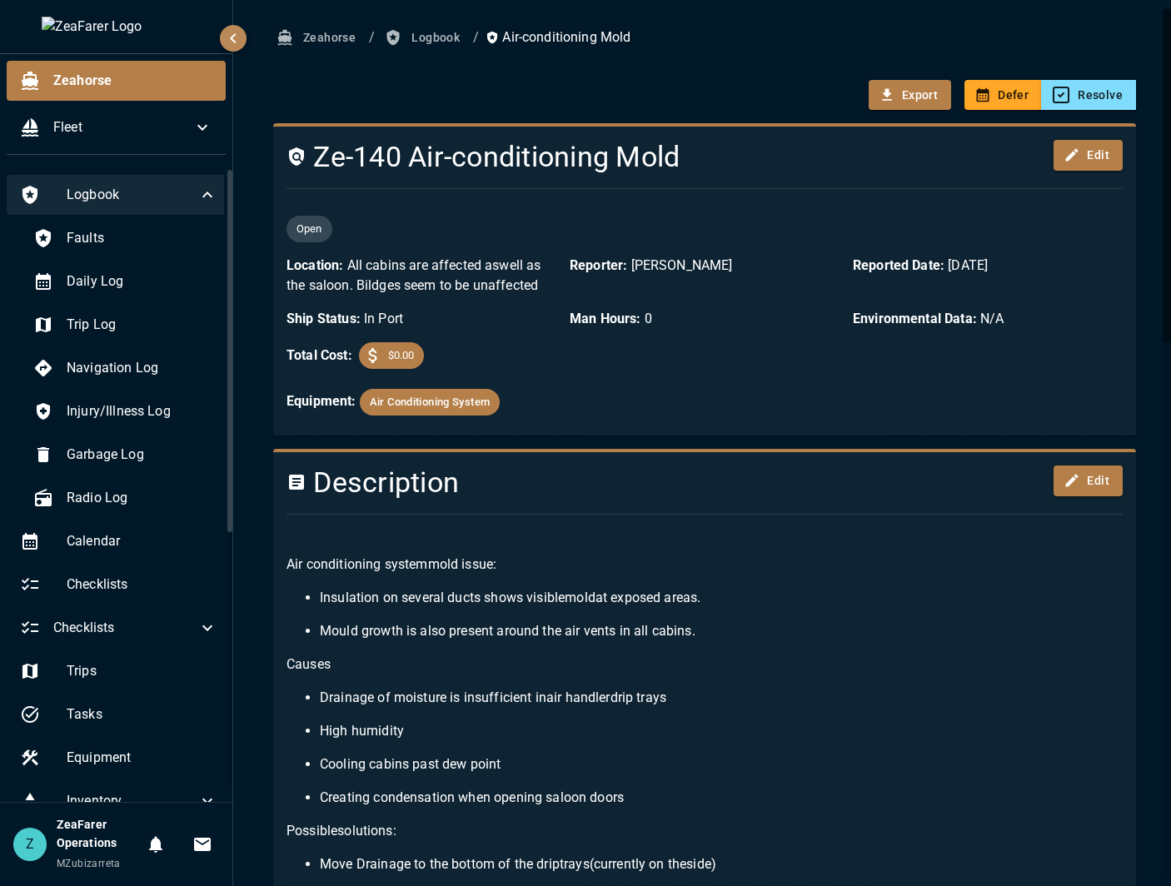
scroll to position [83, 0]
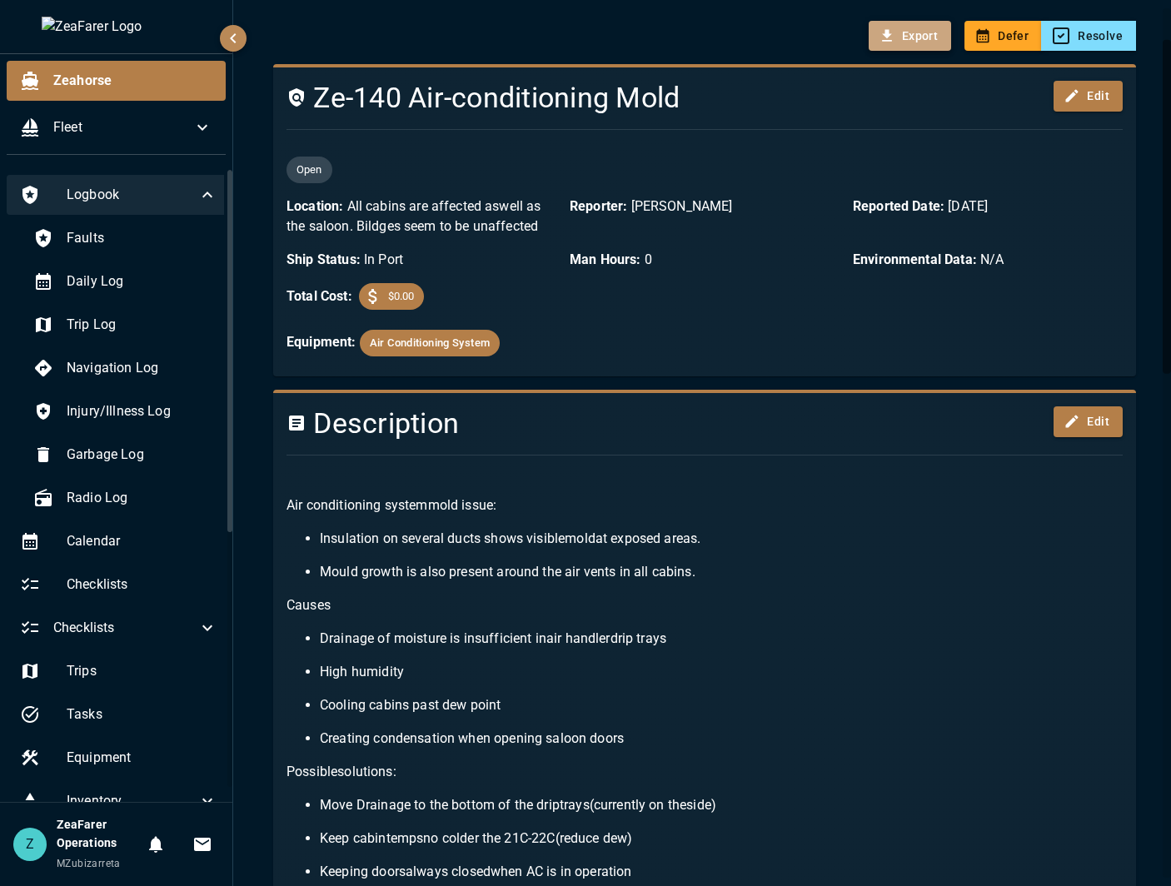
click at [904, 37] on button "Export" at bounding box center [909, 36] width 82 height 31
click at [926, 41] on button "Export" at bounding box center [909, 36] width 82 height 31
click at [921, 42] on button "Export" at bounding box center [909, 36] width 82 height 31
click at [918, 43] on button "Export" at bounding box center [909, 36] width 82 height 31
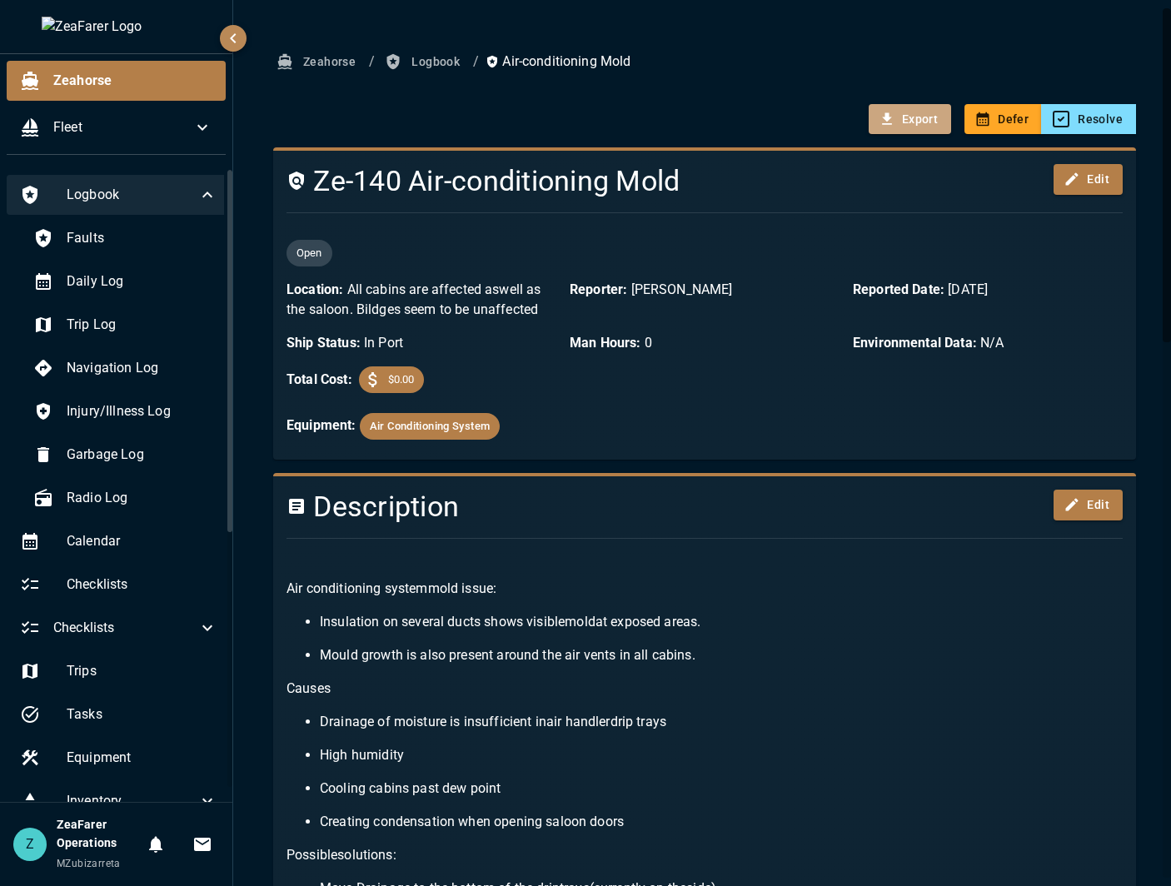
click at [893, 115] on button "Export" at bounding box center [909, 119] width 82 height 31
click at [919, 112] on button "Export" at bounding box center [909, 119] width 82 height 31
click at [430, 68] on button "Logbook" at bounding box center [423, 62] width 85 height 31
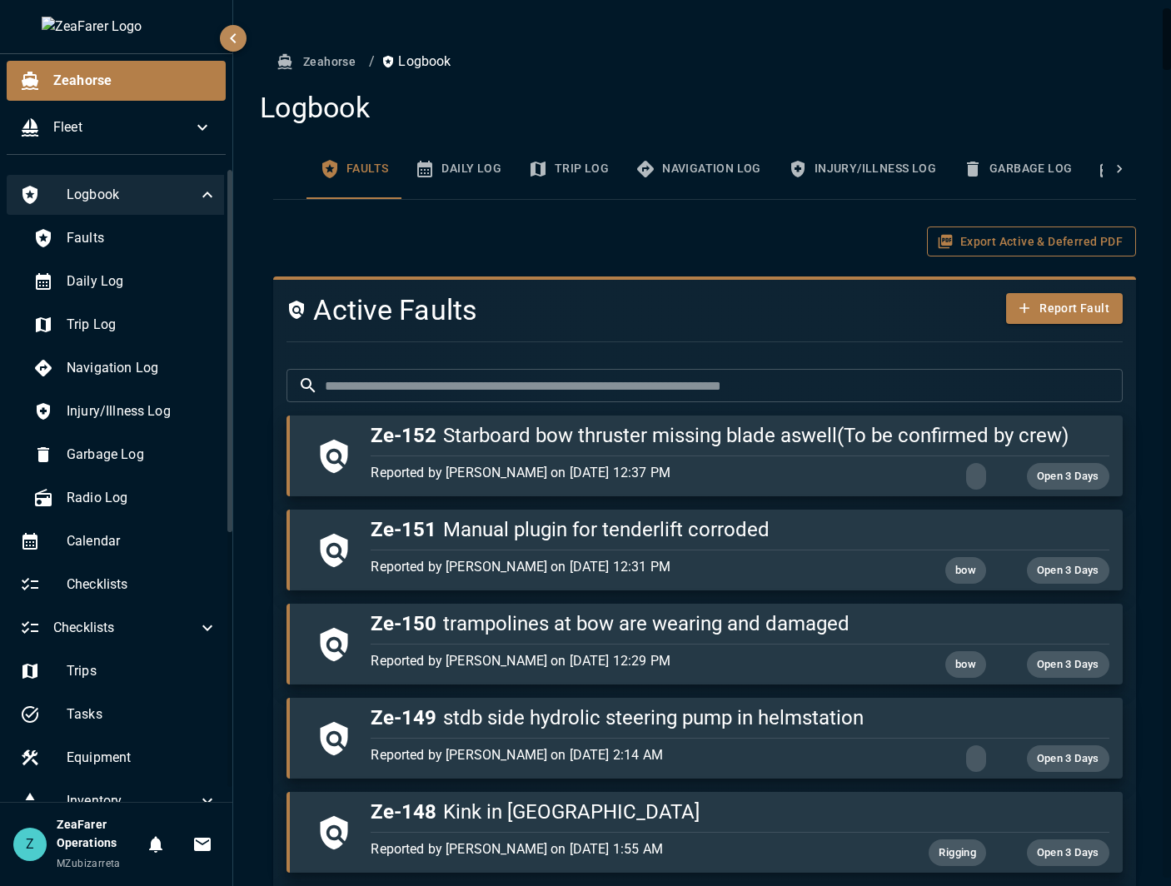
click at [967, 236] on button "Export Active & Deferred PDF" at bounding box center [1031, 241] width 209 height 31
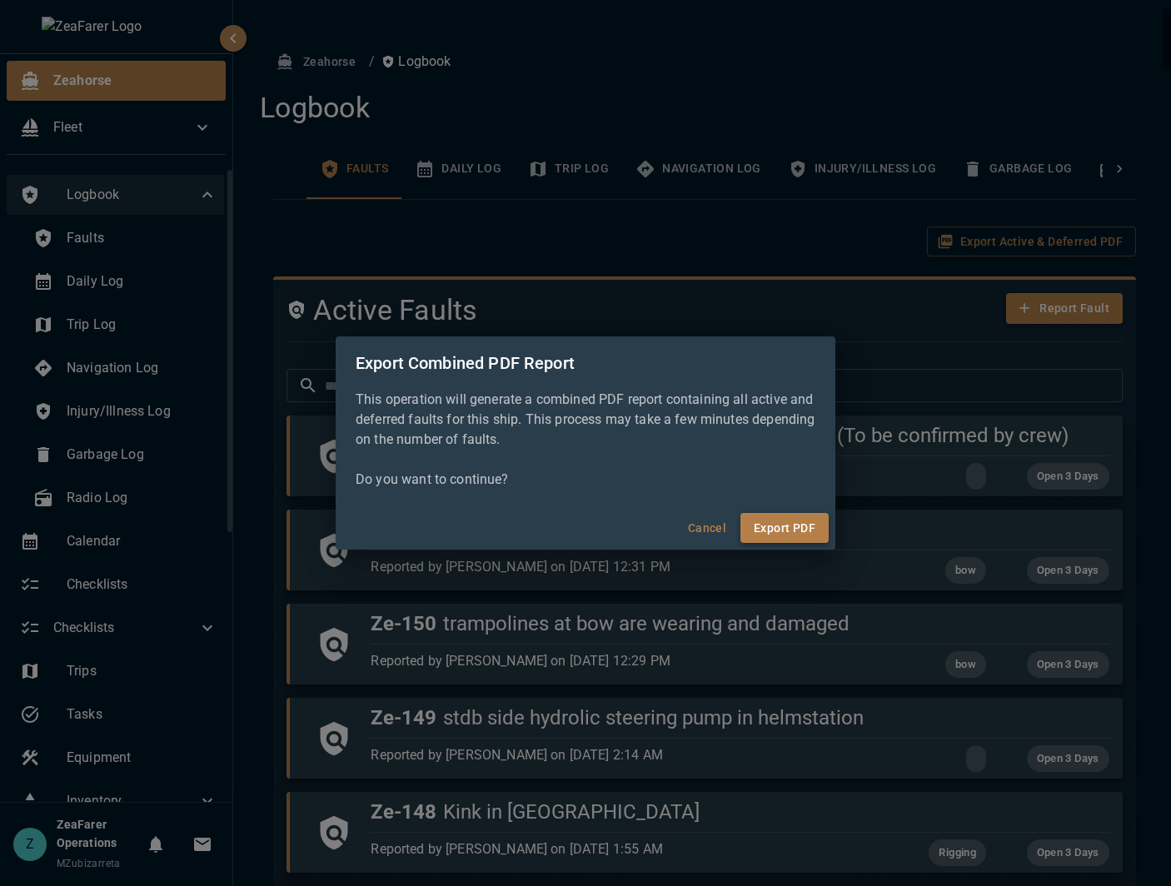
click at [804, 529] on button "Export PDF" at bounding box center [784, 528] width 88 height 31
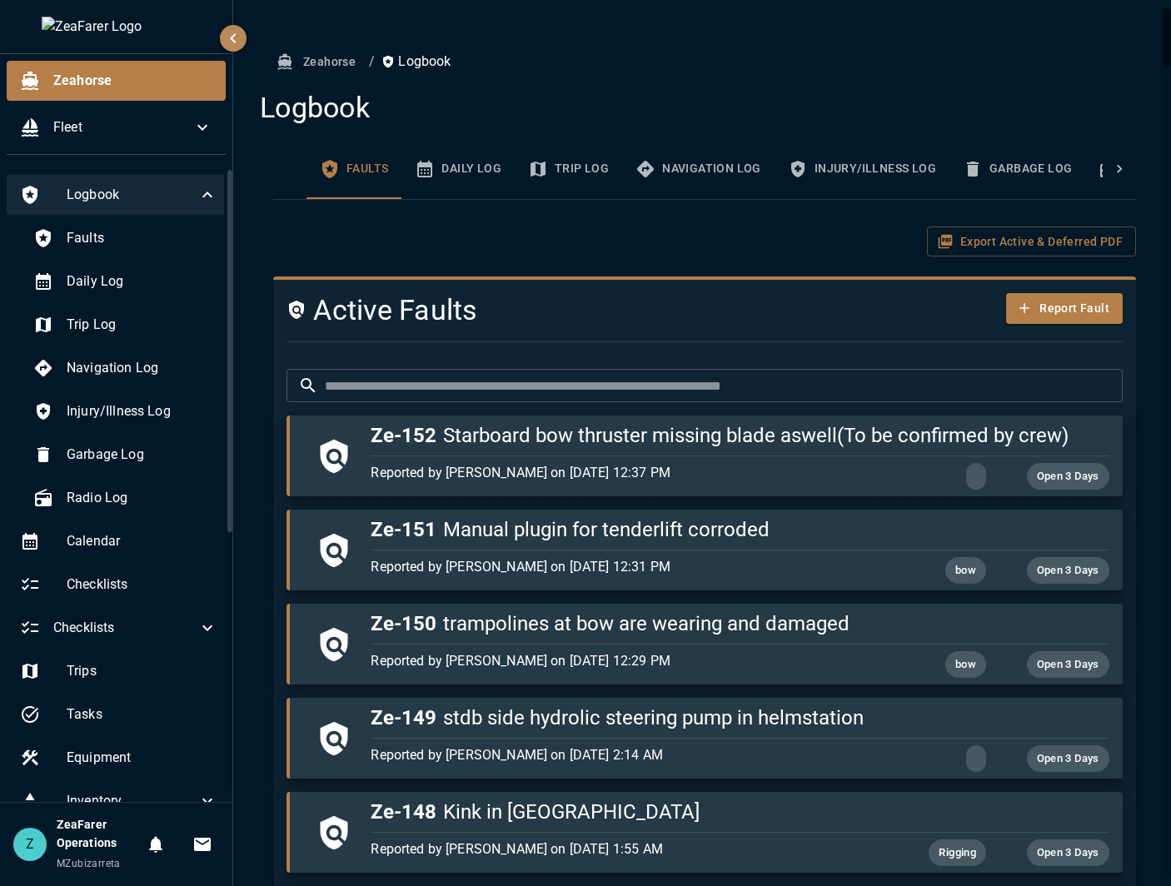
click at [434, 382] on input "text" at bounding box center [724, 385] width 798 height 33
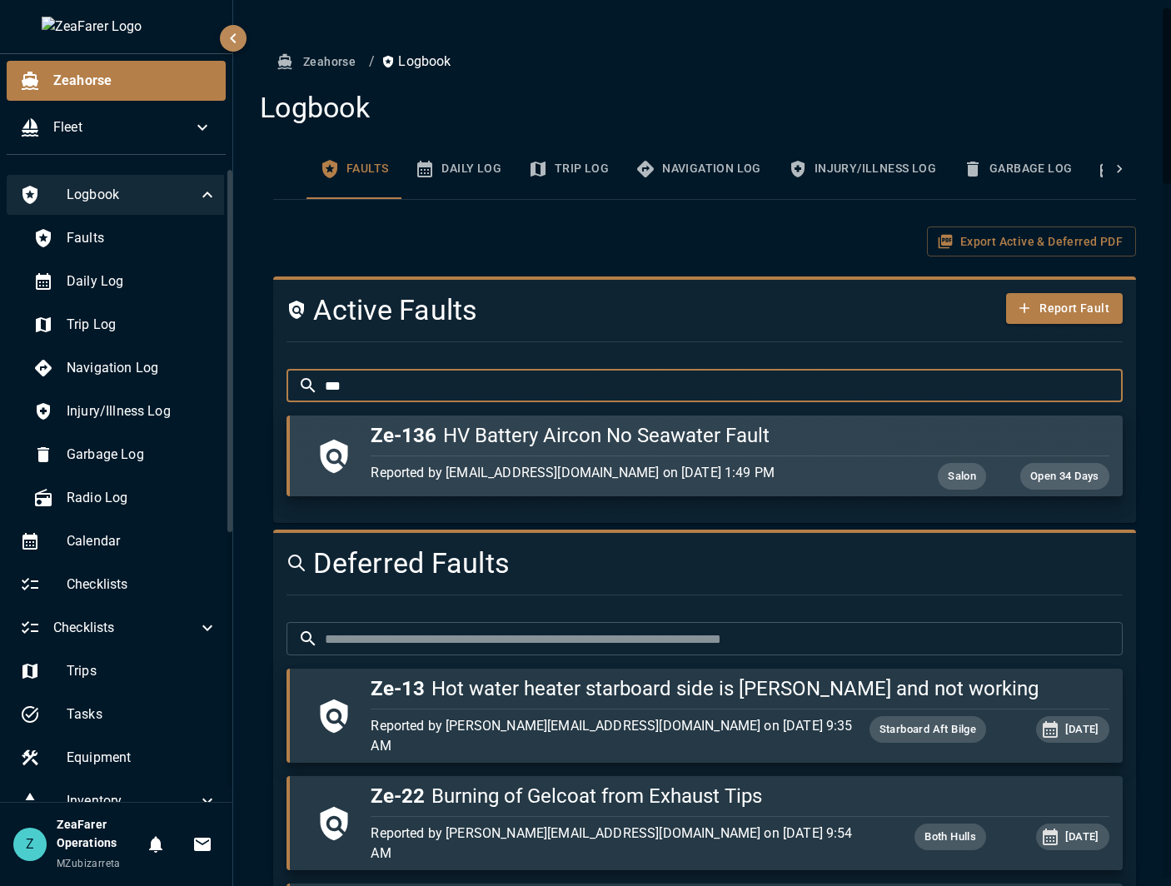
type input "***"
click at [469, 444] on h5 "Ze-136 HV Battery Aircon No Seawater Fault" at bounding box center [739, 435] width 738 height 27
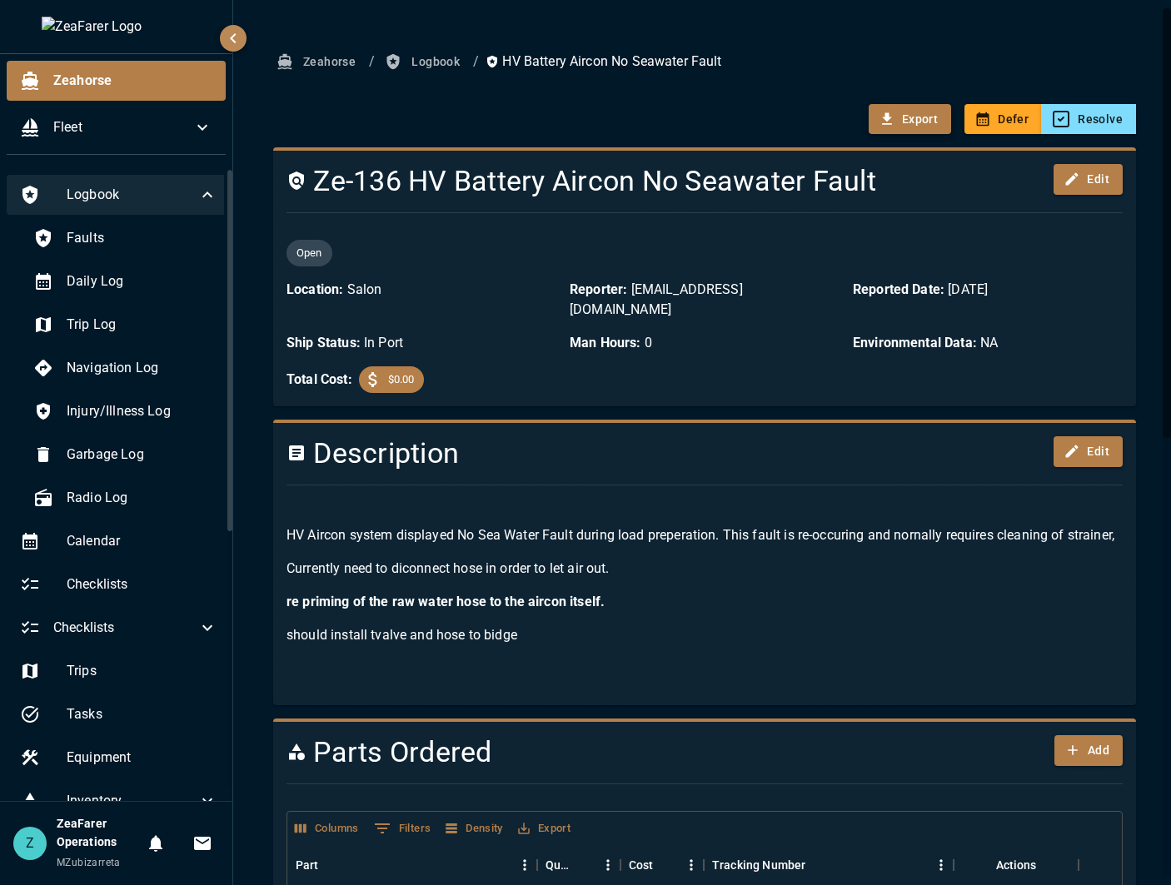
click at [892, 121] on button "Export" at bounding box center [909, 119] width 82 height 31
click at [878, 117] on icon "button" at bounding box center [886, 119] width 17 height 17
click at [430, 60] on button "Logbook" at bounding box center [423, 62] width 85 height 31
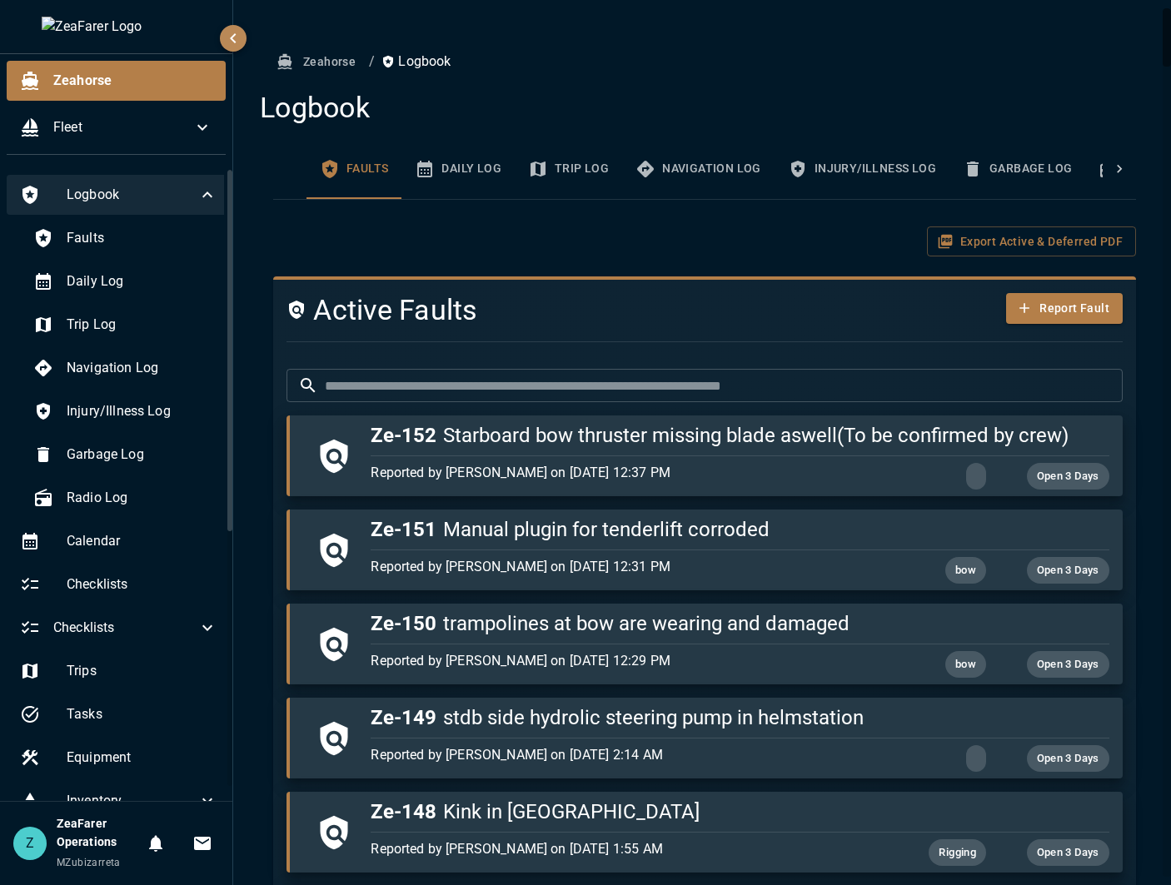
click at [436, 382] on input "text" at bounding box center [724, 385] width 798 height 33
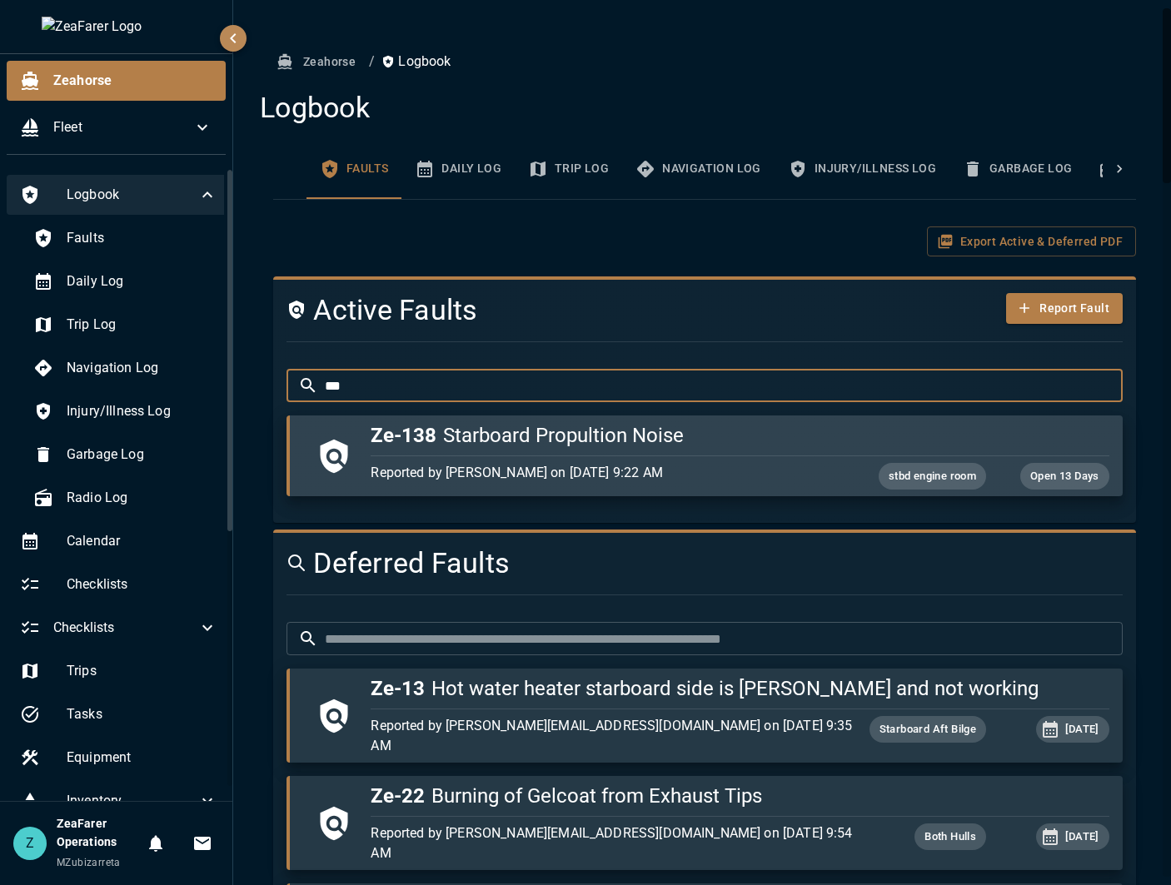
type input "***"
click at [573, 463] on p "Reported by [PERSON_NAME] on [DATE] 9:22 AM" at bounding box center [616, 473] width 492 height 20
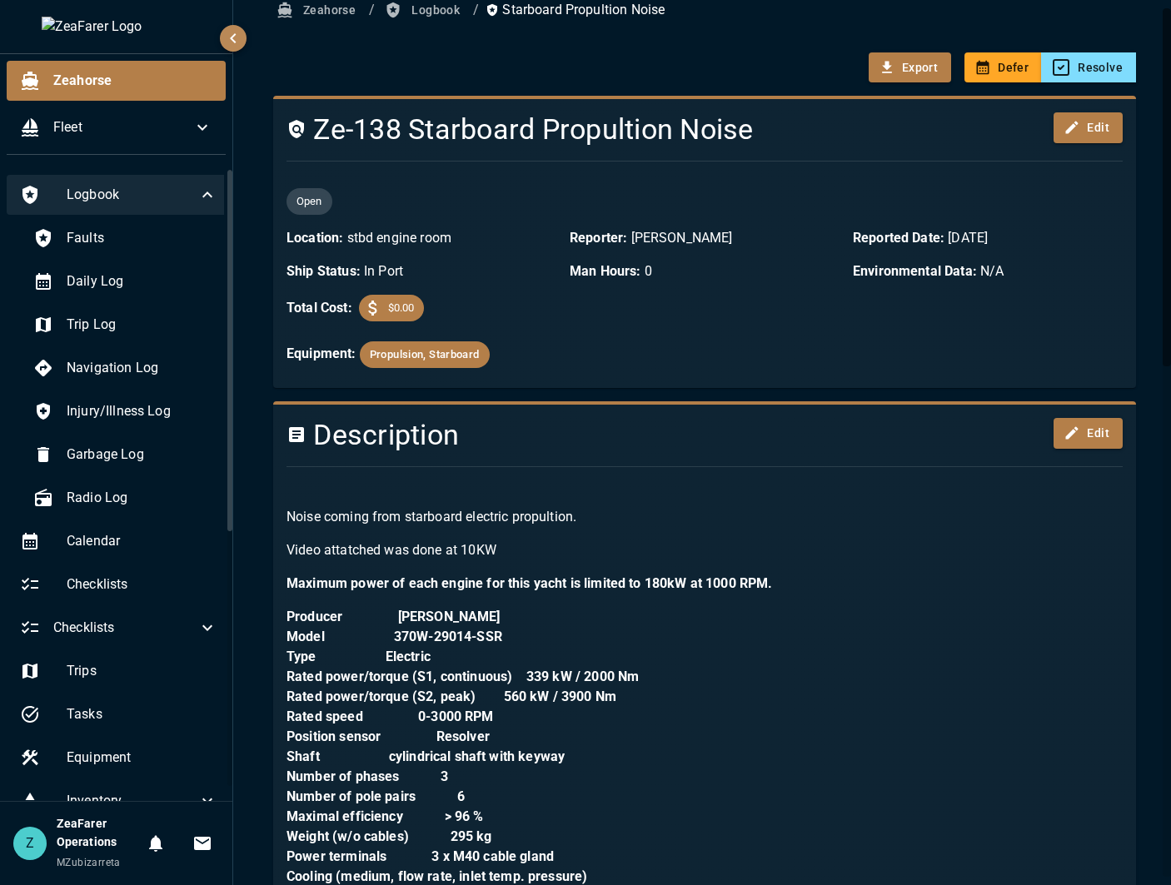
scroll to position [83, 0]
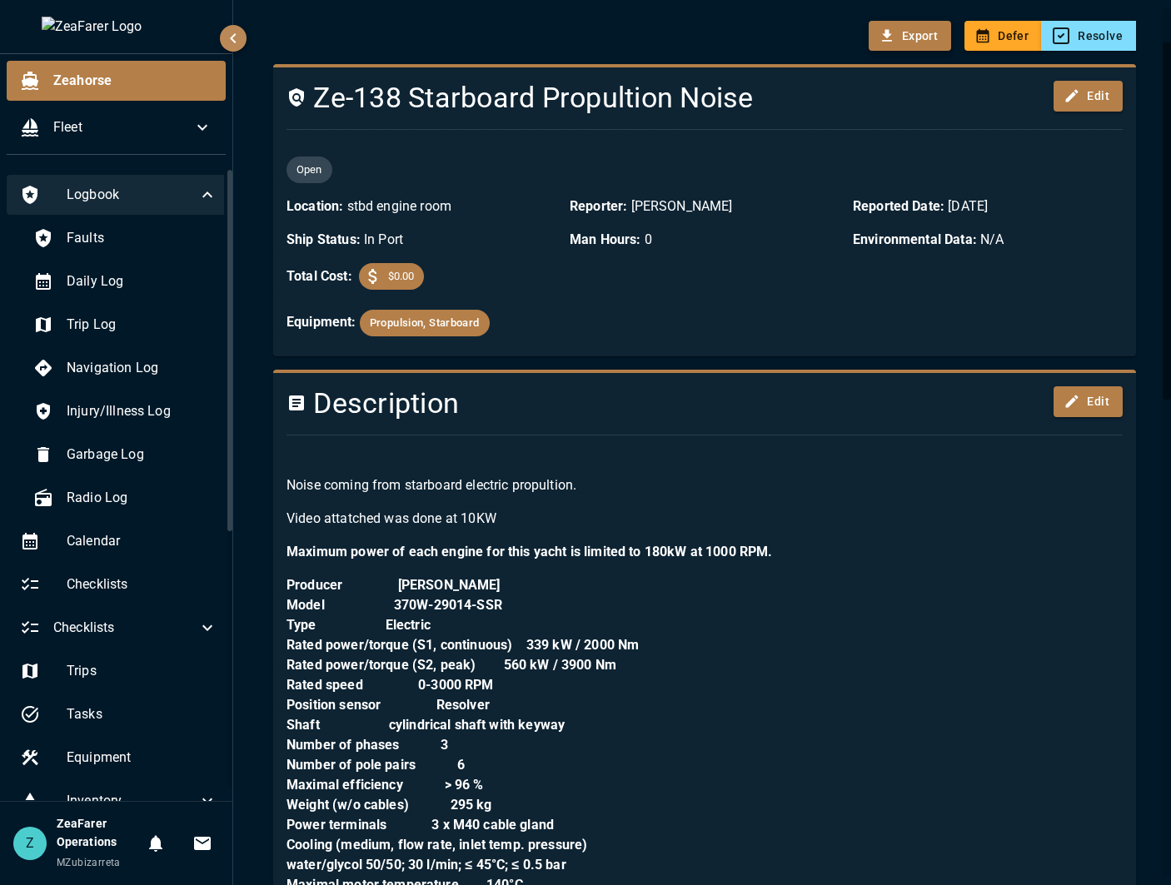
click at [897, 47] on button "Export" at bounding box center [909, 36] width 82 height 31
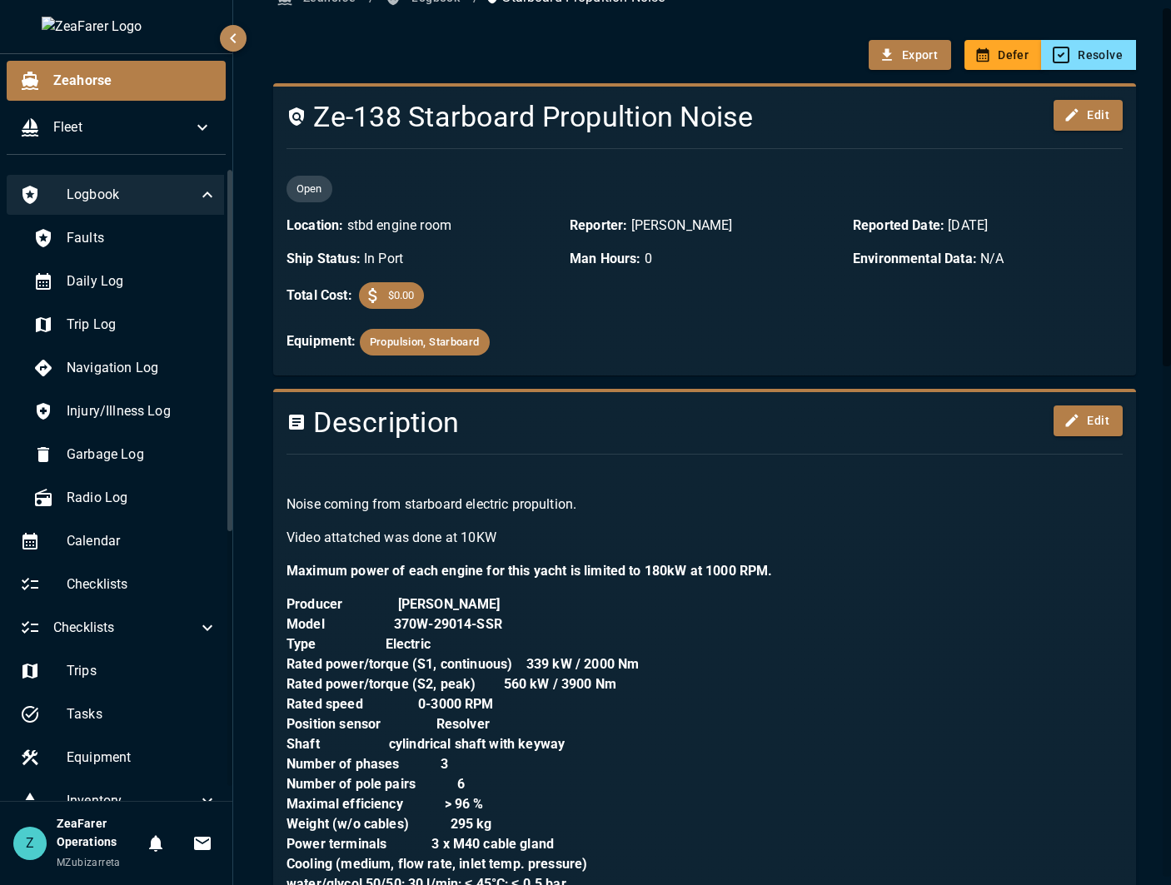
scroll to position [0, 0]
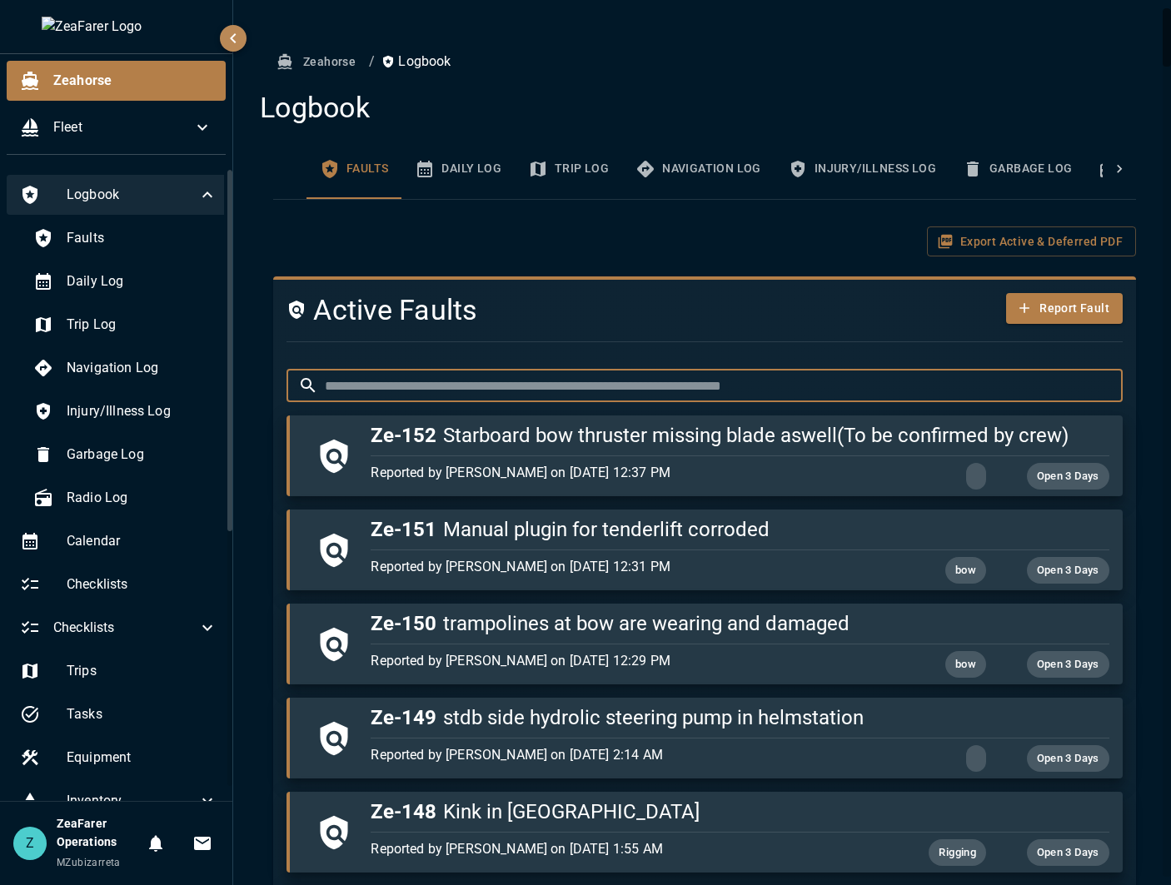
click at [440, 391] on input "text" at bounding box center [724, 385] width 798 height 33
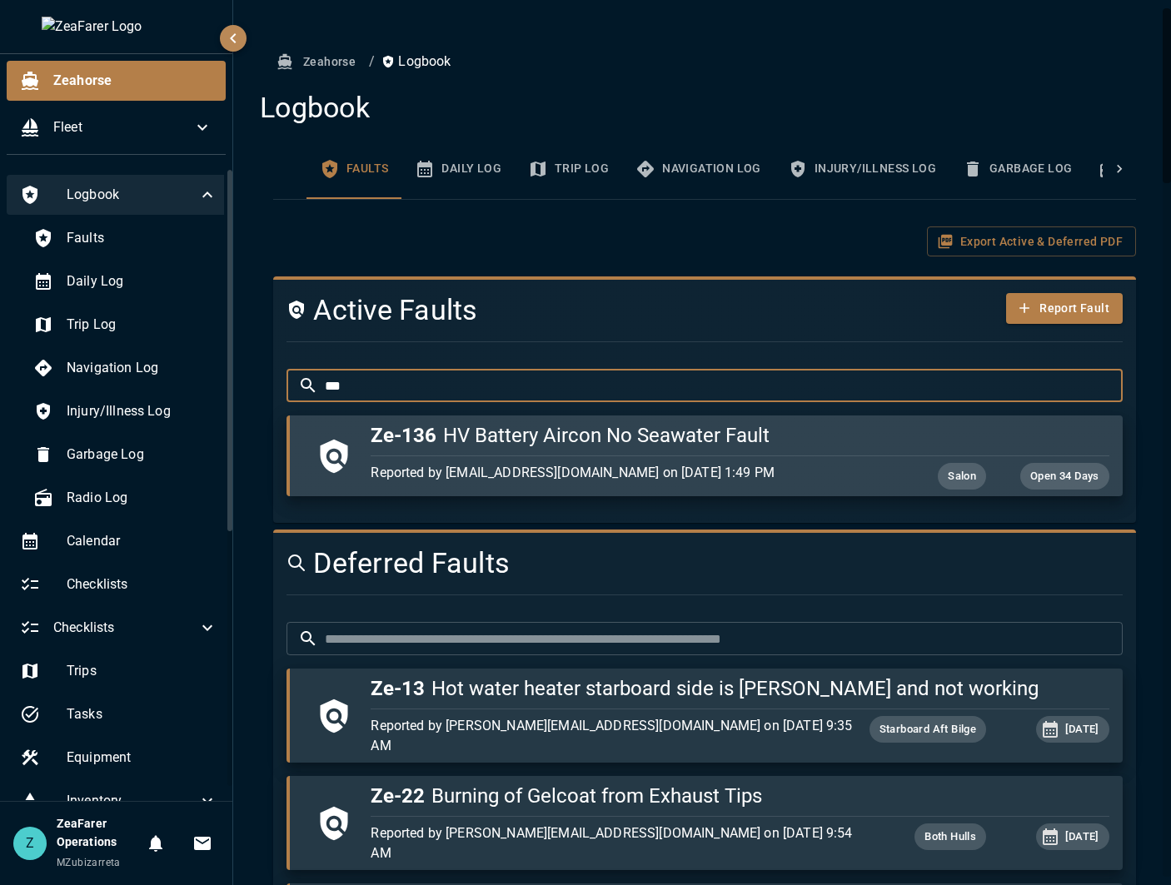
type input "***"
click at [495, 455] on div "button" at bounding box center [736, 452] width 745 height 7
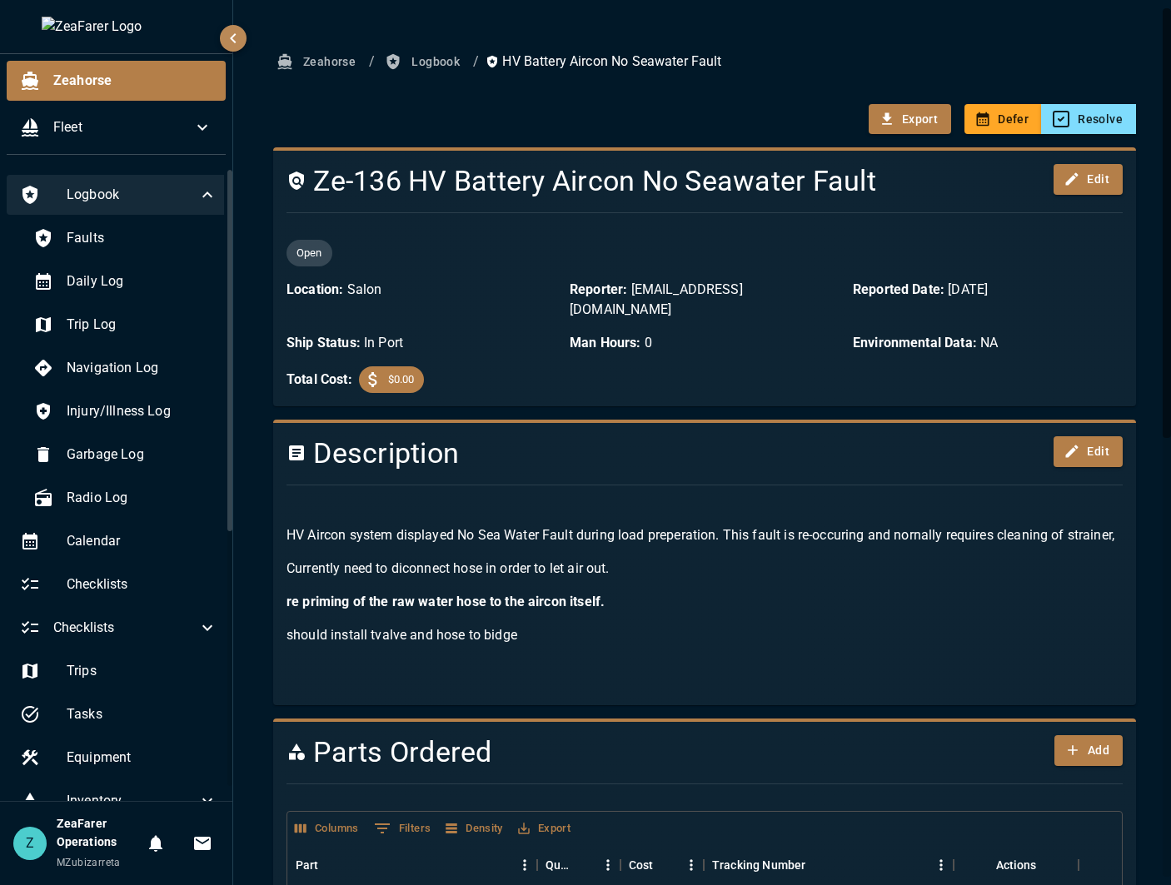
click at [346, 101] on div "Export Defer Resolve" at bounding box center [698, 113] width 876 height 44
click at [335, 62] on button "Zeahorse" at bounding box center [317, 62] width 89 height 31
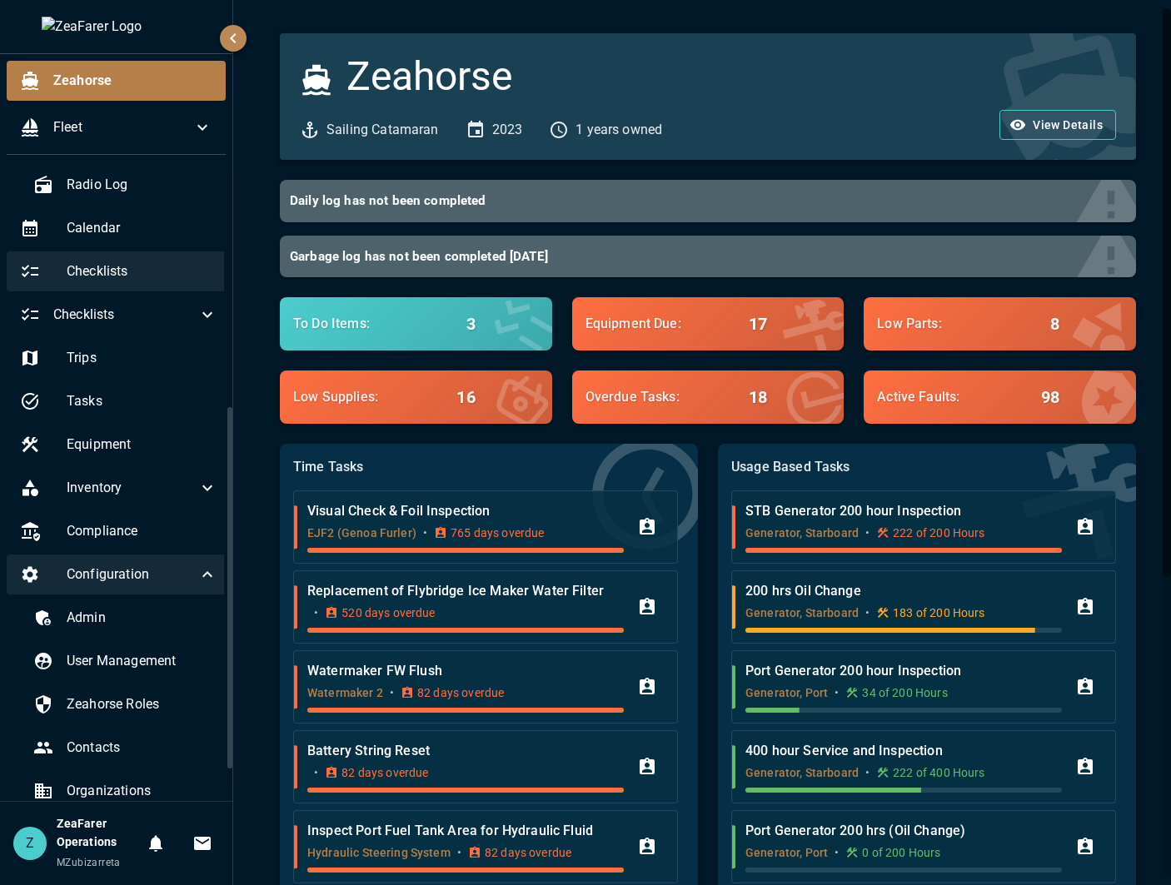
scroll to position [416, 0]
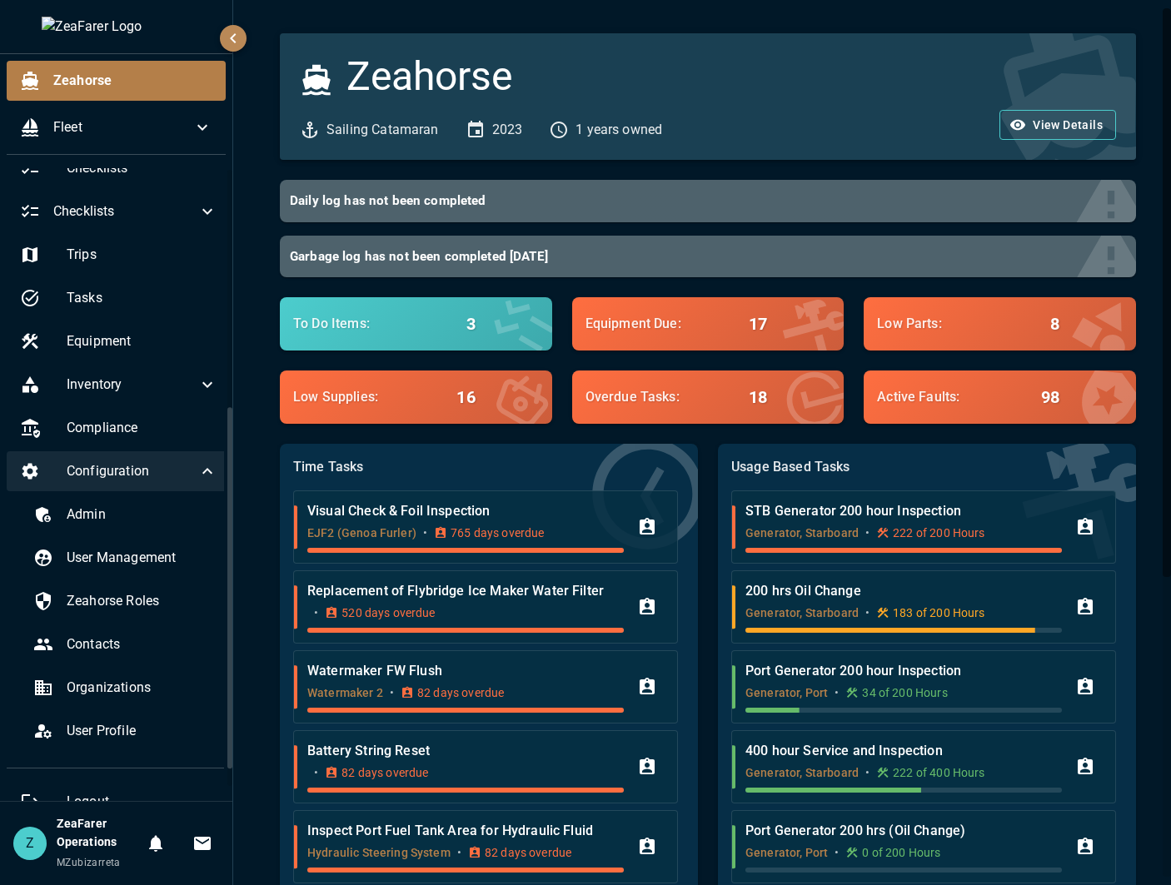
click at [197, 474] on icon at bounding box center [207, 471] width 20 height 20
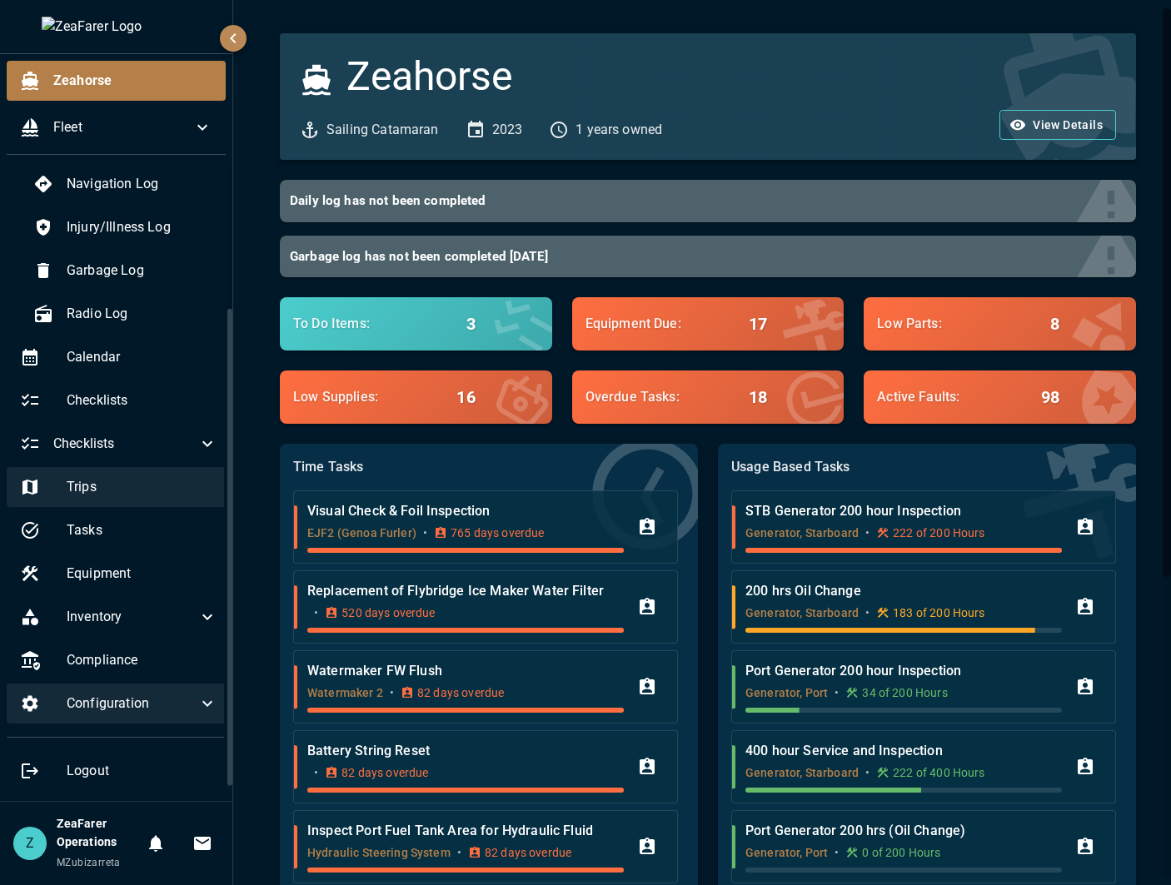
scroll to position [184, 0]
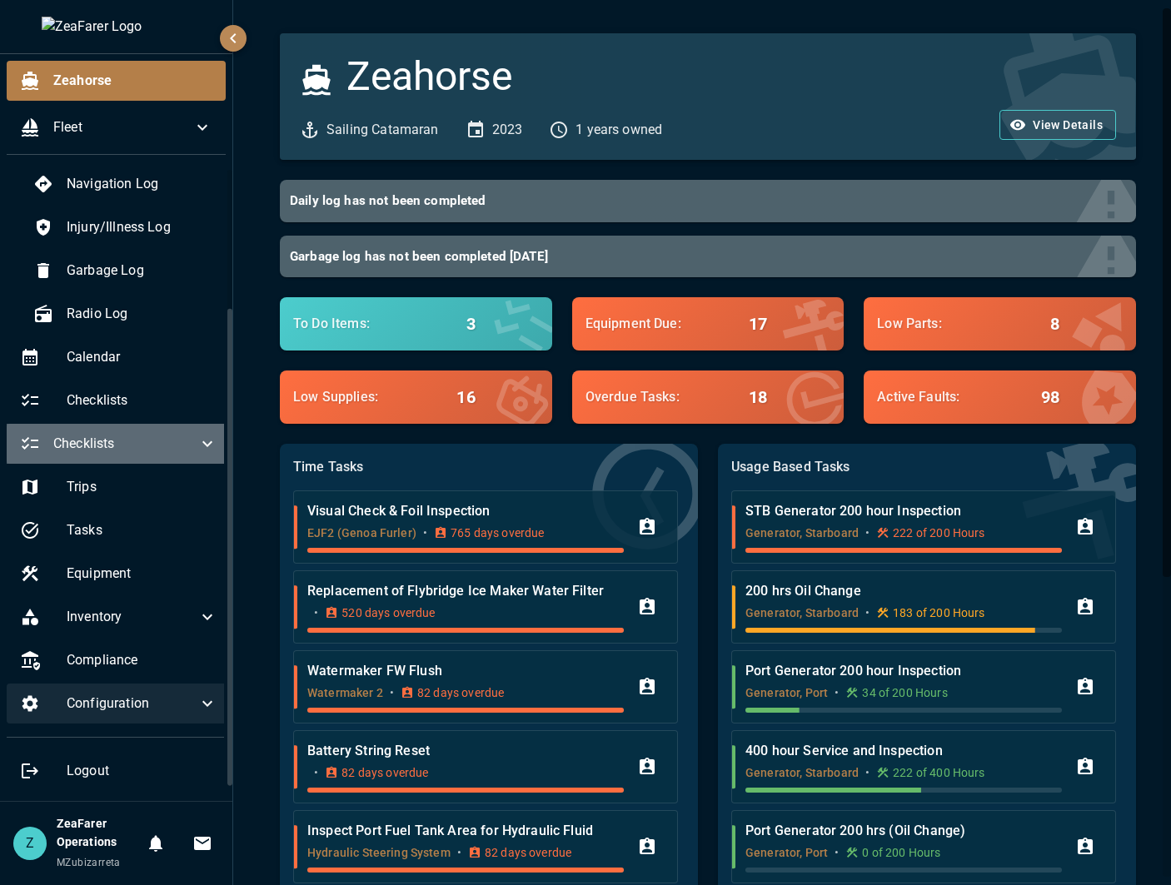
click at [197, 448] on icon at bounding box center [207, 444] width 20 height 20
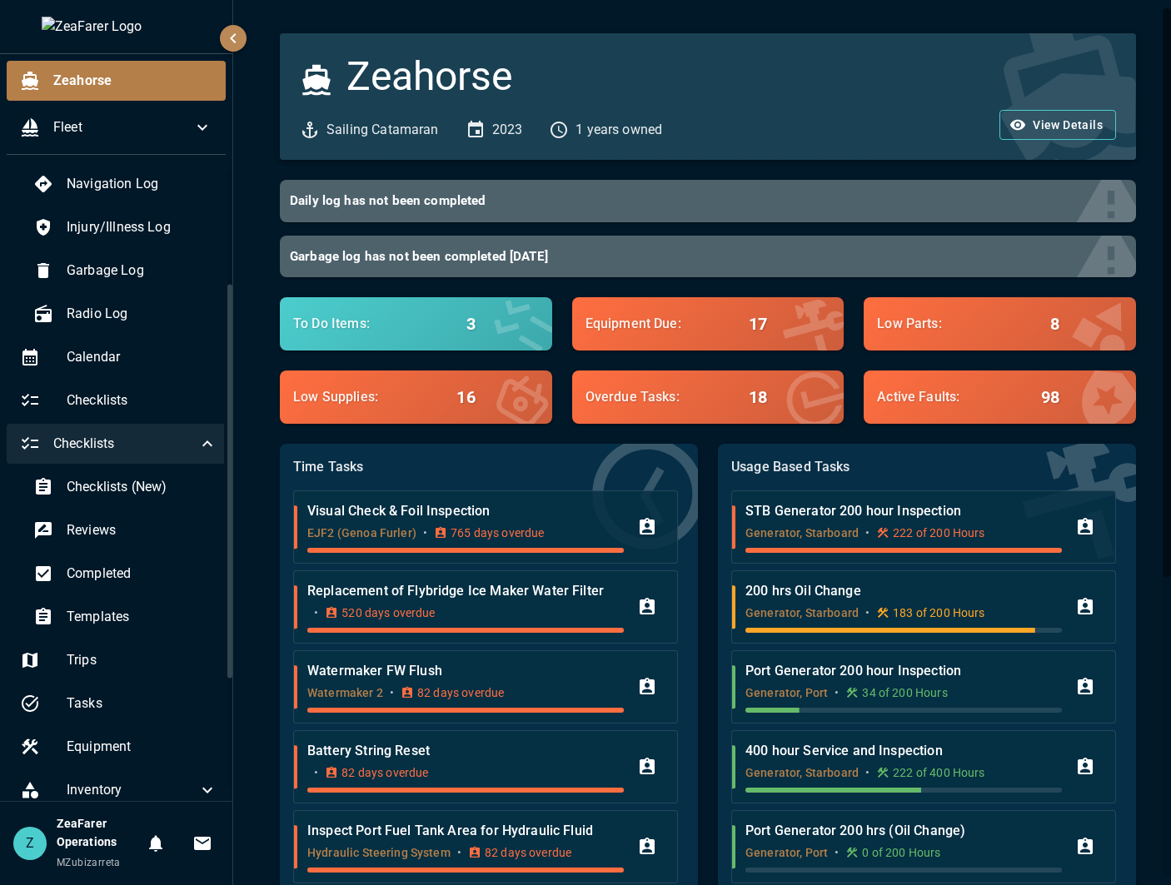
click at [197, 448] on icon at bounding box center [207, 444] width 20 height 20
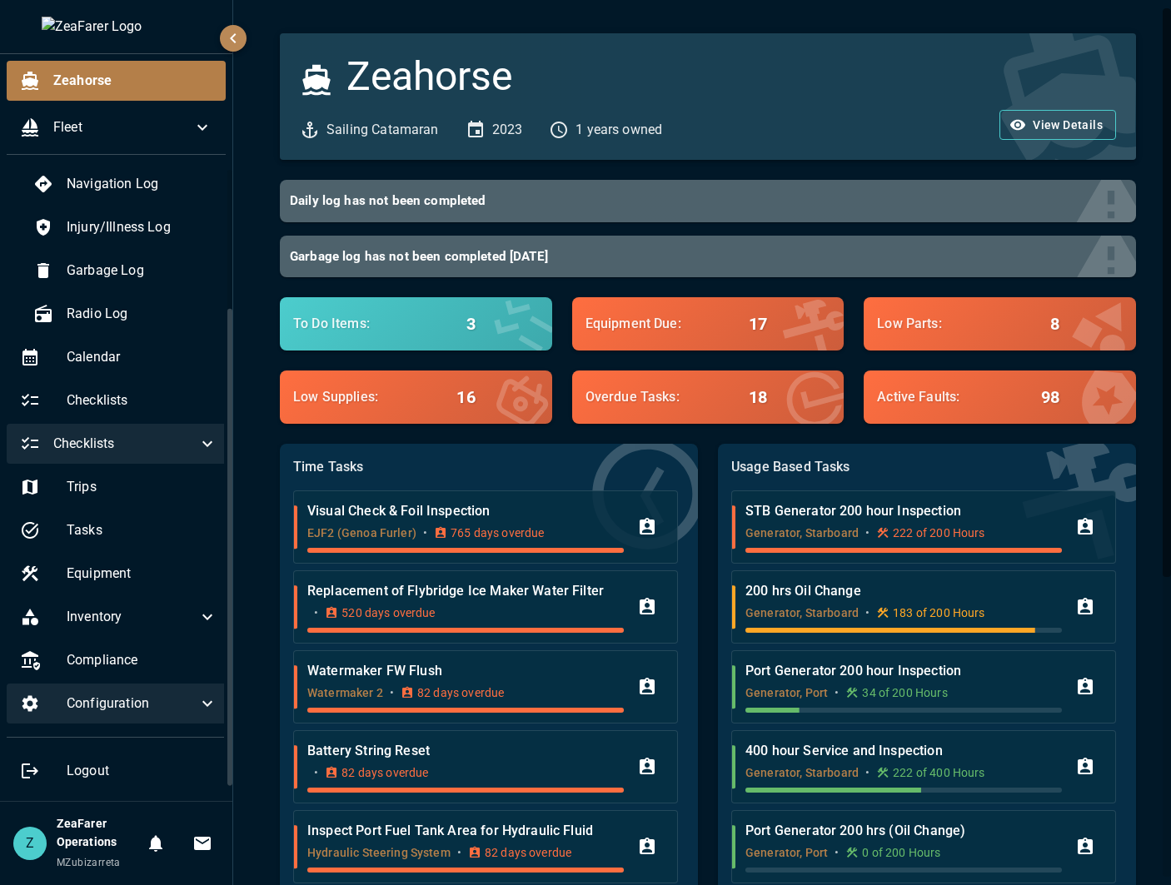
click at [197, 448] on icon at bounding box center [207, 444] width 20 height 20
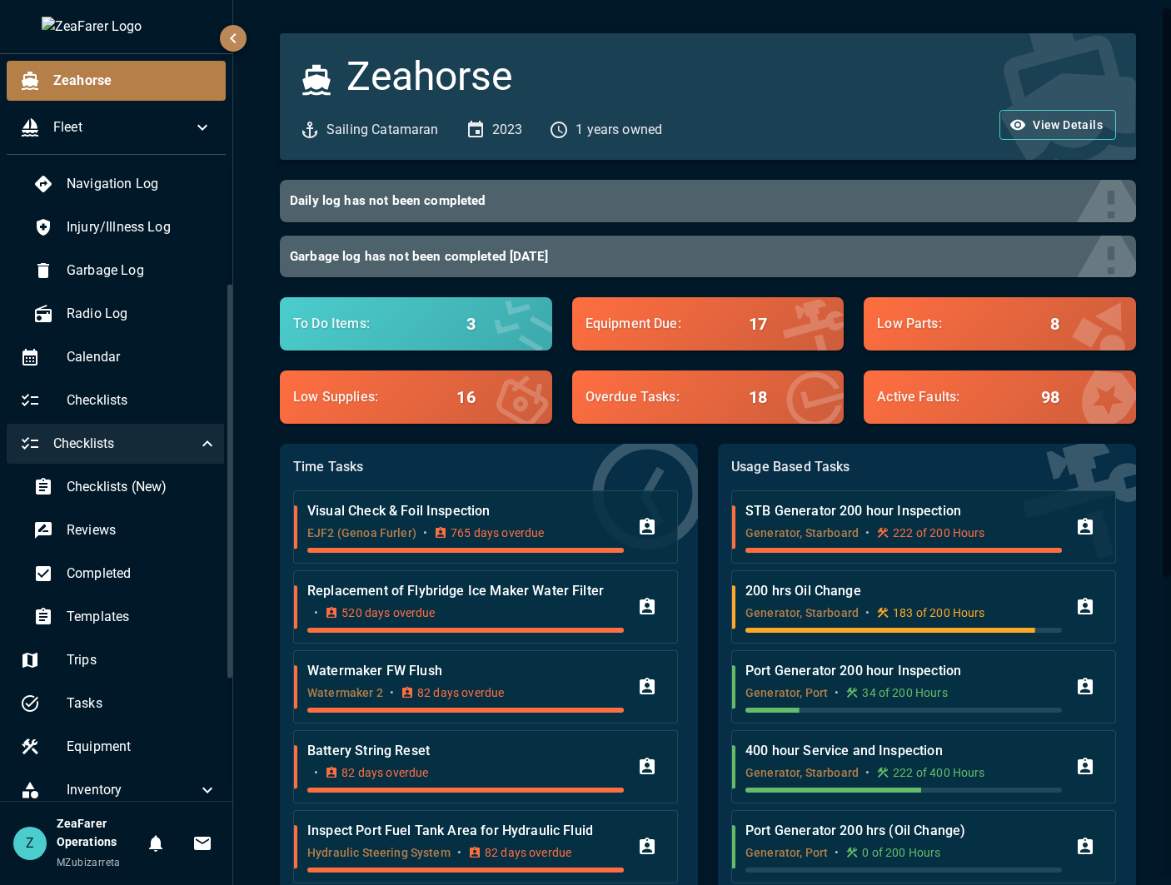
click at [197, 448] on icon at bounding box center [207, 444] width 20 height 20
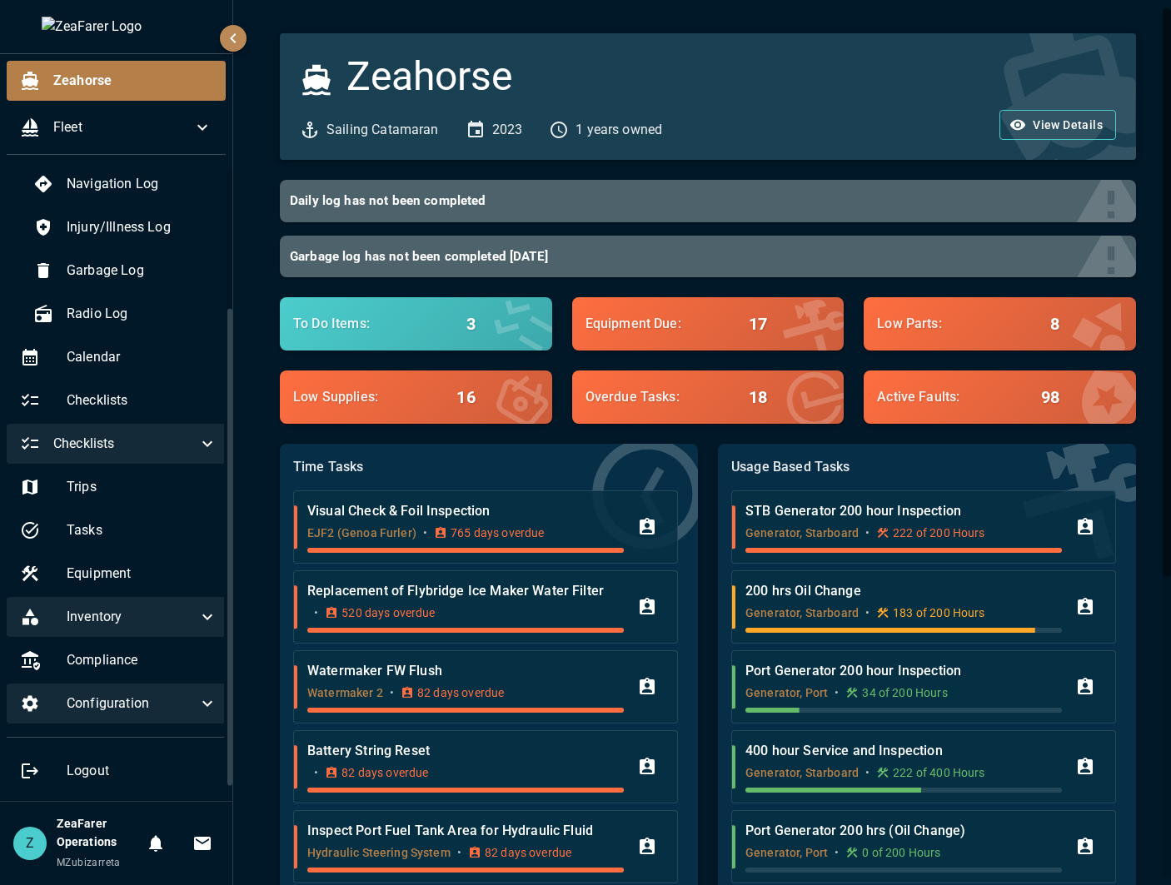
click at [145, 619] on span "Inventory" at bounding box center [132, 617] width 131 height 20
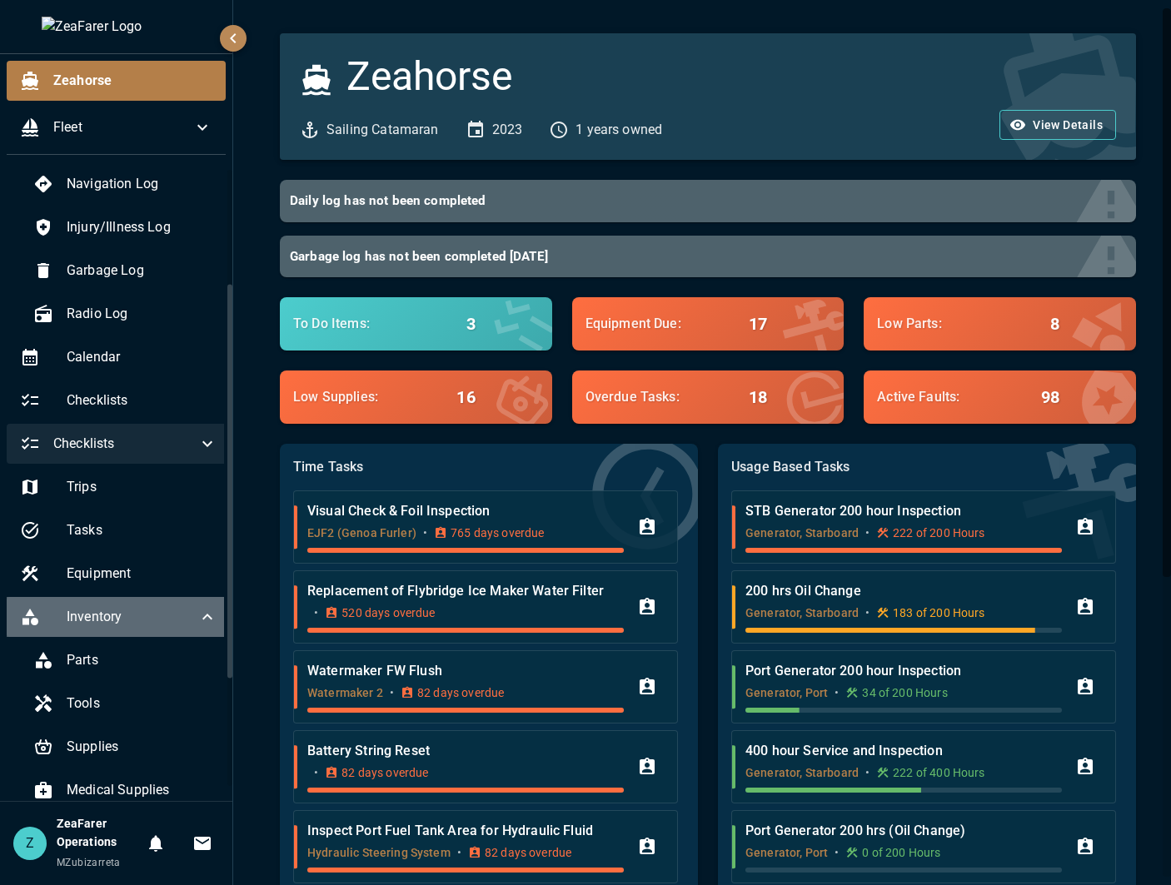
click at [145, 617] on span "Inventory" at bounding box center [132, 617] width 131 height 20
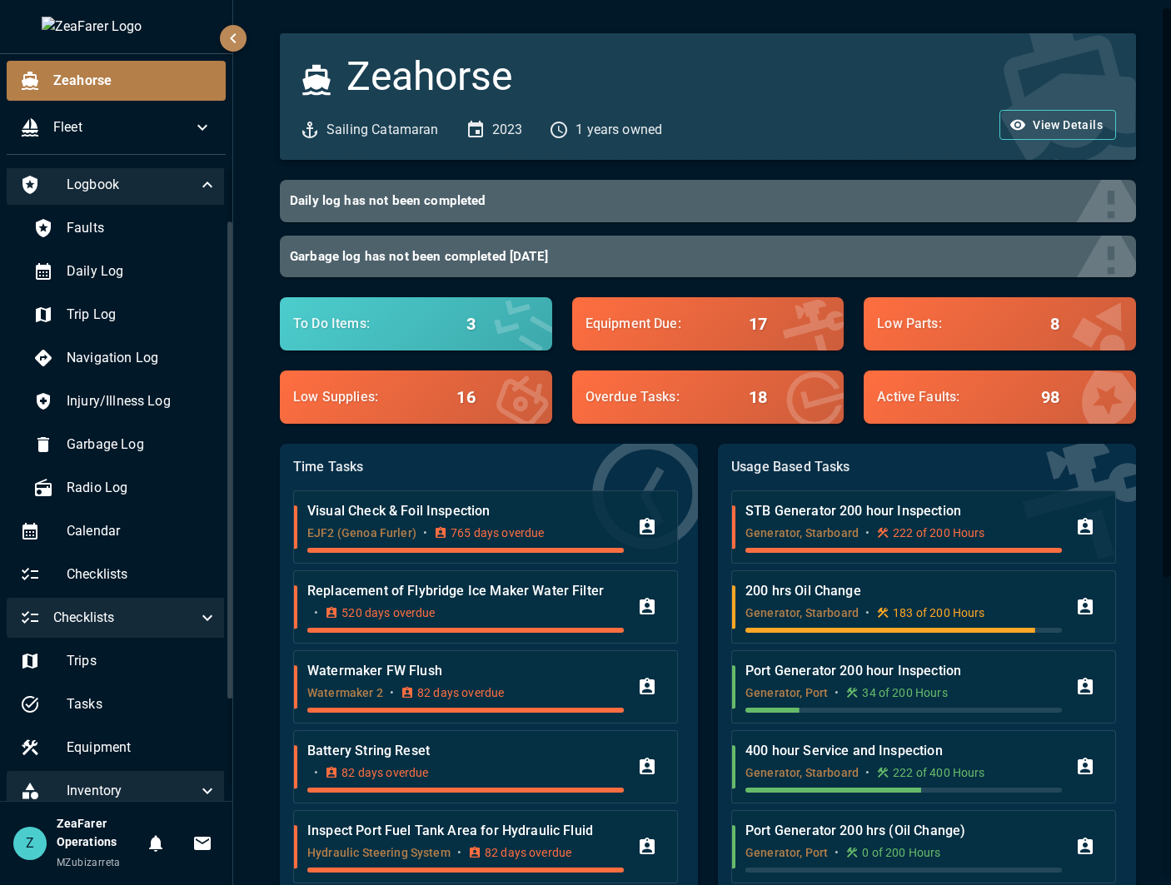
scroll to position [0, 0]
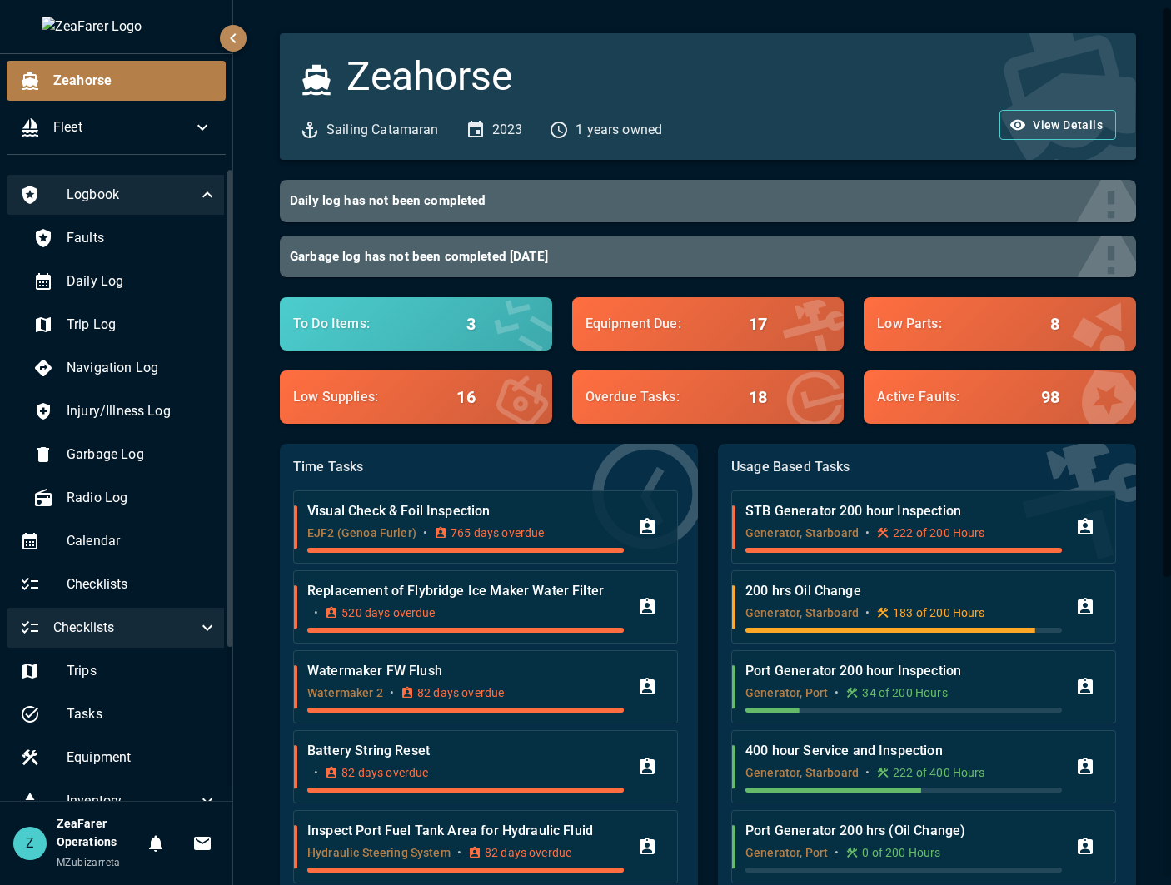
click at [181, 199] on span "Logbook" at bounding box center [132, 195] width 131 height 20
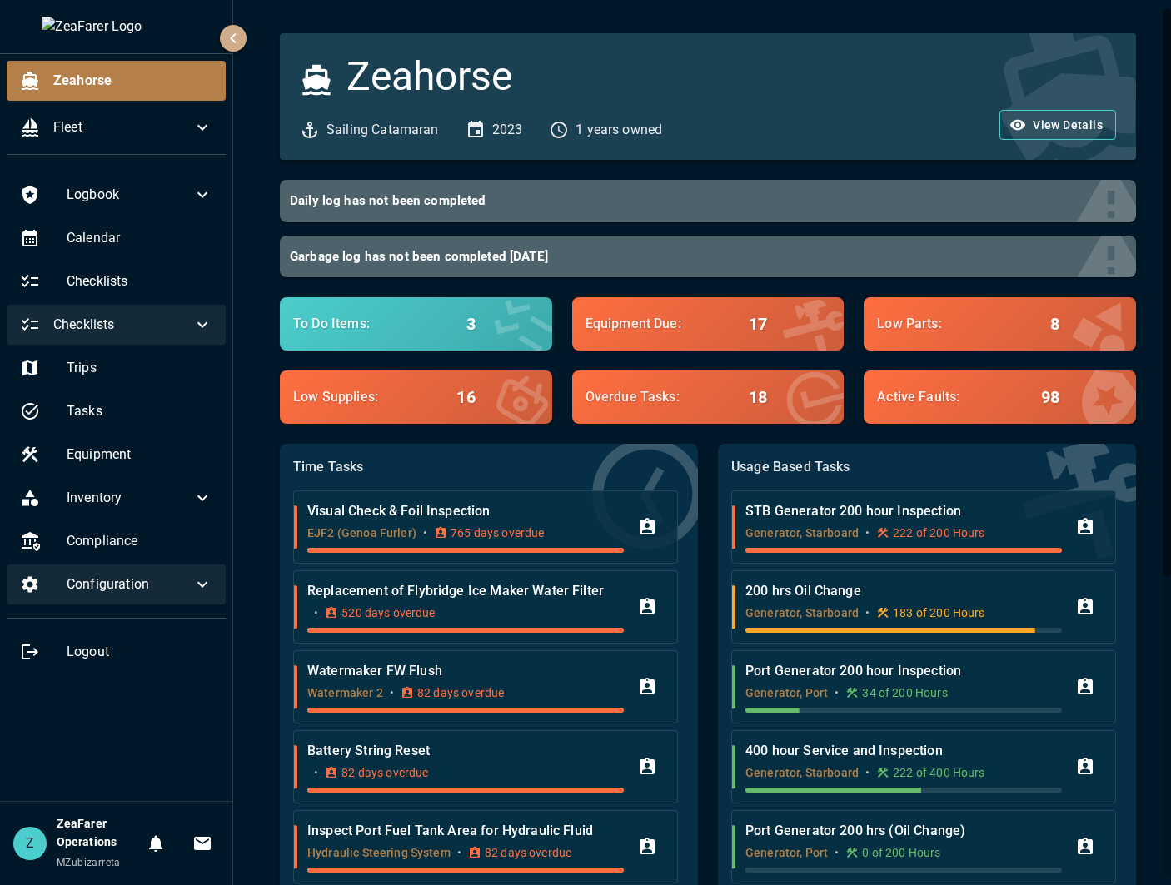
click at [234, 37] on icon "button" at bounding box center [233, 38] width 20 height 20
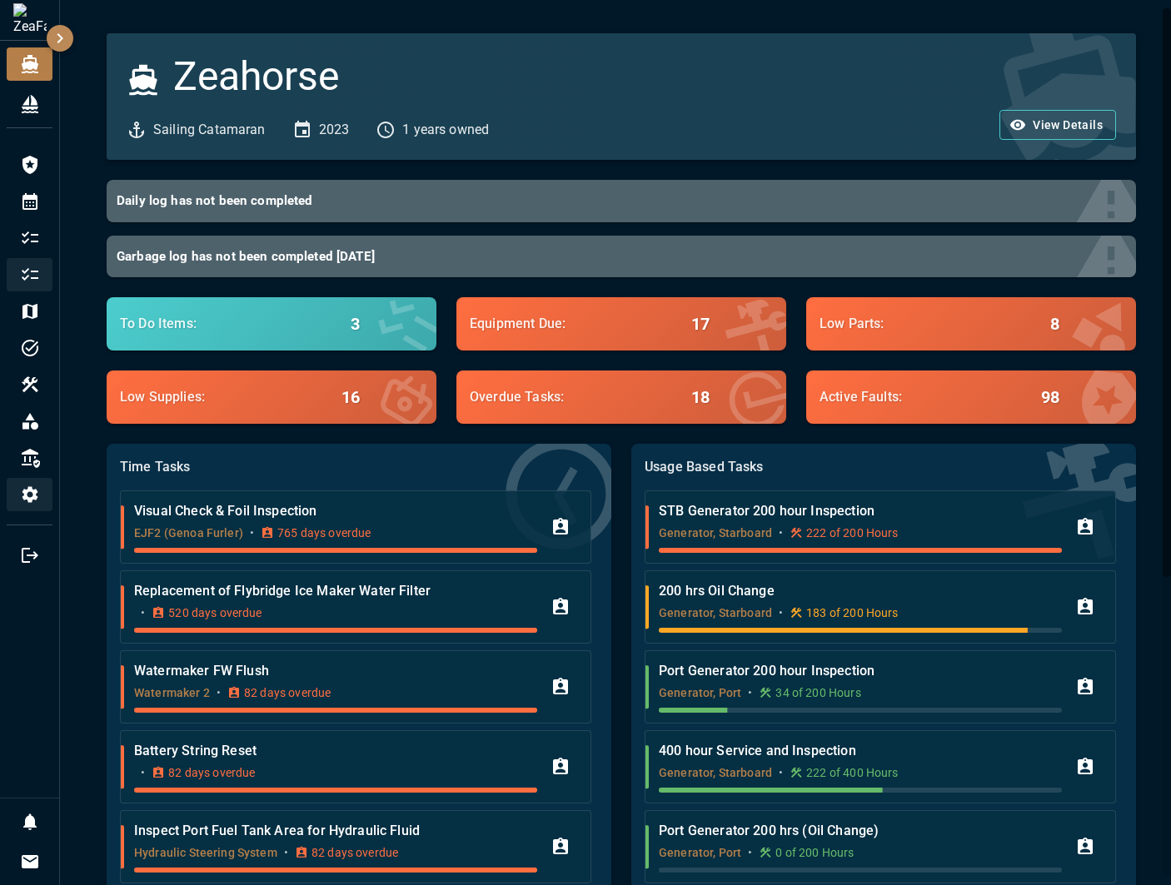
click at [64, 38] on icon "button" at bounding box center [60, 38] width 20 height 20
